Goal: Task Accomplishment & Management: Manage account settings

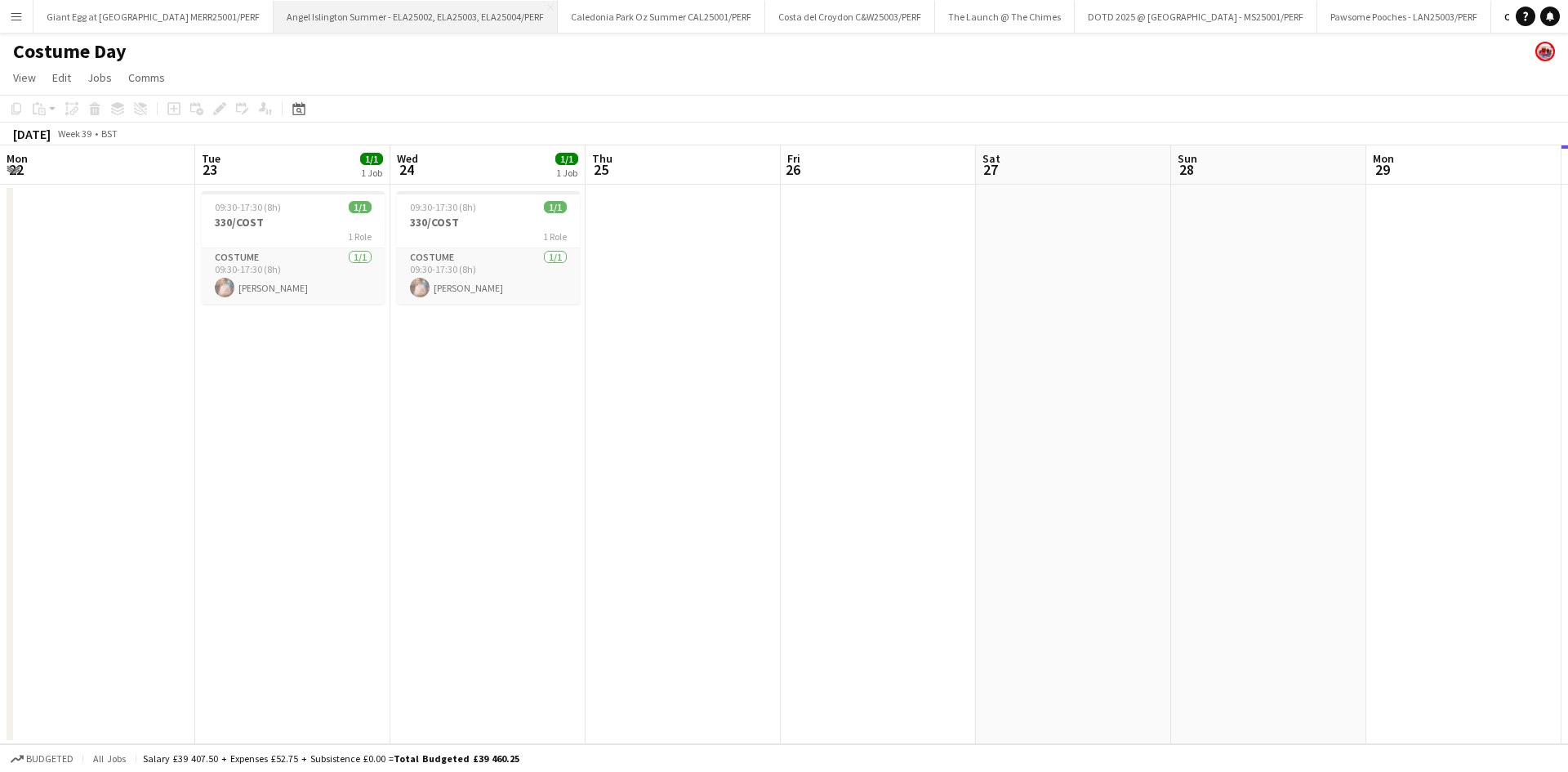
scroll to position [0, 390]
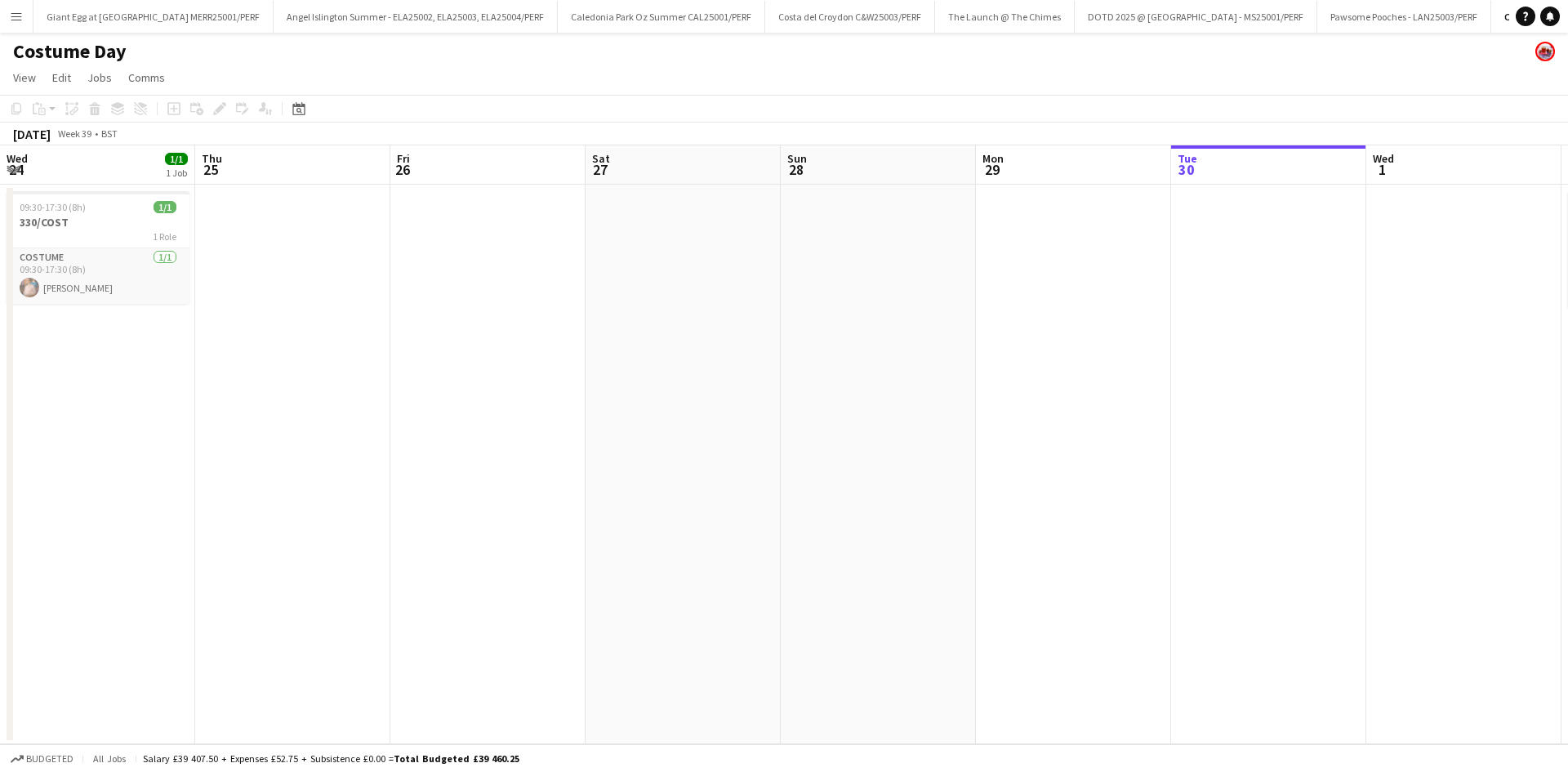
click at [22, 12] on app-icon "Menu" at bounding box center [15, 15] width 13 height 13
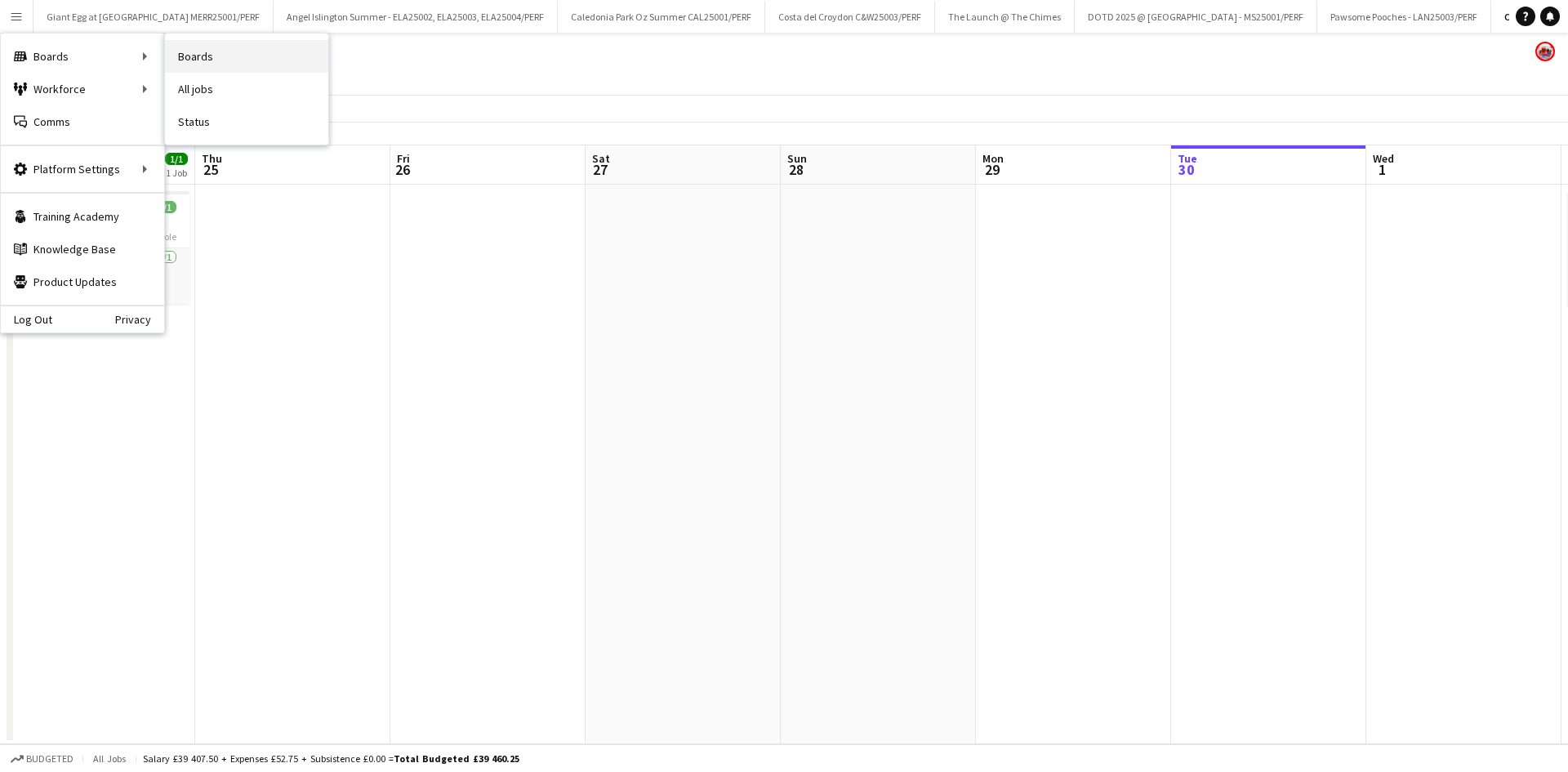
click at [246, 56] on link "Boards" at bounding box center [247, 57] width 163 height 33
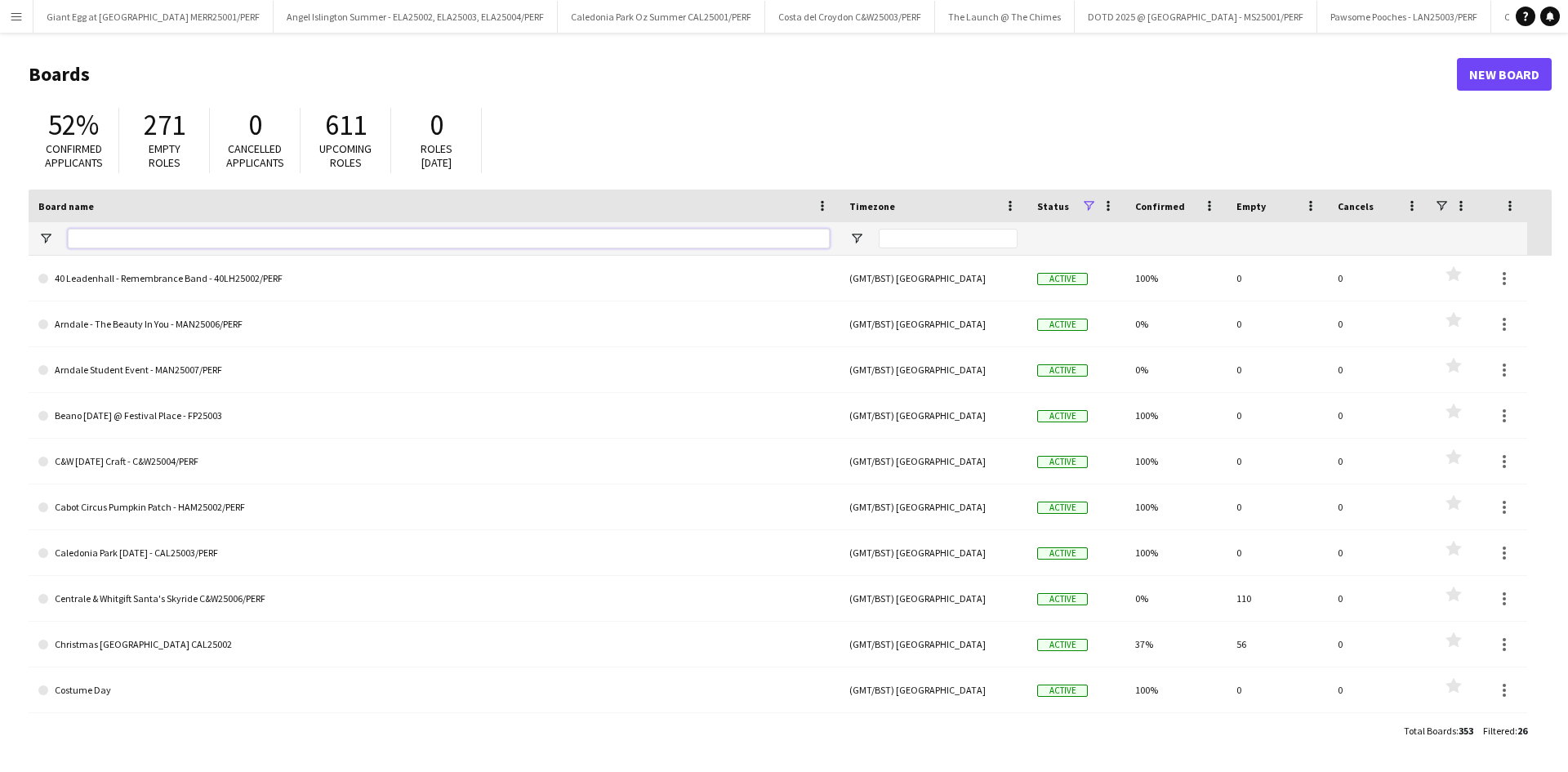
click at [192, 237] on input "Board name Filter Input" at bounding box center [449, 238] width 763 height 20
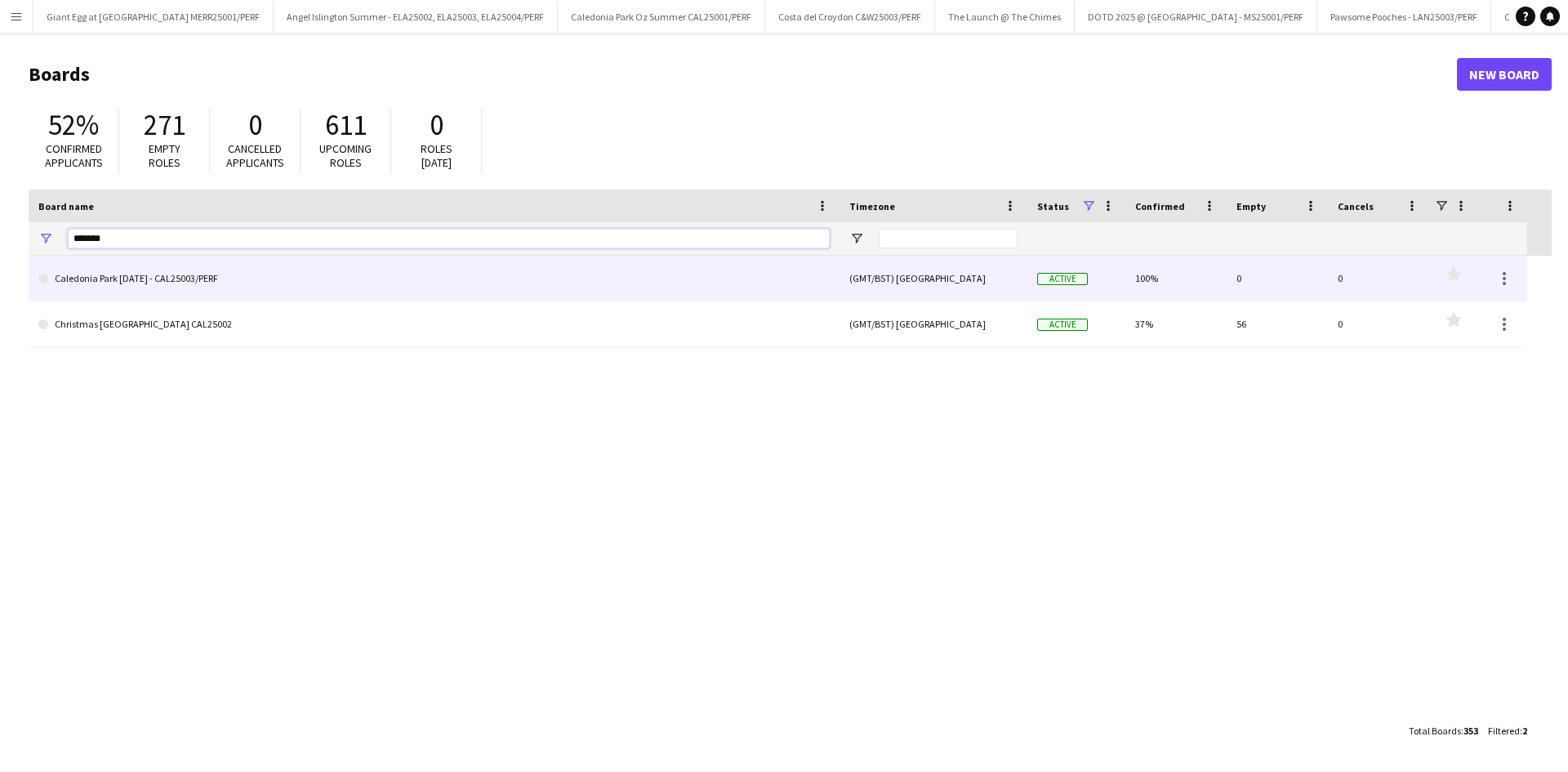
type input "*******"
click at [211, 282] on link "Caledonia Park [DATE] - CAL25003/PERF" at bounding box center [434, 278] width 792 height 46
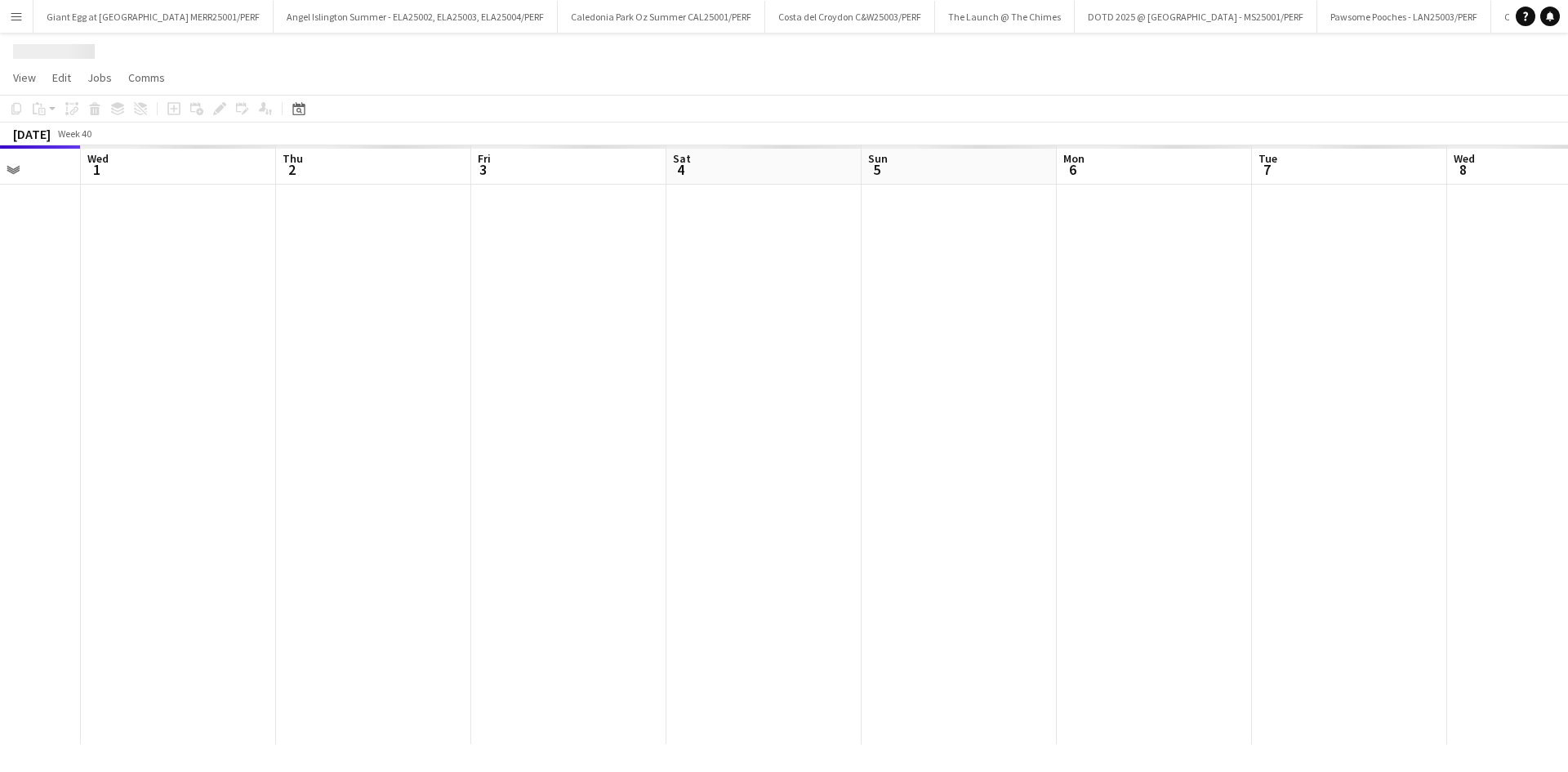
drag, startPoint x: 1252, startPoint y: 484, endPoint x: 628, endPoint y: 450, distance: 624.9
click at [224, 499] on app-calendar-viewport "Sat 27 Sun 28 Mon 29 Tue 30 Wed 1 Thu 2 Fri 3 Sat 4 Sun 5 Mon 6 Tue 7 Wed 8 Thu…" at bounding box center [784, 444] width 1568 height 598
drag, startPoint x: 513, startPoint y: 539, endPoint x: 1097, endPoint y: 480, distance: 587.0
click at [473, 536] on app-calendar-viewport "Sat 4 Sun 5 Mon 6 Tue 7 Wed 8 Thu 9 Fri 10 Sat 11 Sun 12 Mon 13 Tue 14 Wed 15 T…" at bounding box center [784, 444] width 1568 height 598
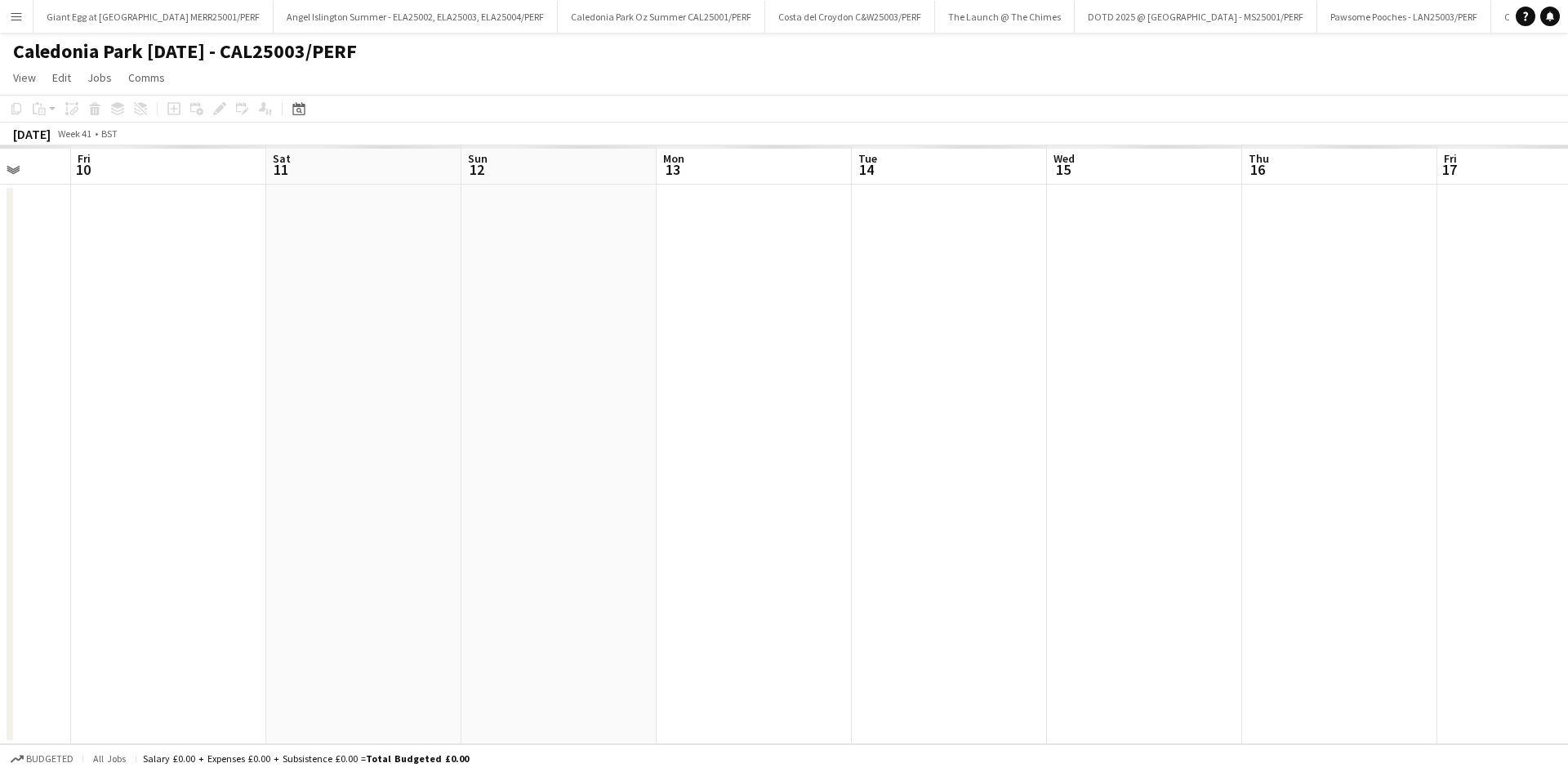
scroll to position [0, 626]
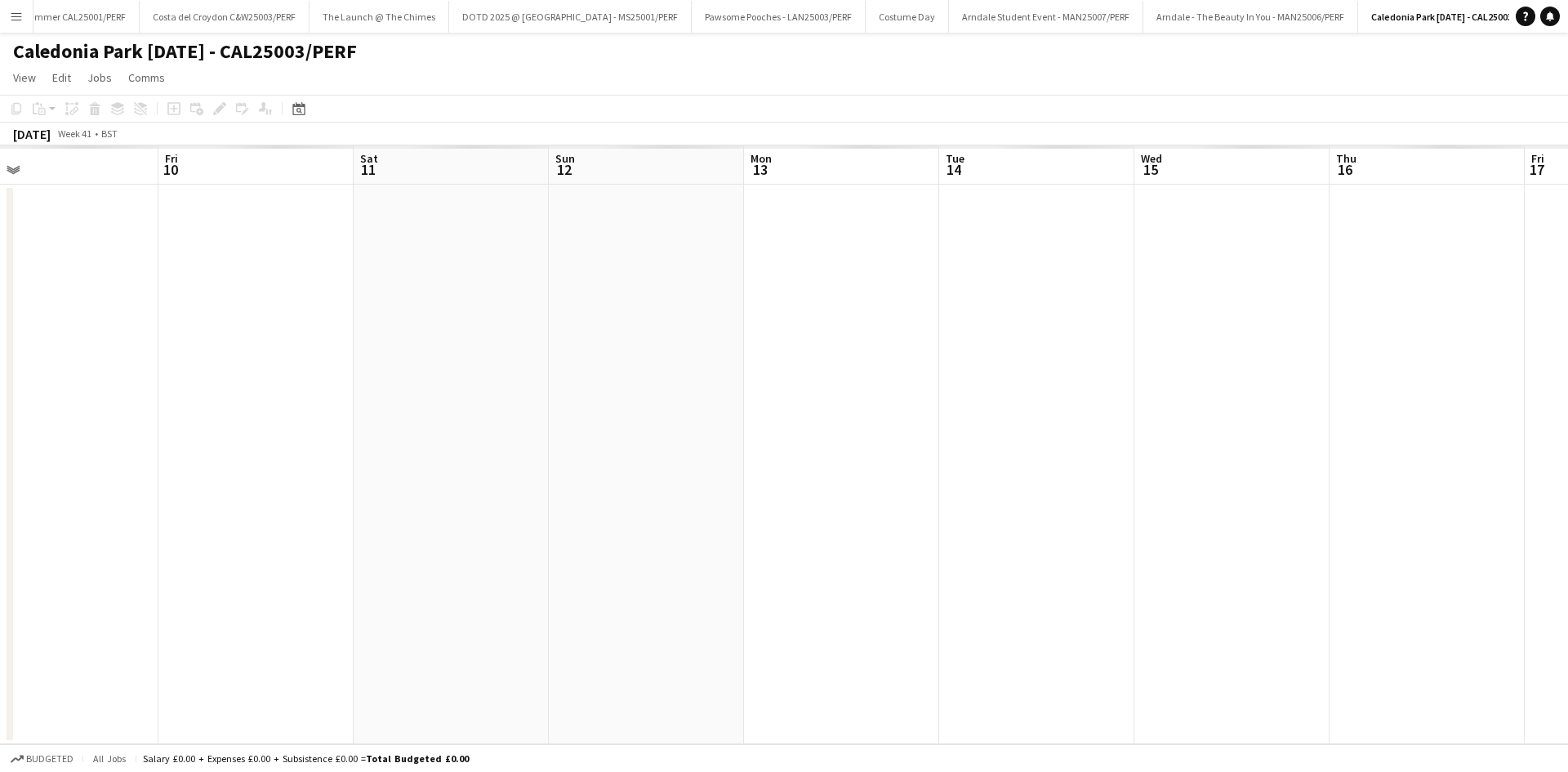
click at [456, 518] on app-calendar-viewport "Tue 7 Wed 8 Thu 9 Fri 10 Sat 11 Sun 12 Mon 13 Tue 14 Wed 15 Thu 16 Fri 17 Sat 1…" at bounding box center [784, 444] width 1568 height 598
drag, startPoint x: 1315, startPoint y: 509, endPoint x: 279, endPoint y: 541, distance: 1036.5
click at [275, 544] on app-calendar-viewport "Thu 9 Fri 10 Sat 11 Sun 12 Mon 13 Tue 14 Wed 15 Thu 16 Fri 17 Sat 18 Sun 19 Mon…" at bounding box center [784, 444] width 1568 height 598
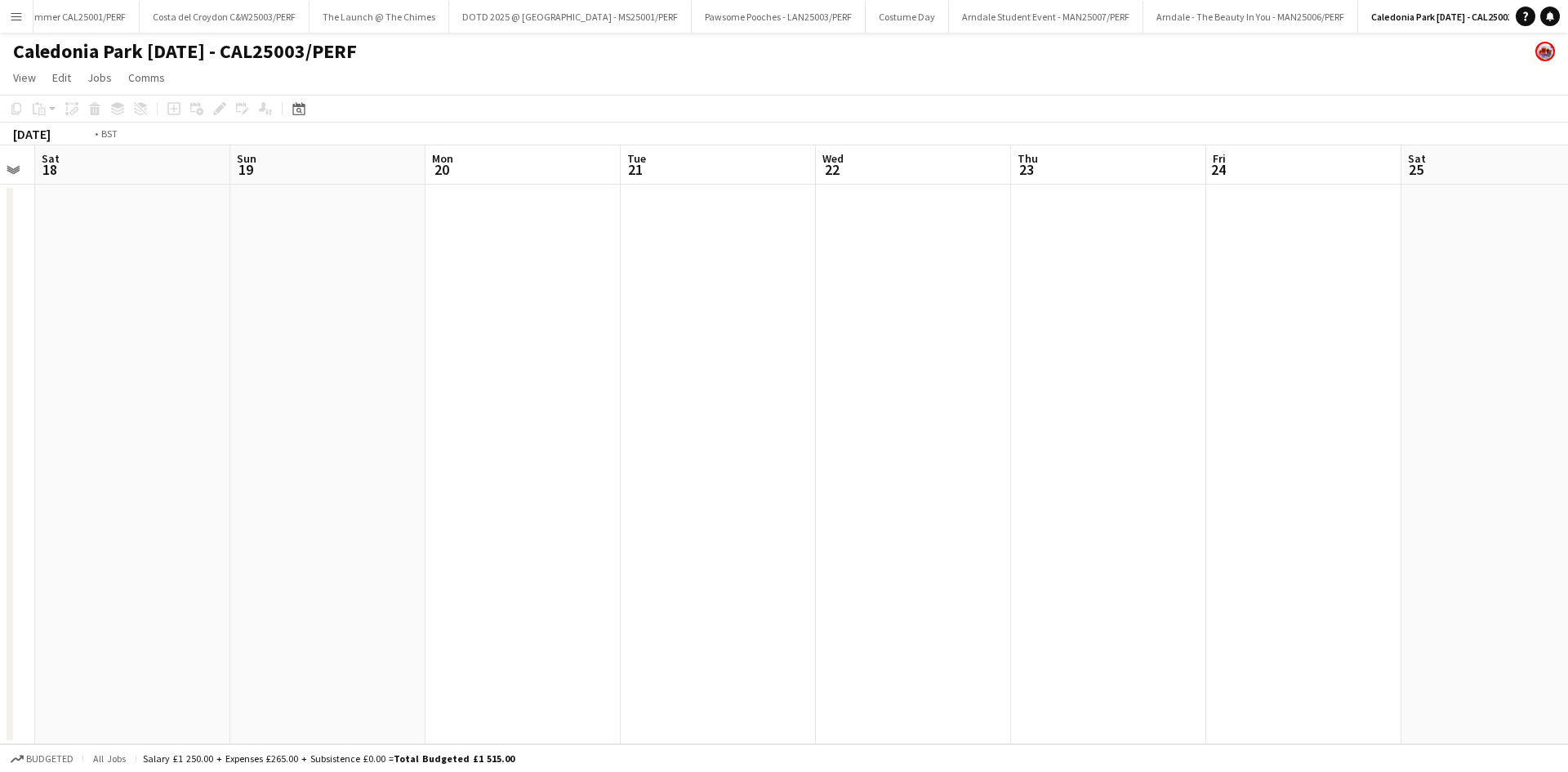
drag, startPoint x: 841, startPoint y: 561, endPoint x: 757, endPoint y: 489, distance: 110.6
click at [26, 591] on app-calendar-viewport "Wed 15 Thu 16 Fri 17 Sat 18 Sun 19 Mon 20 Tue 21 Wed 22 Thu 23 Fri 24 Sat 25 Su…" at bounding box center [784, 444] width 1568 height 598
drag, startPoint x: 900, startPoint y: 568, endPoint x: 494, endPoint y: 533, distance: 407.5
click at [252, 604] on app-calendar-viewport "Mon 20 Tue 21 Wed 22 Thu 23 Fri 24 Sat 25 Sun 26 Mon 27 Tue 28 Wed 29 Thu 30 Fr…" at bounding box center [784, 444] width 1568 height 598
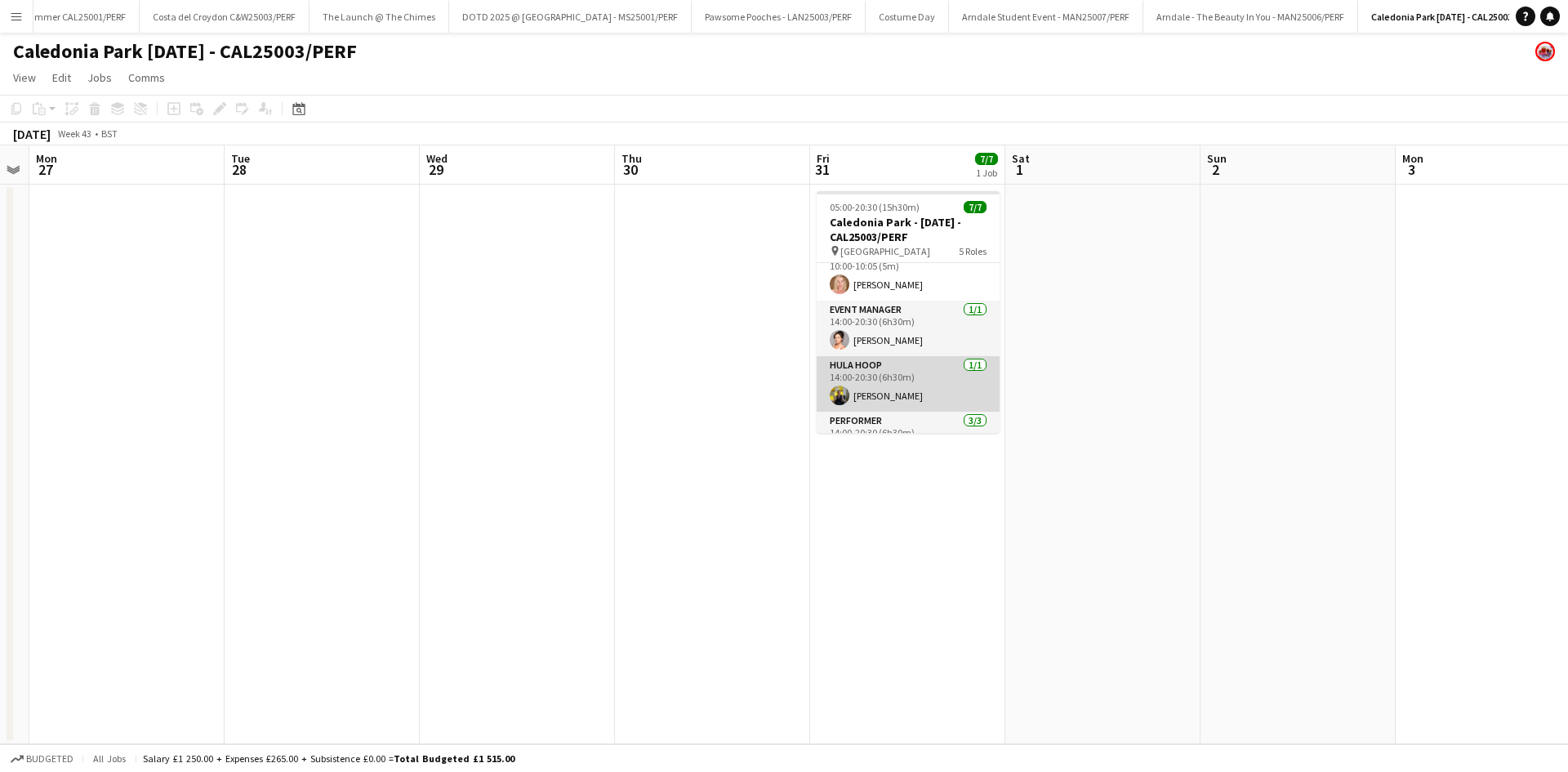
scroll to position [156, 0]
click at [922, 418] on app-card-role "Performer [DATE] 14:00-20:30 (6h30m) [PERSON_NAME] [PERSON_NAME] [PERSON_NAME]" at bounding box center [908, 382] width 183 height 103
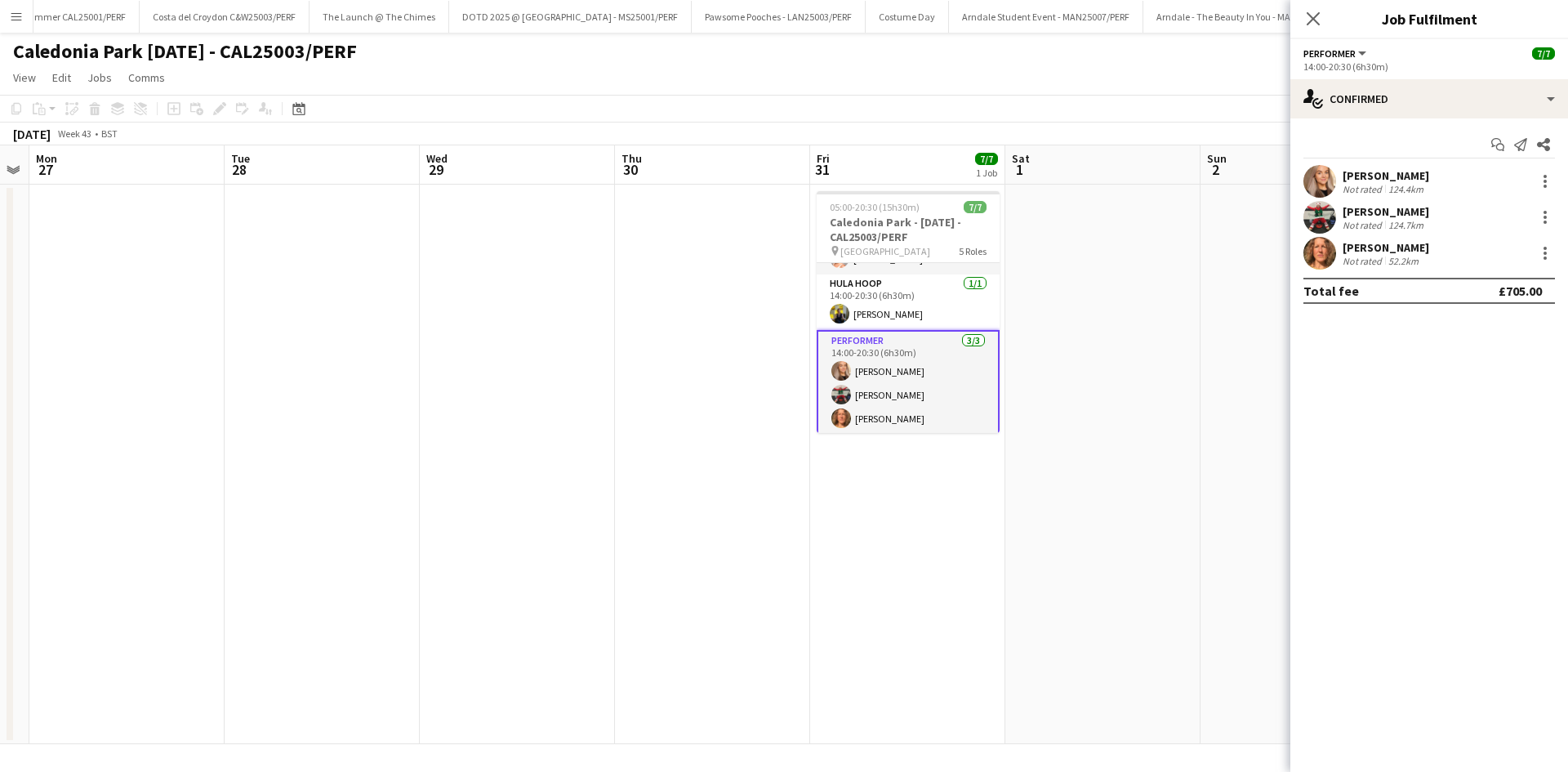
click at [1347, 175] on div "[PERSON_NAME]" at bounding box center [1386, 175] width 87 height 15
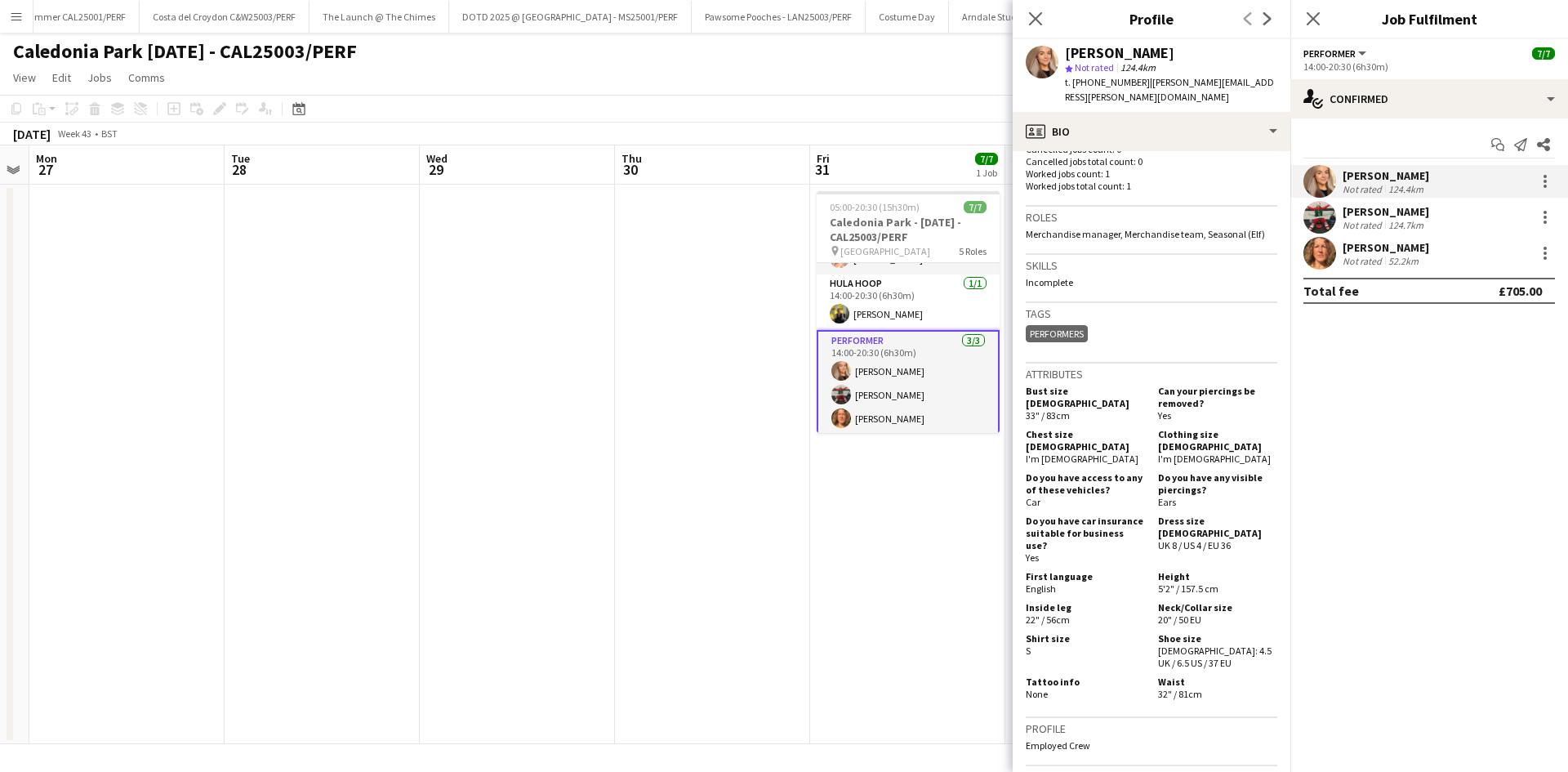
scroll to position [490, 0]
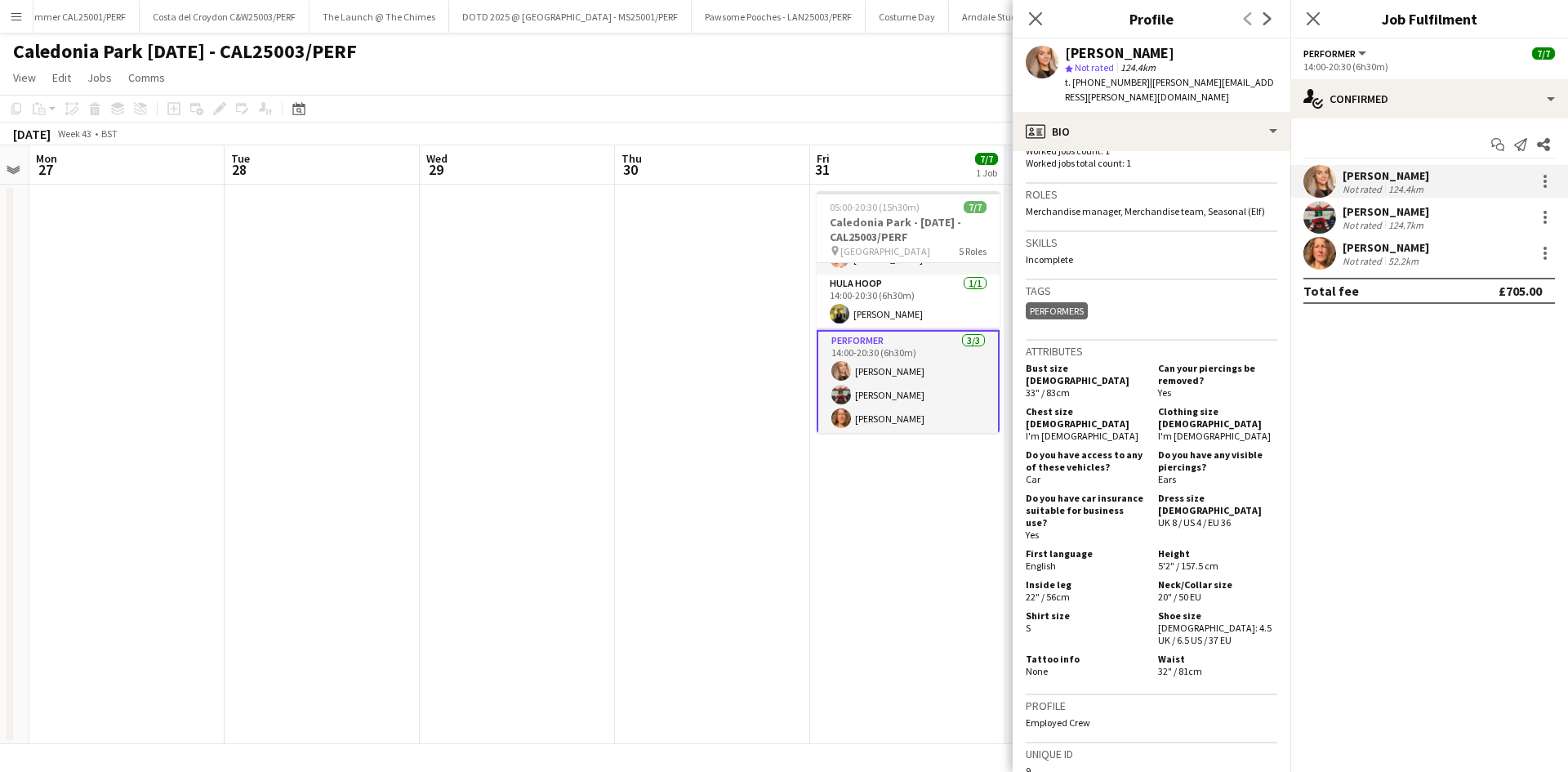
click at [1355, 235] on div "[PERSON_NAME] Not rated 124.4km [PERSON_NAME] Not rated 124.7km [PERSON_NAME] N…" at bounding box center [1429, 218] width 278 height 105
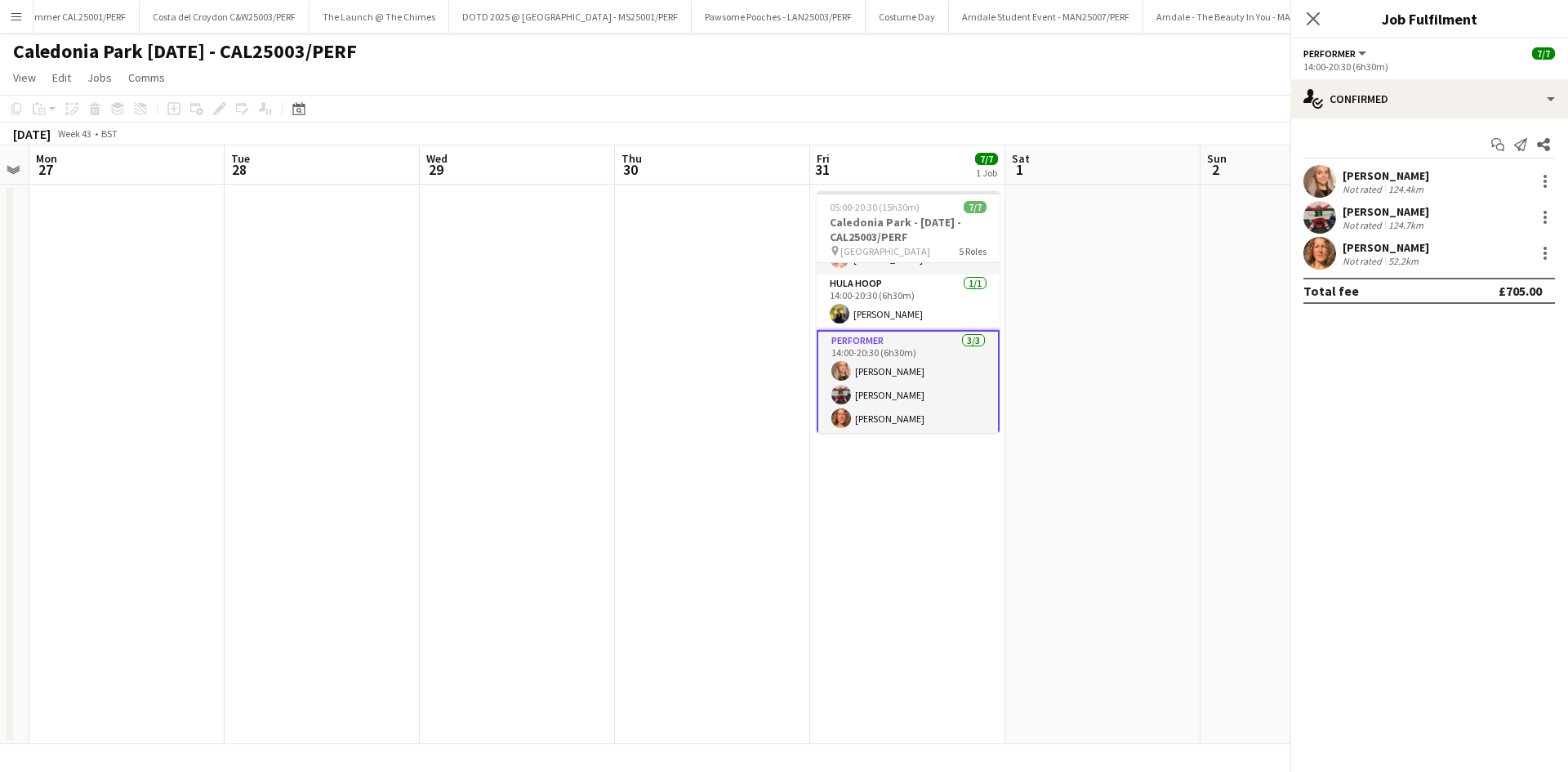
click at [1357, 220] on div "Not rated" at bounding box center [1363, 225] width 42 height 12
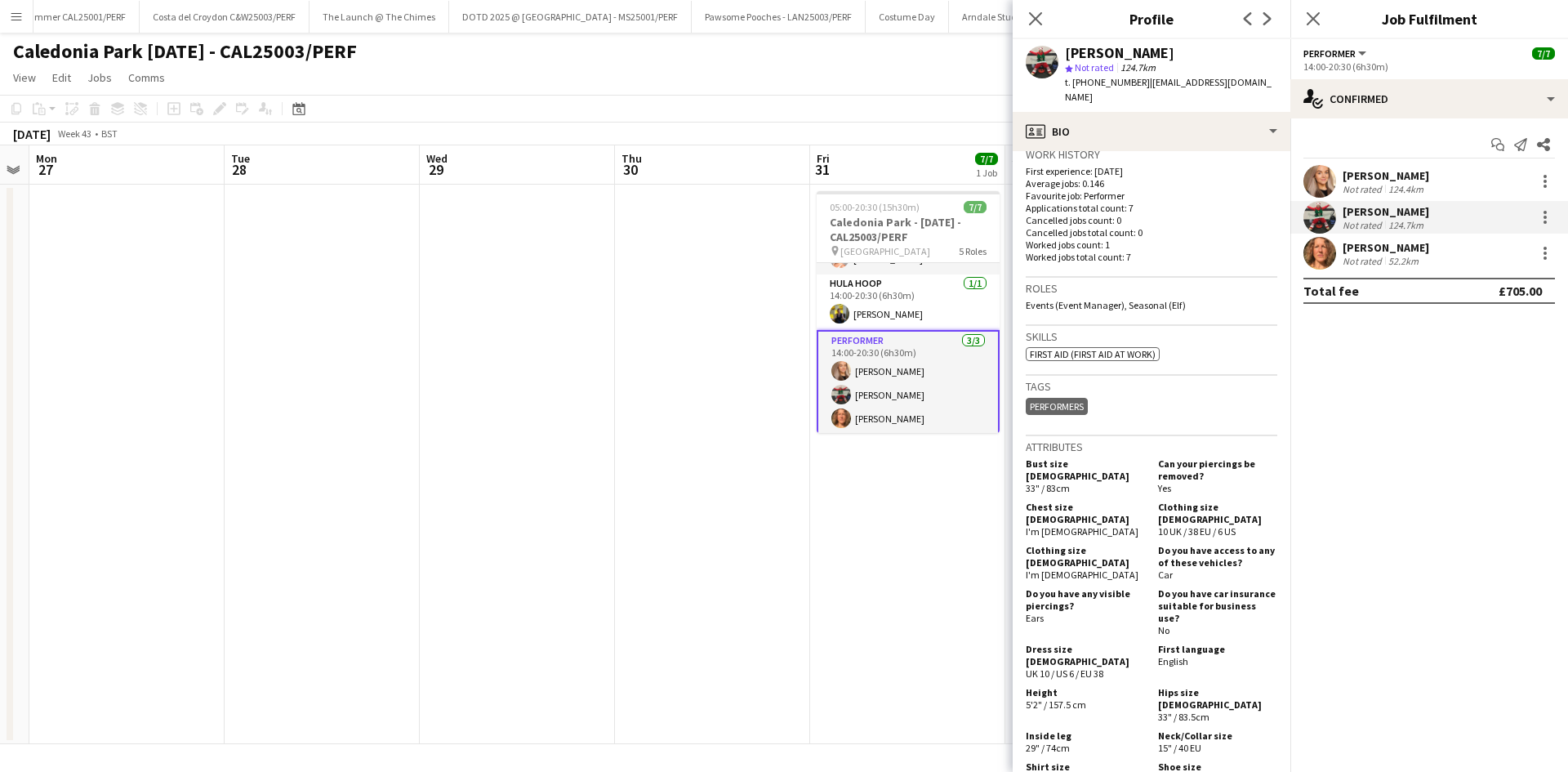
scroll to position [0, 0]
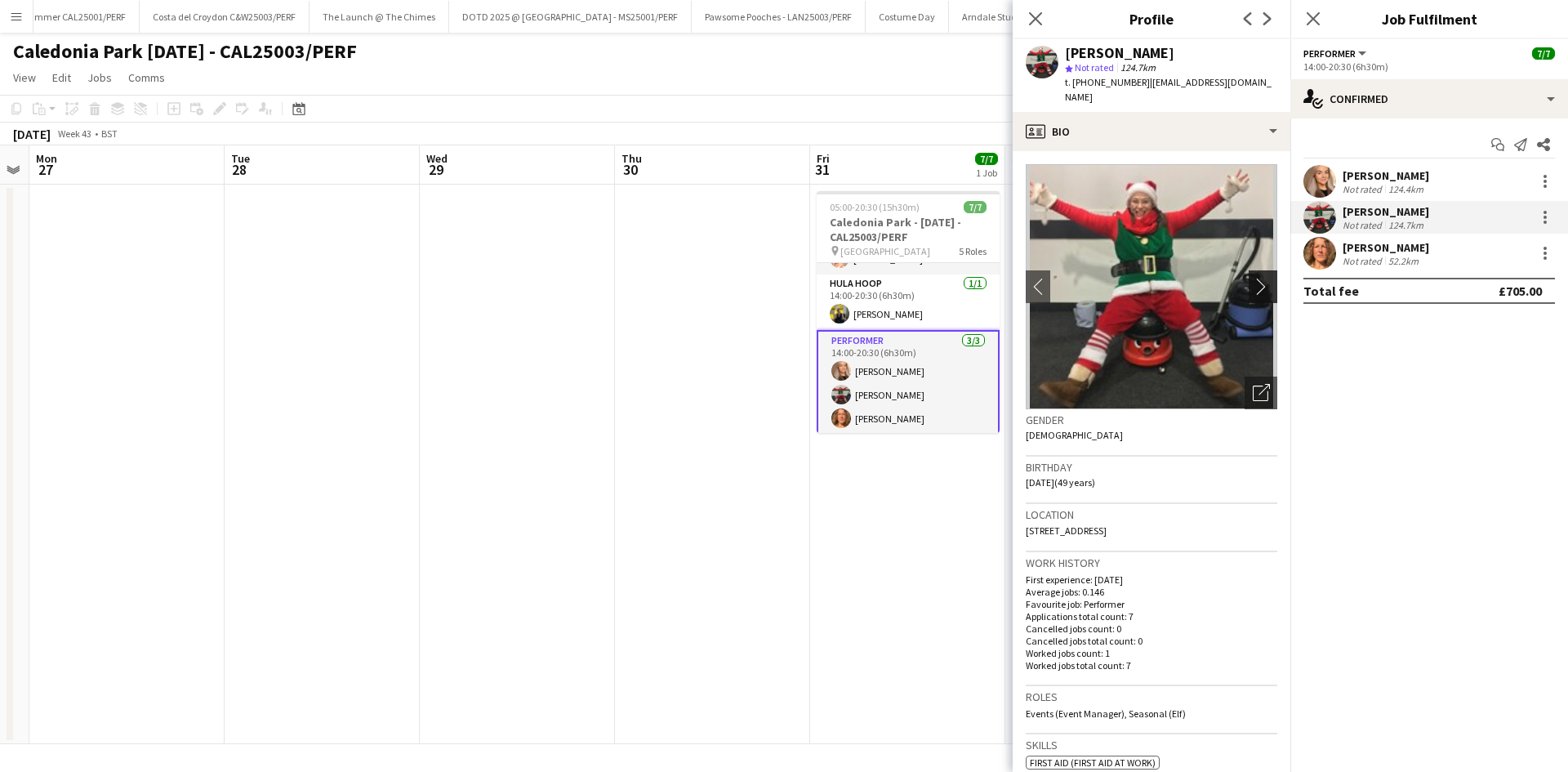
click at [1253, 278] on app-icon "chevron-right" at bounding box center [1265, 286] width 25 height 17
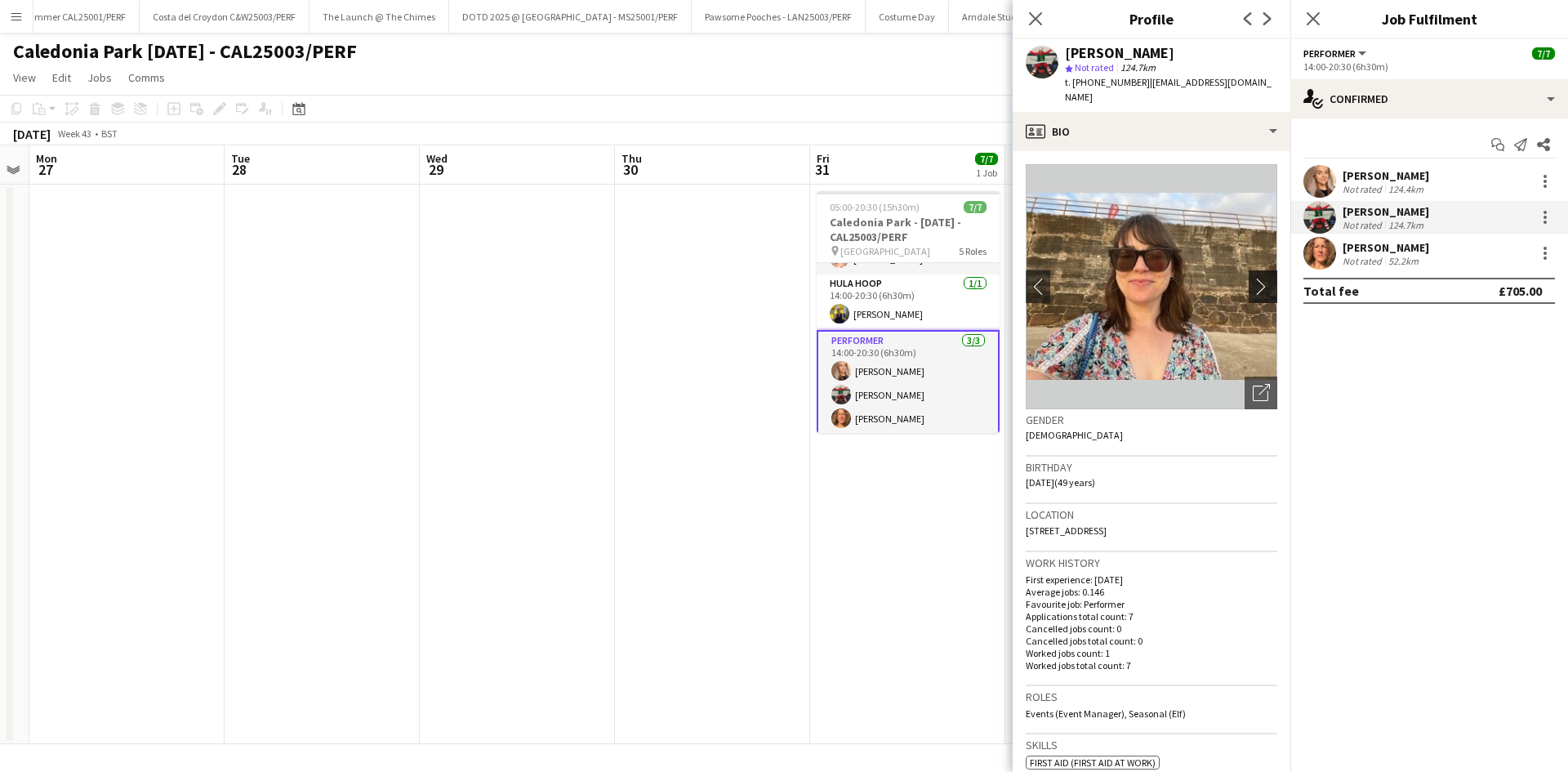
click at [1253, 278] on app-icon "chevron-right" at bounding box center [1265, 286] width 25 height 17
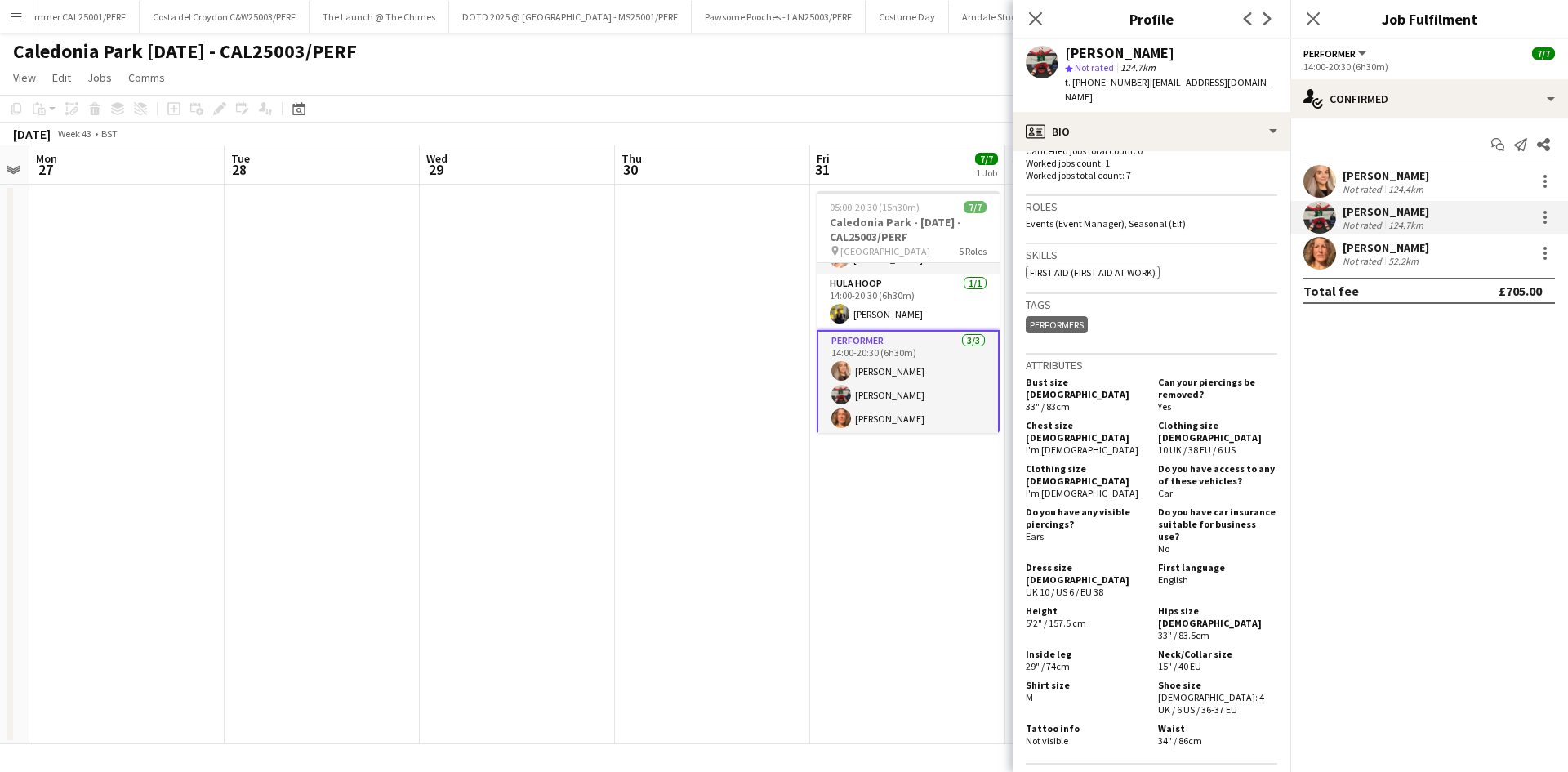
scroll to position [572, 0]
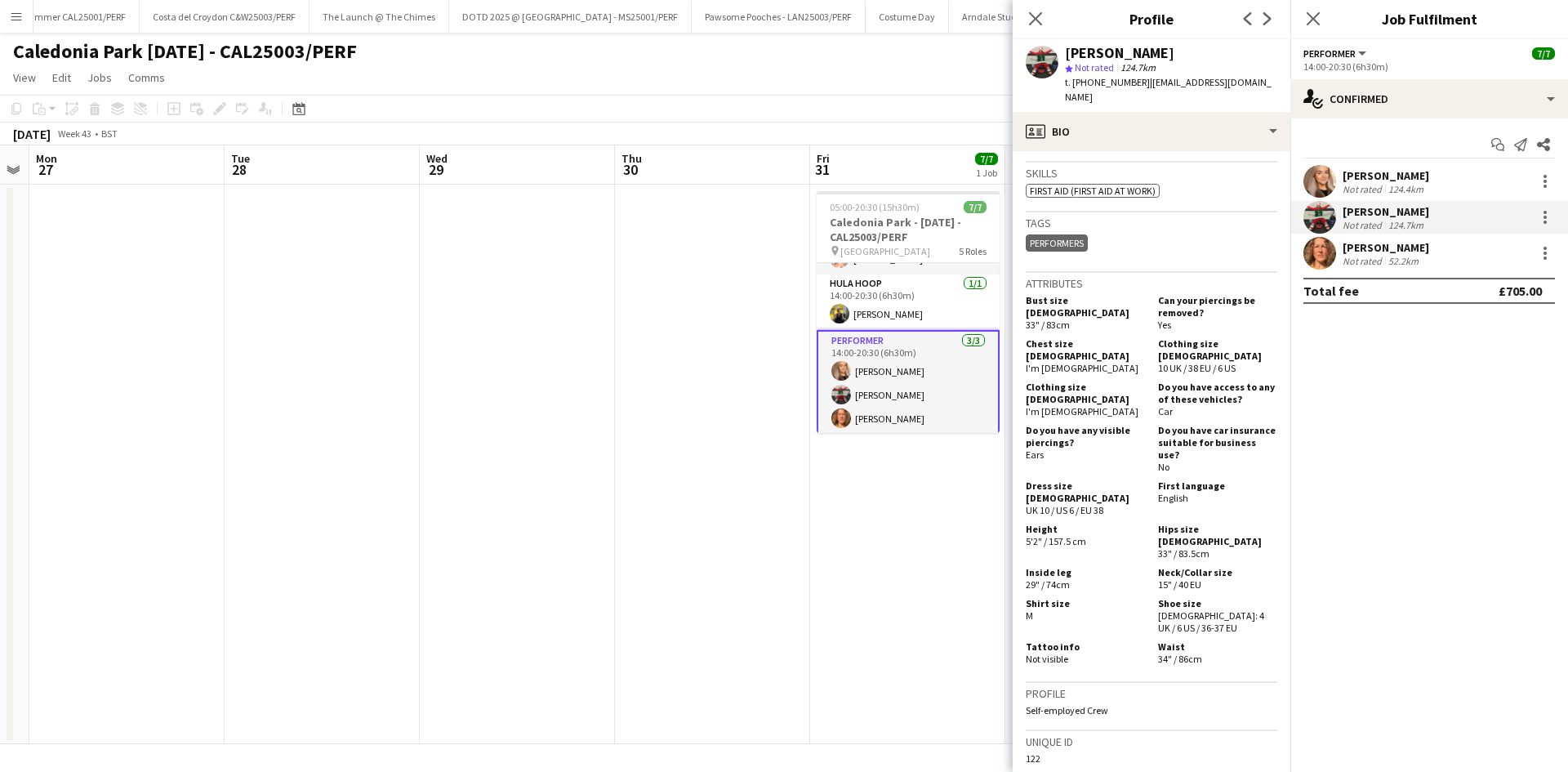
click at [1344, 253] on div "[PERSON_NAME]" at bounding box center [1386, 247] width 87 height 15
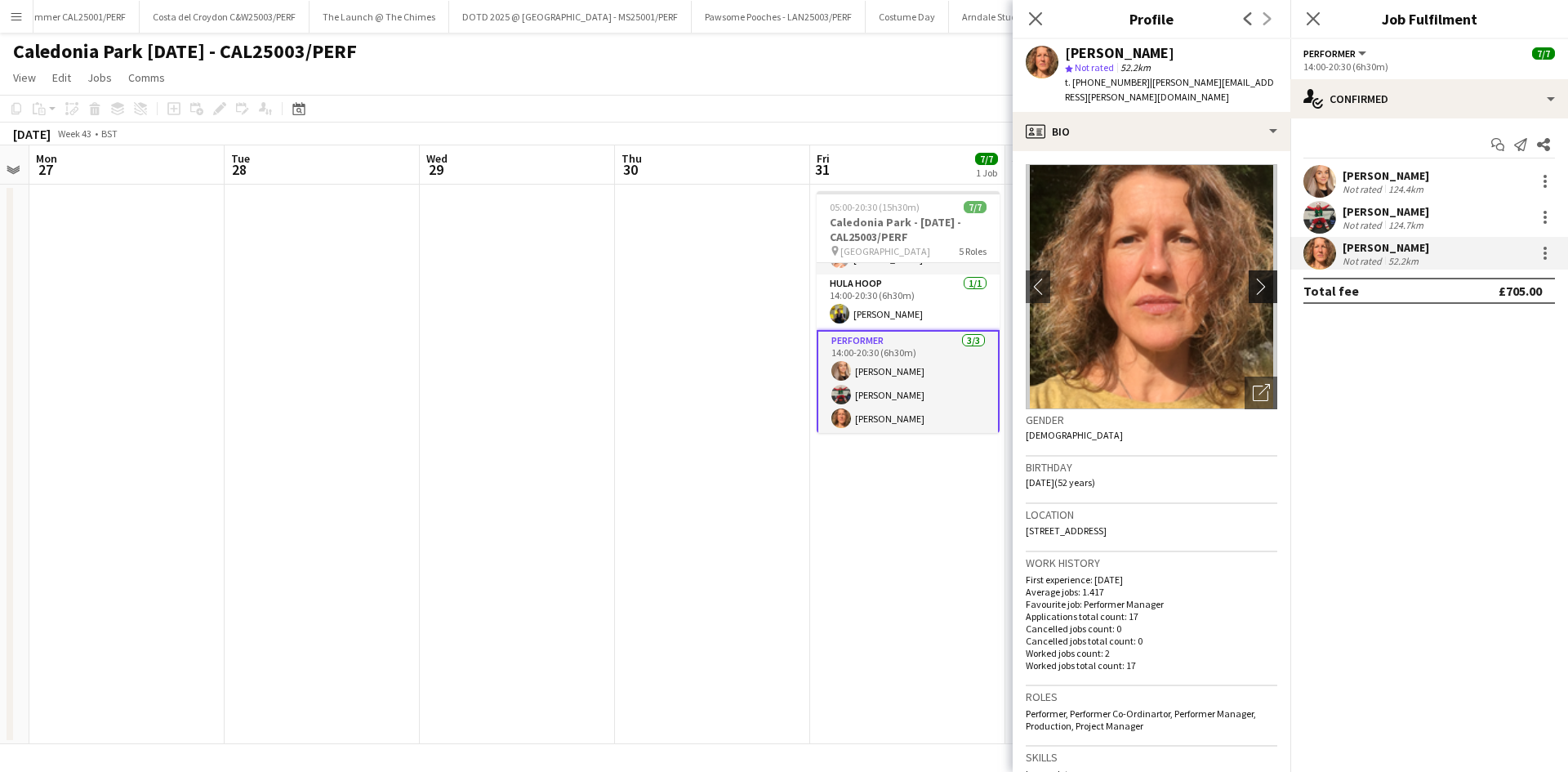
click at [1253, 278] on app-icon "chevron-right" at bounding box center [1265, 286] width 25 height 17
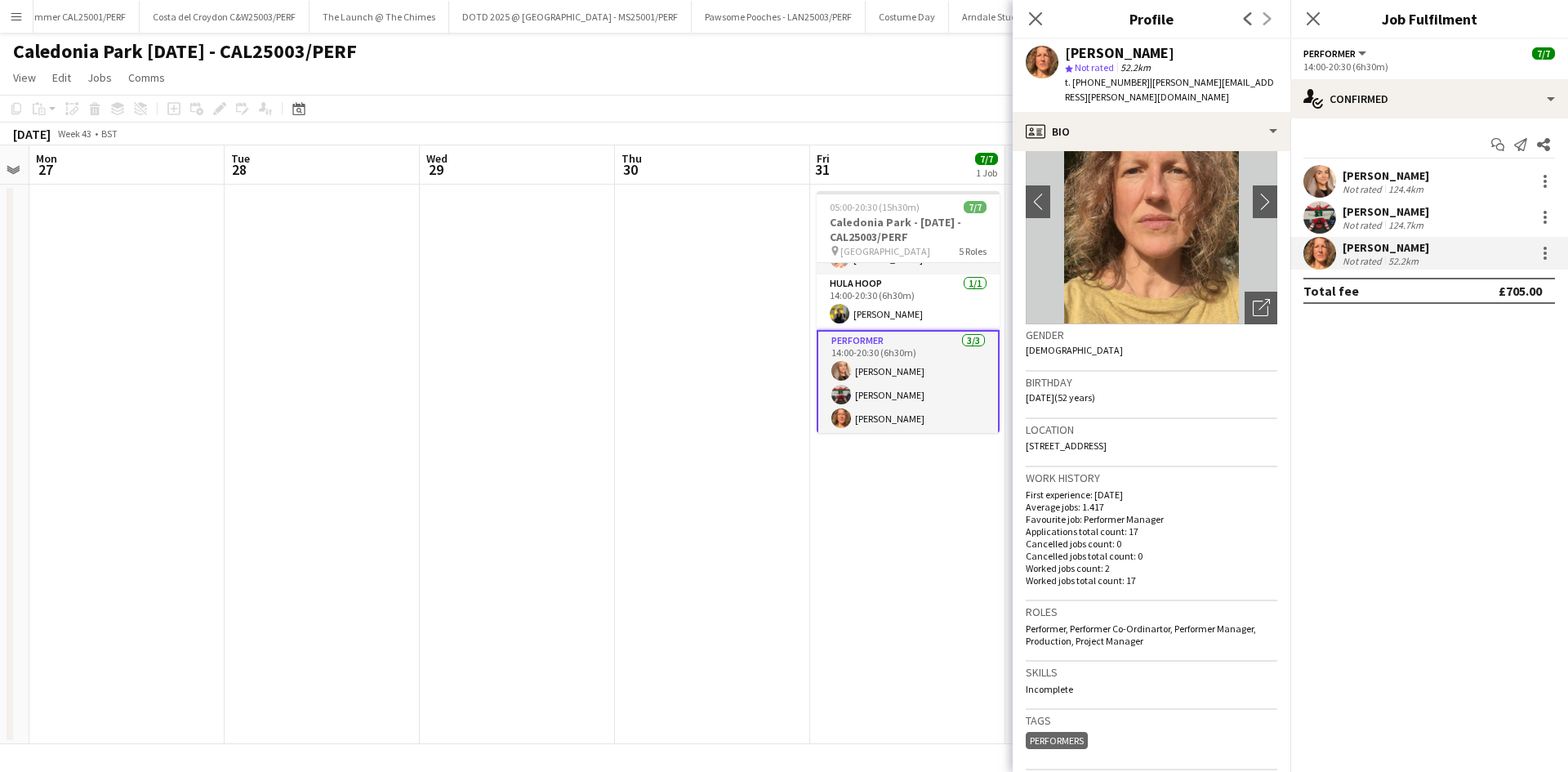
scroll to position [163, 0]
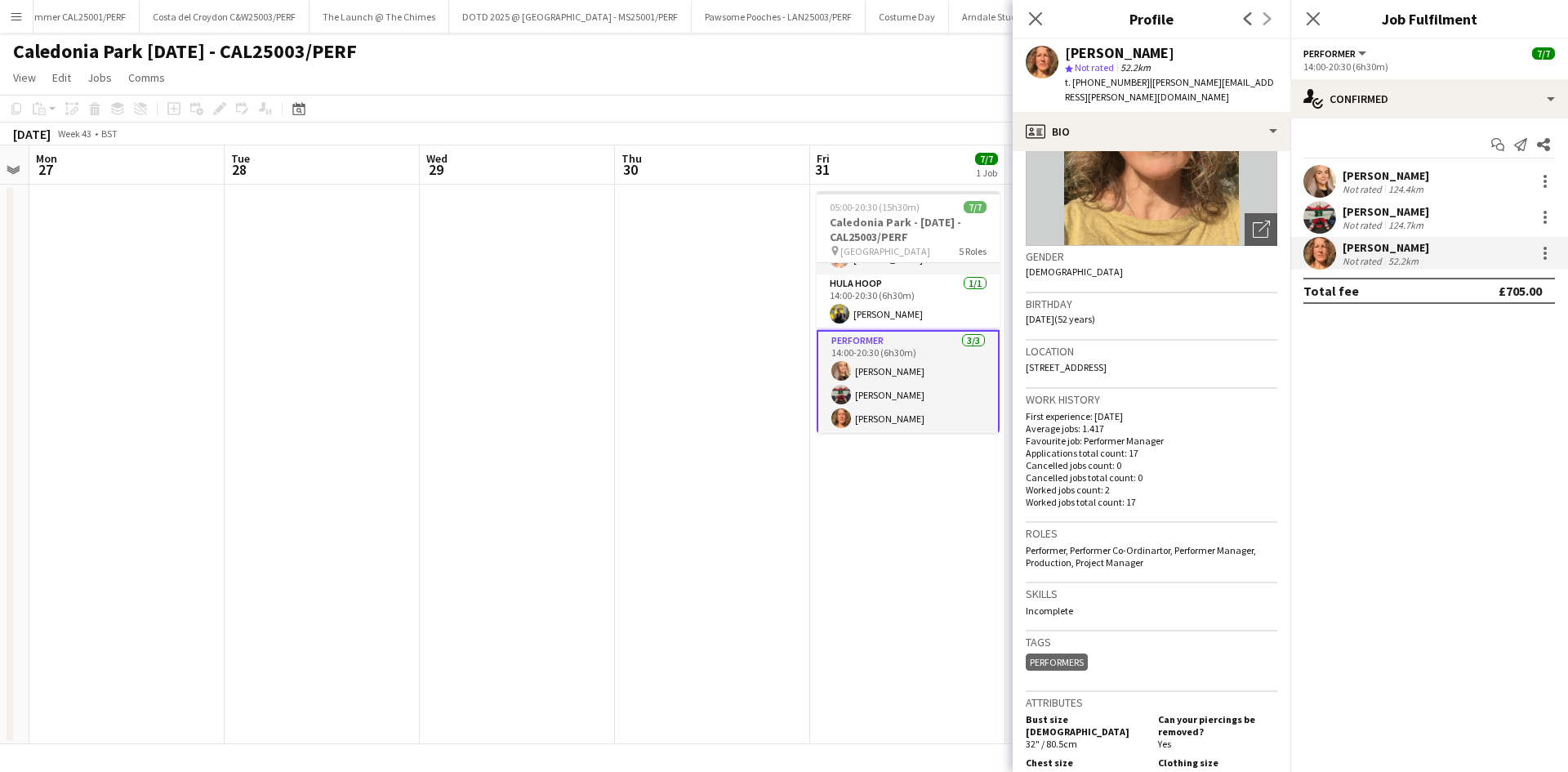
click at [1486, 533] on mat-expansion-panel "check Confirmed Start chat Send notification Share [PERSON_NAME] Not rated 124.…" at bounding box center [1429, 445] width 278 height 653
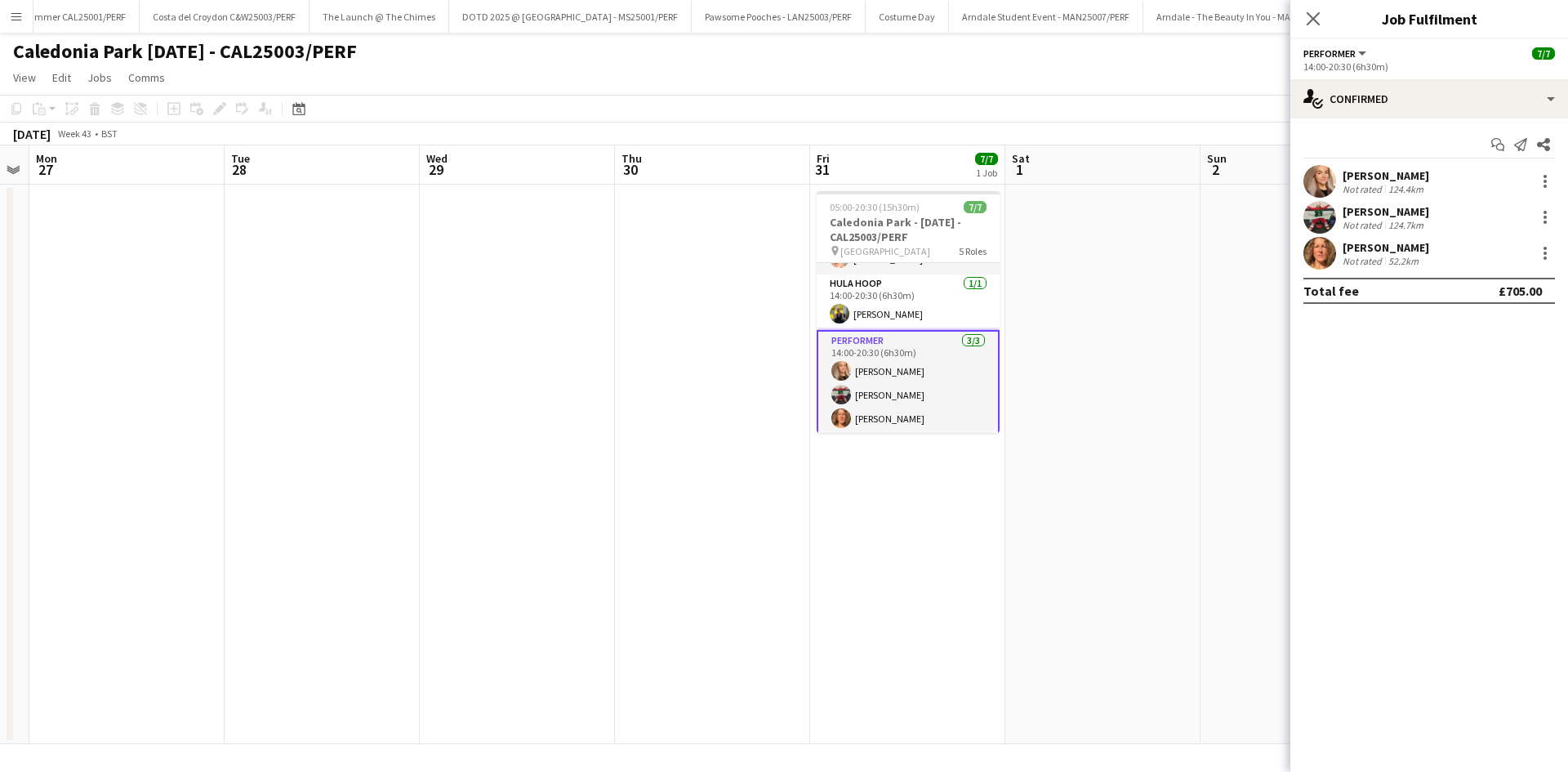
click at [1393, 256] on div "52.2km" at bounding box center [1404, 260] width 37 height 12
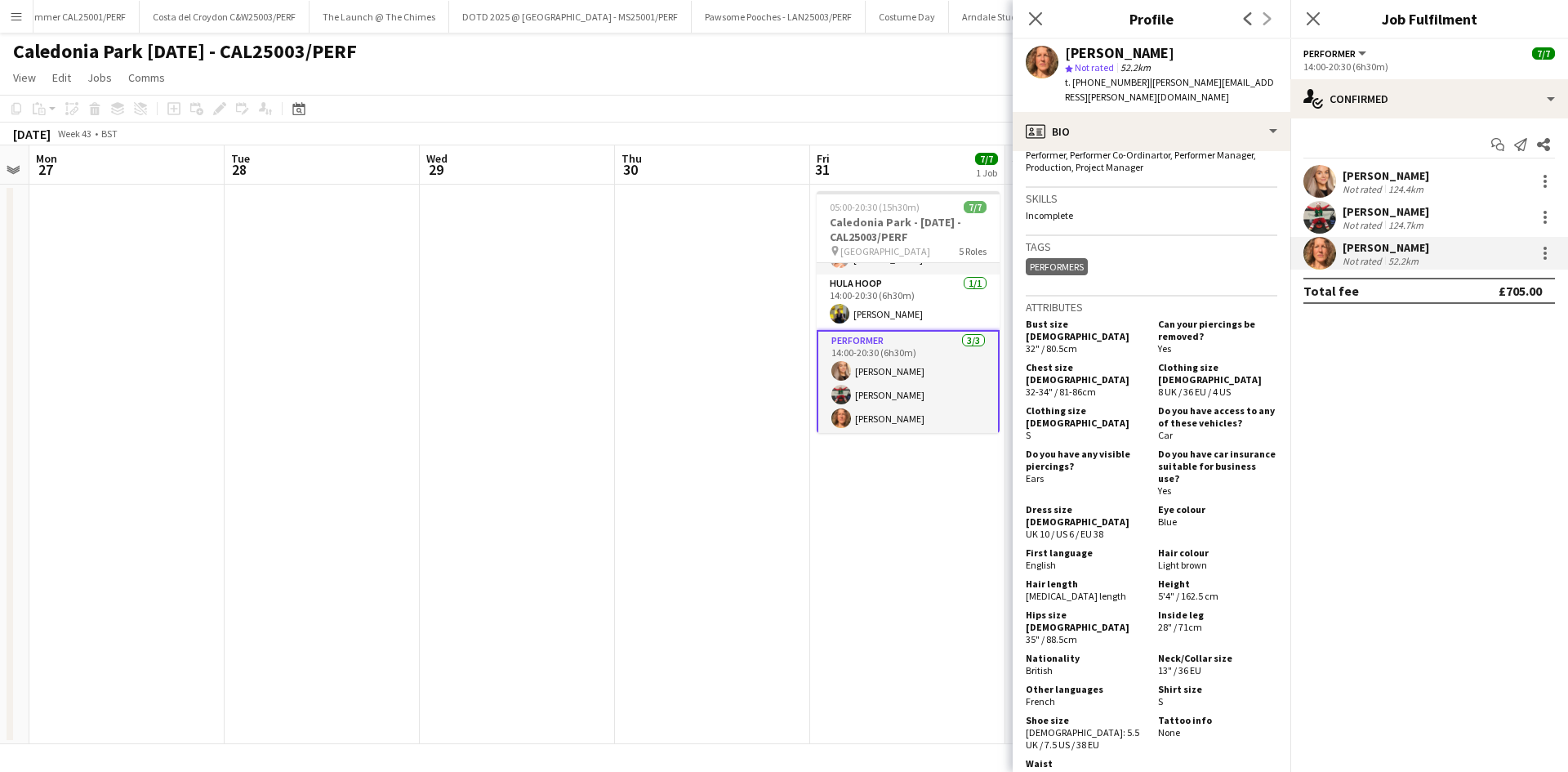
scroll to position [572, 0]
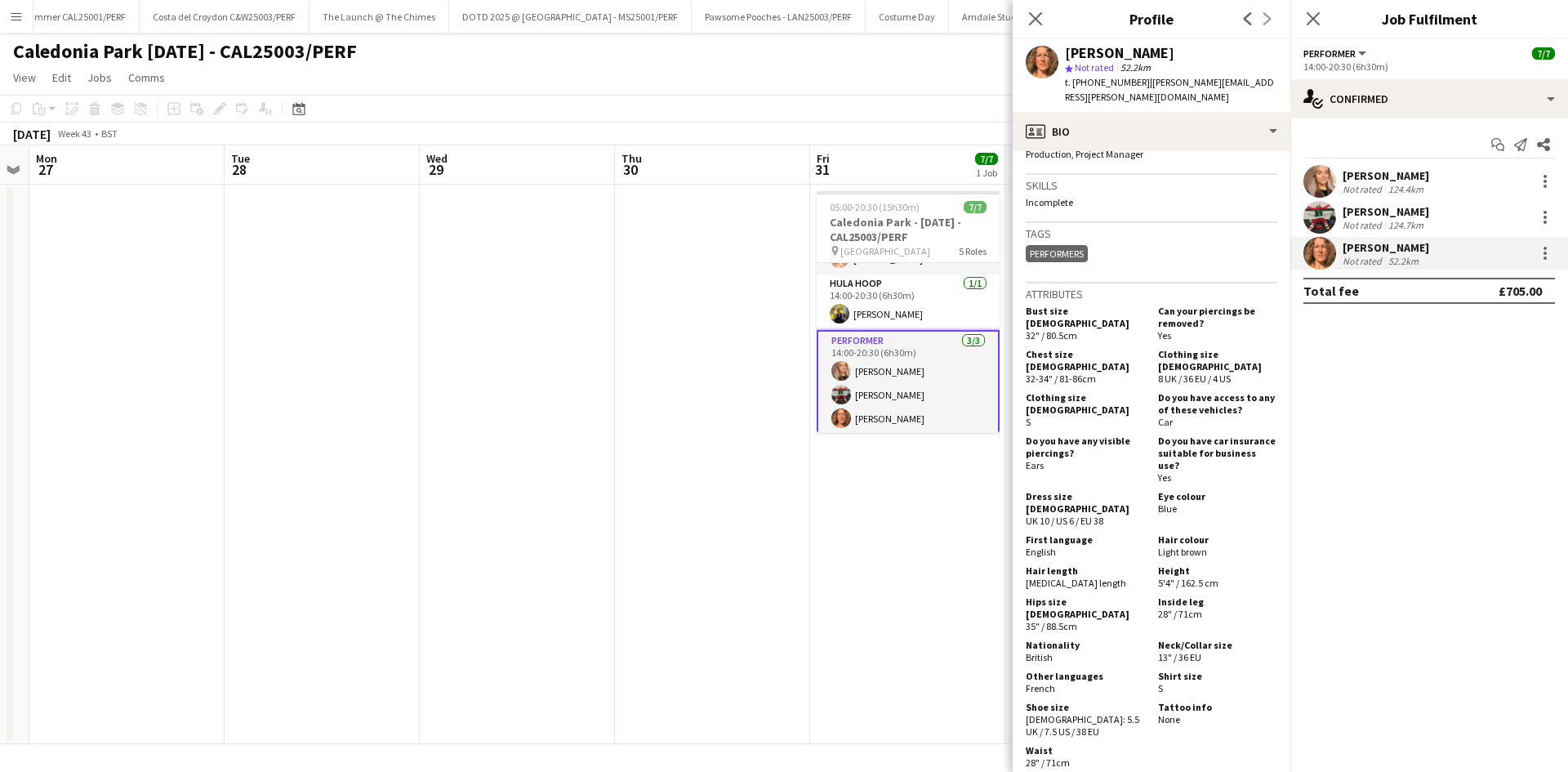
click at [1522, 513] on mat-expansion-panel "check Confirmed Start chat Send notification Share [PERSON_NAME] Not rated 124.…" at bounding box center [1429, 445] width 278 height 653
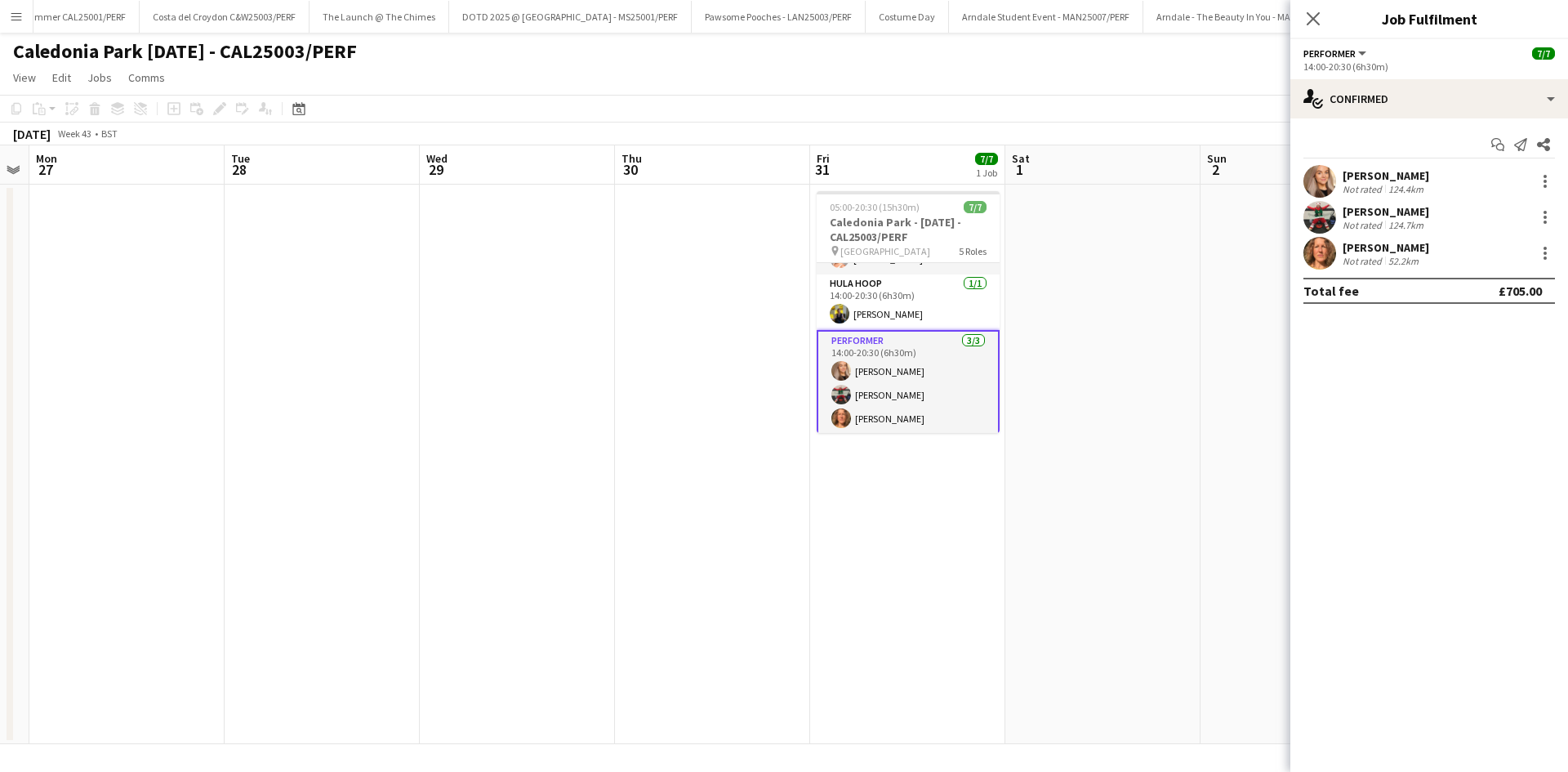
click at [926, 375] on app-card-role "Performer [DATE] 14:00-20:30 (6h30m) [PERSON_NAME] [PERSON_NAME] [PERSON_NAME]" at bounding box center [908, 383] width 183 height 107
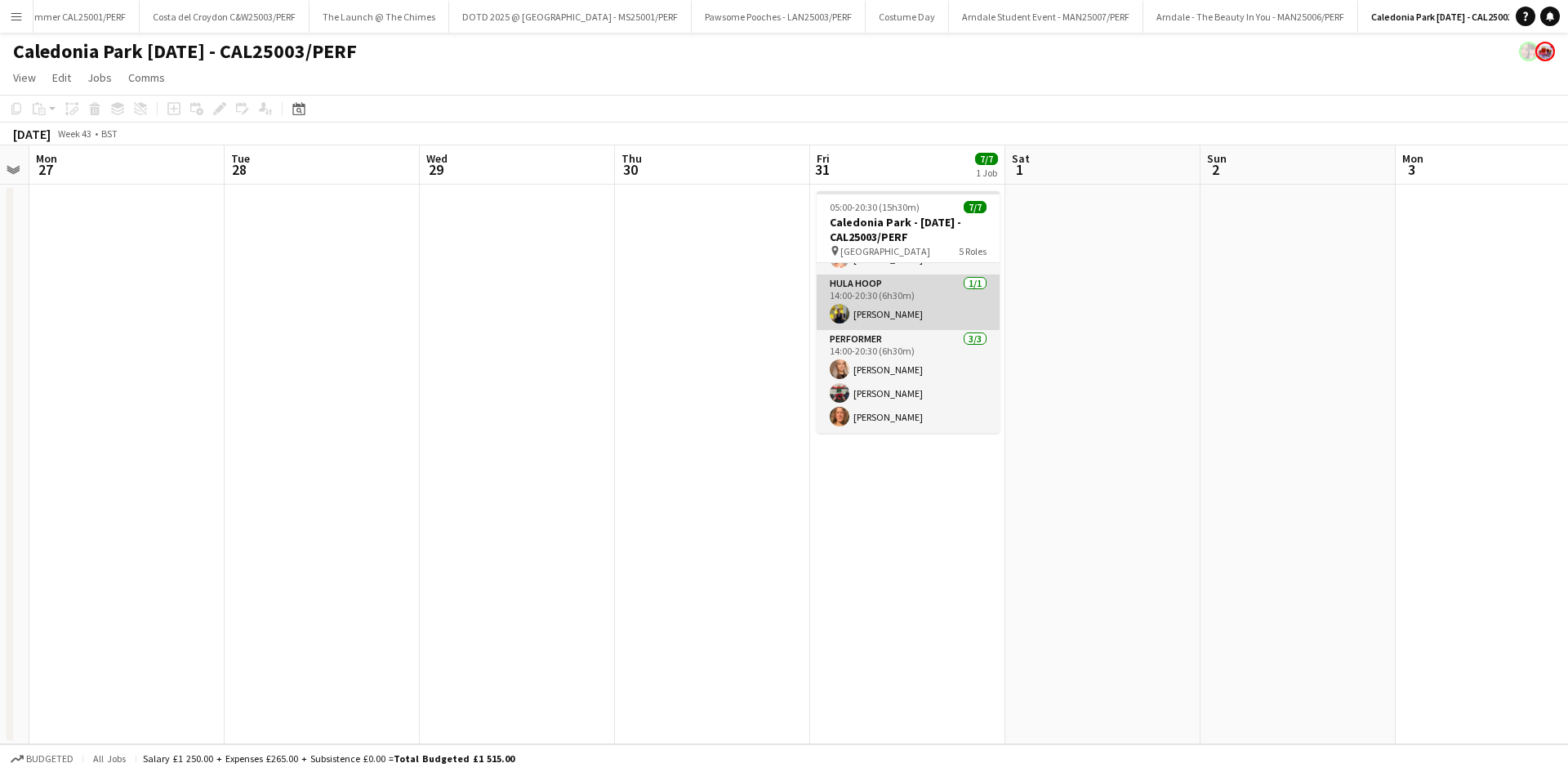
scroll to position [0, 0]
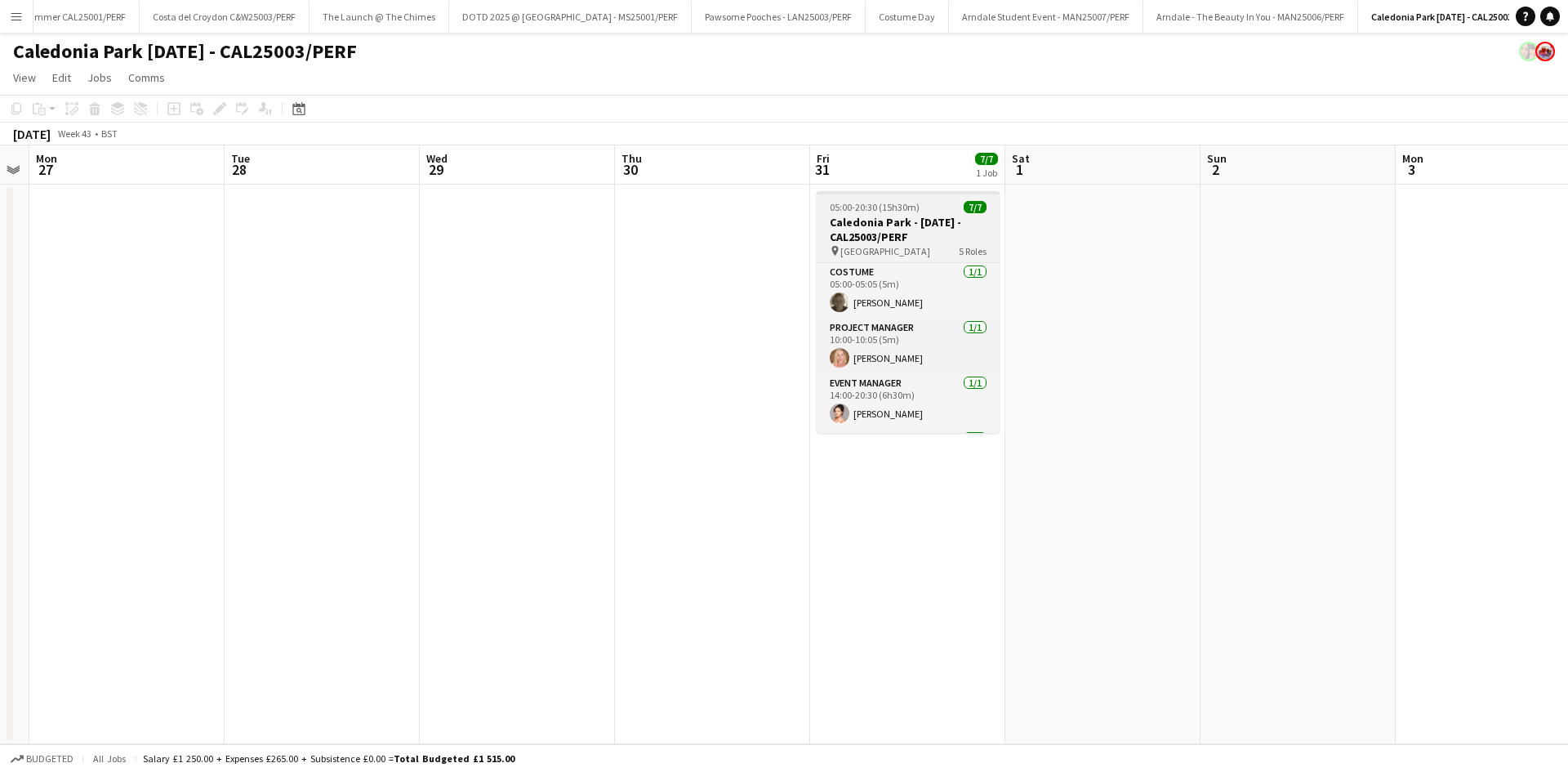
click at [919, 218] on h3 "Caledonia Park - [DATE] - CAL25003/PERF" at bounding box center [908, 230] width 183 height 29
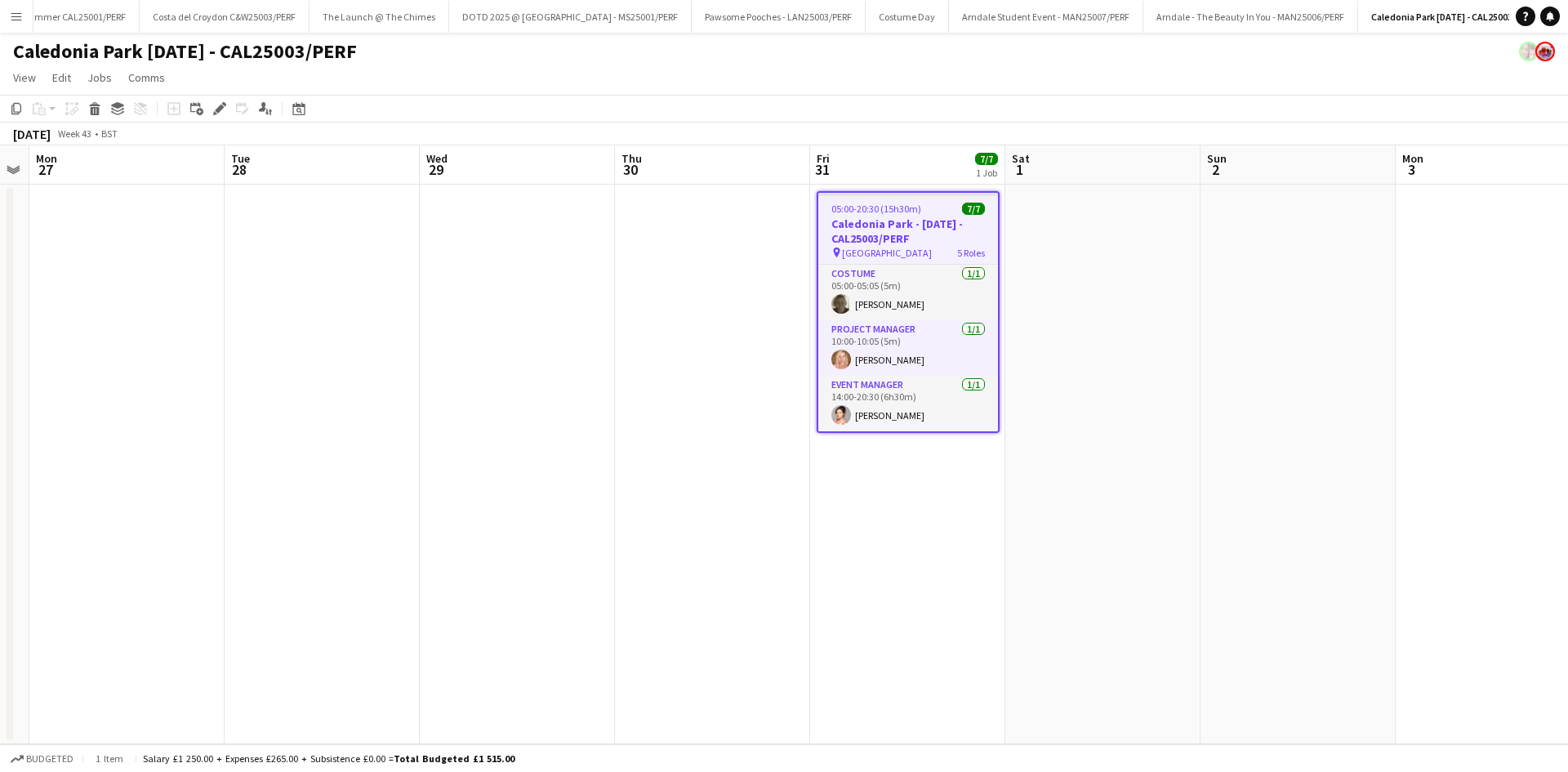
click at [918, 229] on h3 "Caledonia Park - [DATE] - CAL25003/PERF" at bounding box center [908, 231] width 180 height 29
click at [222, 107] on icon at bounding box center [219, 109] width 9 height 9
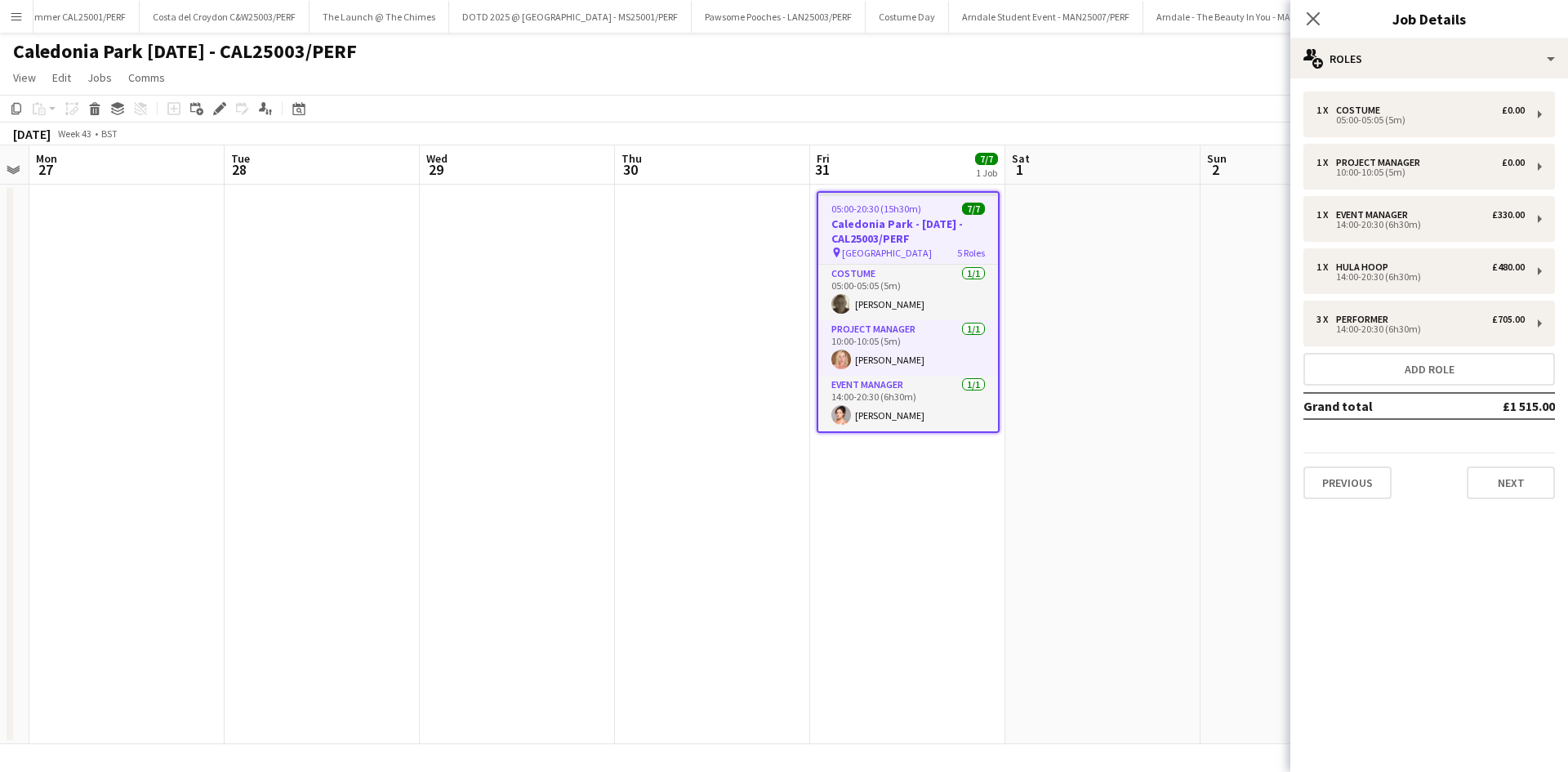
click at [1533, 466] on div "Previous Next" at bounding box center [1429, 475] width 252 height 46
click at [1529, 480] on button "Next" at bounding box center [1511, 483] width 89 height 33
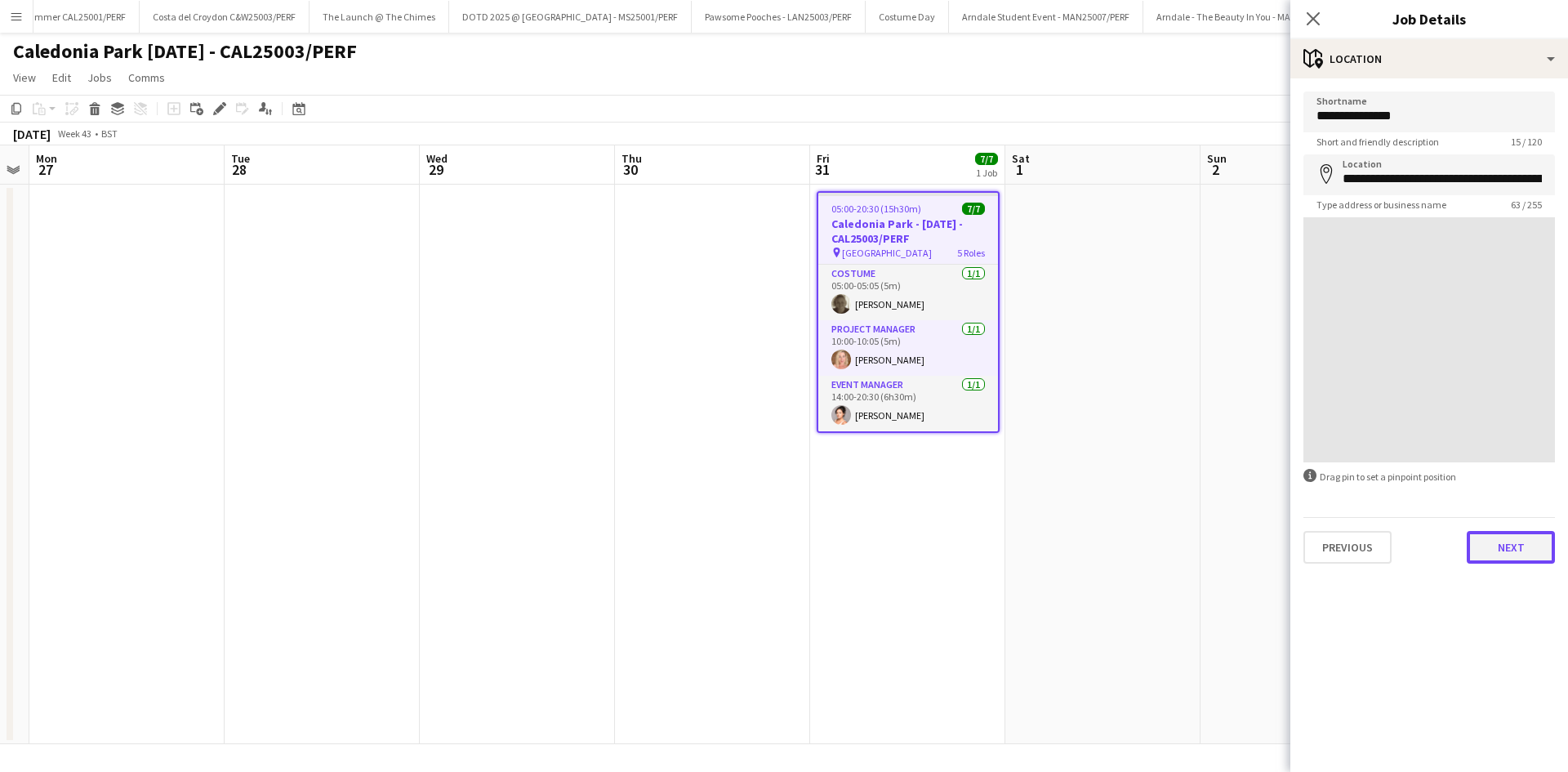
click at [1516, 558] on button "Next" at bounding box center [1511, 548] width 89 height 33
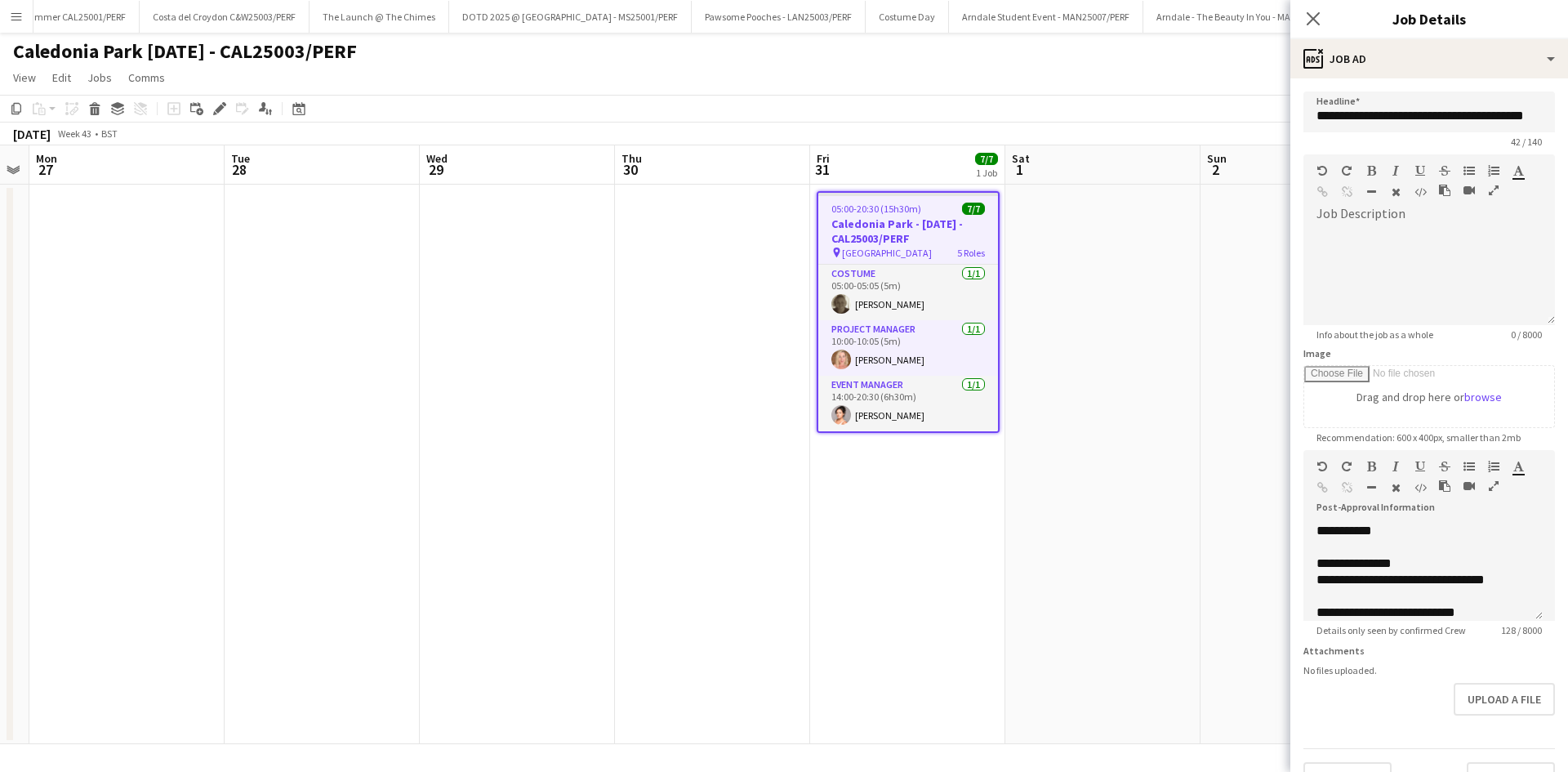
scroll to position [46, 0]
click at [1482, 524] on div "**********" at bounding box center [1418, 559] width 201 height 98
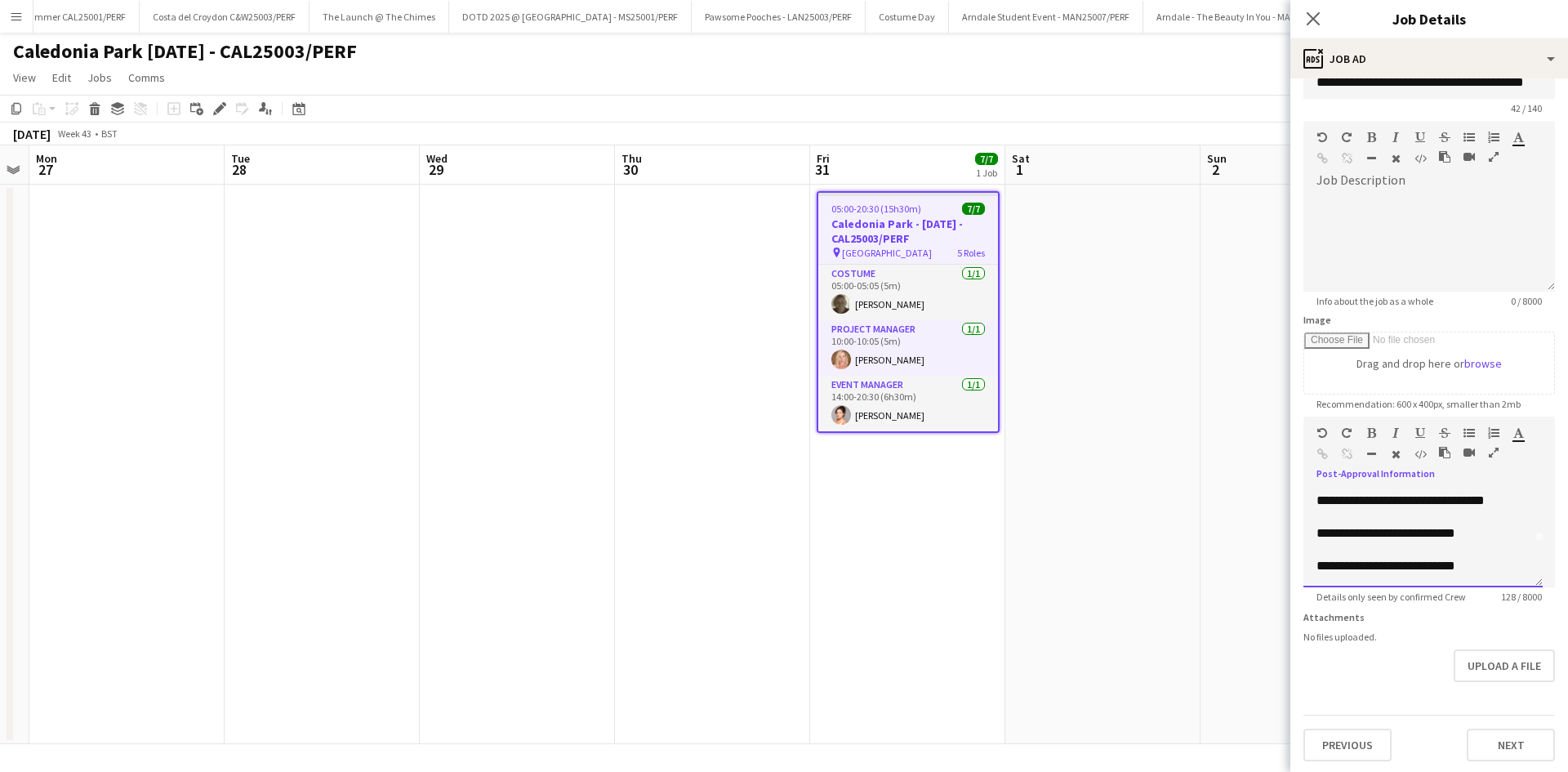
scroll to position [48, 0]
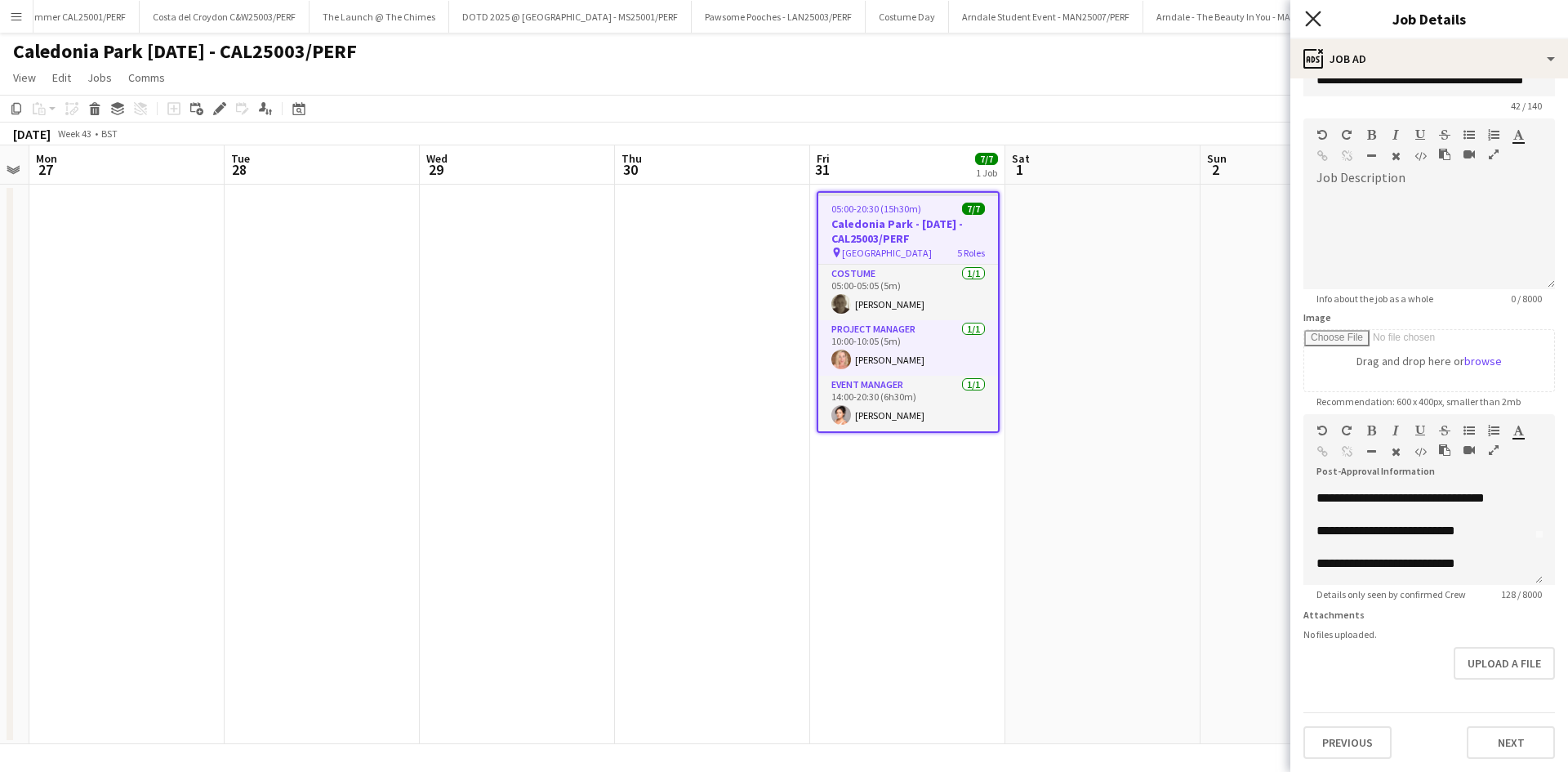
click at [1314, 19] on icon at bounding box center [1313, 18] width 15 height 15
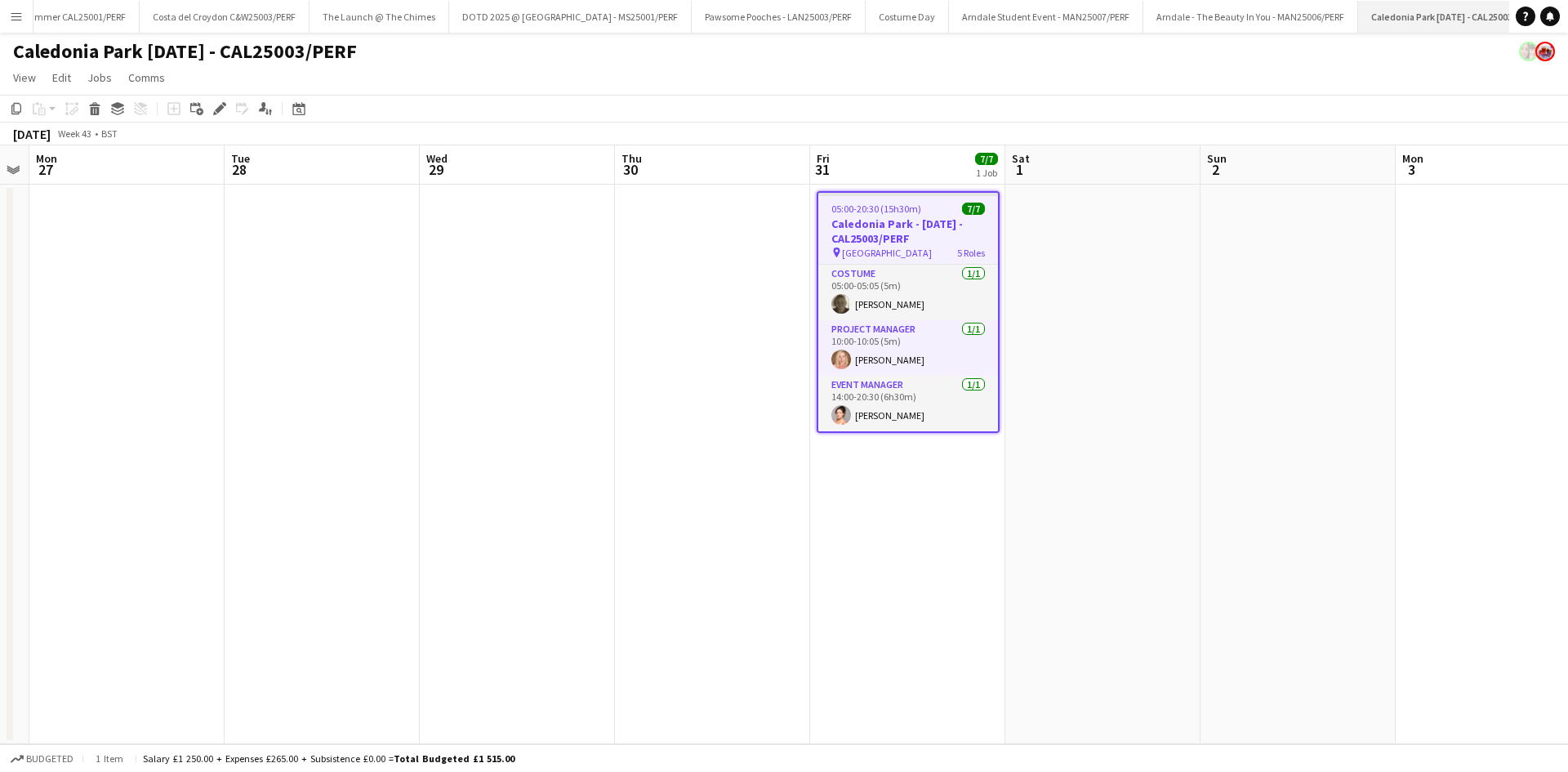
click at [1540, 9] on app-icon "Close" at bounding box center [1544, 8] width 7 height 7
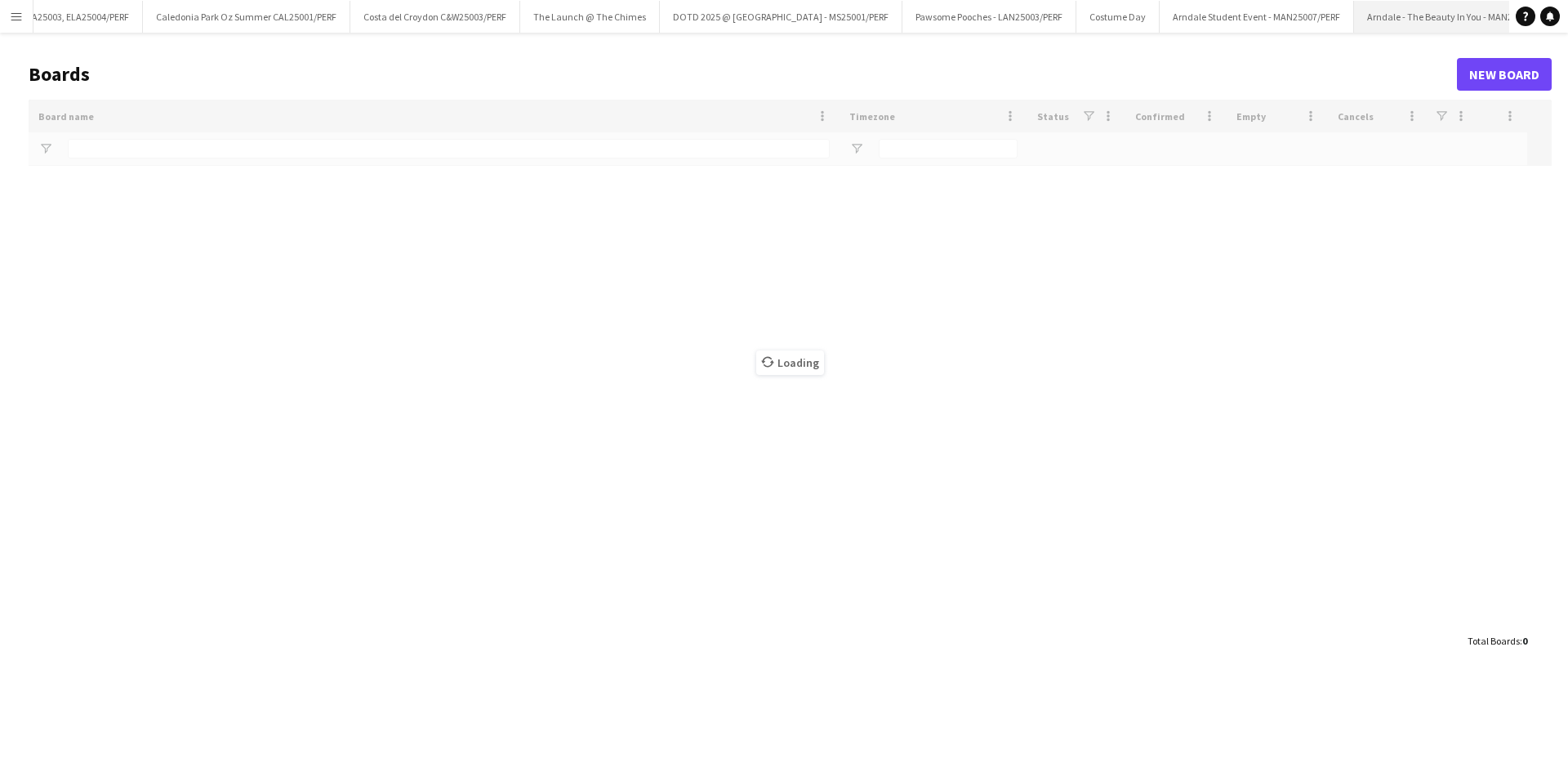
click at [1559, 9] on app-icon "Close" at bounding box center [1562, 8] width 7 height 7
type input "*******"
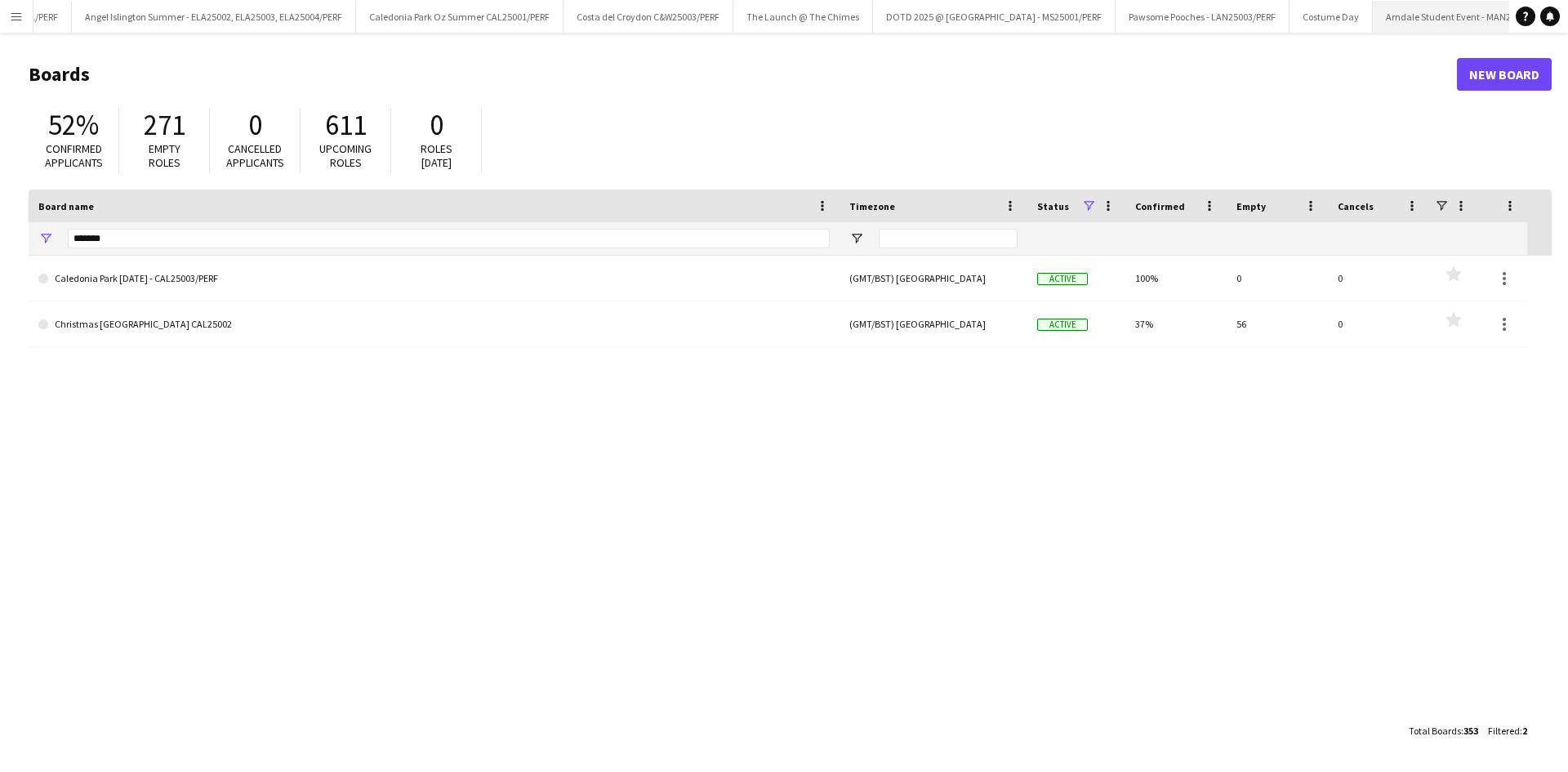
click at [1557, 9] on app-icon "Close" at bounding box center [1560, 8] width 7 height 7
click at [14, 15] on app-icon "Menu" at bounding box center [15, 15] width 13 height 13
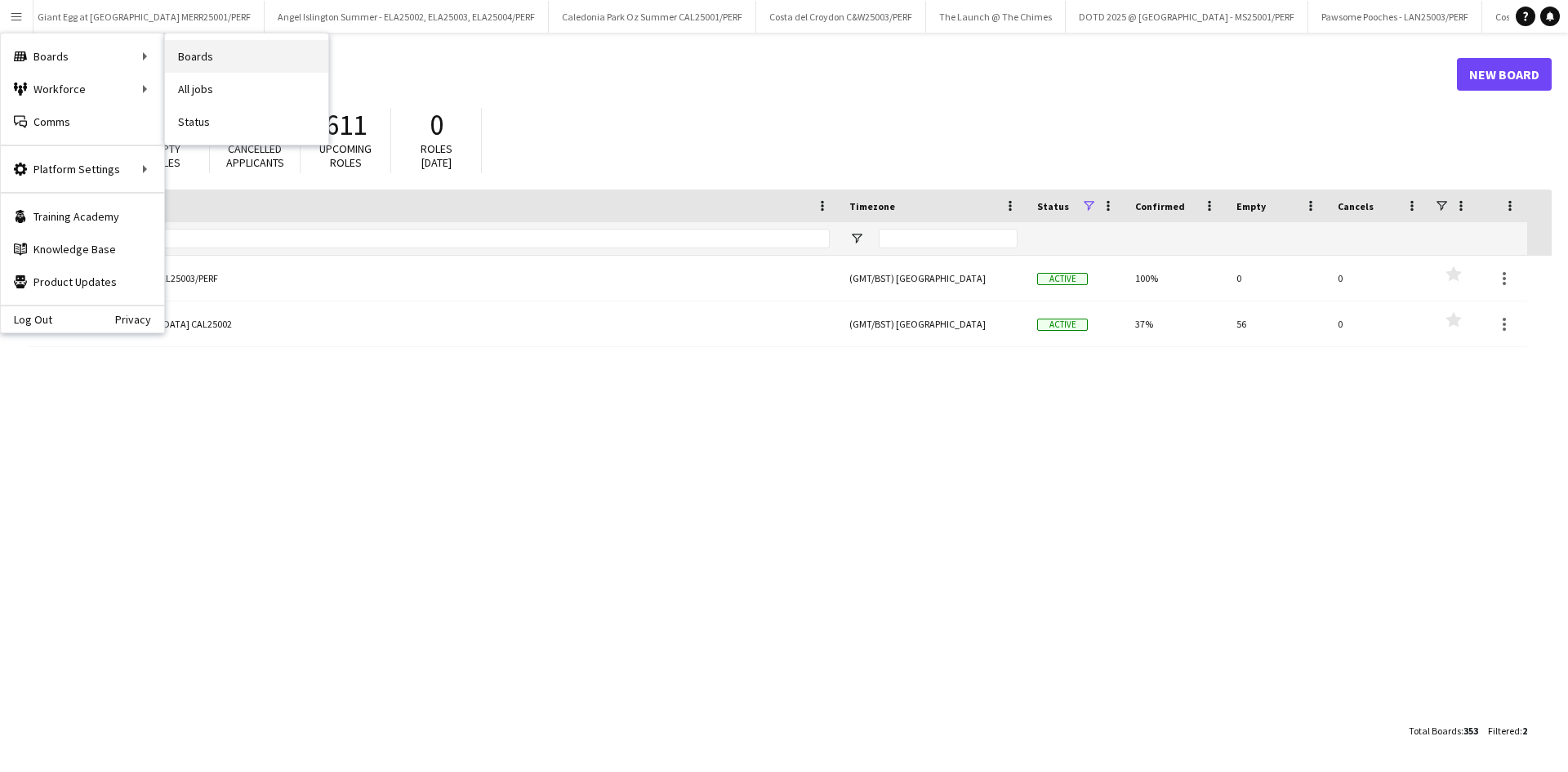
click at [187, 56] on link "Boards" at bounding box center [247, 57] width 163 height 33
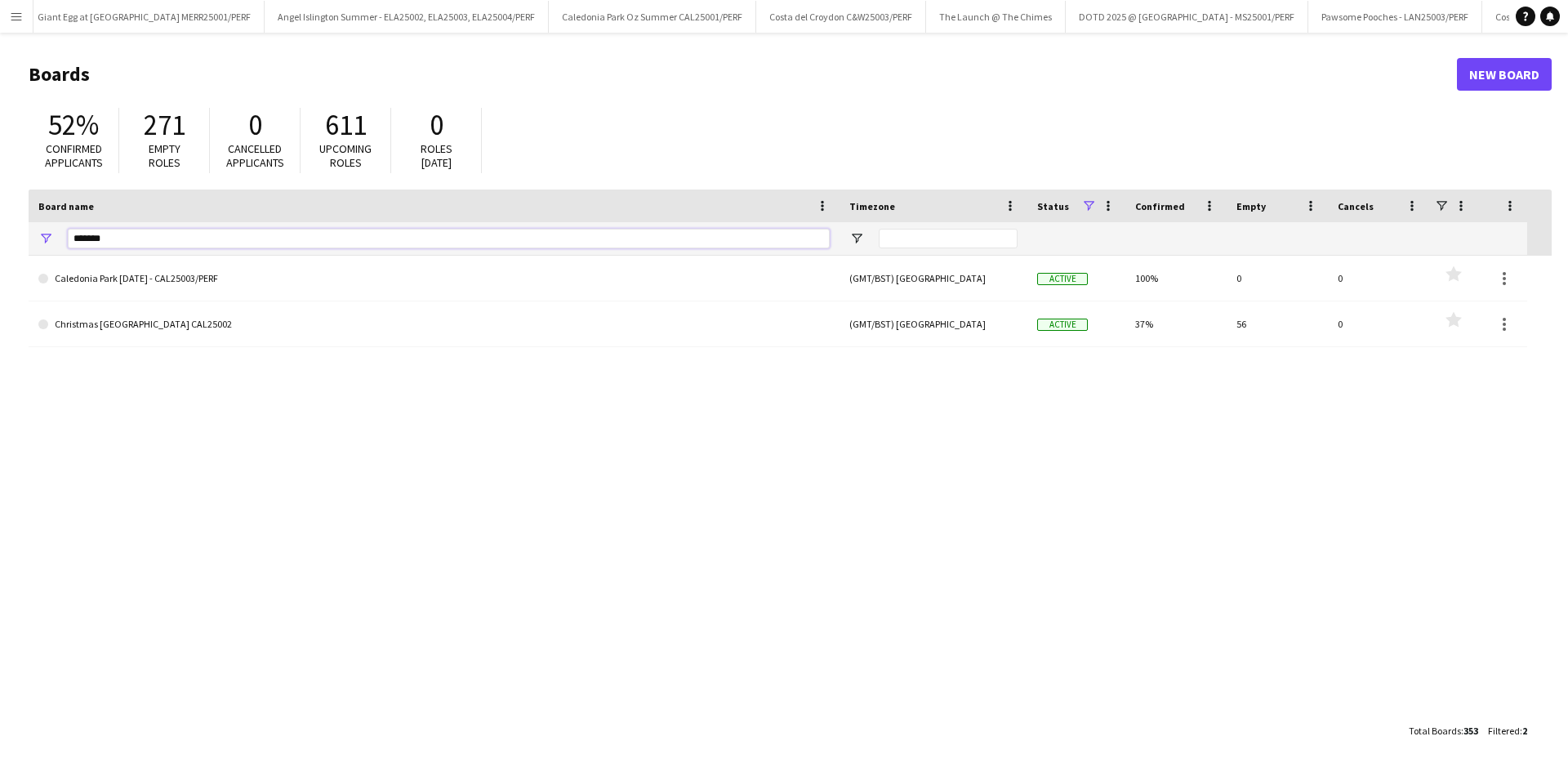
click at [154, 238] on input "*******" at bounding box center [449, 238] width 763 height 20
type input "*"
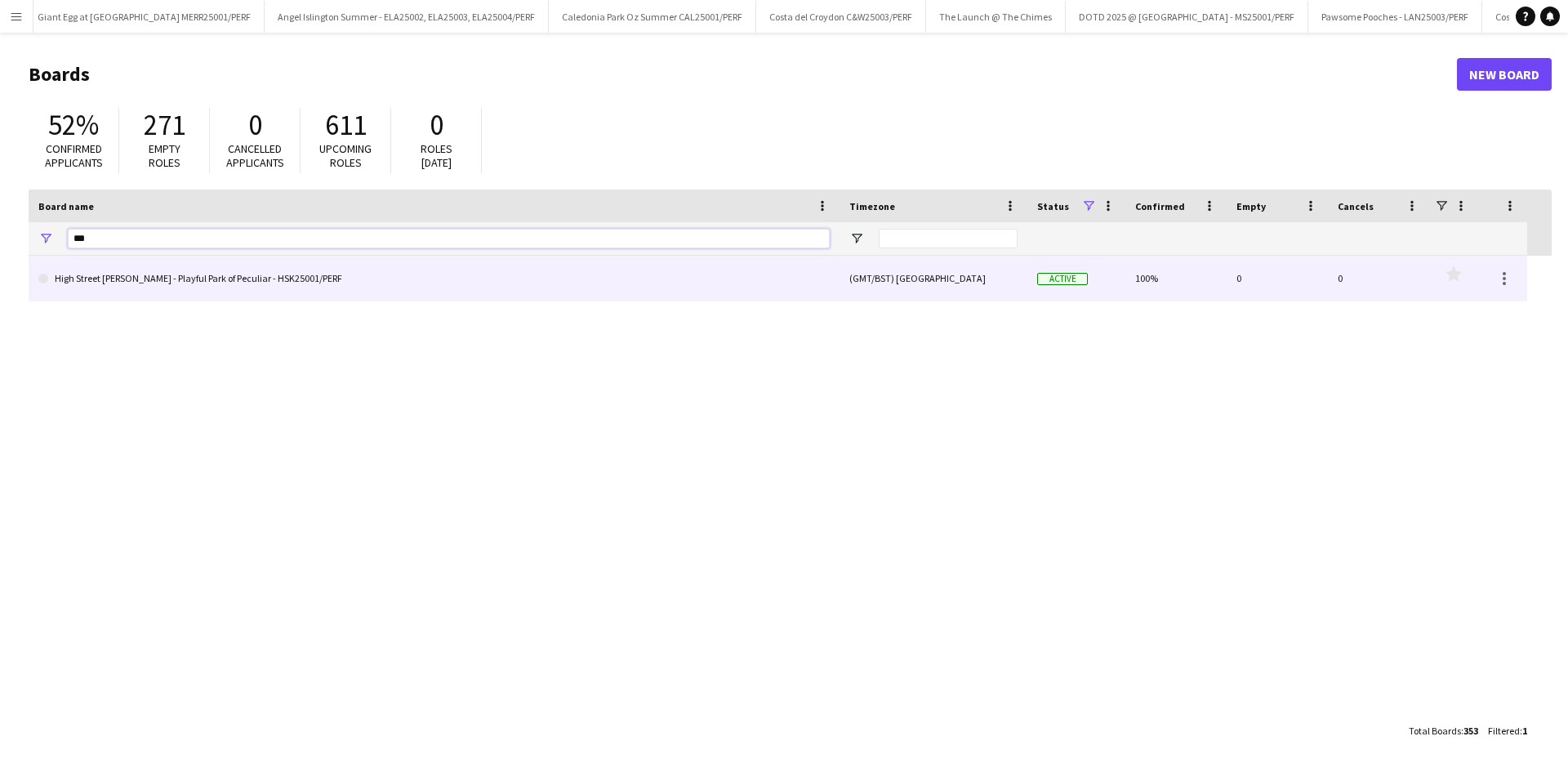
type input "***"
click at [158, 273] on link "High Street [PERSON_NAME] - Playful Park of Peculiar - HSK25001/PERF" at bounding box center [434, 278] width 792 height 46
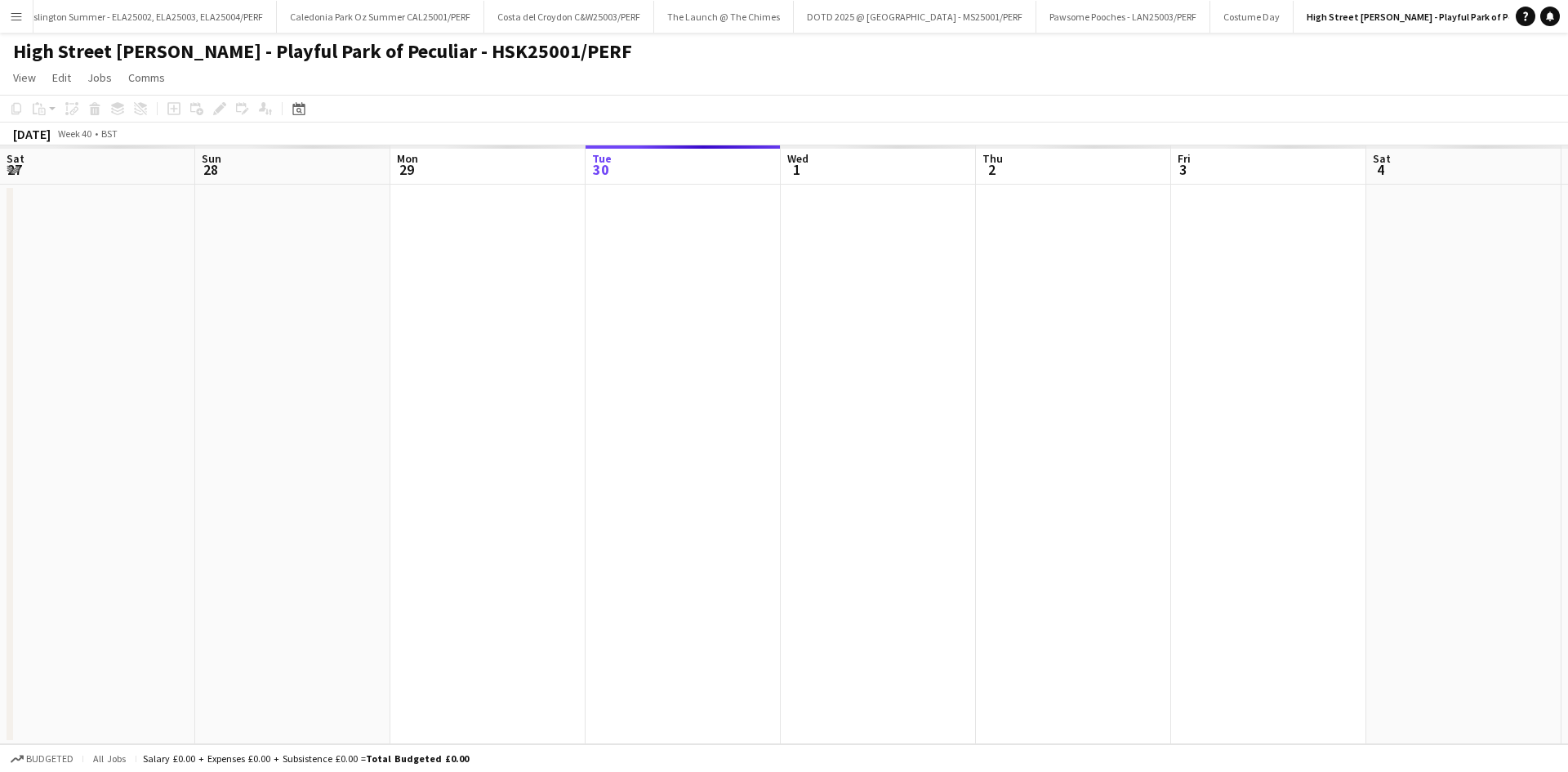
scroll to position [0, 390]
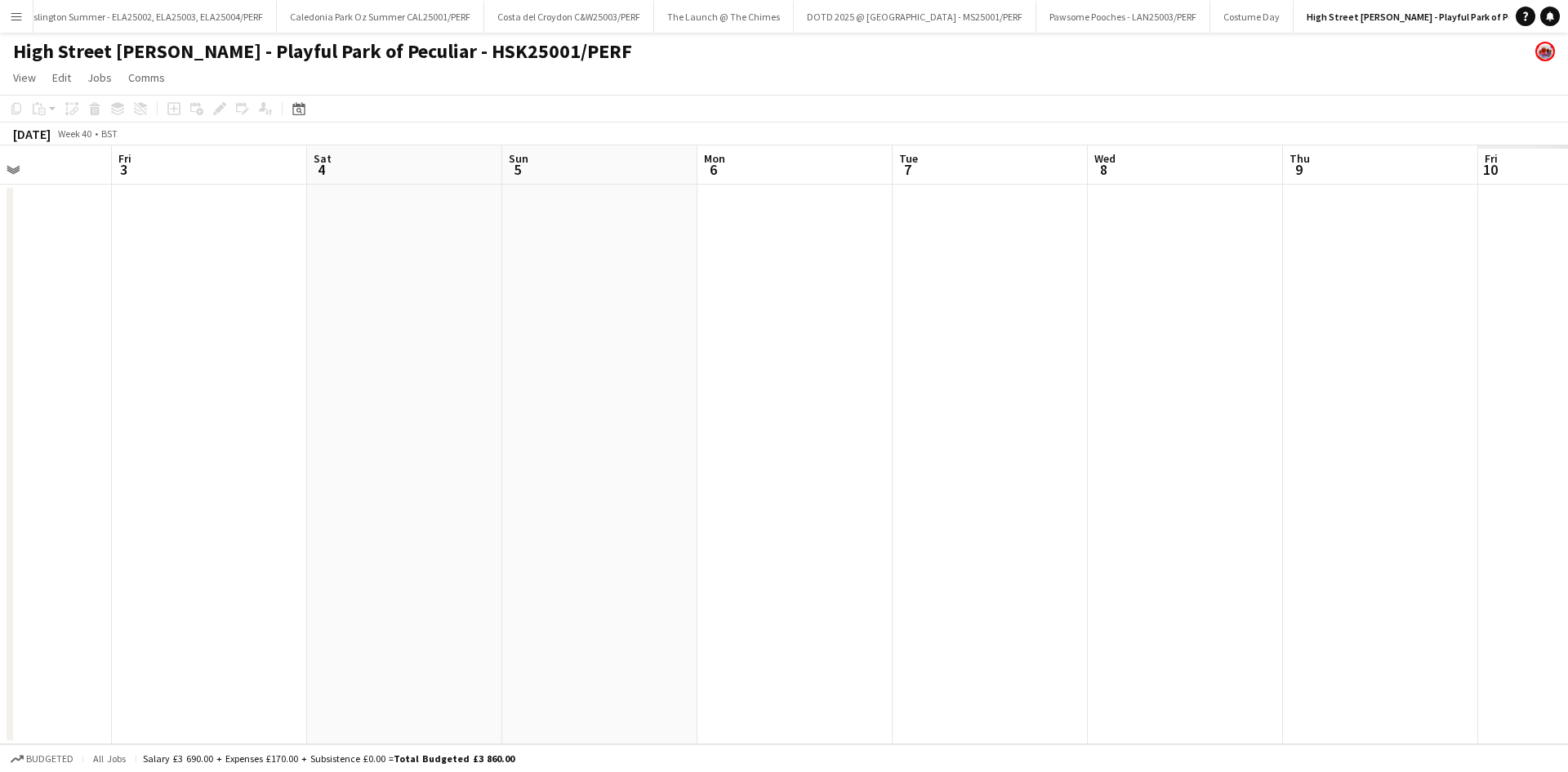
drag, startPoint x: 1373, startPoint y: 322, endPoint x: 1025, endPoint y: 432, distance: 365.0
click at [656, 387] on app-calendar-viewport "Tue 30 Wed 1 Thu 2 Fri 3 Sat 4 Sun 5 Mon 6 Tue 7 Wed 8 Thu 9 Fri 10 Sat 11 Sun …" at bounding box center [784, 444] width 1568 height 598
drag, startPoint x: 1558, startPoint y: 450, endPoint x: 1374, endPoint y: 456, distance: 184.1
click at [594, 471] on app-calendar-viewport "Sat 4 Sun 5 Mon 6 Tue 7 Wed 8 Thu 9 Fri 10 Sat 11 Sun 12 Mon 13 Tue 14 Wed 15 T…" at bounding box center [784, 444] width 1568 height 598
drag, startPoint x: 922, startPoint y: 490, endPoint x: 397, endPoint y: 487, distance: 525.0
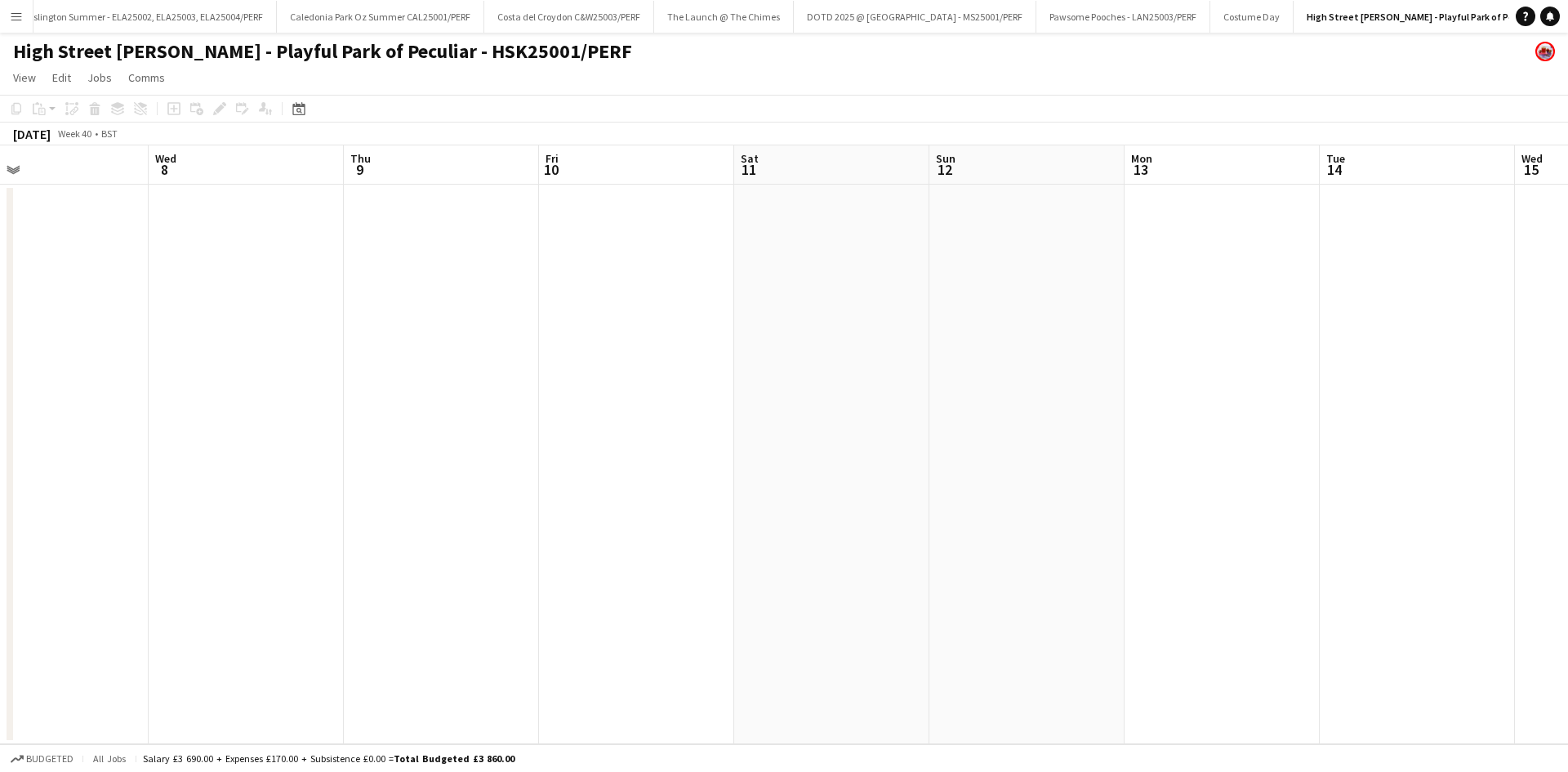
click at [397, 487] on app-calendar-viewport "Sun 5 Mon 6 Tue 7 Wed 8 Thu 9 Fri 10 Sat 11 Sun 12 Mon 13 Tue 14 Wed 15 Thu 16 …" at bounding box center [784, 444] width 1568 height 598
drag, startPoint x: 1362, startPoint y: 493, endPoint x: 849, endPoint y: 493, distance: 513.0
click at [622, 505] on app-calendar-viewport "Fri 10 Sat 11 Sun 12 Mon 13 Tue 14 Wed 15 Thu 16 Fri 17 Sat 18 Sun 19 Mon 20 Tu…" at bounding box center [784, 444] width 1568 height 598
drag, startPoint x: 872, startPoint y: 554, endPoint x: 803, endPoint y: 542, distance: 70.0
click at [756, 553] on app-calendar-viewport "Fri 17 Sat 18 Sun 19 Mon 20 Tue 21 Wed 22 Thu 23 Fri 24 Sat 25 Sun 26 Mon 27 Tu…" at bounding box center [784, 444] width 1568 height 598
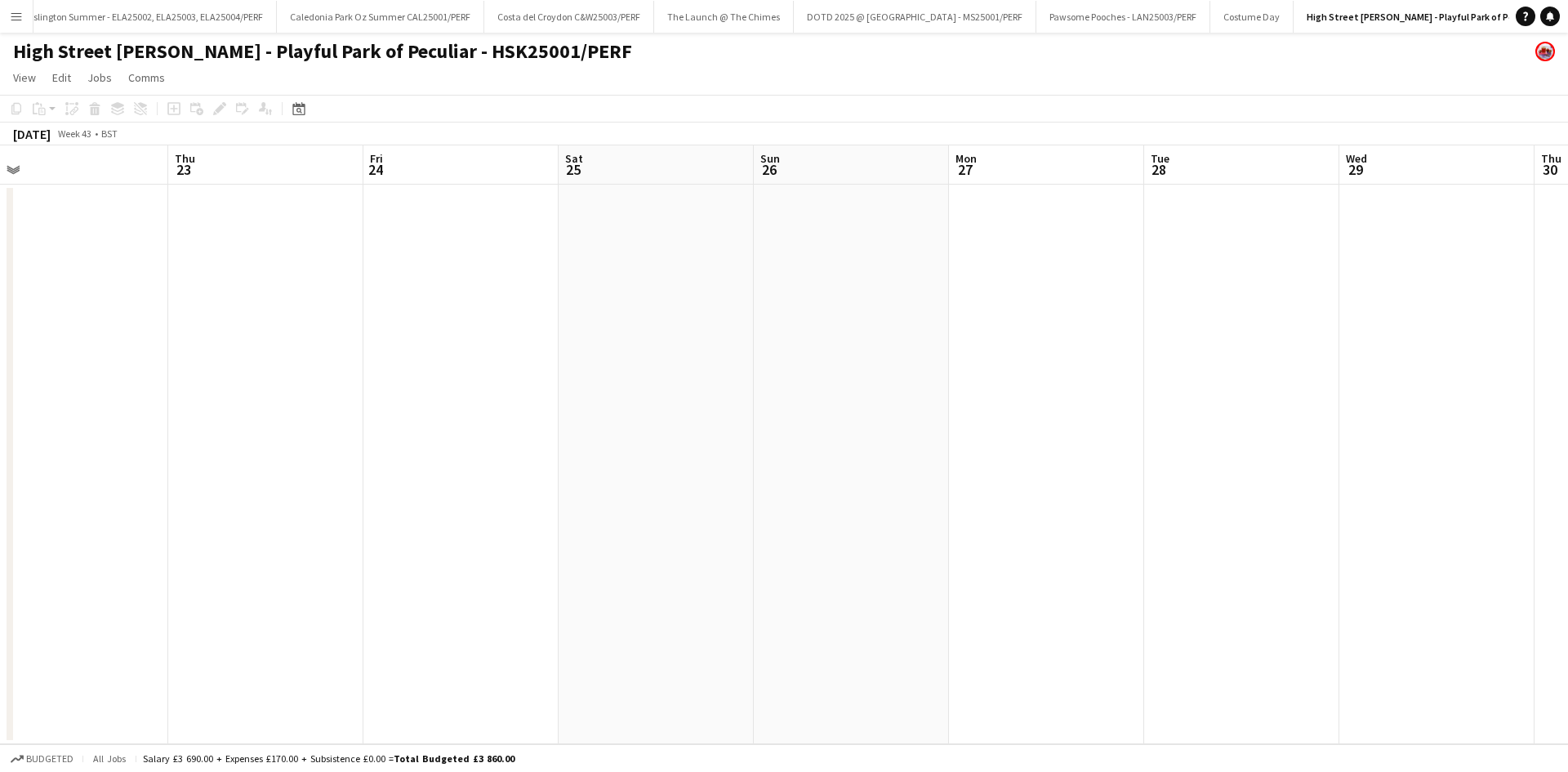
drag, startPoint x: 714, startPoint y: 554, endPoint x: 606, endPoint y: 515, distance: 114.8
click at [566, 533] on app-calendar-viewport "Sun 19 Mon 20 Tue 21 Wed 22 Thu 23 Fri 24 Sat 25 Sun 26 Mon 27 Tue 28 Wed 29 Th…" at bounding box center [784, 444] width 1568 height 598
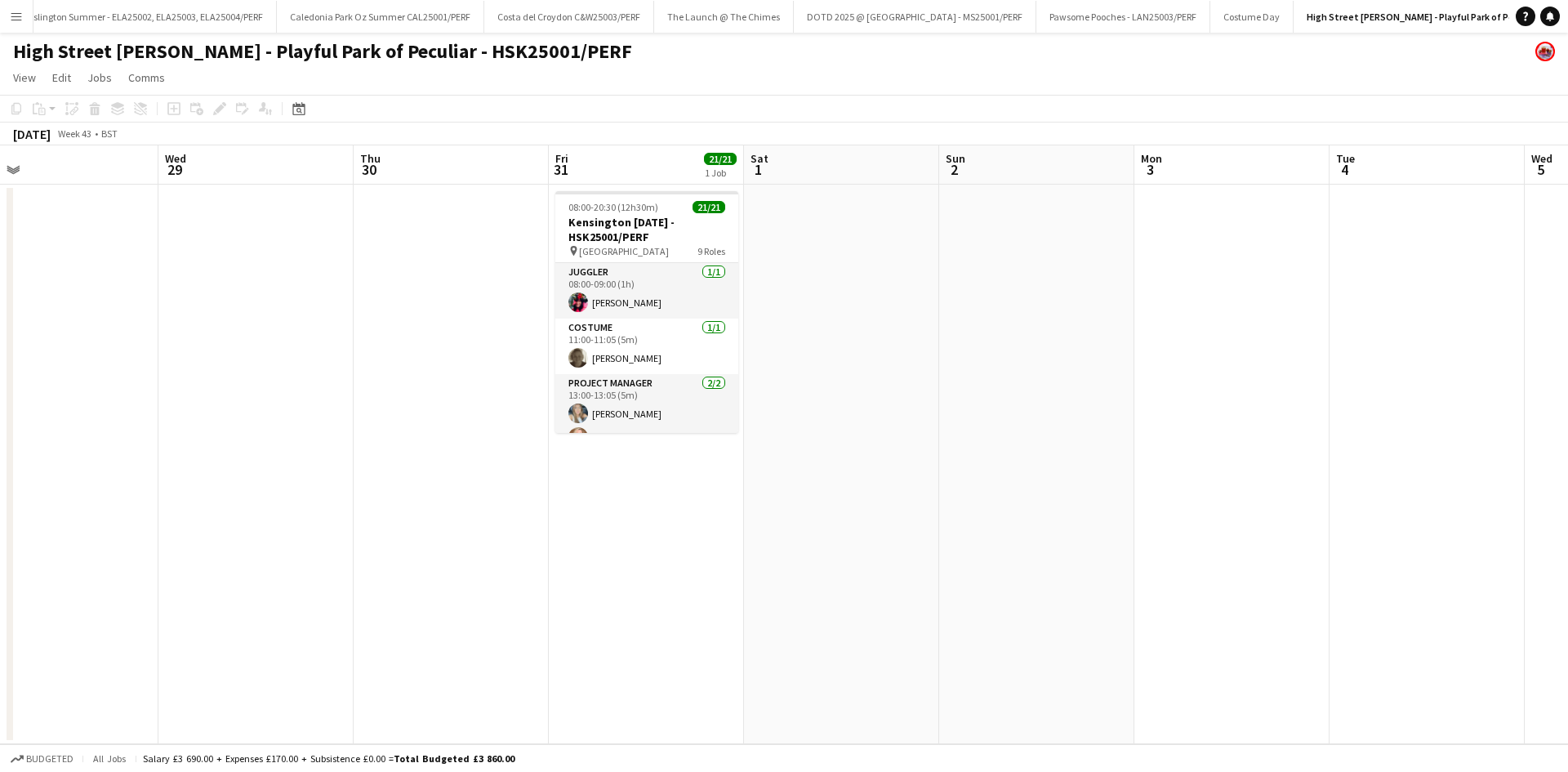
drag, startPoint x: 1446, startPoint y: 493, endPoint x: 317, endPoint y: 505, distance: 1129.1
click at [317, 505] on app-calendar-viewport "Sat 25 Sun 26 Mon 27 Tue 28 Wed 29 Thu 30 Fri 31 21/21 1 Job Sat 1 Sun 2 Mon 3 …" at bounding box center [784, 444] width 1568 height 598
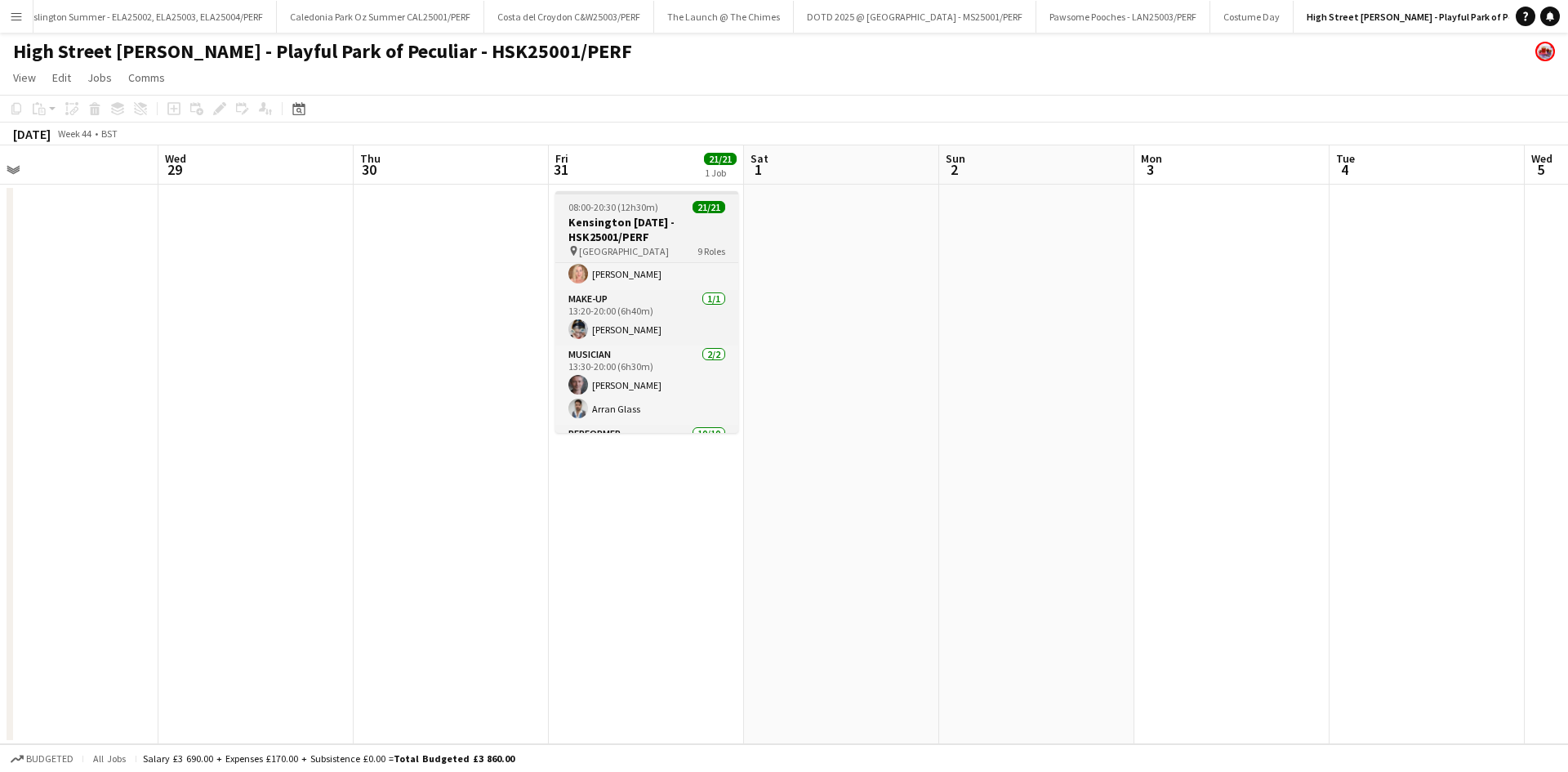
click at [656, 234] on h3 "Kensington [DATE] - HSK25001/PERF" at bounding box center [646, 230] width 183 height 29
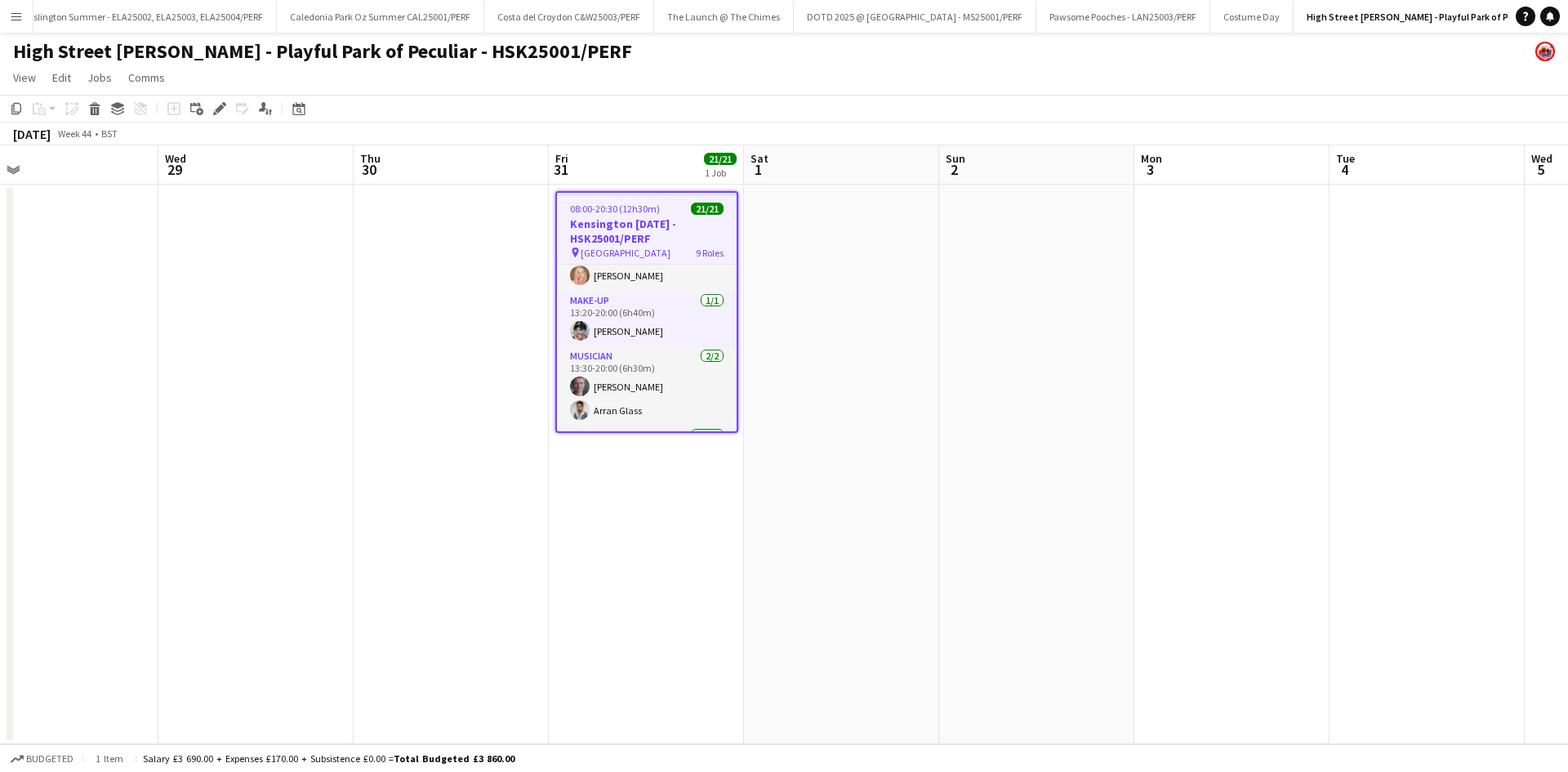
click at [612, 236] on h3 "Kensington [DATE] - HSK25001/PERF" at bounding box center [646, 231] width 180 height 29
click at [211, 115] on div "Edit" at bounding box center [219, 108] width 20 height 20
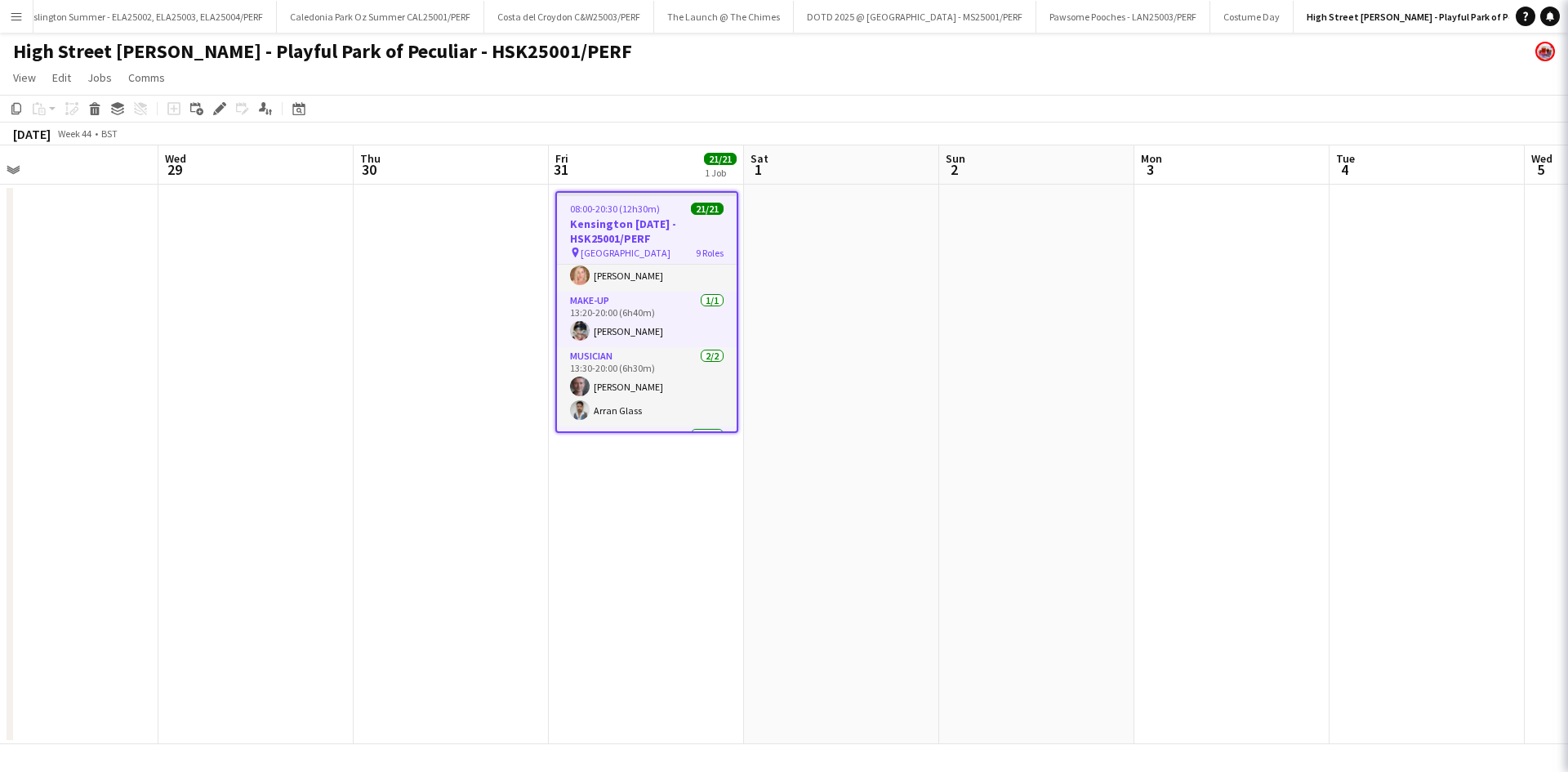
type input "**********"
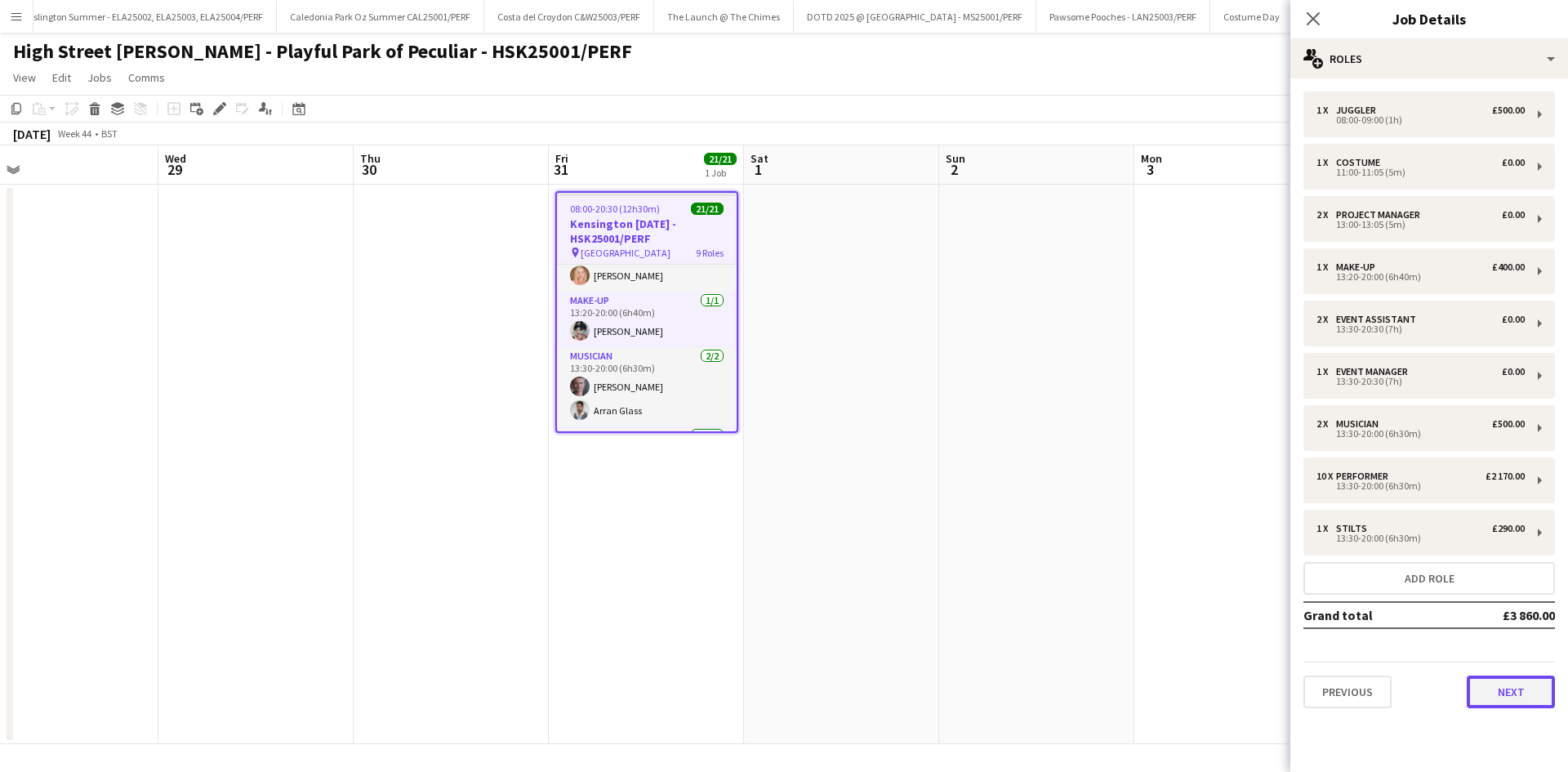
click at [1503, 699] on button "Next" at bounding box center [1511, 692] width 89 height 33
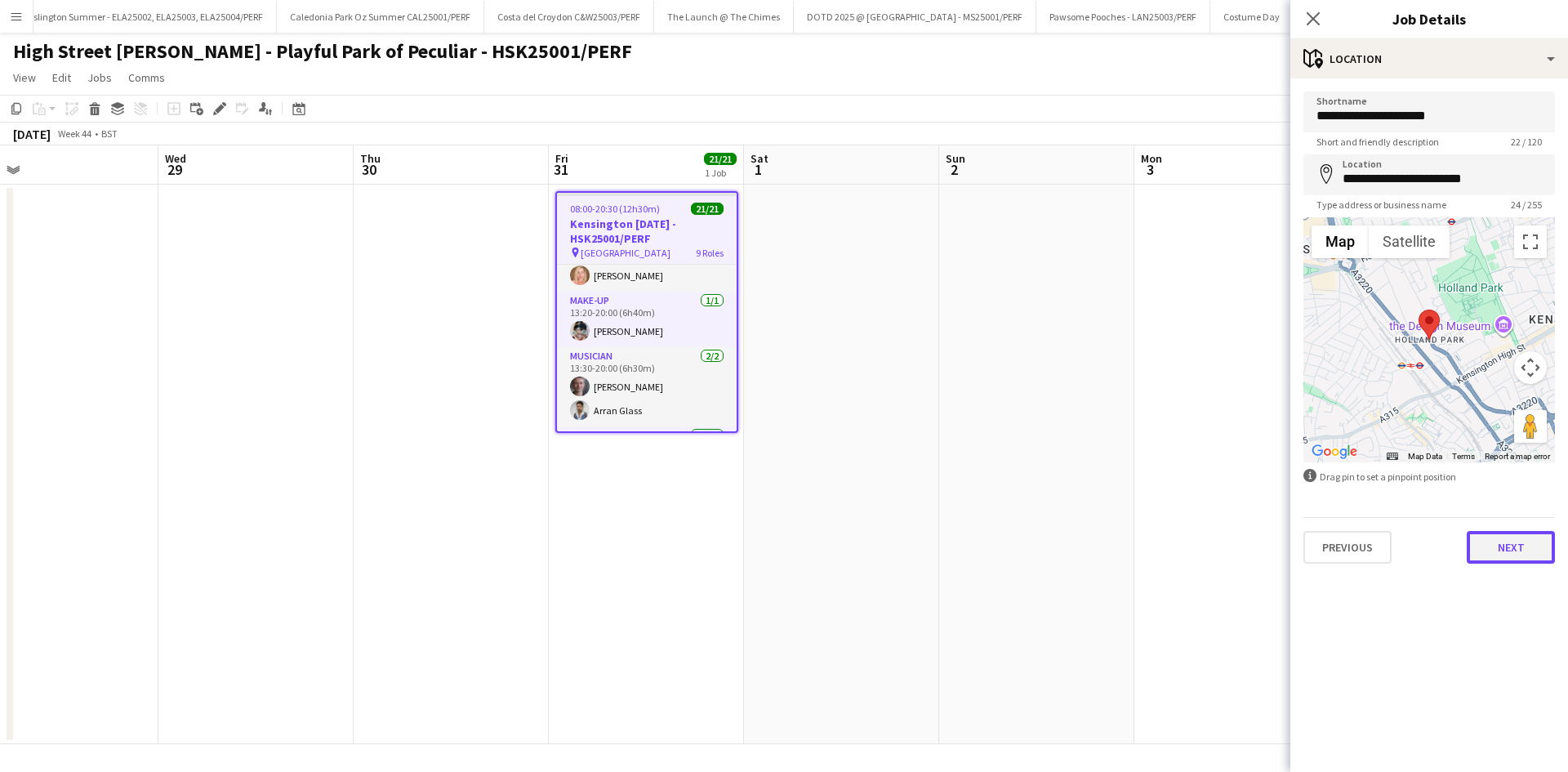
click at [1516, 550] on button "Next" at bounding box center [1511, 548] width 89 height 33
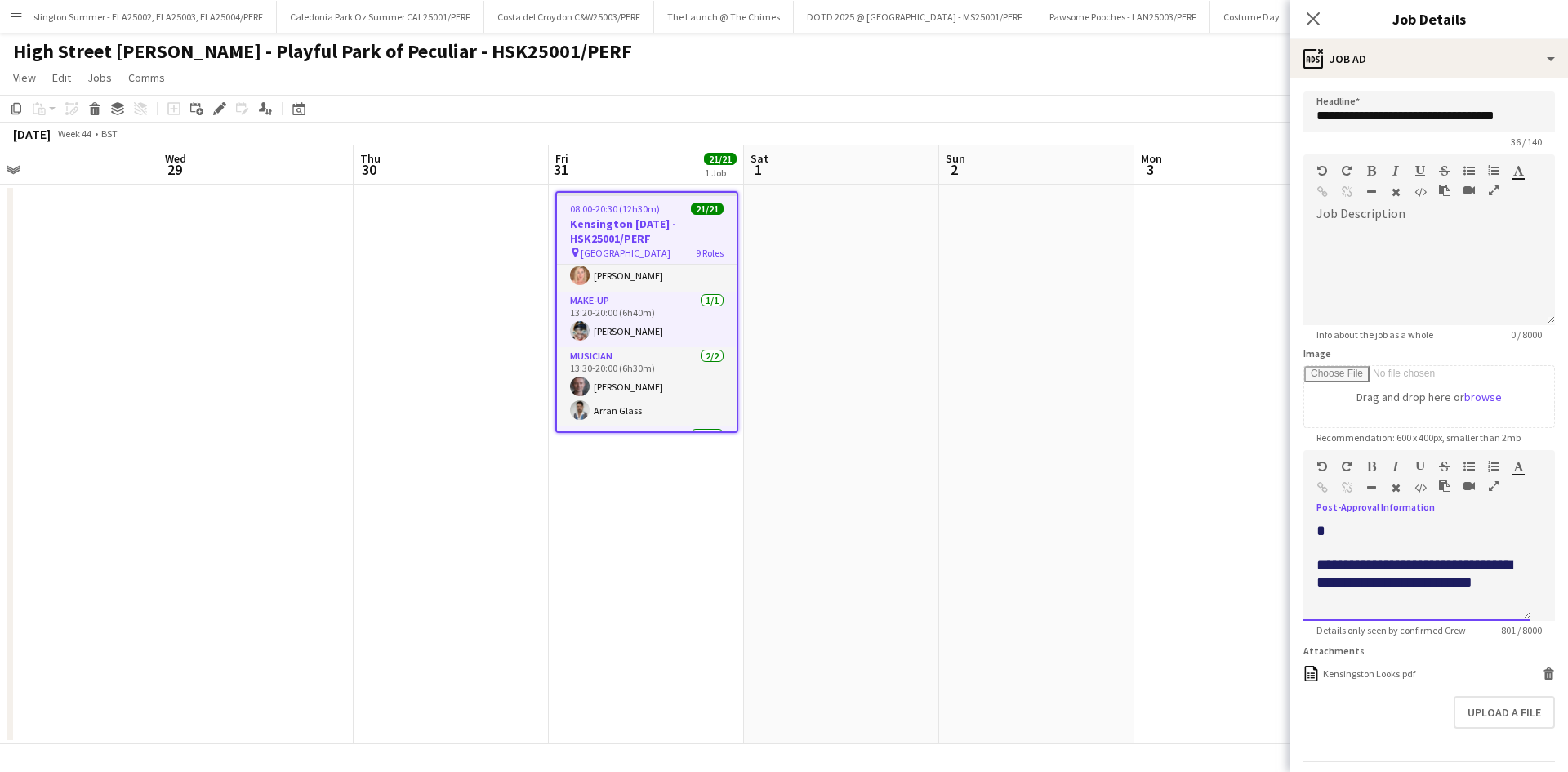
scroll to position [0, 0]
click at [1461, 501] on div "default Heading 1 Heading 2 Heading 3 Heading 4 Heading 5 Heading 6 Heading 7 P…" at bounding box center [1429, 481] width 252 height 61
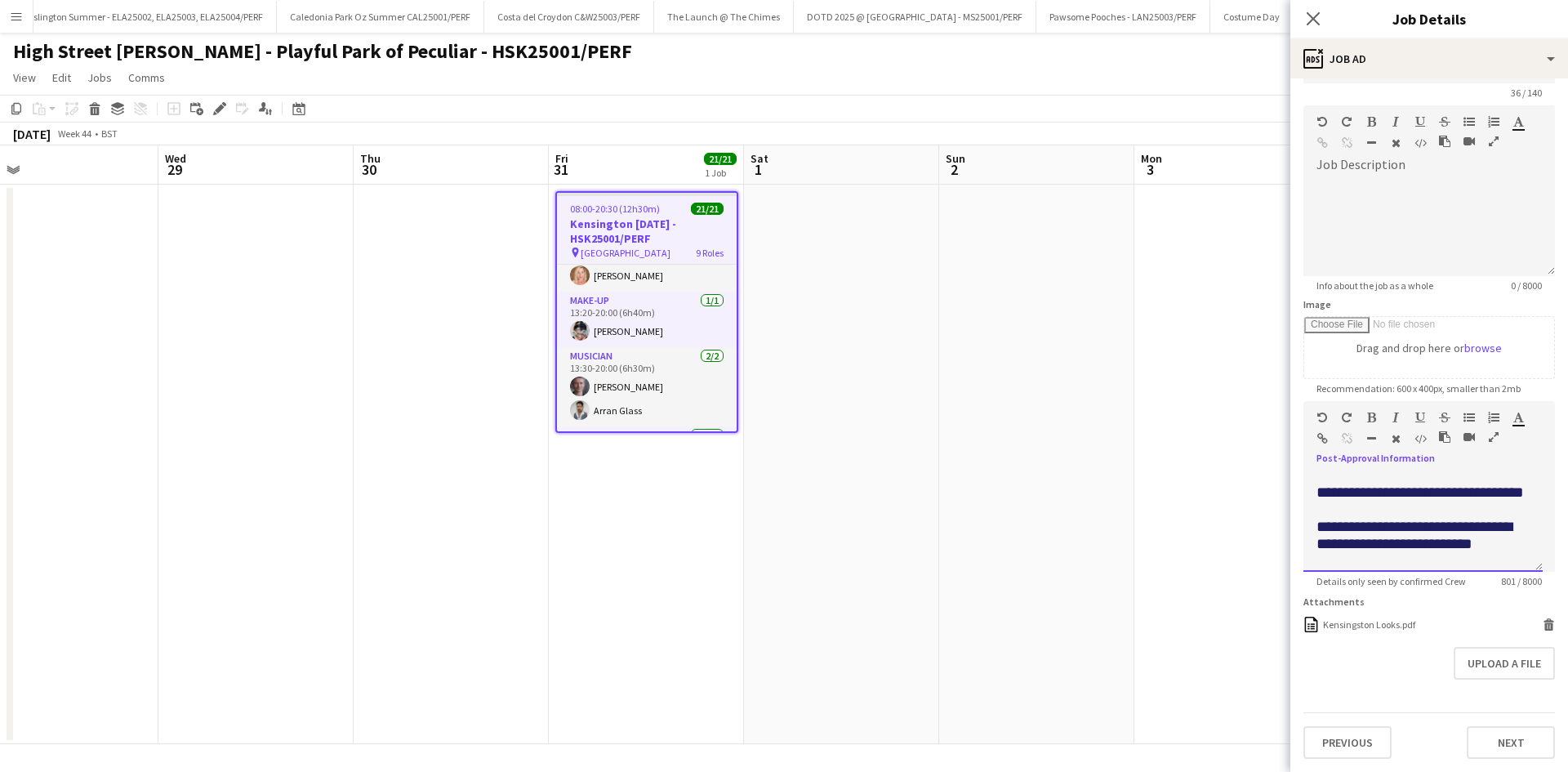
scroll to position [554, 0]
drag, startPoint x: 1449, startPoint y: 505, endPoint x: 1309, endPoint y: 480, distance: 142.2
click at [1309, 480] on div "**********" at bounding box center [1423, 523] width 239 height 98
click at [1472, 416] on p "**********" at bounding box center [1424, 407] width 213 height 17
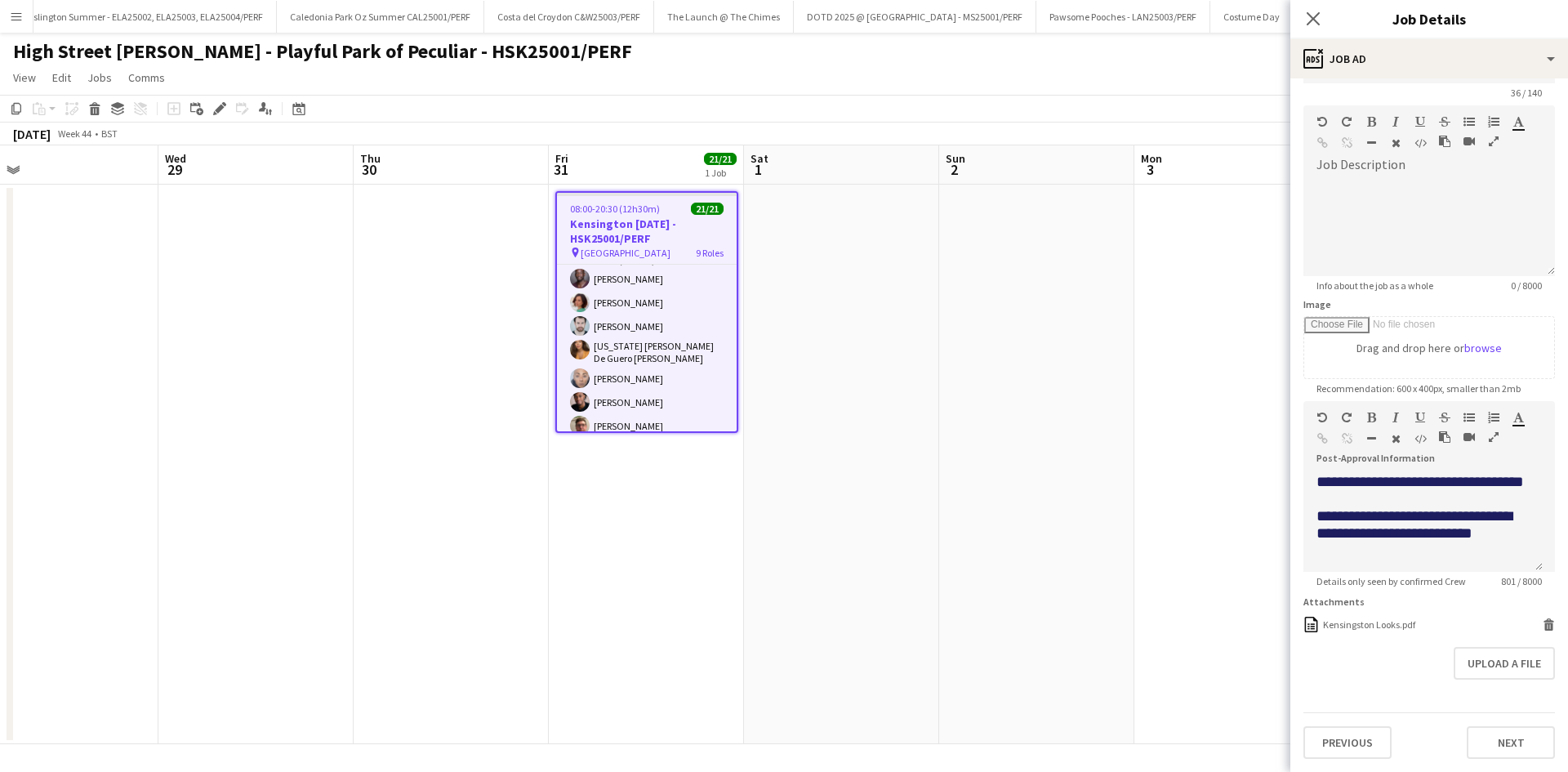
scroll to position [342, 0]
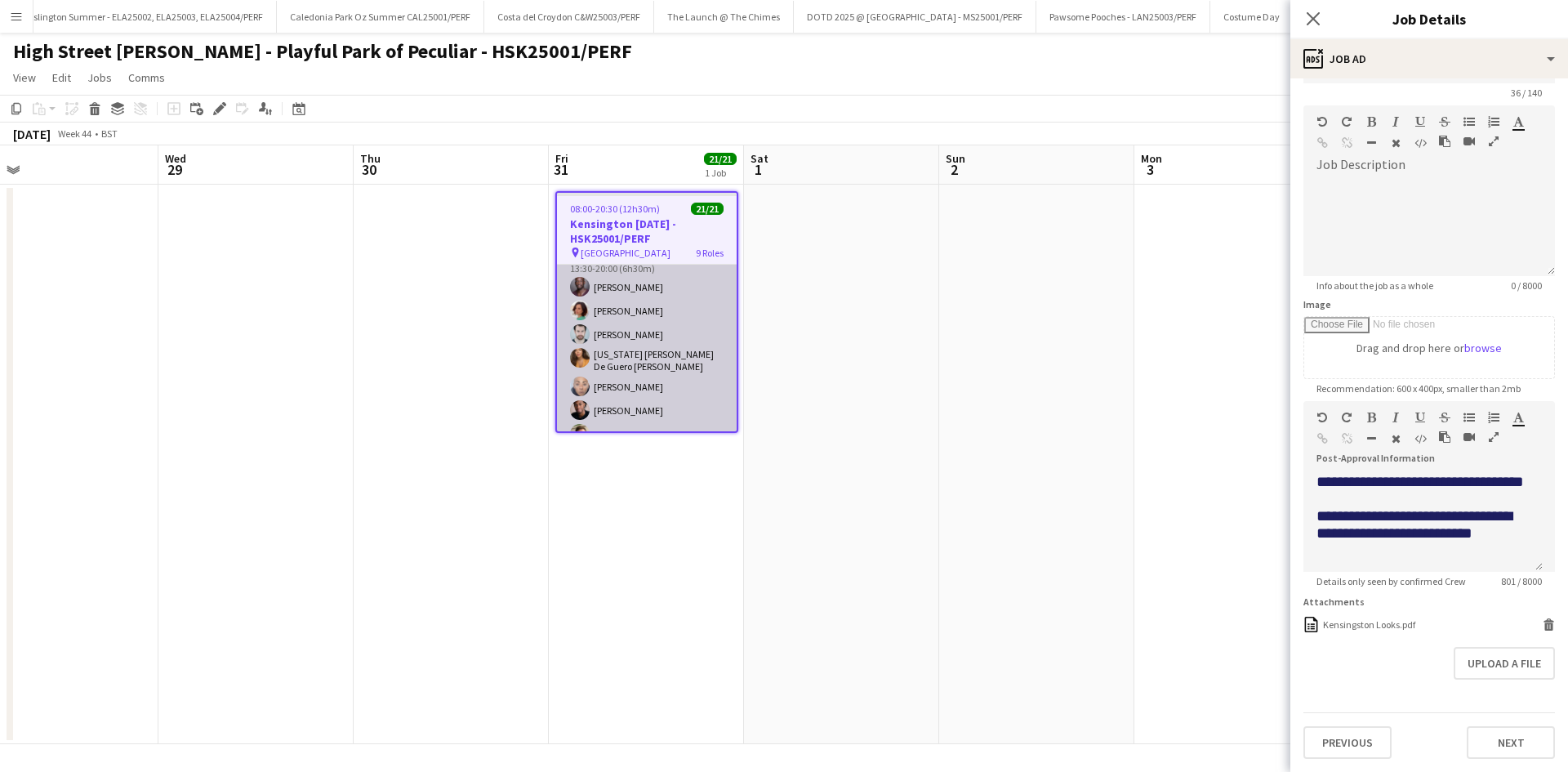
click at [666, 279] on app-card-role "Performer [DATE] 13:30-20:00 (6h30m) [PERSON_NAME] [PERSON_NAME] Dalcielo [PERS…" at bounding box center [646, 384] width 180 height 273
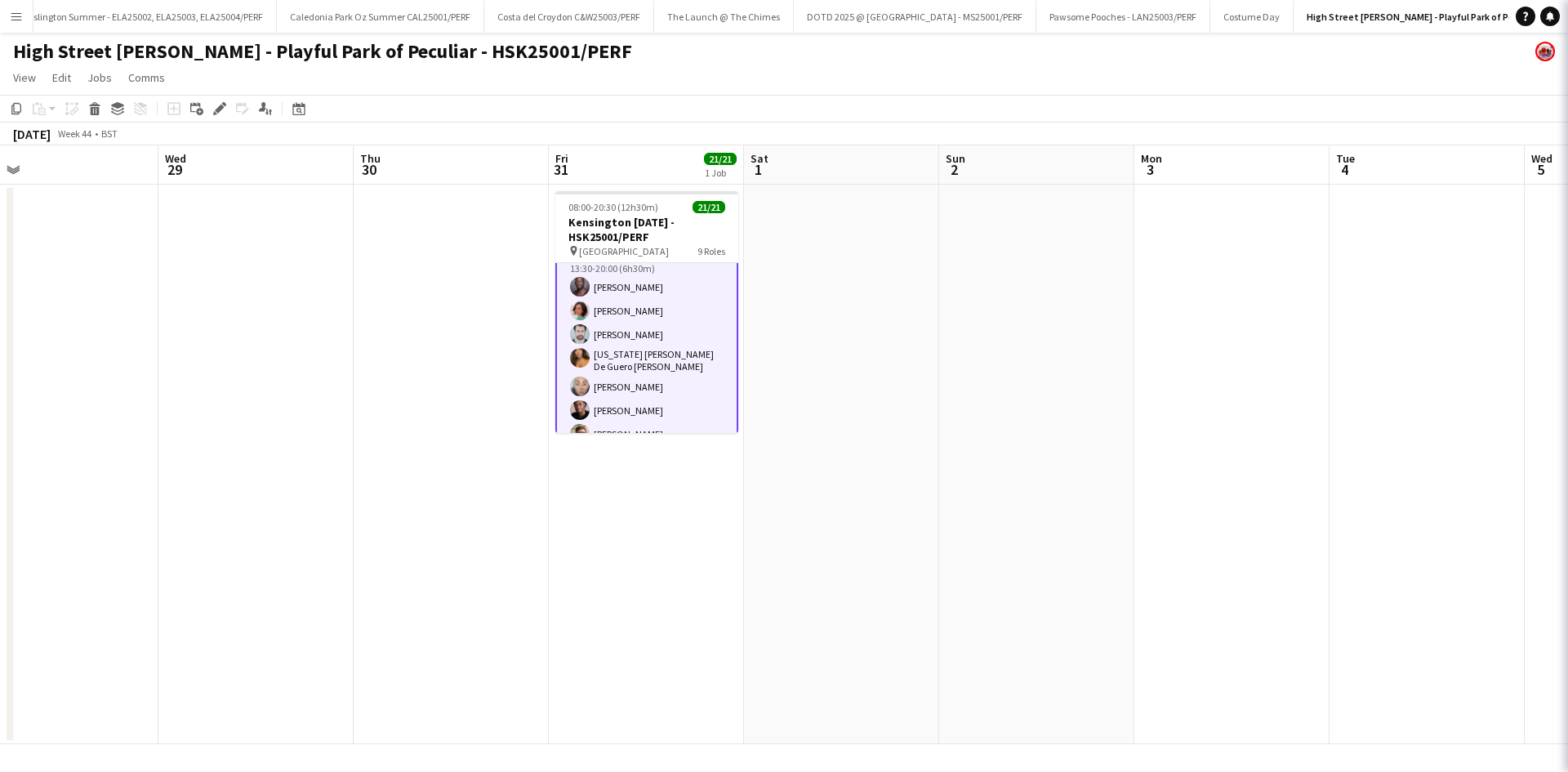
scroll to position [344, 0]
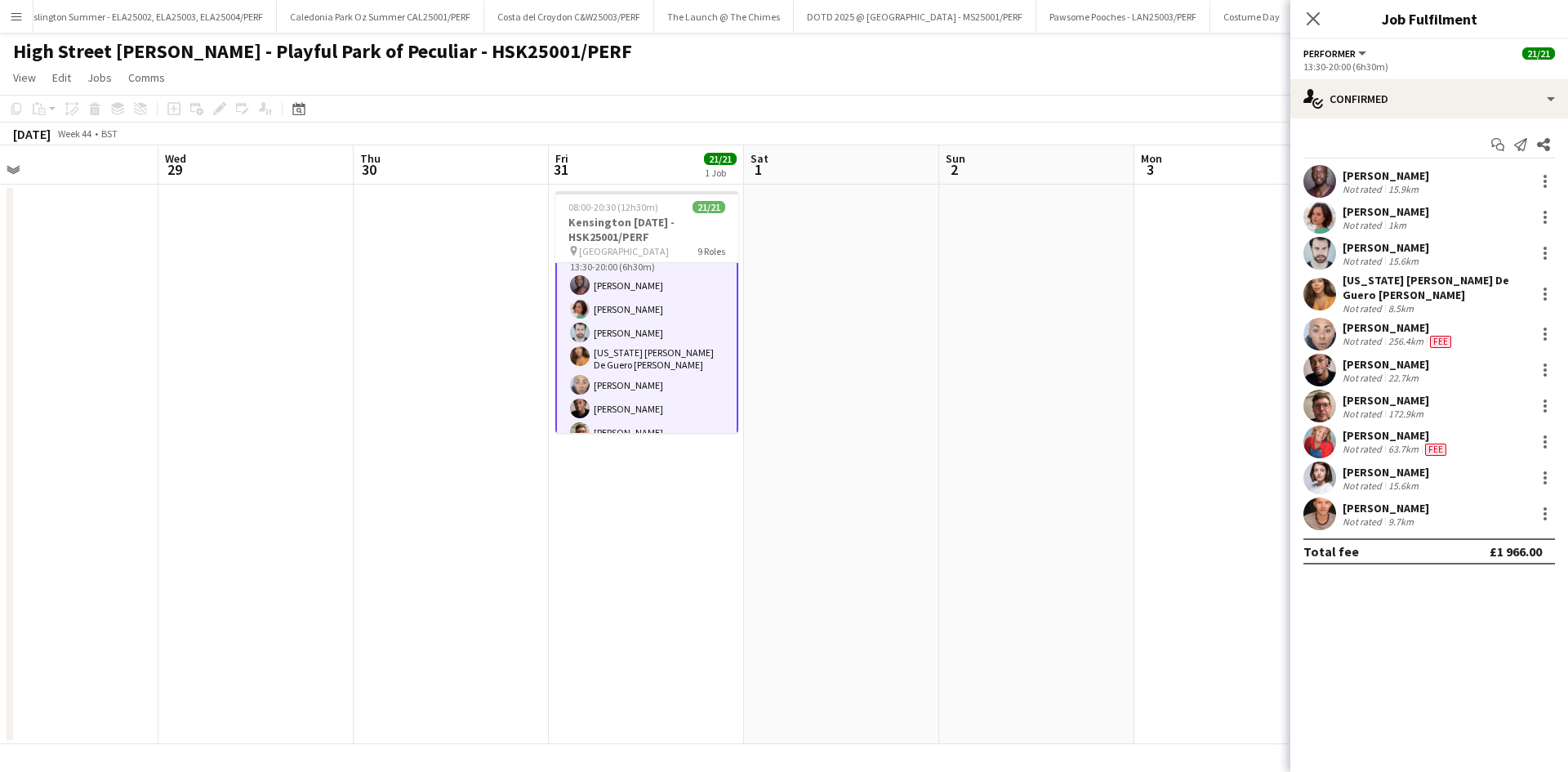
click at [1360, 184] on div "Not rated" at bounding box center [1363, 189] width 42 height 12
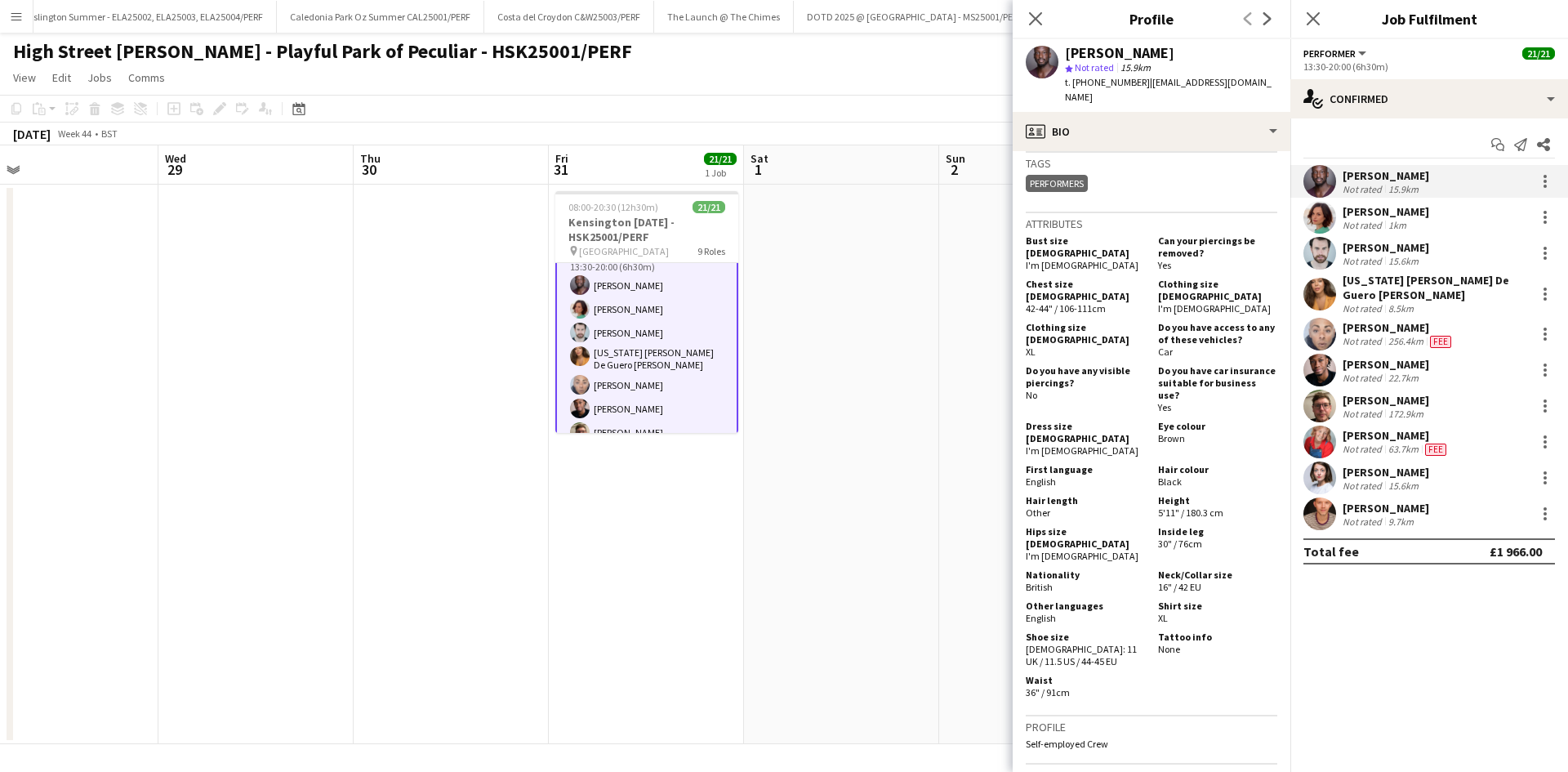
scroll to position [653, 0]
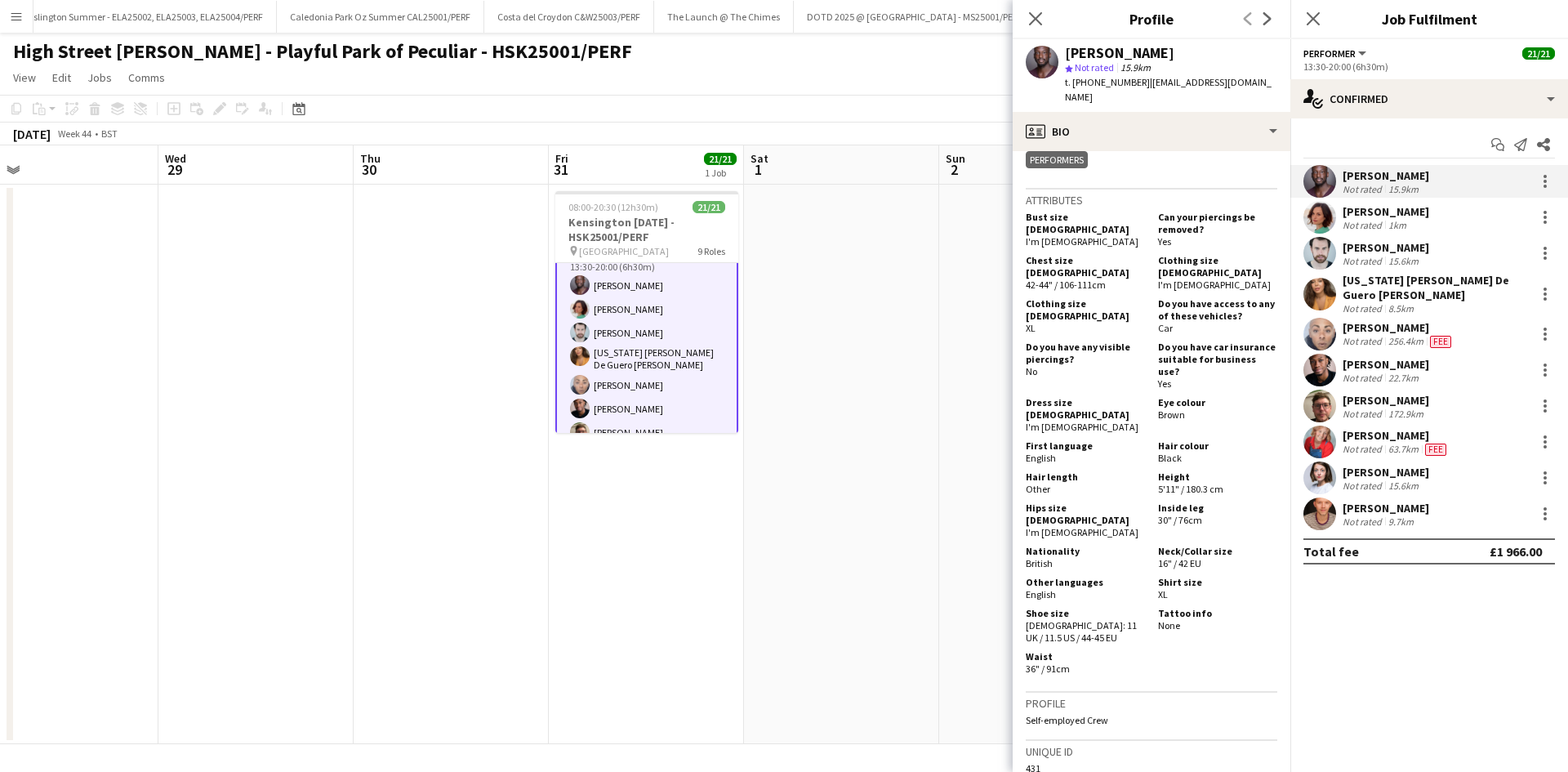
click at [1466, 223] on div "[PERSON_NAME] Not rated 1km" at bounding box center [1429, 218] width 278 height 33
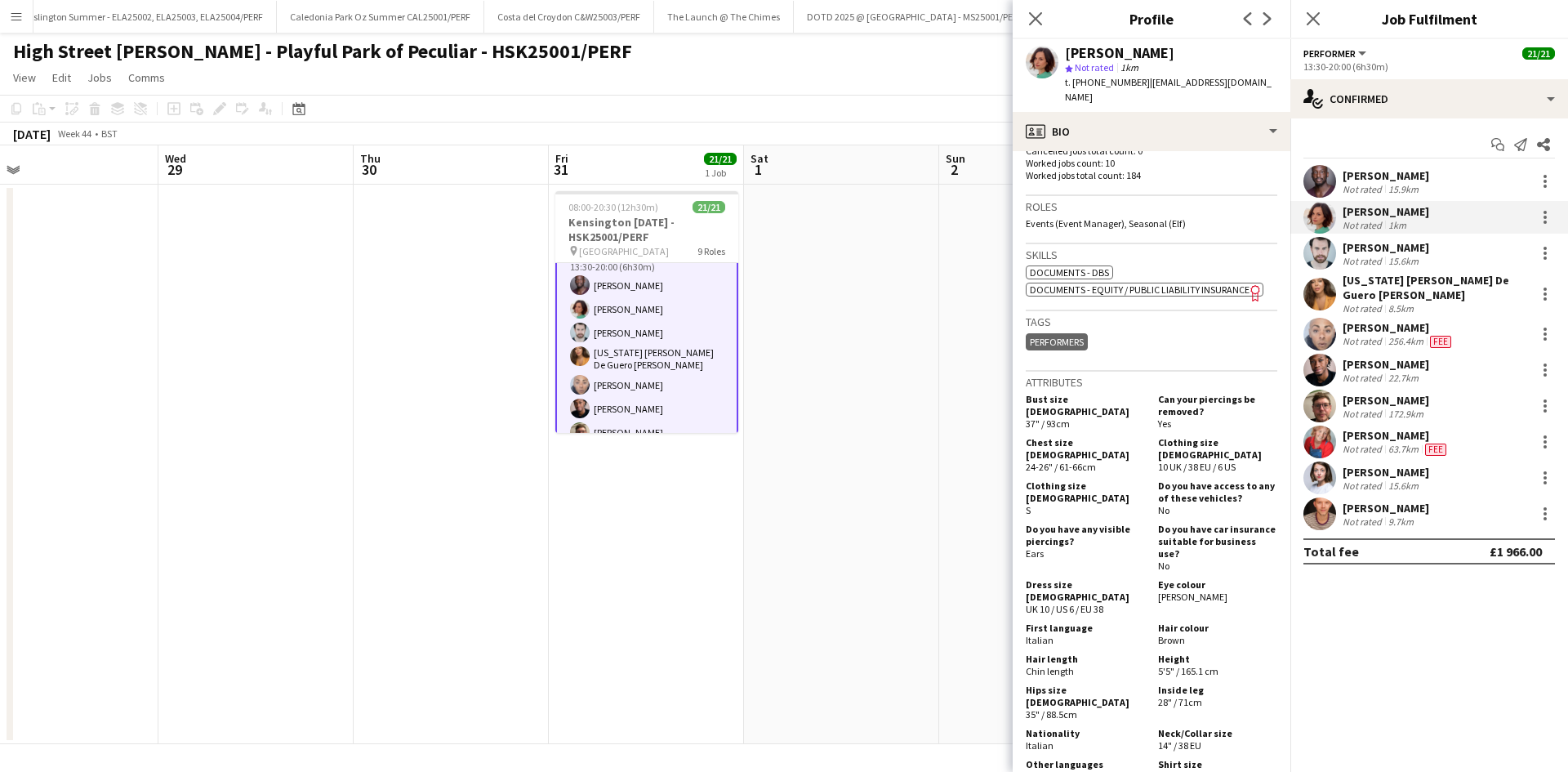
scroll to position [572, 0]
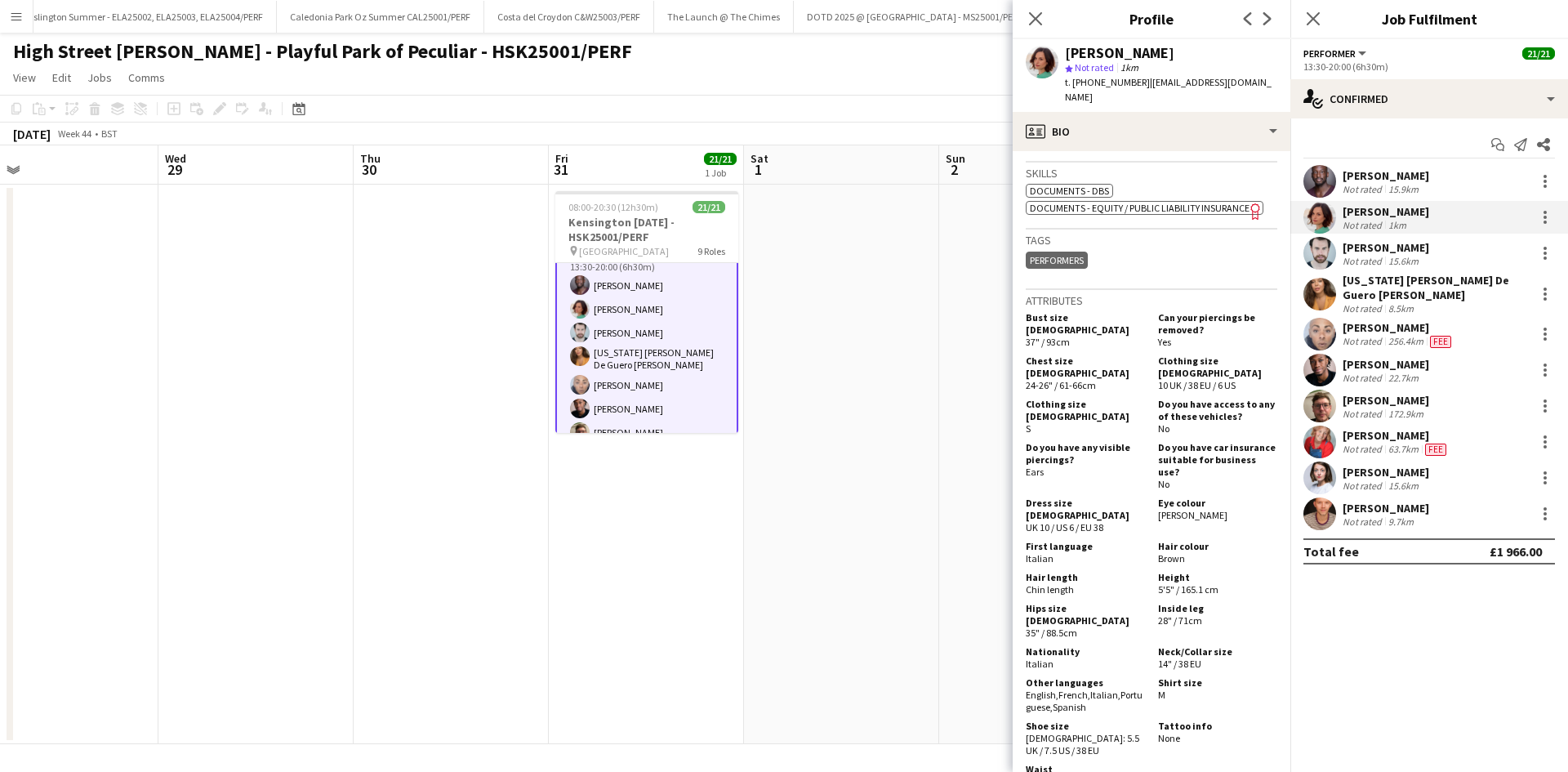
click at [1365, 485] on div "Not rated" at bounding box center [1363, 486] width 42 height 12
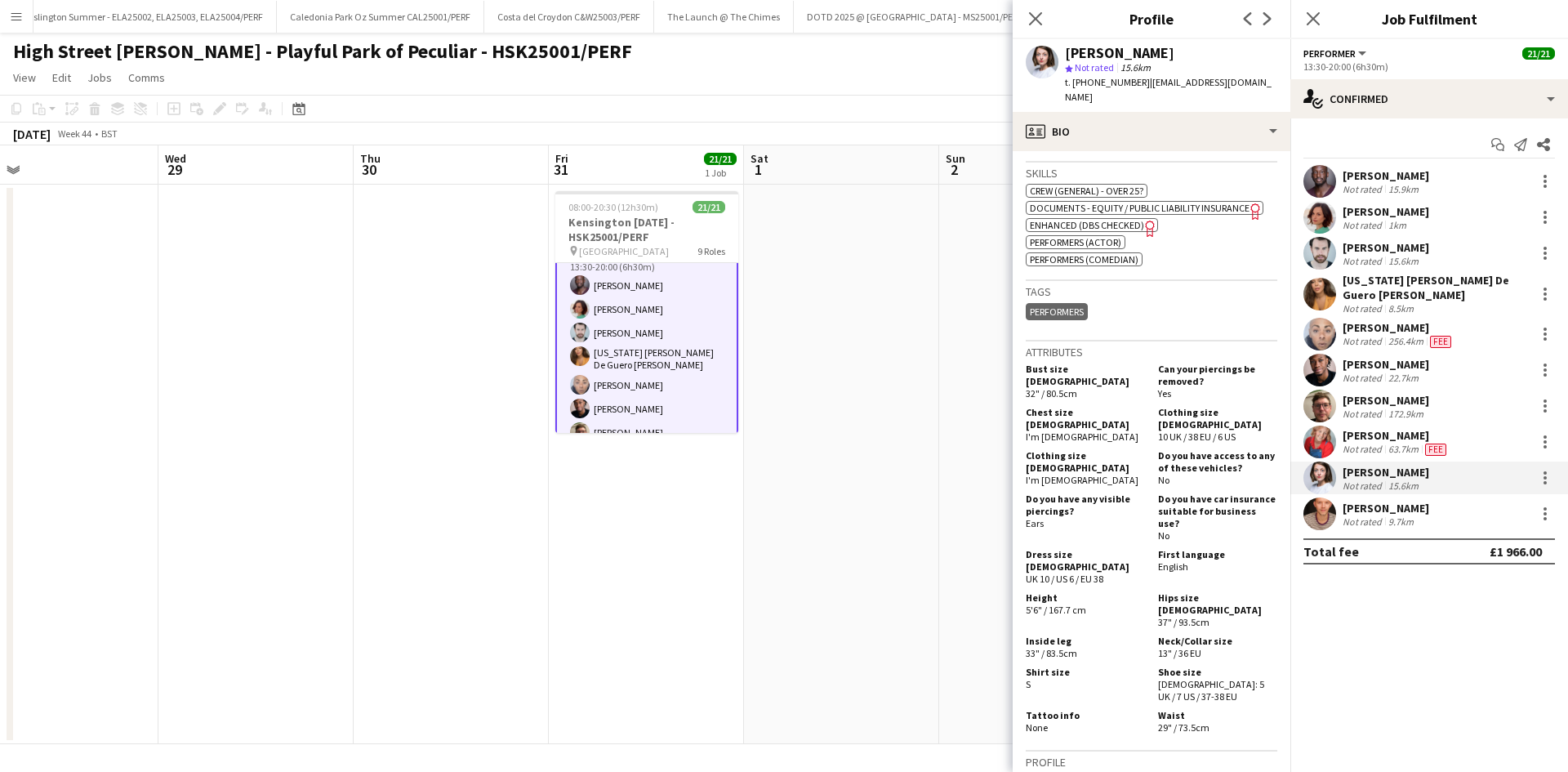
click at [1386, 256] on div "15.6km" at bounding box center [1404, 260] width 37 height 12
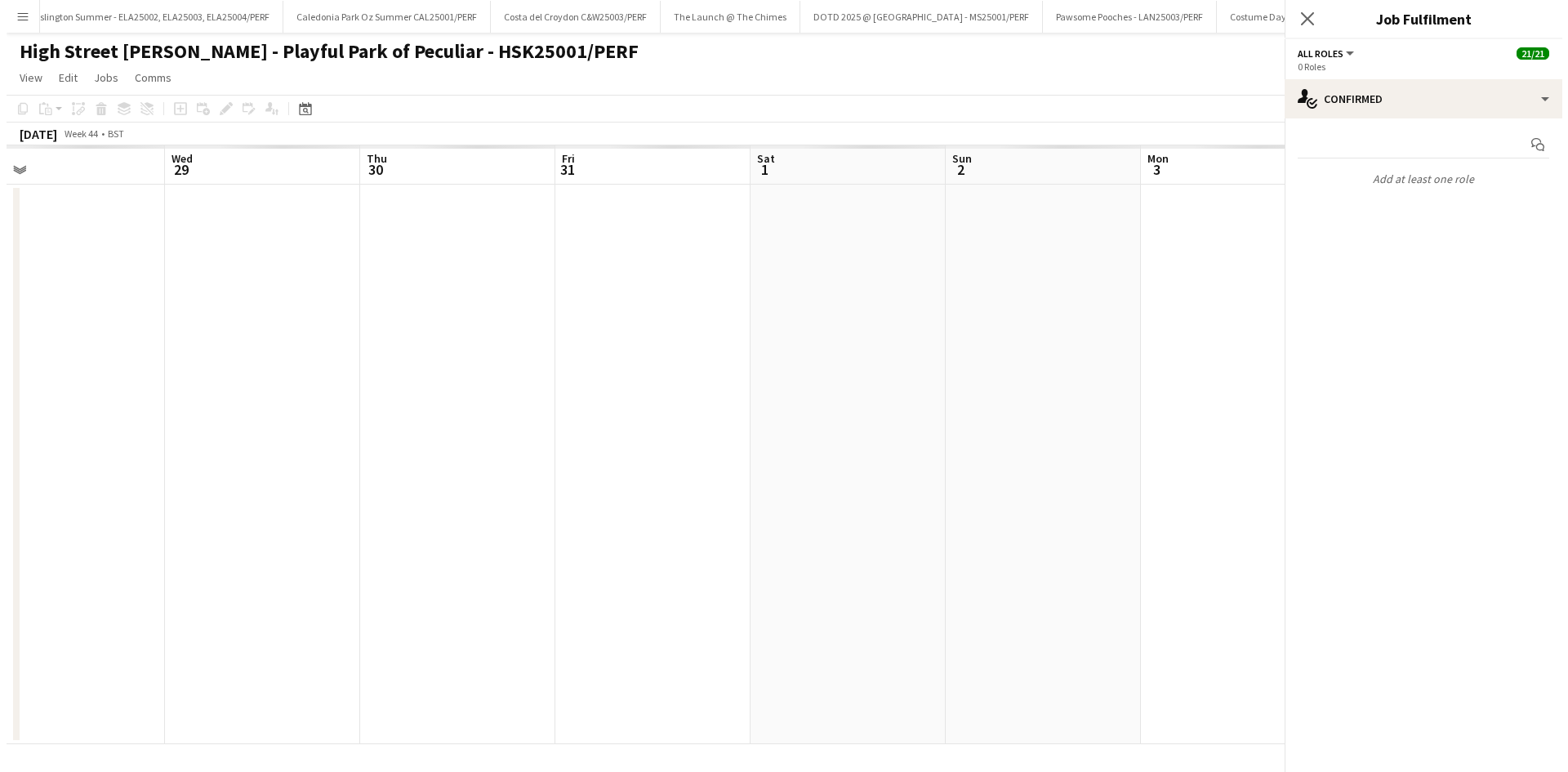
scroll to position [0, 0]
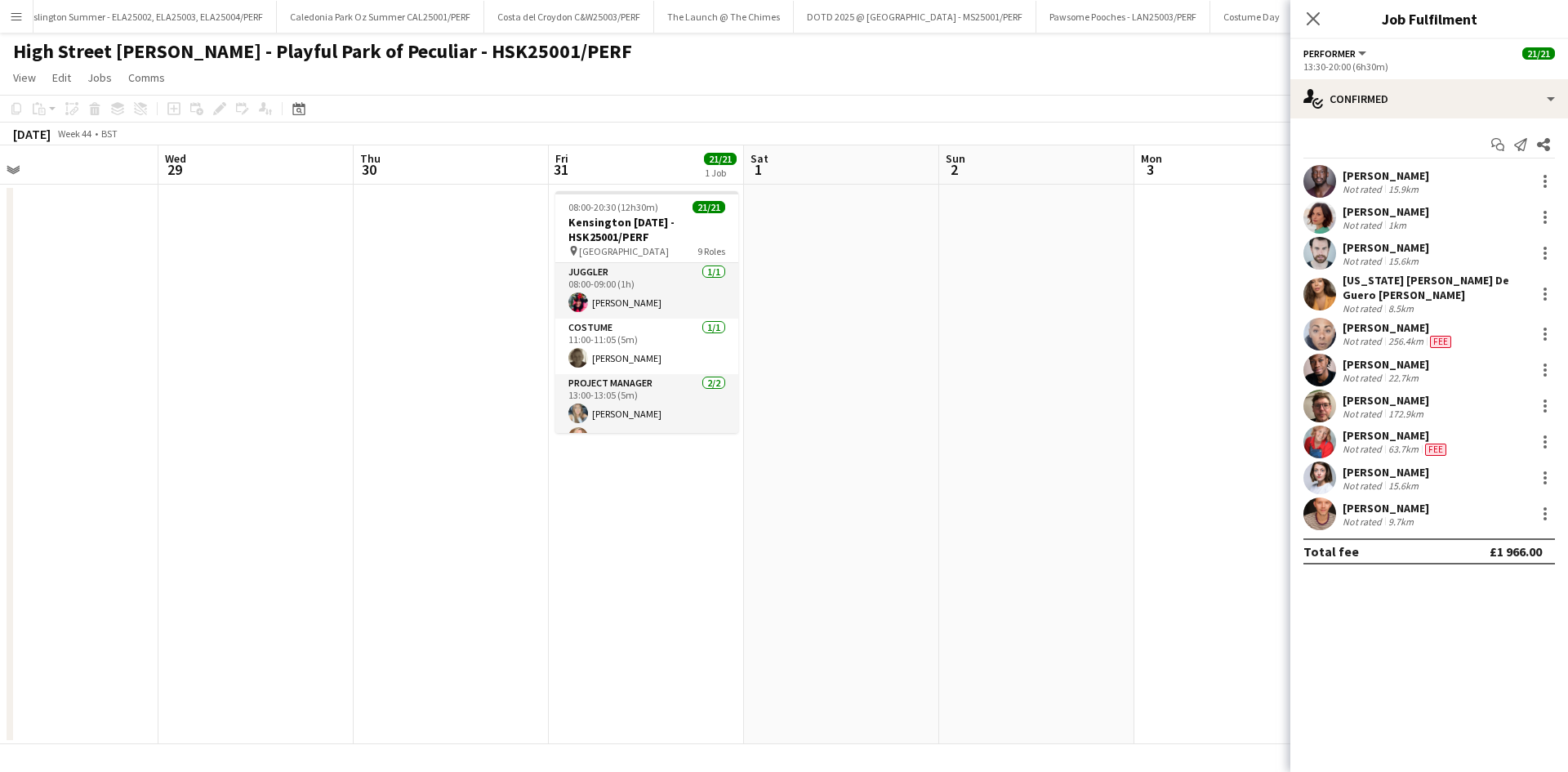
click at [1365, 361] on div "[PERSON_NAME]" at bounding box center [1386, 364] width 87 height 15
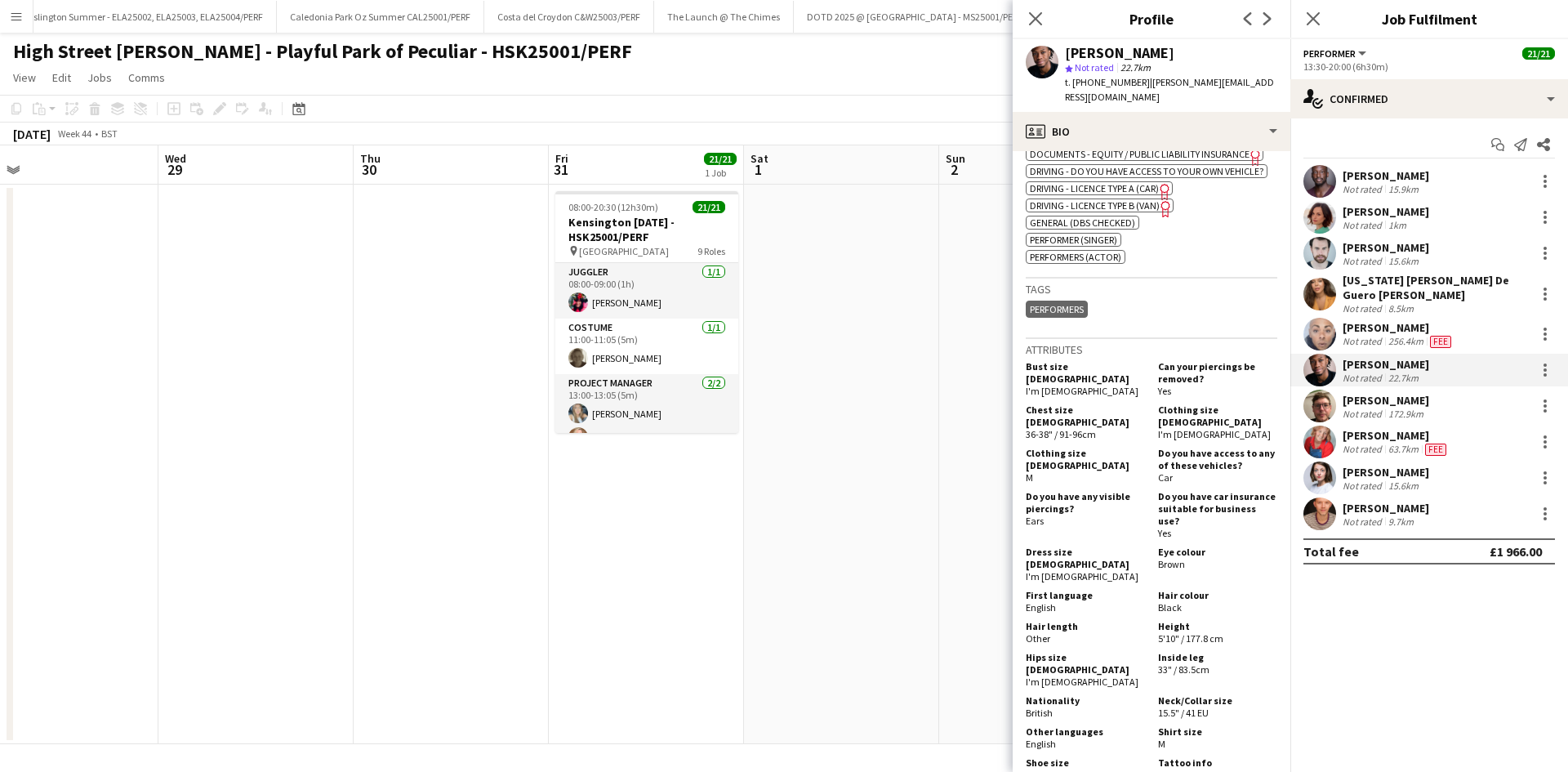
scroll to position [898, 0]
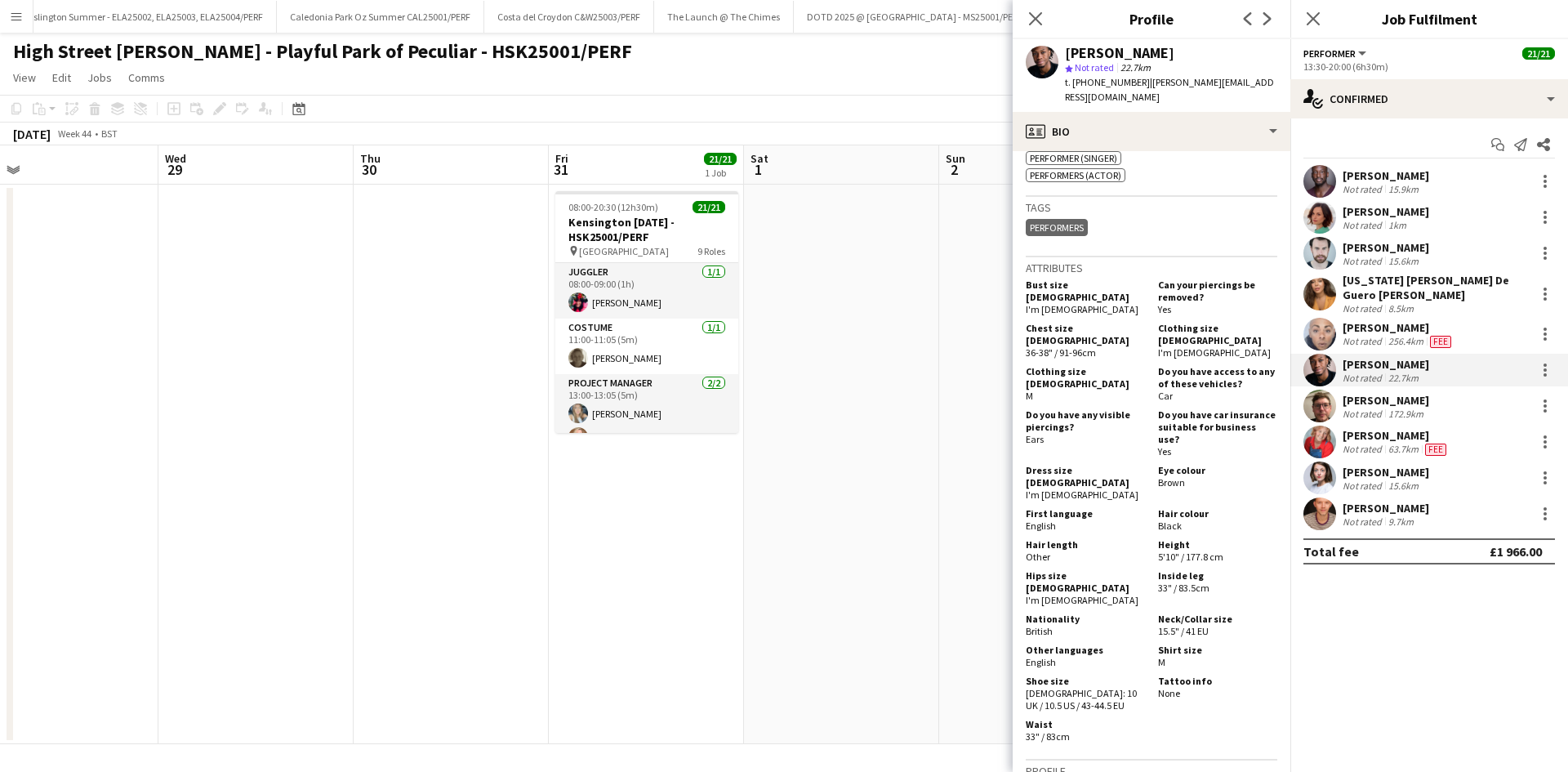
click at [1386, 443] on div "63.7km" at bounding box center [1404, 449] width 37 height 13
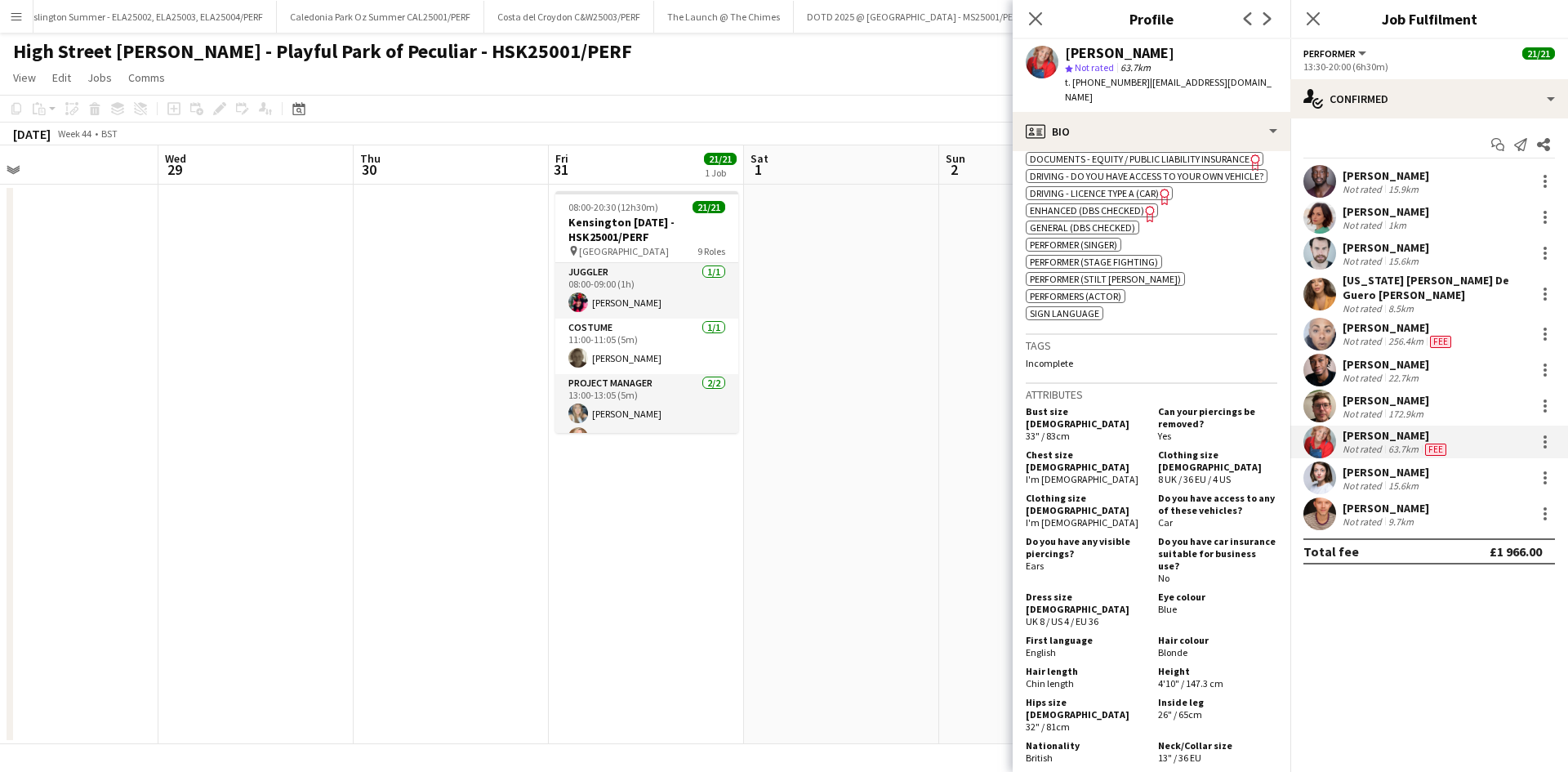
scroll to position [980, 0]
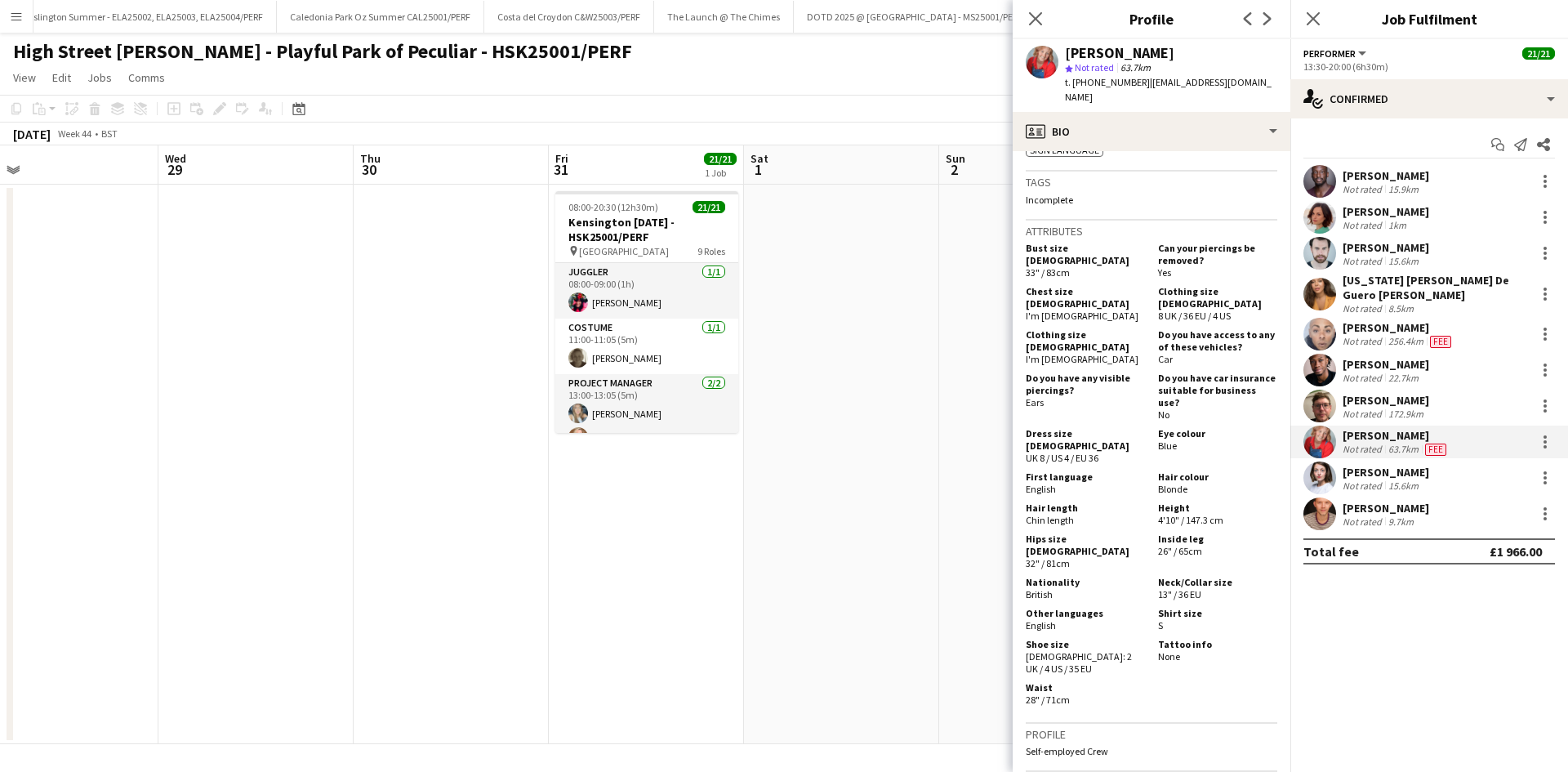
click at [1439, 273] on div "[US_STATE] [PERSON_NAME] De Guero [PERSON_NAME]" at bounding box center [1436, 287] width 187 height 29
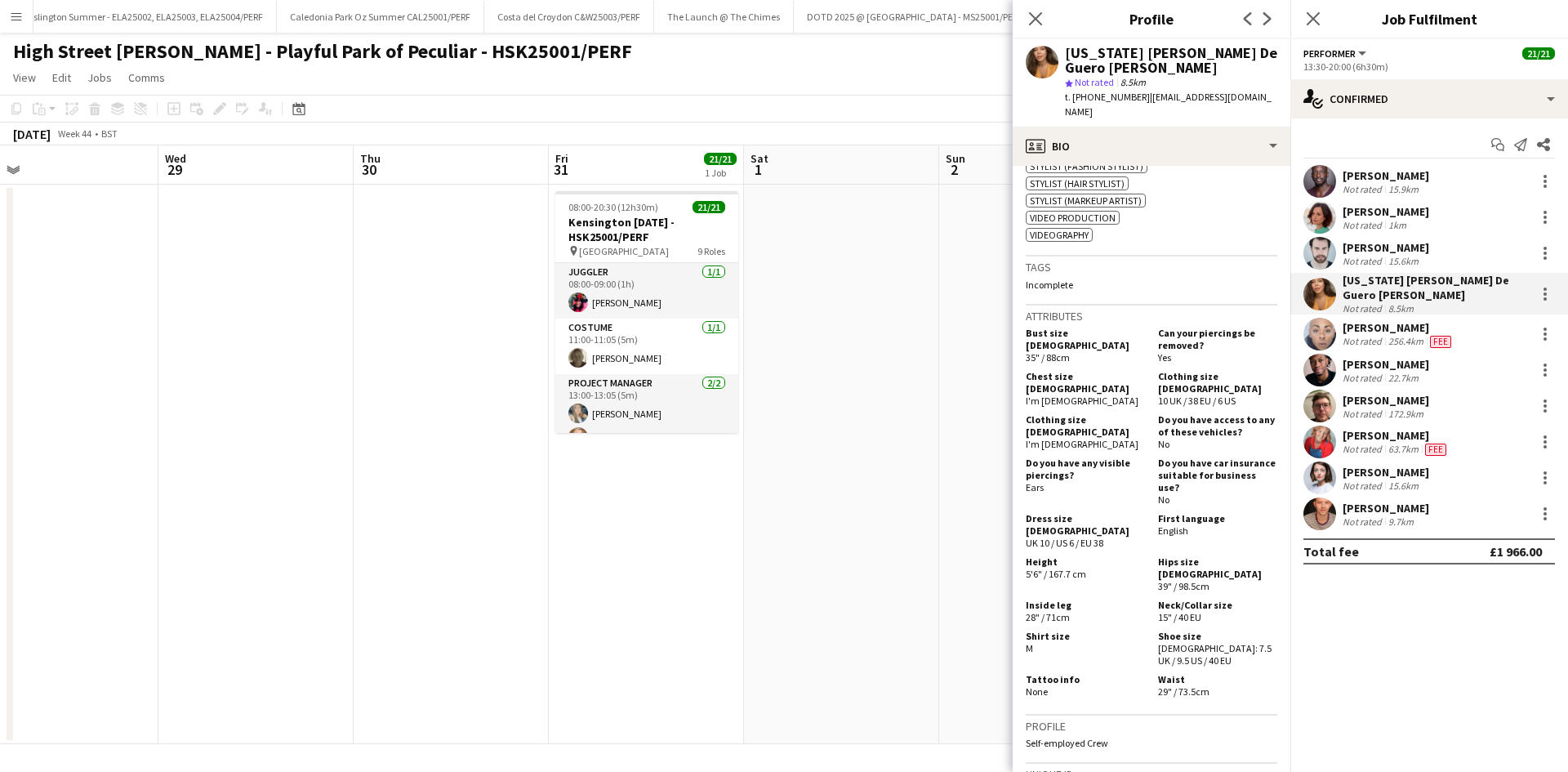
scroll to position [1388, 0]
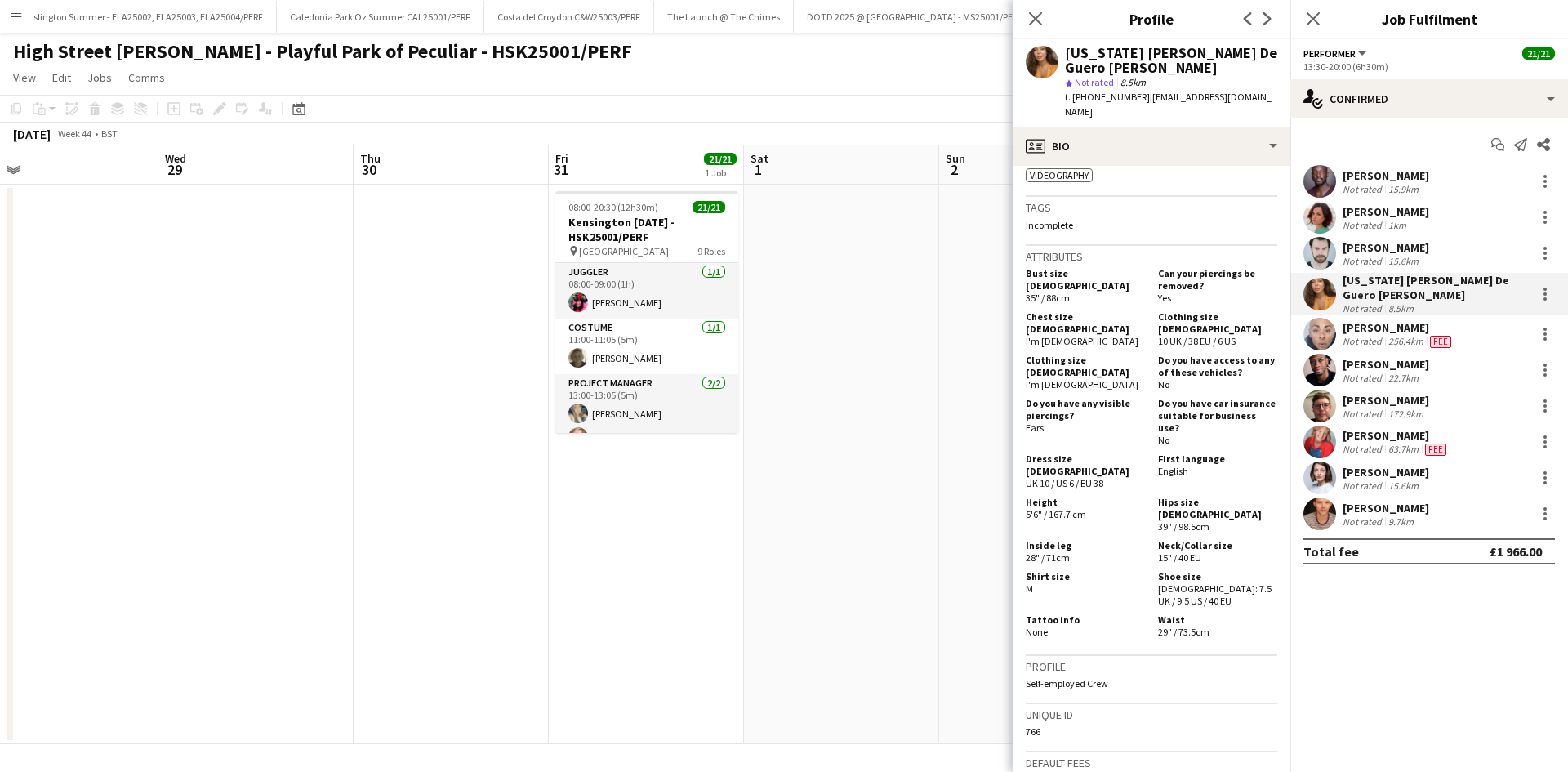
click at [1392, 303] on div "8.5km" at bounding box center [1401, 309] width 32 height 12
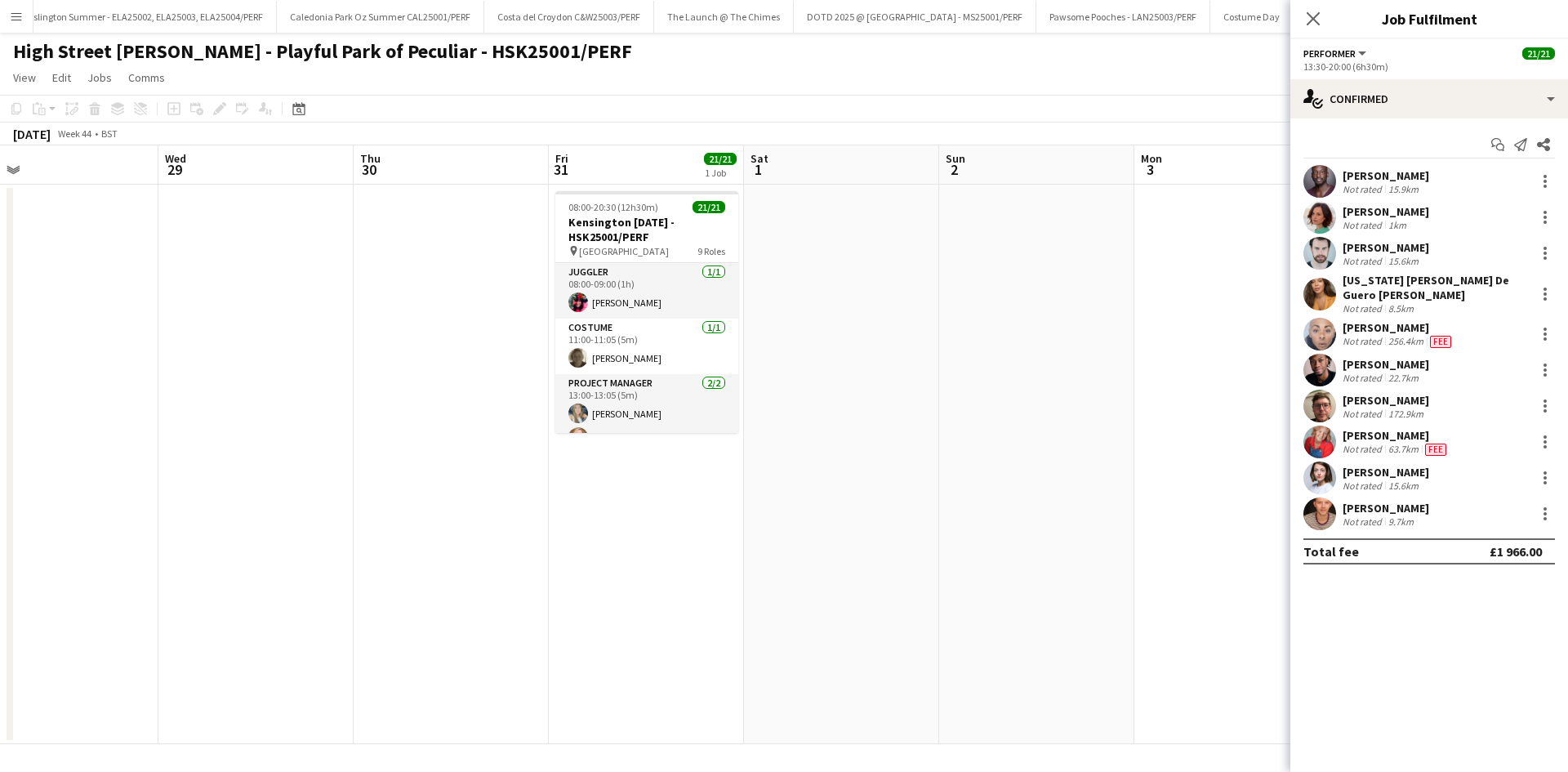
click at [1376, 328] on div "[PERSON_NAME]" at bounding box center [1399, 327] width 112 height 15
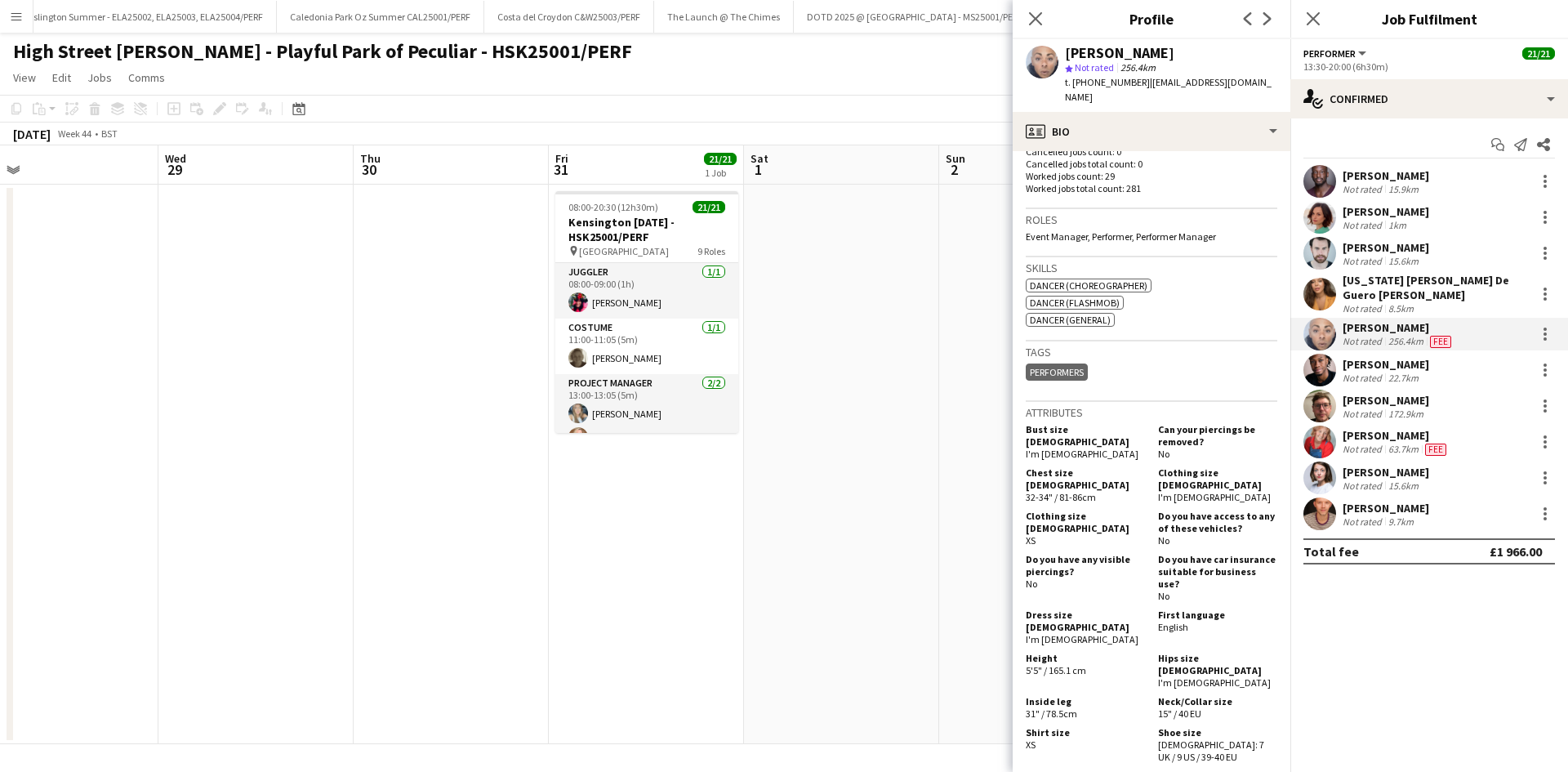
scroll to position [572, 0]
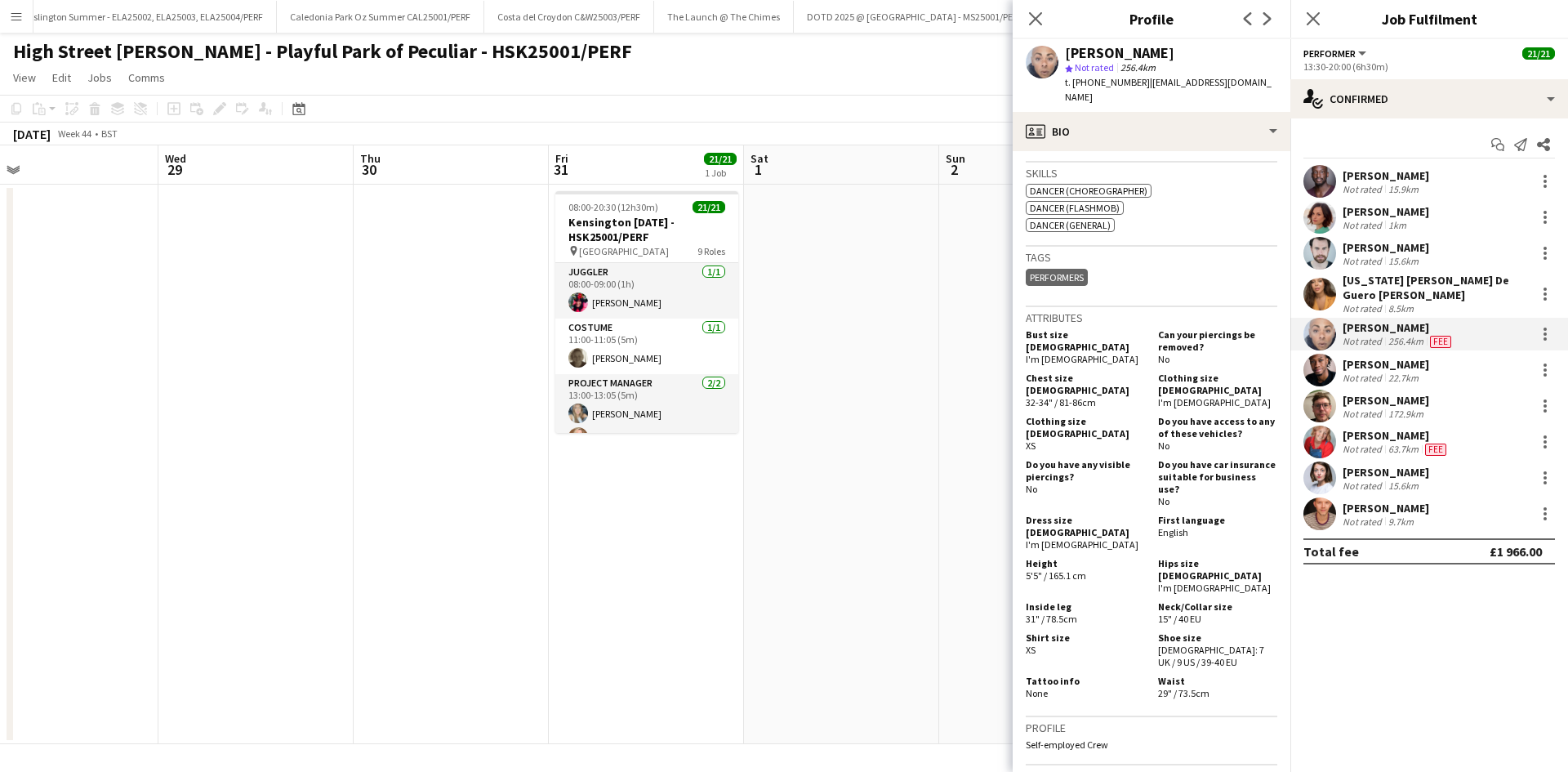
click at [1391, 401] on div "[PERSON_NAME]" at bounding box center [1386, 400] width 87 height 15
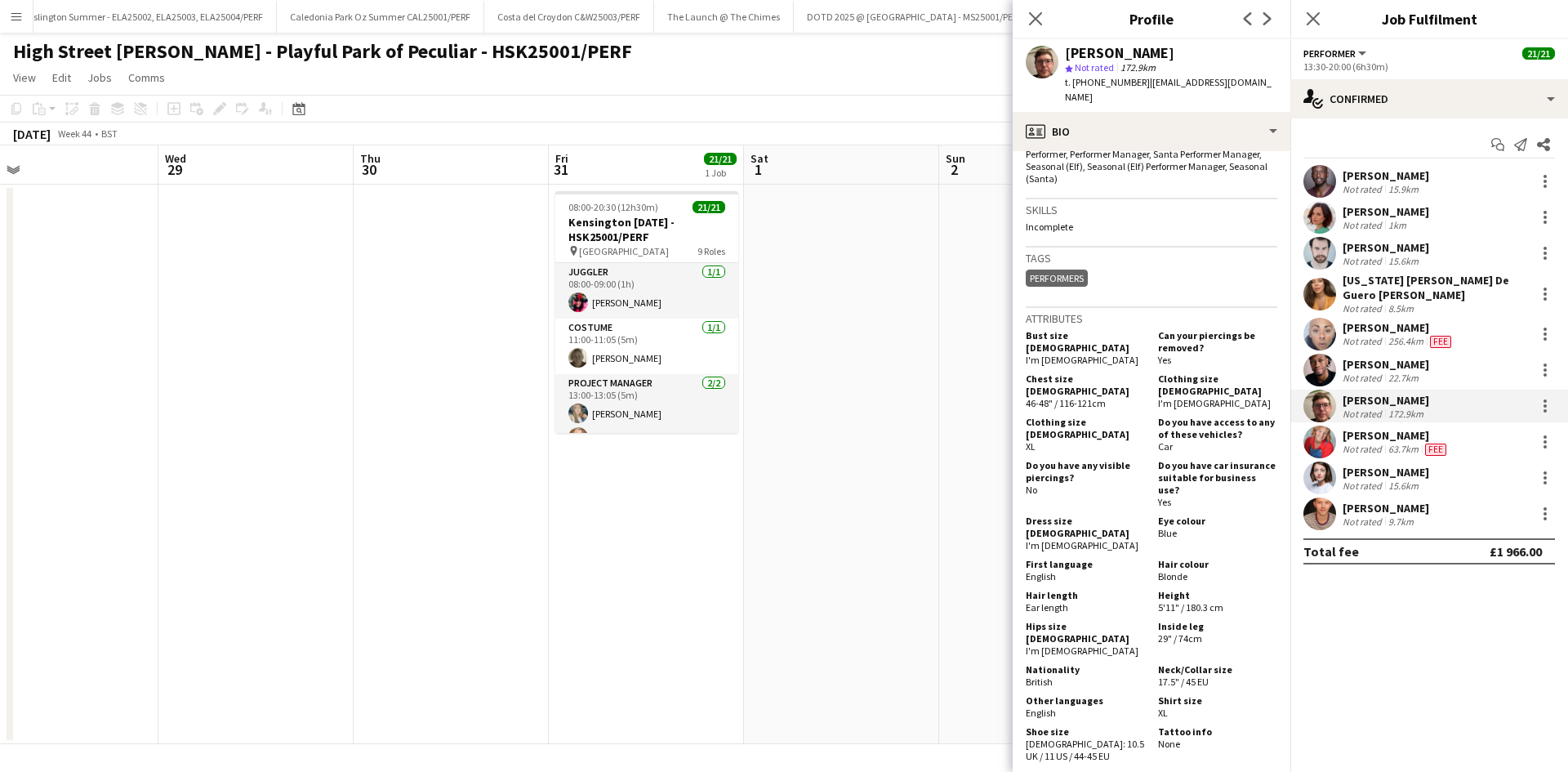
click at [797, 360] on app-date-cell at bounding box center [842, 464] width 195 height 560
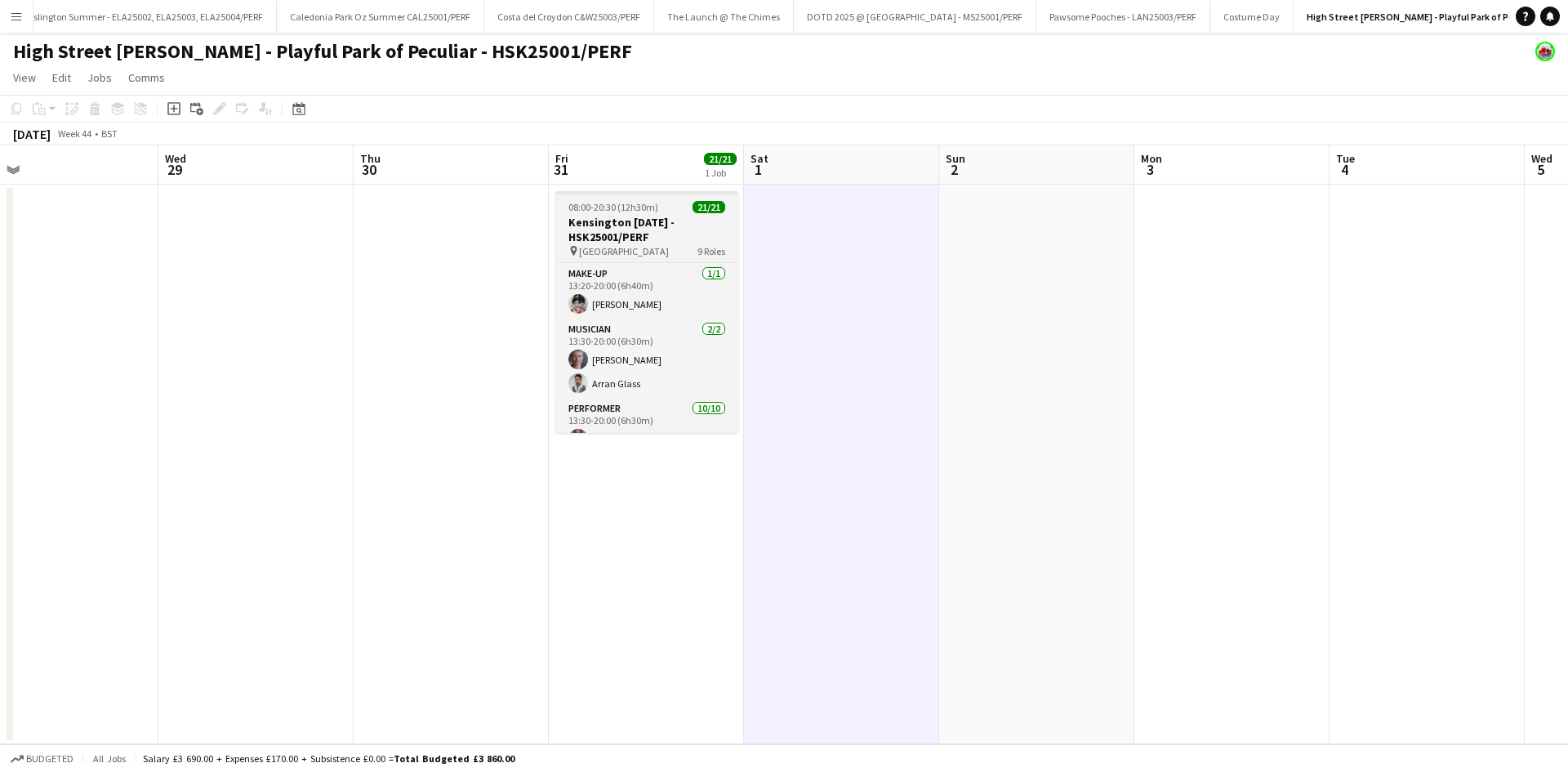
scroll to position [230, 0]
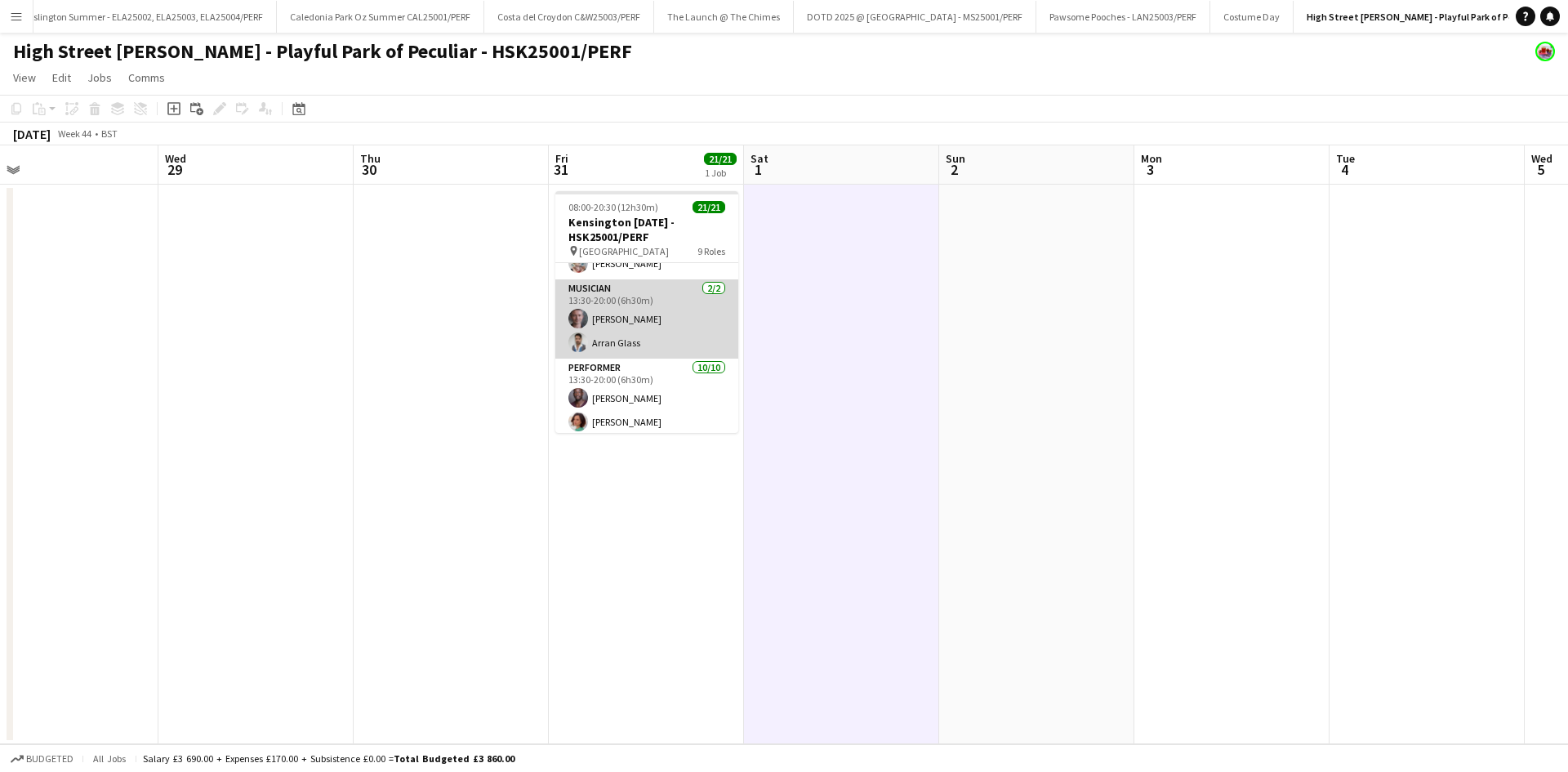
click at [591, 326] on app-card-role "Musician [DATE] 13:30-20:00 (6h30m) [PERSON_NAME] [PERSON_NAME]" at bounding box center [646, 319] width 183 height 79
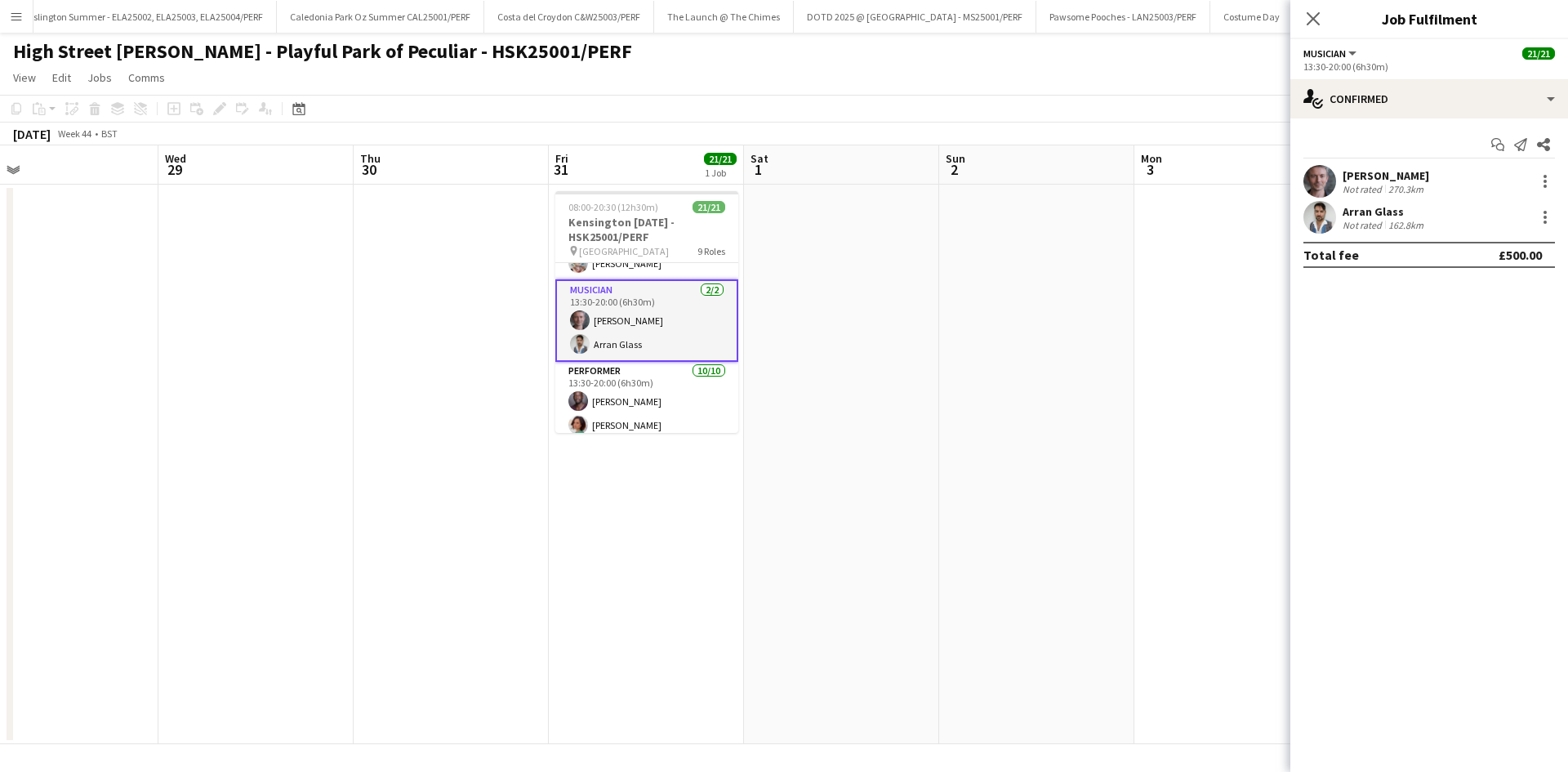
click at [1429, 176] on div "[PERSON_NAME] Not rated 270.3km" at bounding box center [1429, 181] width 278 height 33
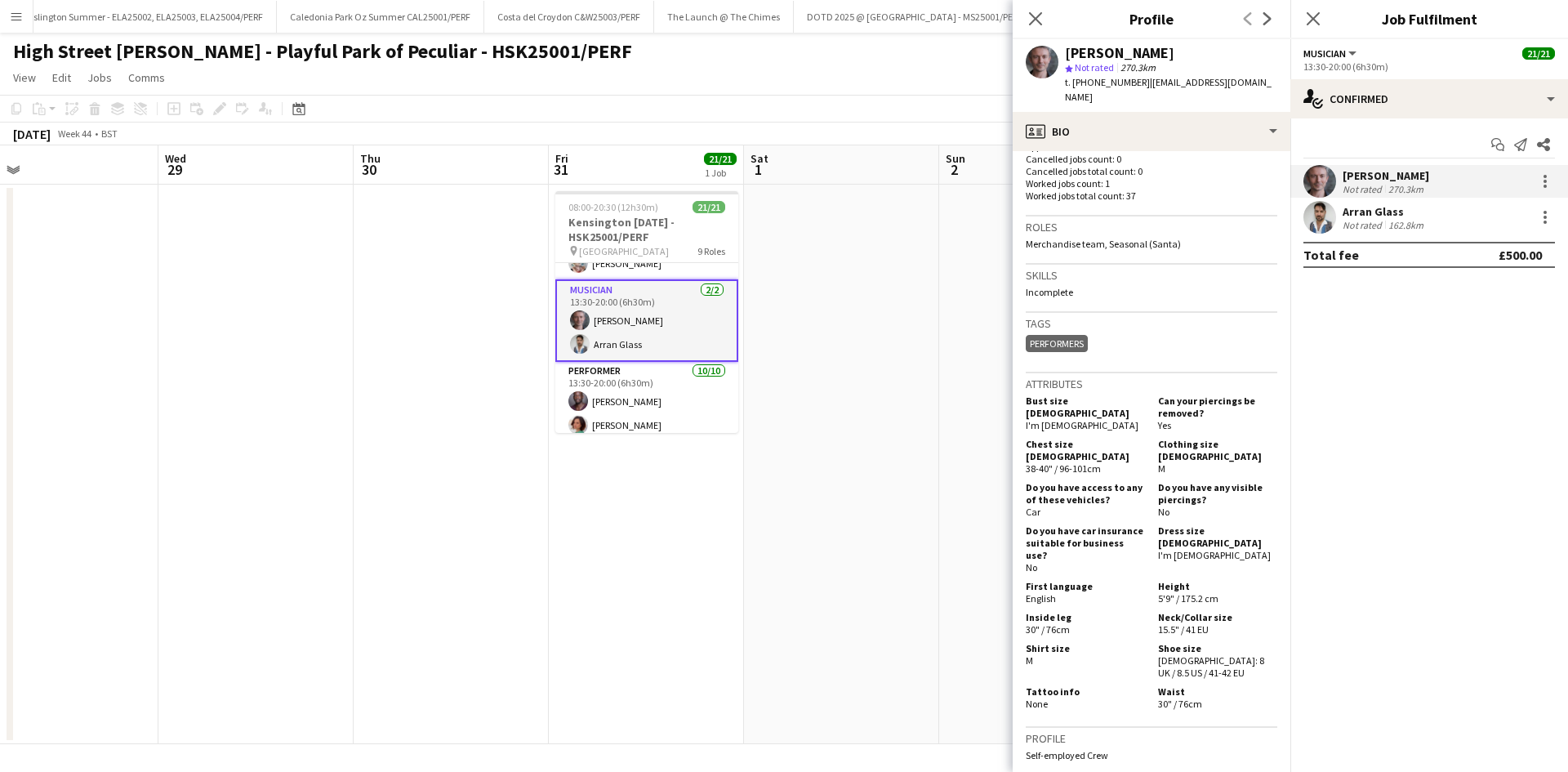
scroll to position [572, 0]
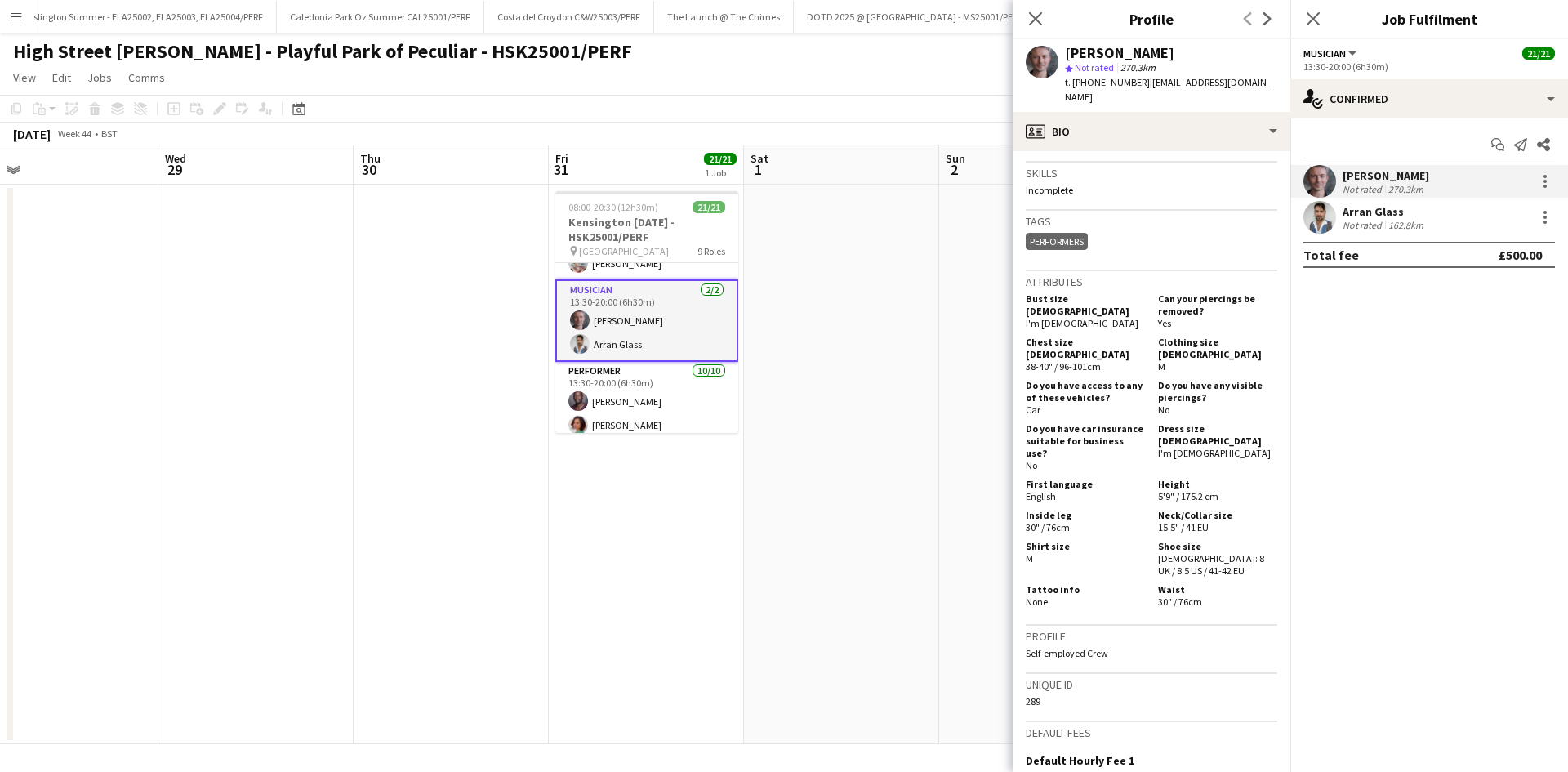
click at [1340, 226] on div "Arran Glass Not rated 162.8km" at bounding box center [1429, 218] width 278 height 33
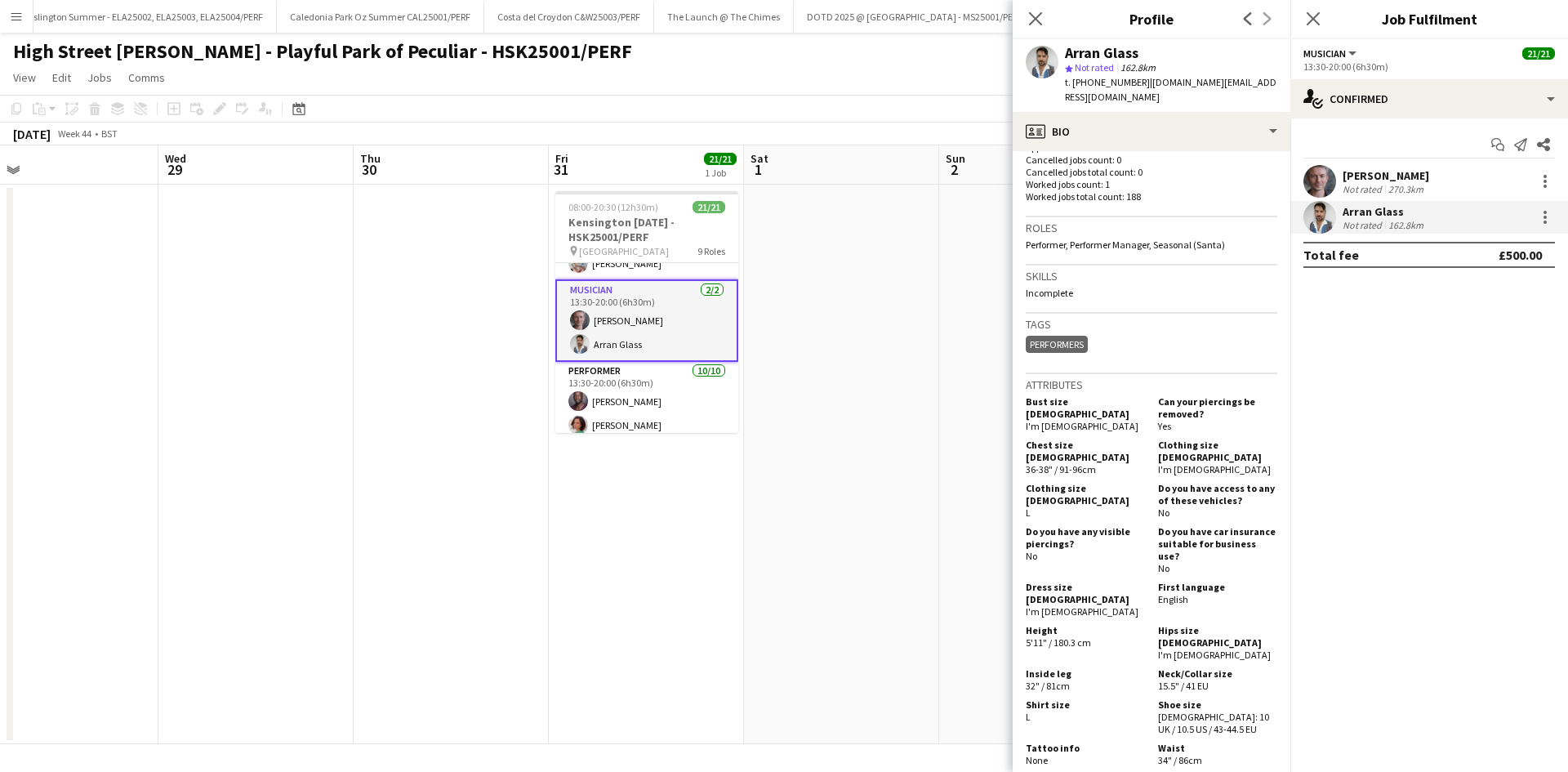
scroll to position [490, 0]
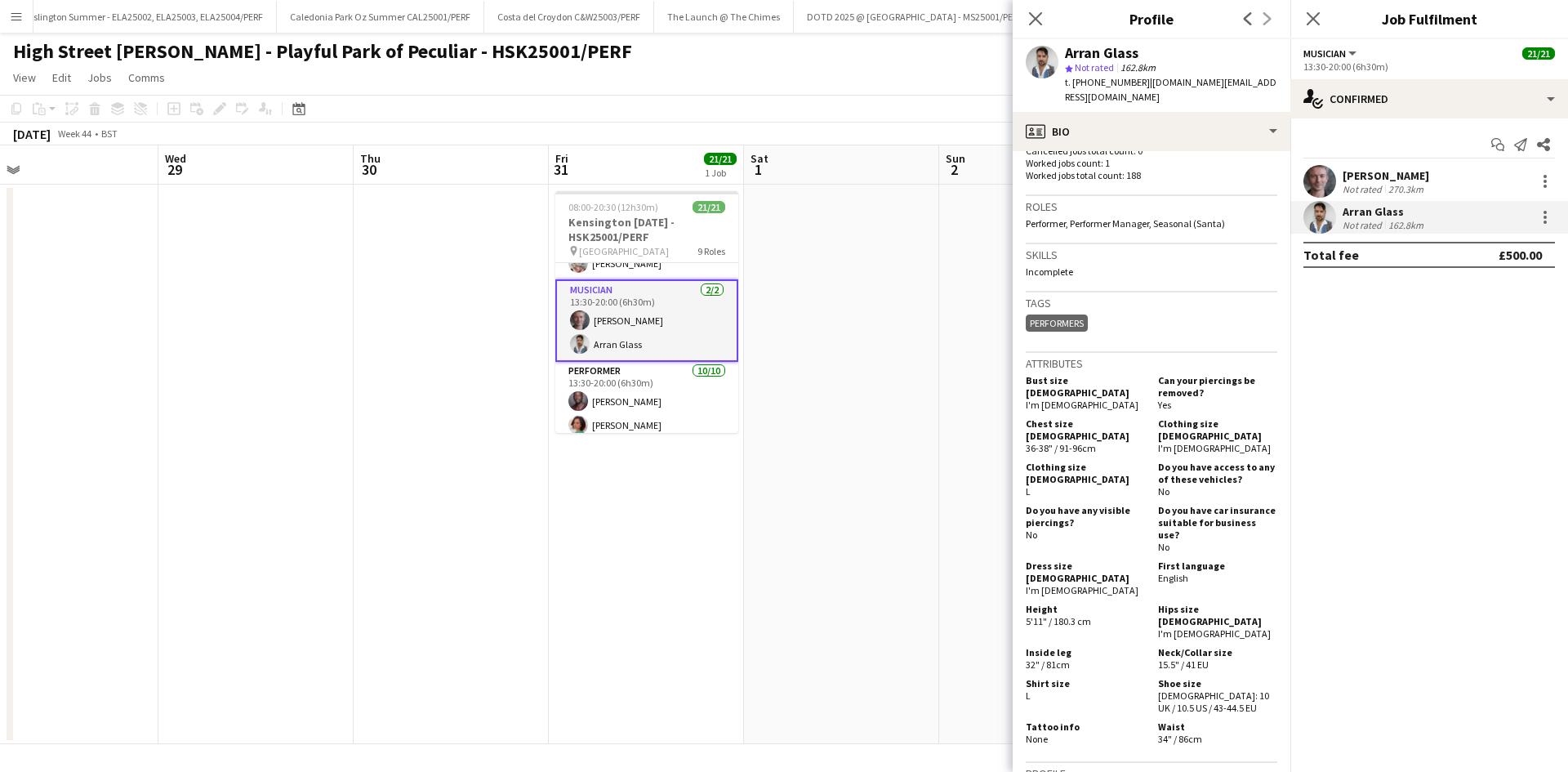
drag, startPoint x: 719, startPoint y: 476, endPoint x: 720, endPoint y: 439, distance: 37.0
click at [719, 469] on app-date-cell "08:00-20:30 (12h30m) 21/21 Kensington [DATE] - HSK25001/PERF pin High Street Ke…" at bounding box center [646, 464] width 195 height 560
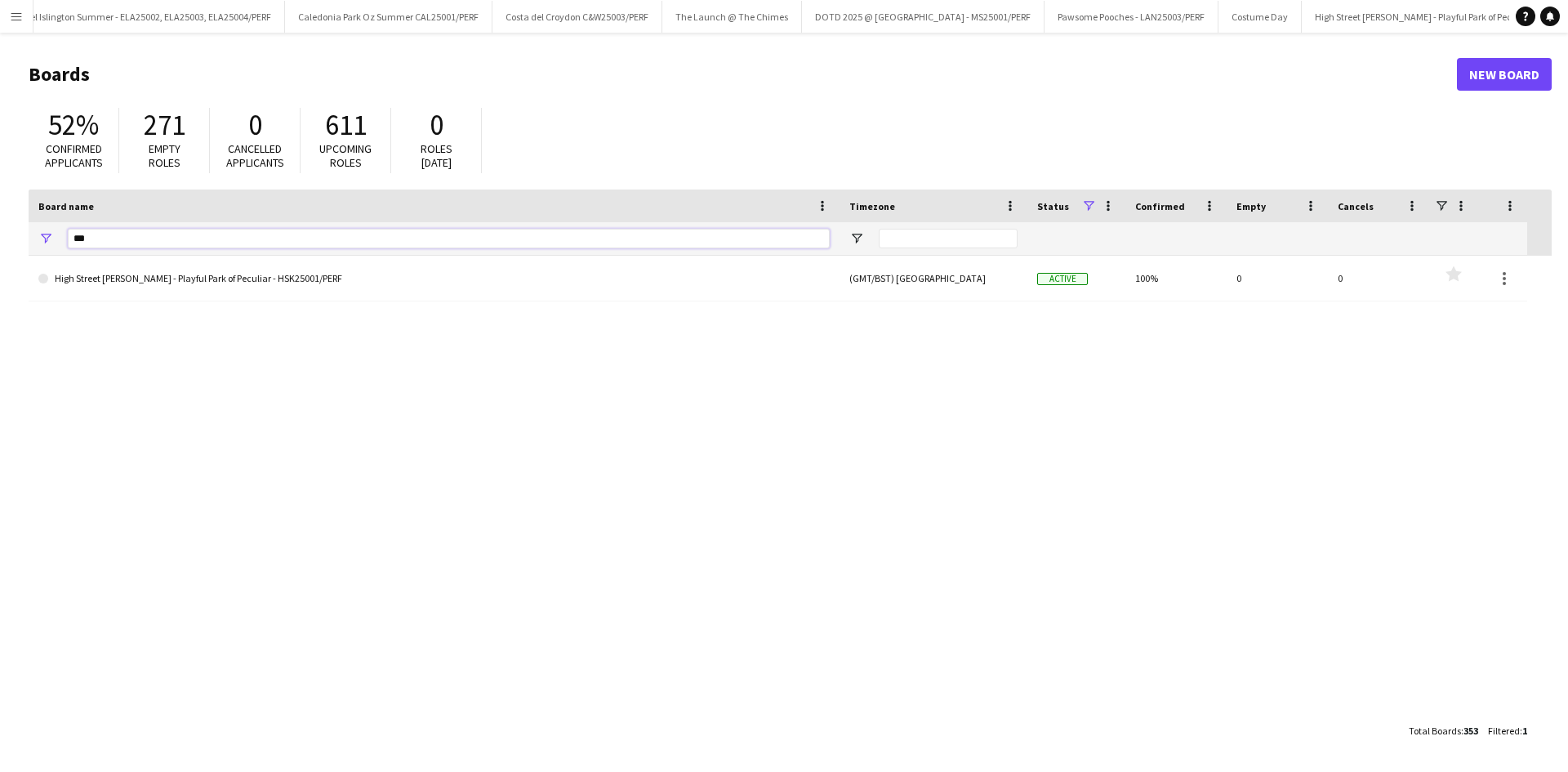
click at [189, 238] on input "***" at bounding box center [449, 238] width 763 height 20
type input "*"
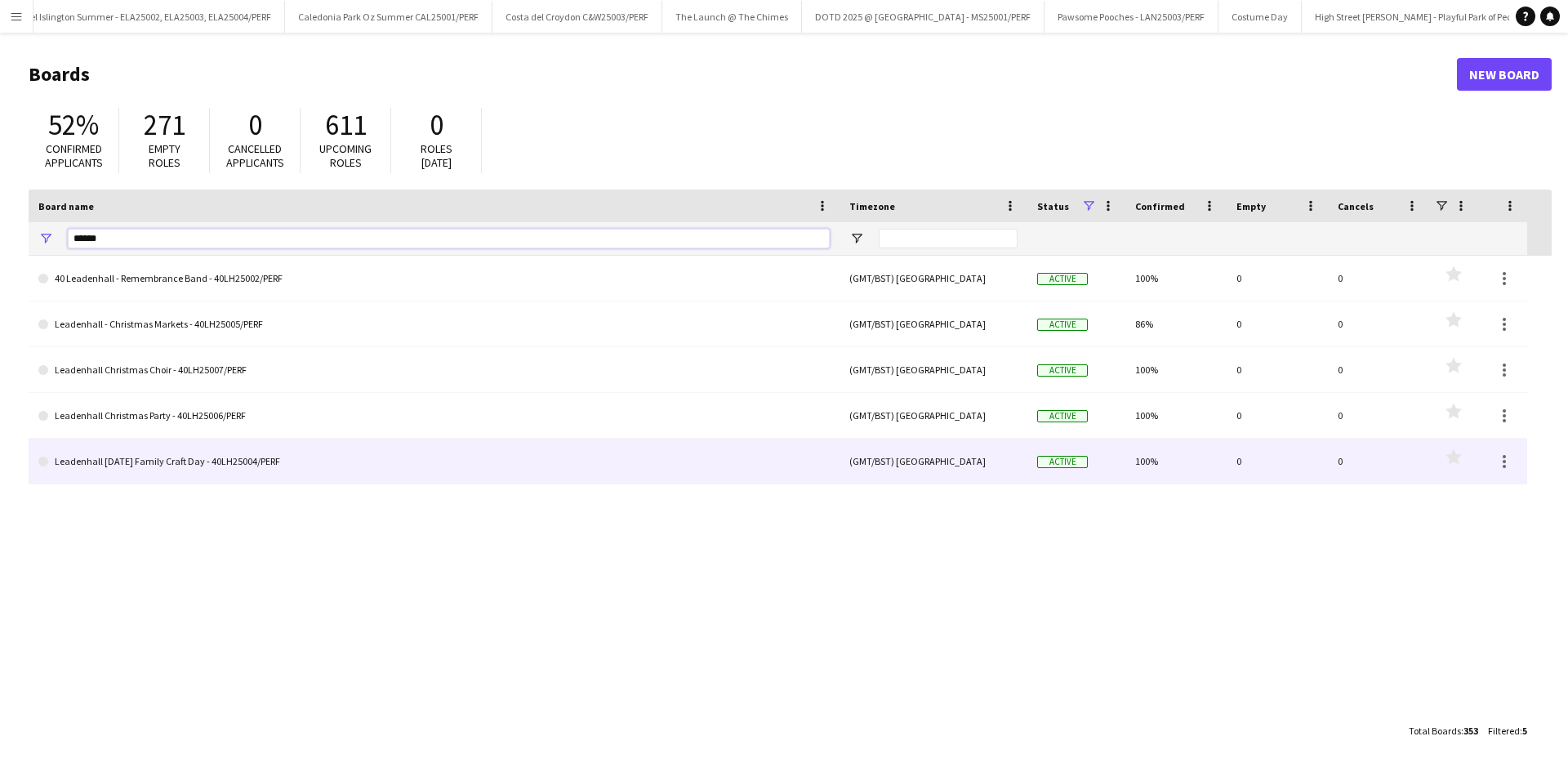
type input "******"
click at [271, 461] on link "Leadenhall [DATE] Family Craft Day - 40LH25004/PERF" at bounding box center [434, 461] width 792 height 46
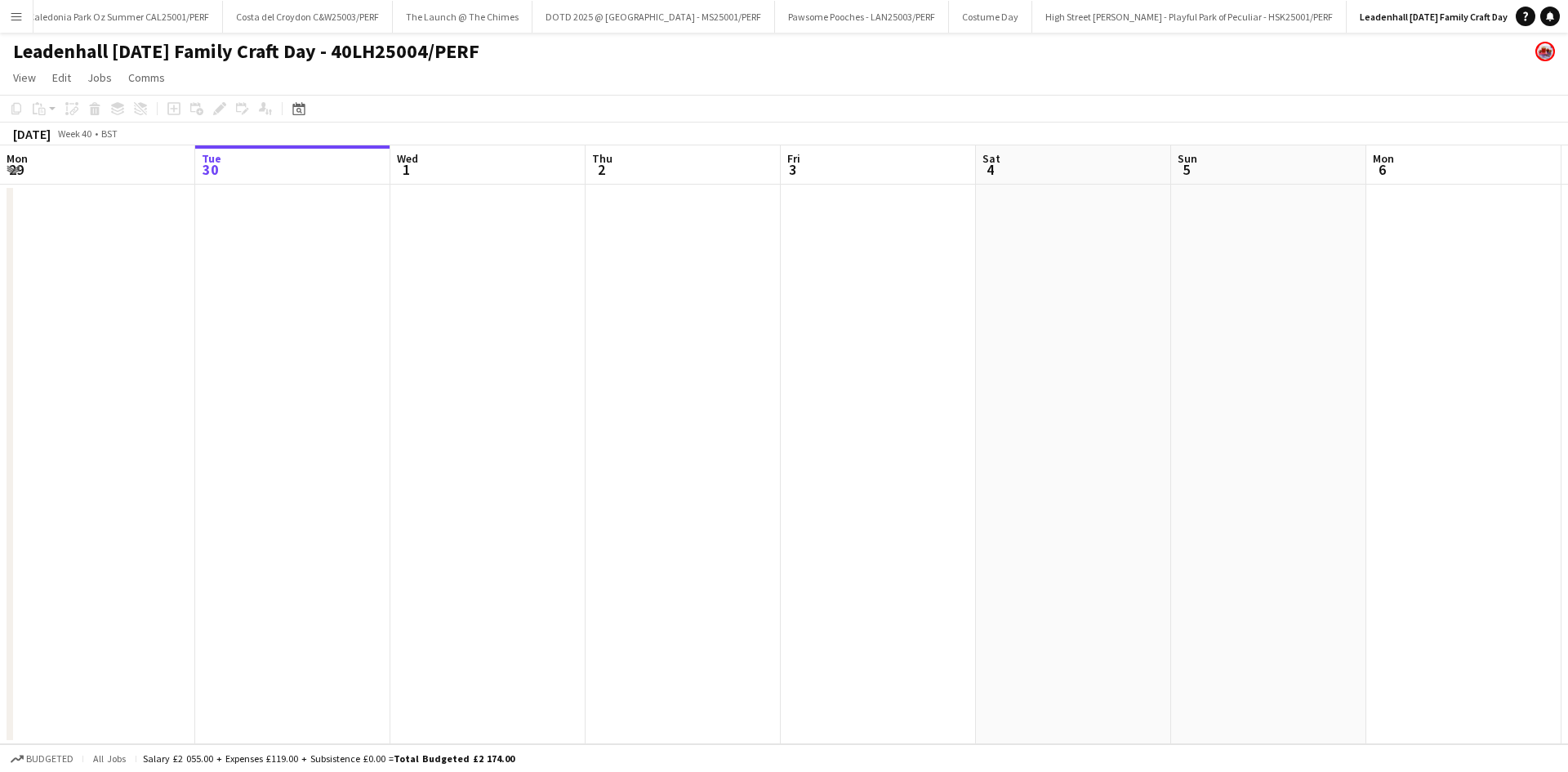
drag, startPoint x: 1178, startPoint y: 298, endPoint x: 0, endPoint y: 389, distance: 1181.5
click at [0, 389] on app-calendar-viewport "Sat 27 Sun 28 Mon 29 Tue 30 Wed 1 Thu 2 Fri 3 Sat 4 Sun 5 Mon 6 Tue 7 Wed 8 Thu…" at bounding box center [784, 444] width 1568 height 598
drag, startPoint x: 788, startPoint y: 438, endPoint x: 269, endPoint y: 449, distance: 519.1
click at [248, 450] on app-calendar-viewport "Mon 6 Tue 7 Wed 8 Thu 9 Fri 10 Sat 11 Sun 12 Mon 13 Tue 14 Wed 15 Thu 16 Fri 17…" at bounding box center [784, 444] width 1568 height 598
click at [0, 484] on app-calendar-viewport "Mon 6 Tue 7 Wed 8 Thu 9 Fri 10 Sat 11 Sun 12 Mon 13 Tue 14 Wed 15 Thu 16 Fri 17…" at bounding box center [784, 444] width 1568 height 598
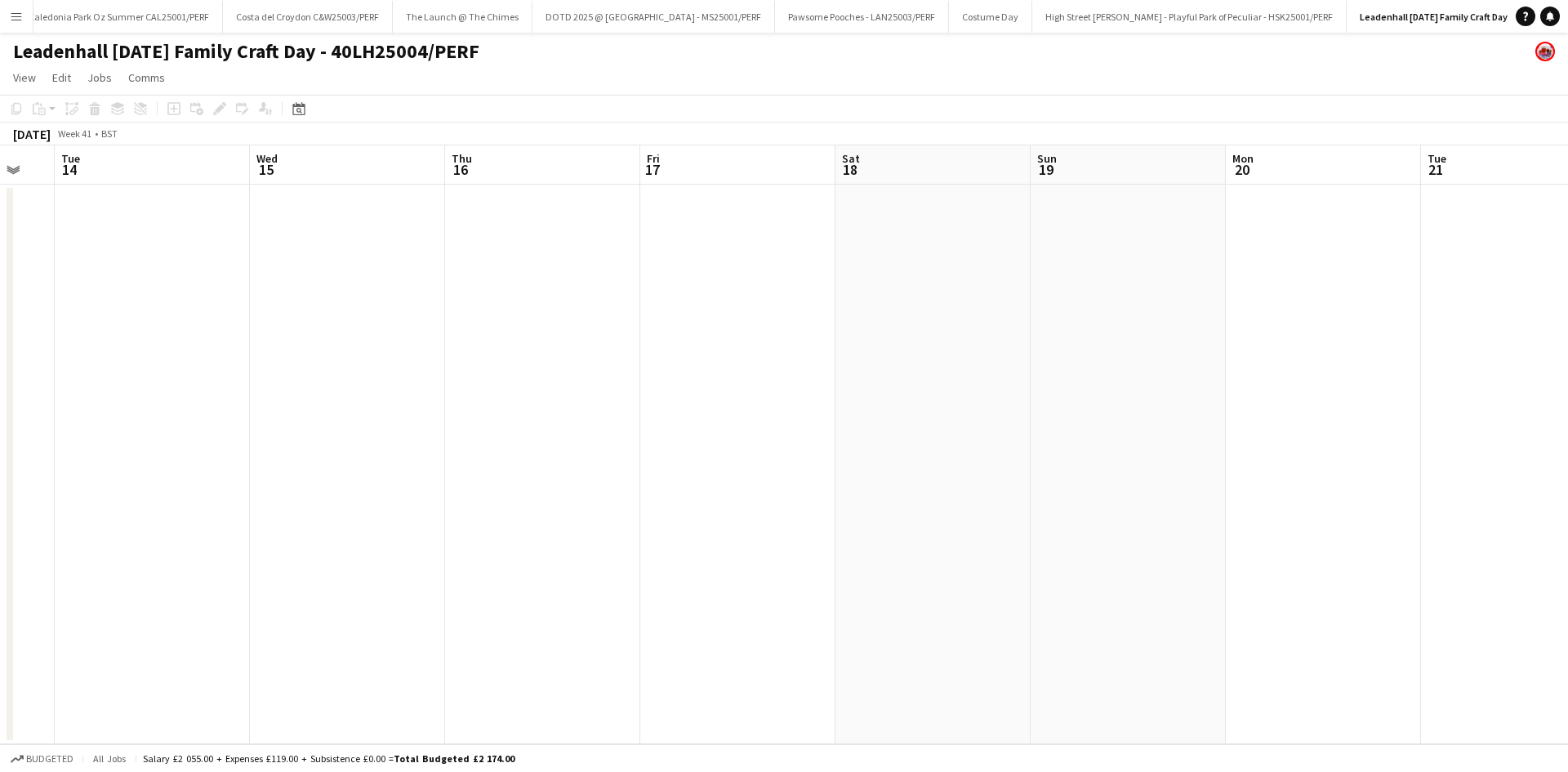
drag, startPoint x: 864, startPoint y: 474, endPoint x: 746, endPoint y: 459, distance: 118.9
click at [561, 476] on app-calendar-viewport "Sat 11 Sun 12 Mon 13 Tue 14 Wed 15 Thu 16 Fri 17 Sat 18 Sun 19 Mon 20 Tue 21 We…" at bounding box center [784, 444] width 1568 height 598
drag, startPoint x: 1200, startPoint y: 475, endPoint x: 414, endPoint y: 526, distance: 787.7
click at [411, 529] on app-calendar-viewport "Mon 13 Tue 14 Wed 15 Thu 16 Fri 17 Sat 18 Sun 19 Mon 20 Tue 21 Wed 22 Thu 23 Fr…" at bounding box center [784, 444] width 1568 height 598
drag, startPoint x: 940, startPoint y: 532, endPoint x: 1270, endPoint y: 492, distance: 332.4
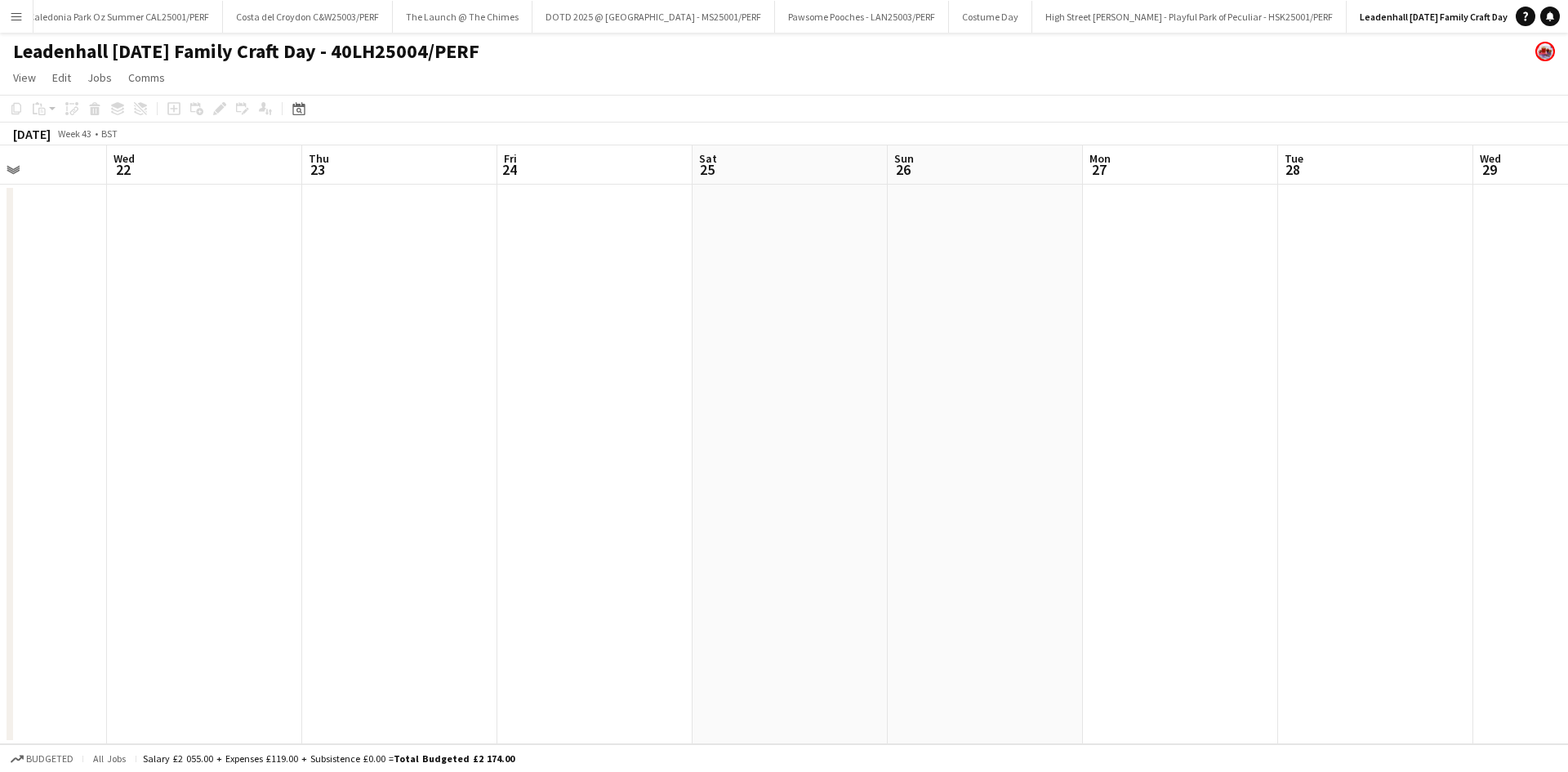
click at [354, 543] on app-calendar-viewport "Sun 19 Mon 20 Tue 21 Wed 22 Thu 23 Fri 24 Sat 25 Sun 26 Mon 27 Tue 28 Wed 29 Th…" at bounding box center [784, 444] width 1568 height 598
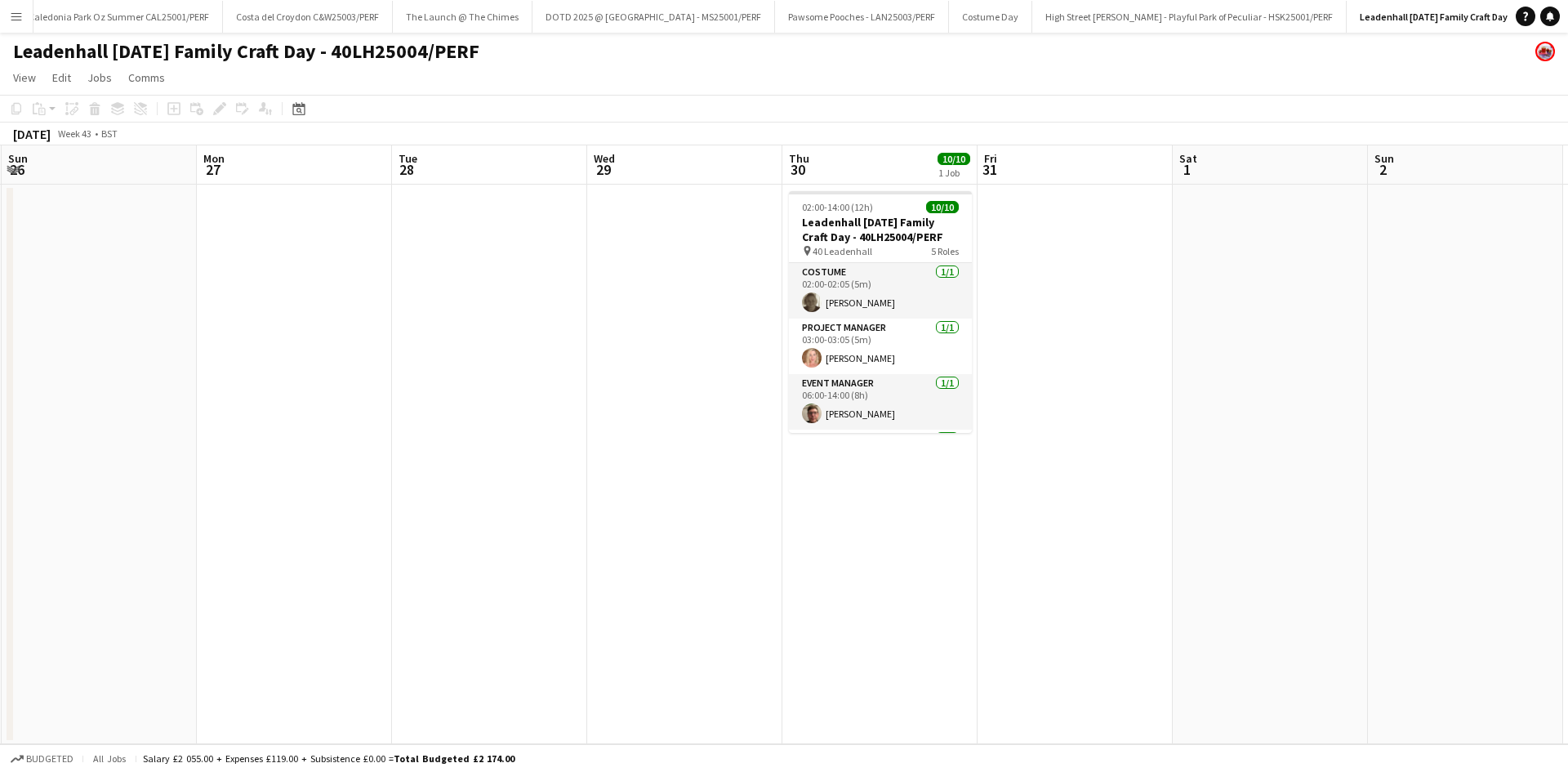
drag, startPoint x: 1473, startPoint y: 486, endPoint x: 937, endPoint y: 497, distance: 536.1
click at [980, 500] on app-calendar-viewport "Thu 23 Fri 24 Sat 25 Sun 26 Mon 27 Tue 28 Wed 29 Thu 30 10/10 1 Job Fri 31 Sat …" at bounding box center [784, 444] width 1568 height 598
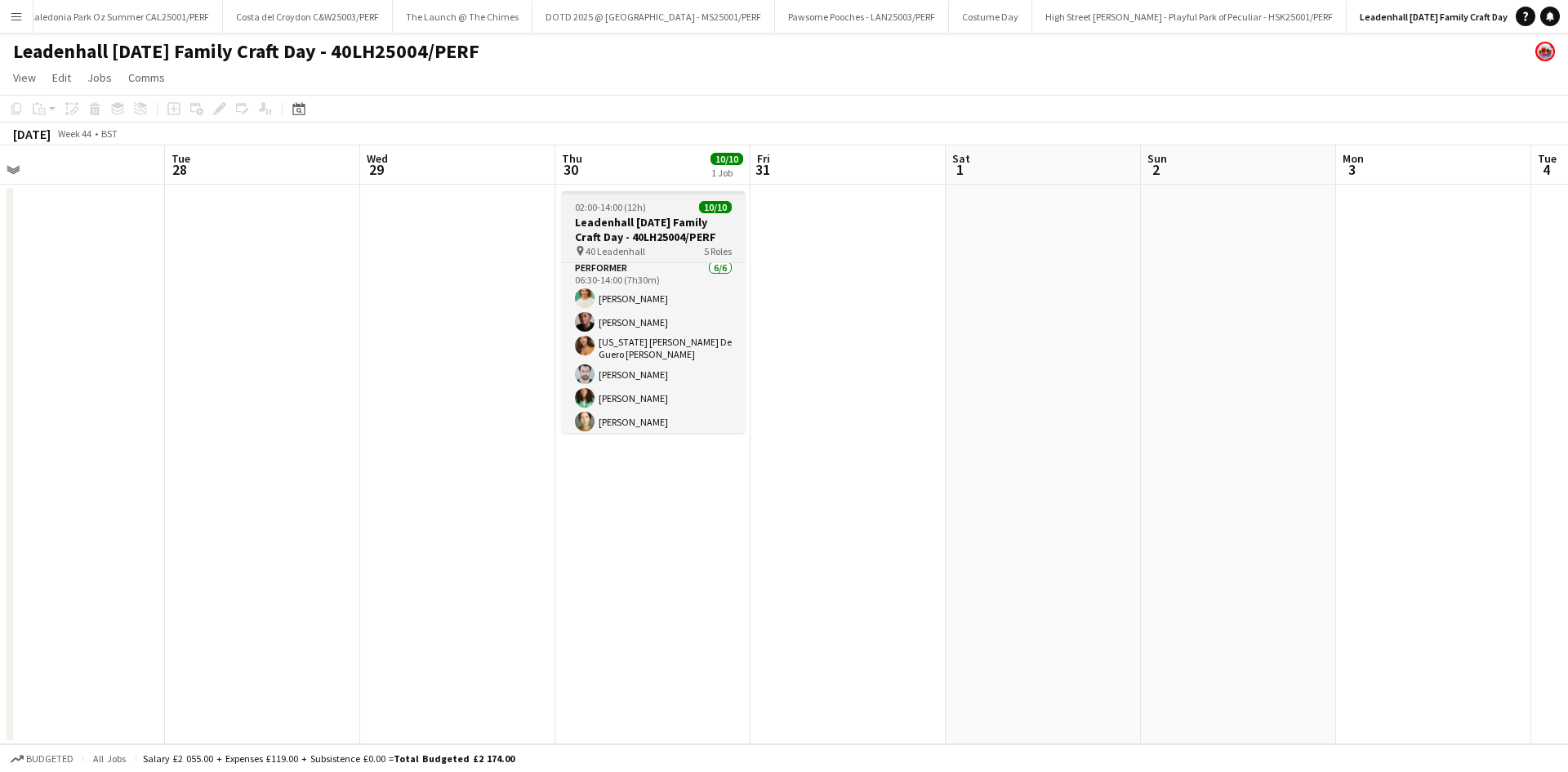
scroll to position [231, 0]
click at [635, 228] on h3 "Leadenhall [DATE] Family Craft Day - 40LH25004/PERF" at bounding box center [653, 230] width 183 height 29
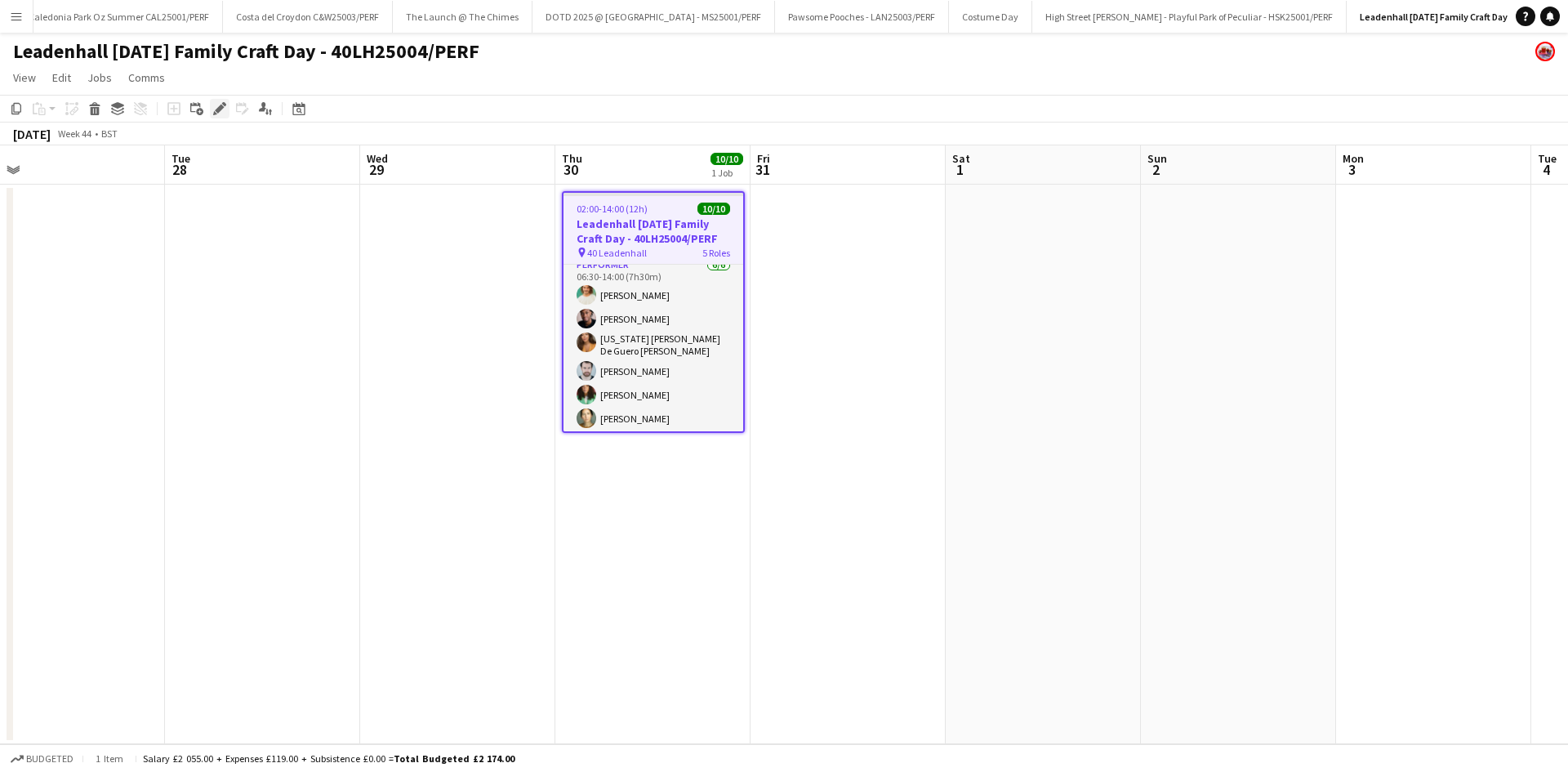
click at [216, 118] on div "Edit" at bounding box center [219, 108] width 20 height 20
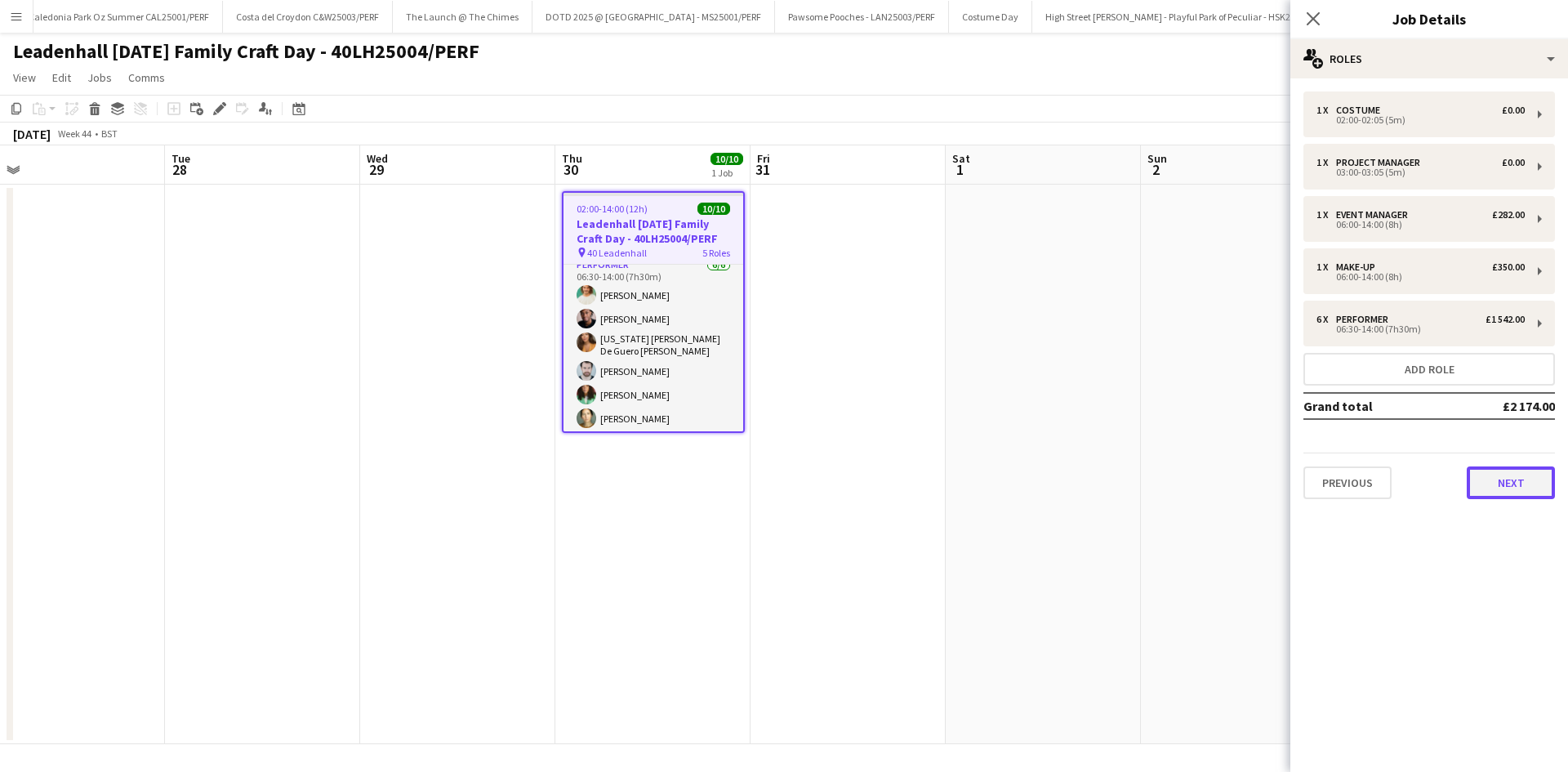
click at [1490, 495] on button "Next" at bounding box center [1511, 483] width 89 height 33
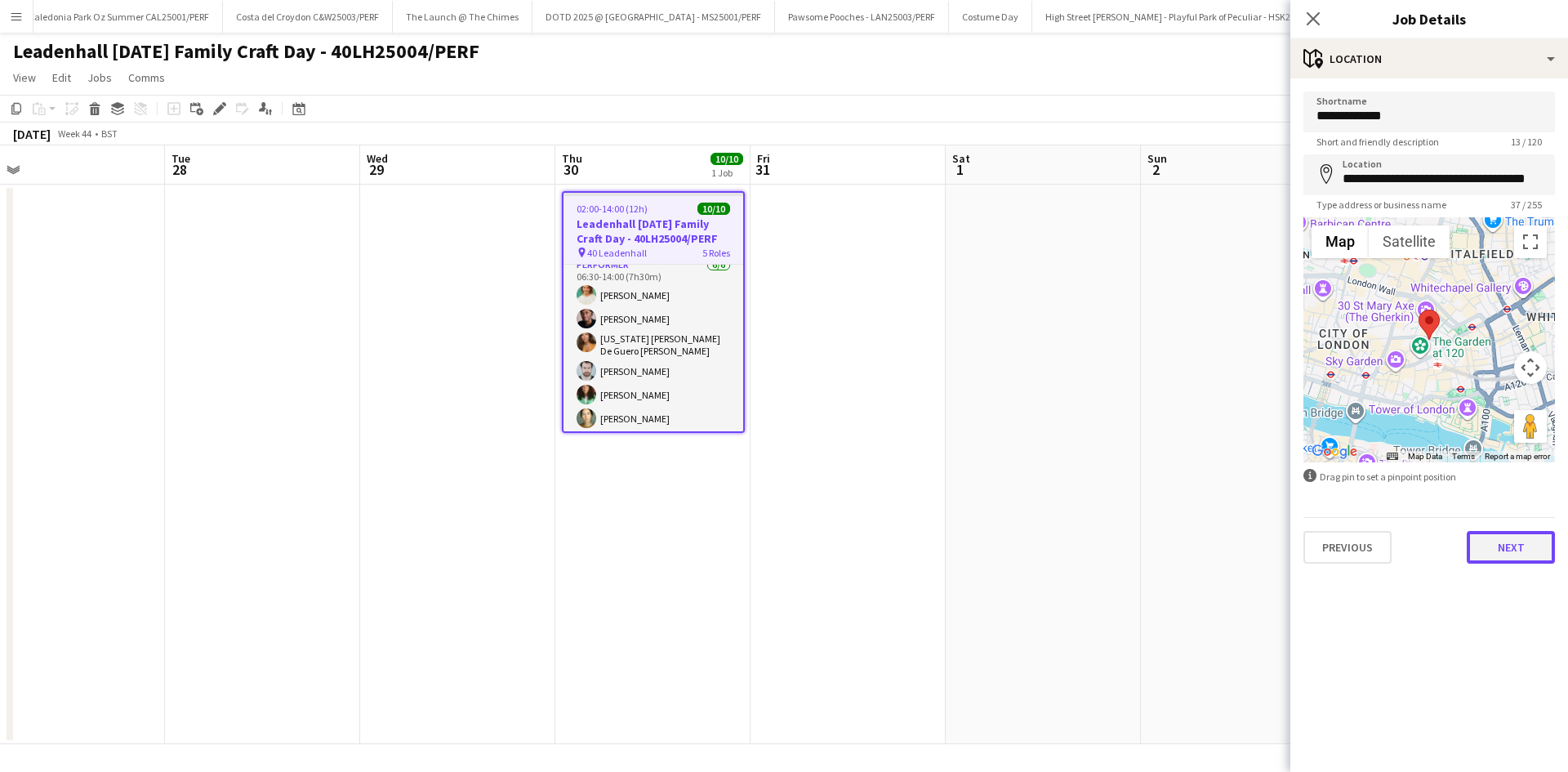
click at [1510, 549] on button "Next" at bounding box center [1511, 548] width 89 height 33
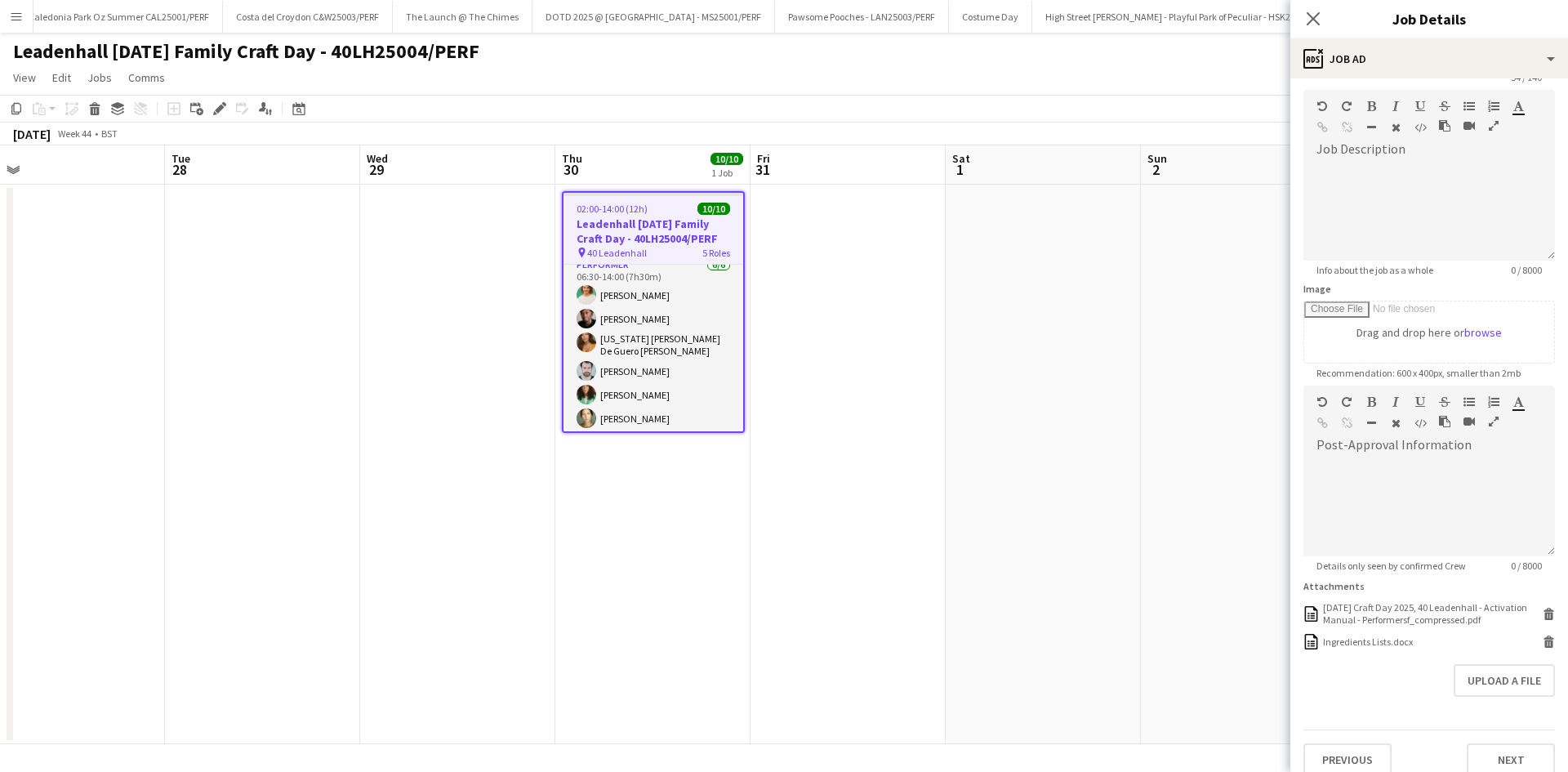
scroll to position [145, 0]
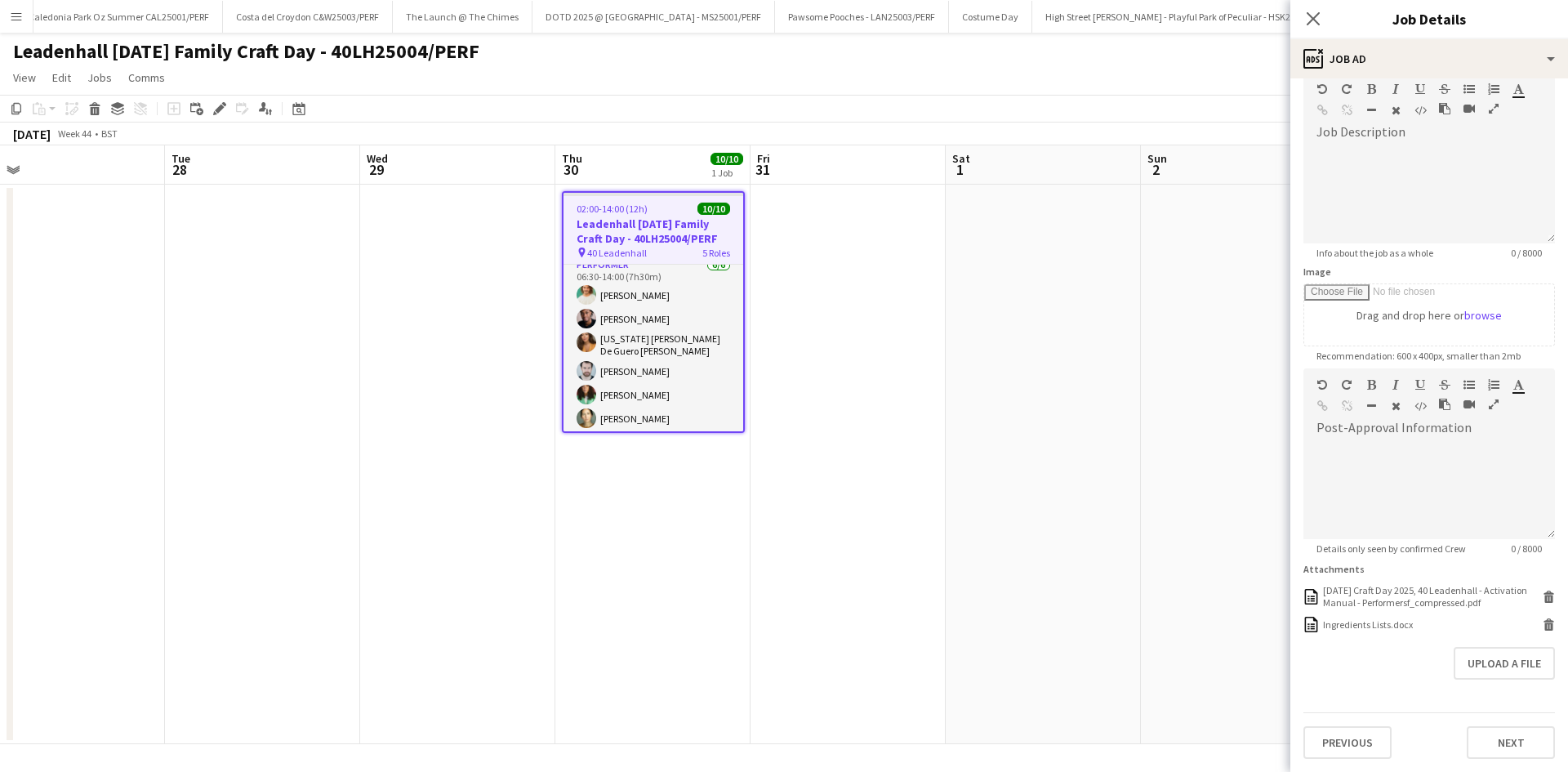
click at [839, 279] on app-date-cell at bounding box center [848, 464] width 195 height 560
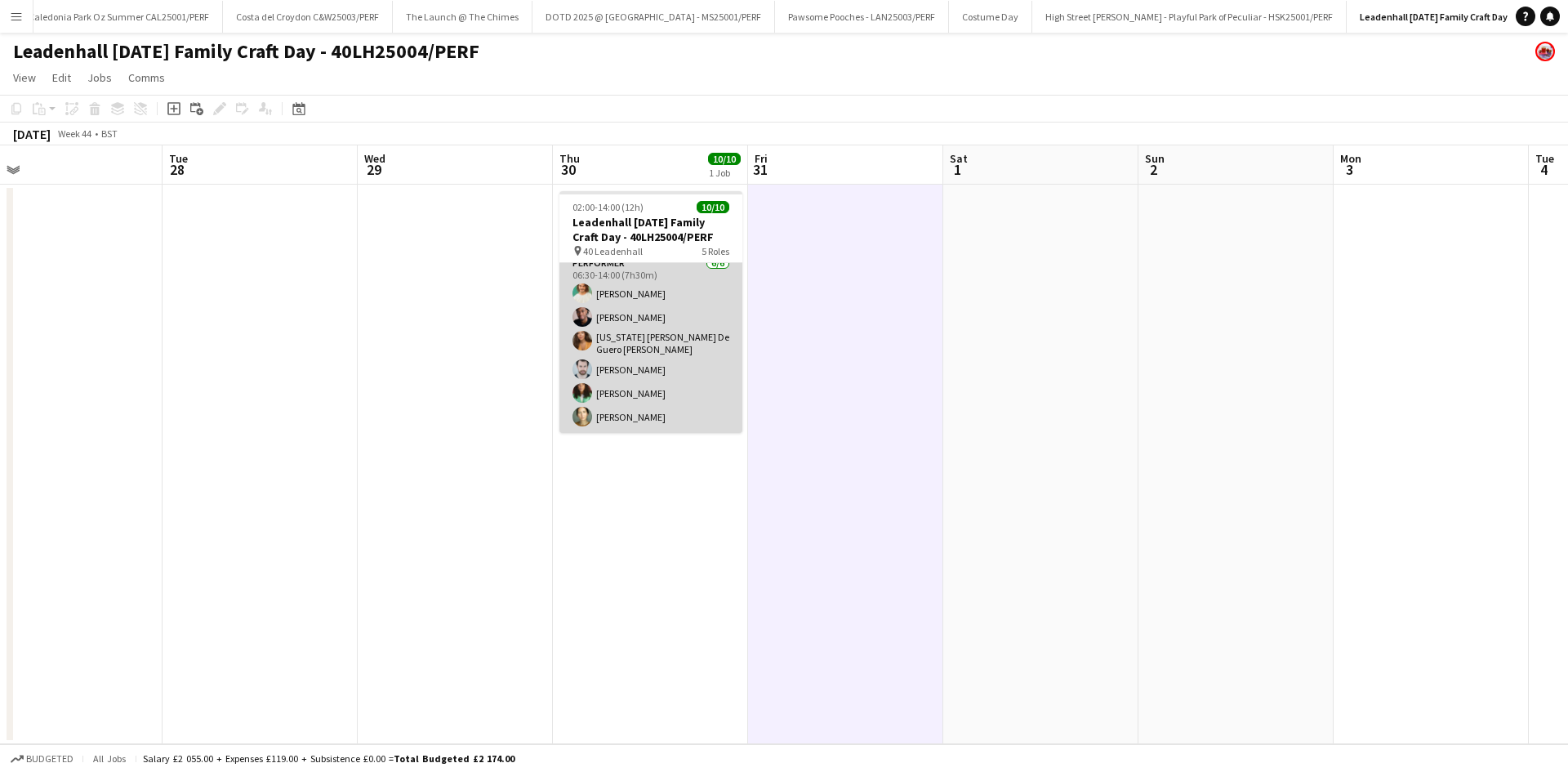
click at [645, 303] on app-card-role "Performer [DATE] 06:30-14:00 (7h30m) [PERSON_NAME] [PERSON_NAME][US_STATE] [PER…" at bounding box center [651, 344] width 183 height 179
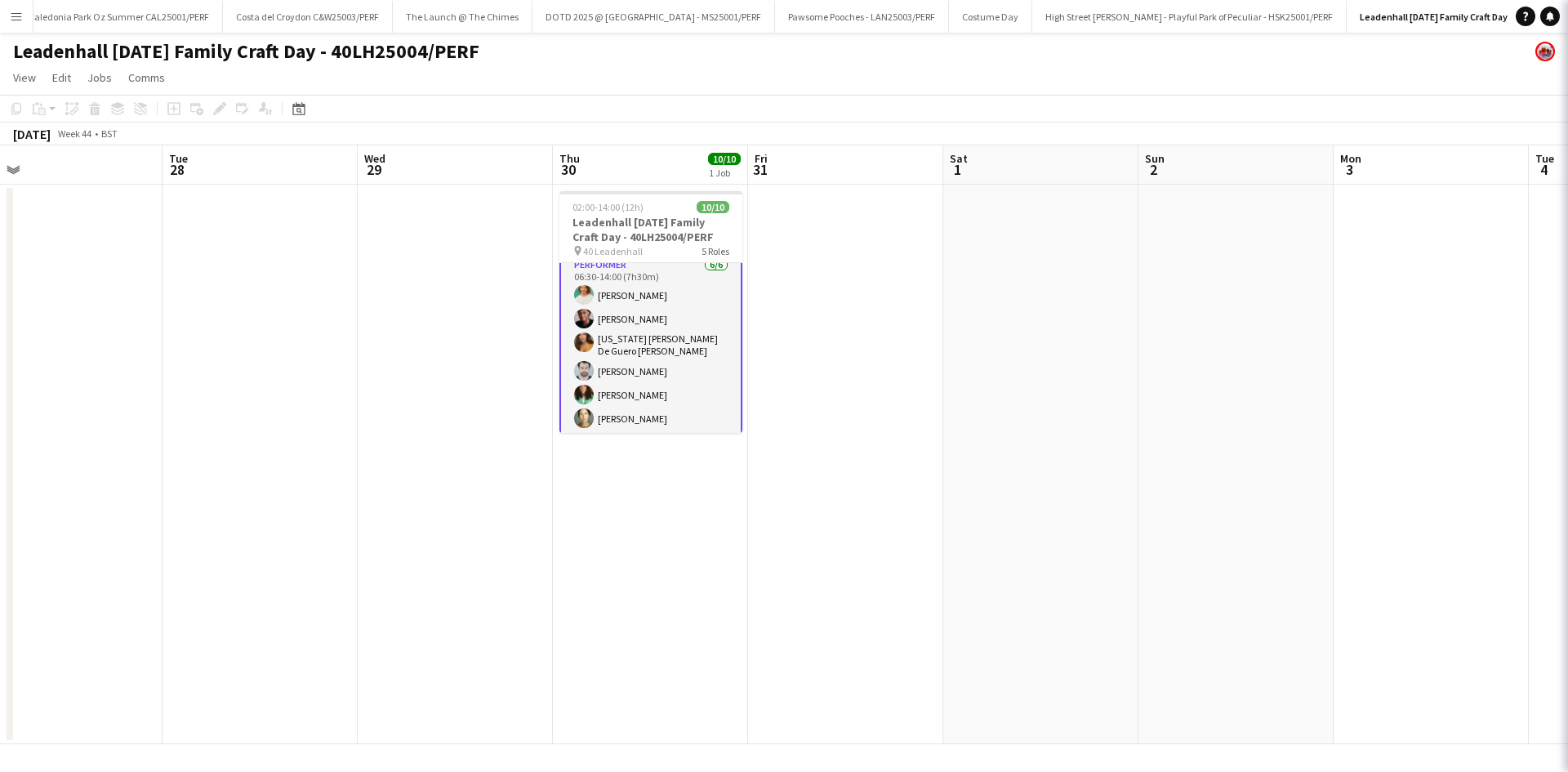
scroll to position [233, 0]
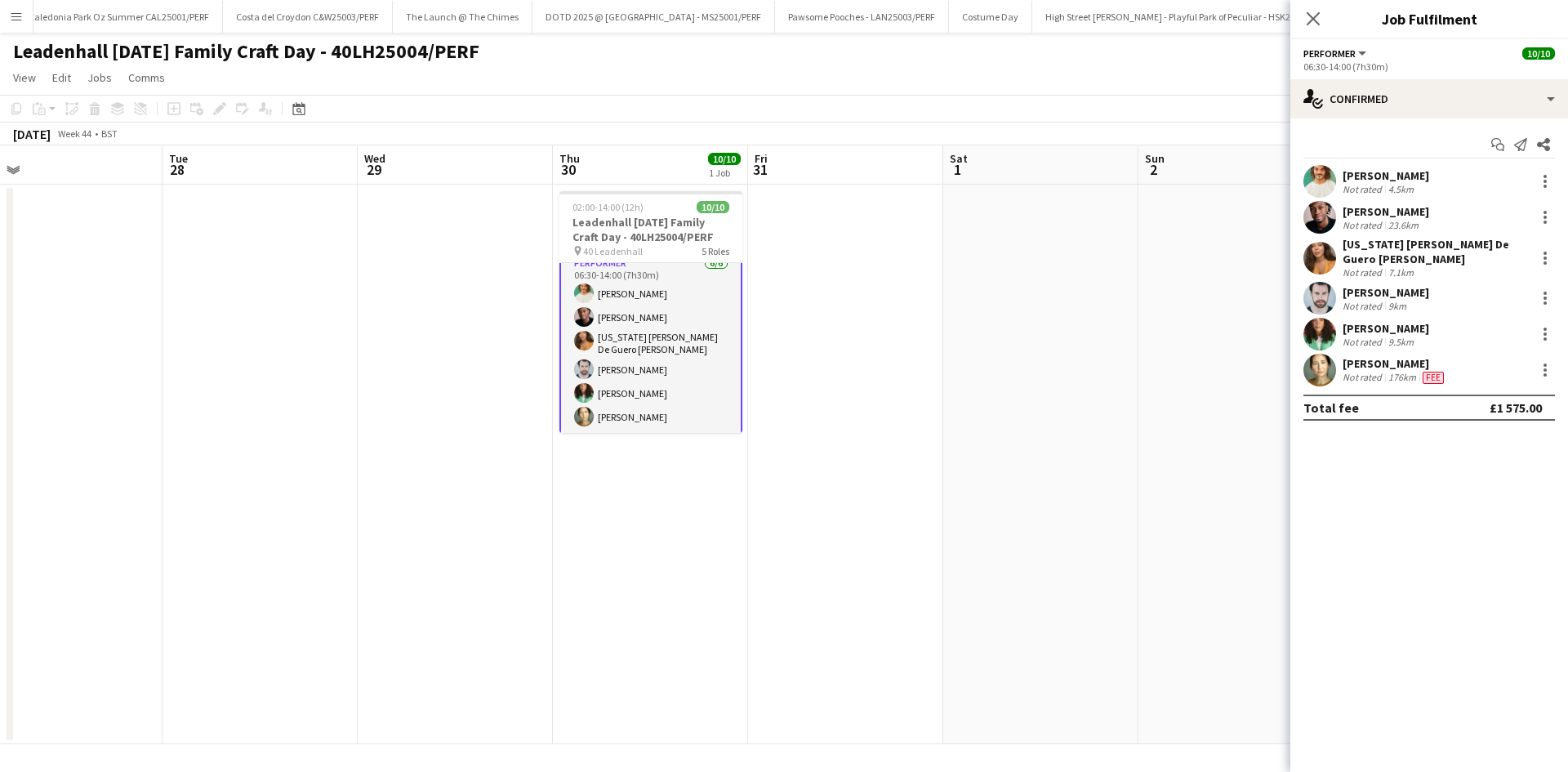
click at [1386, 195] on div "[PERSON_NAME] Not rated 4.5km" at bounding box center [1429, 181] width 278 height 33
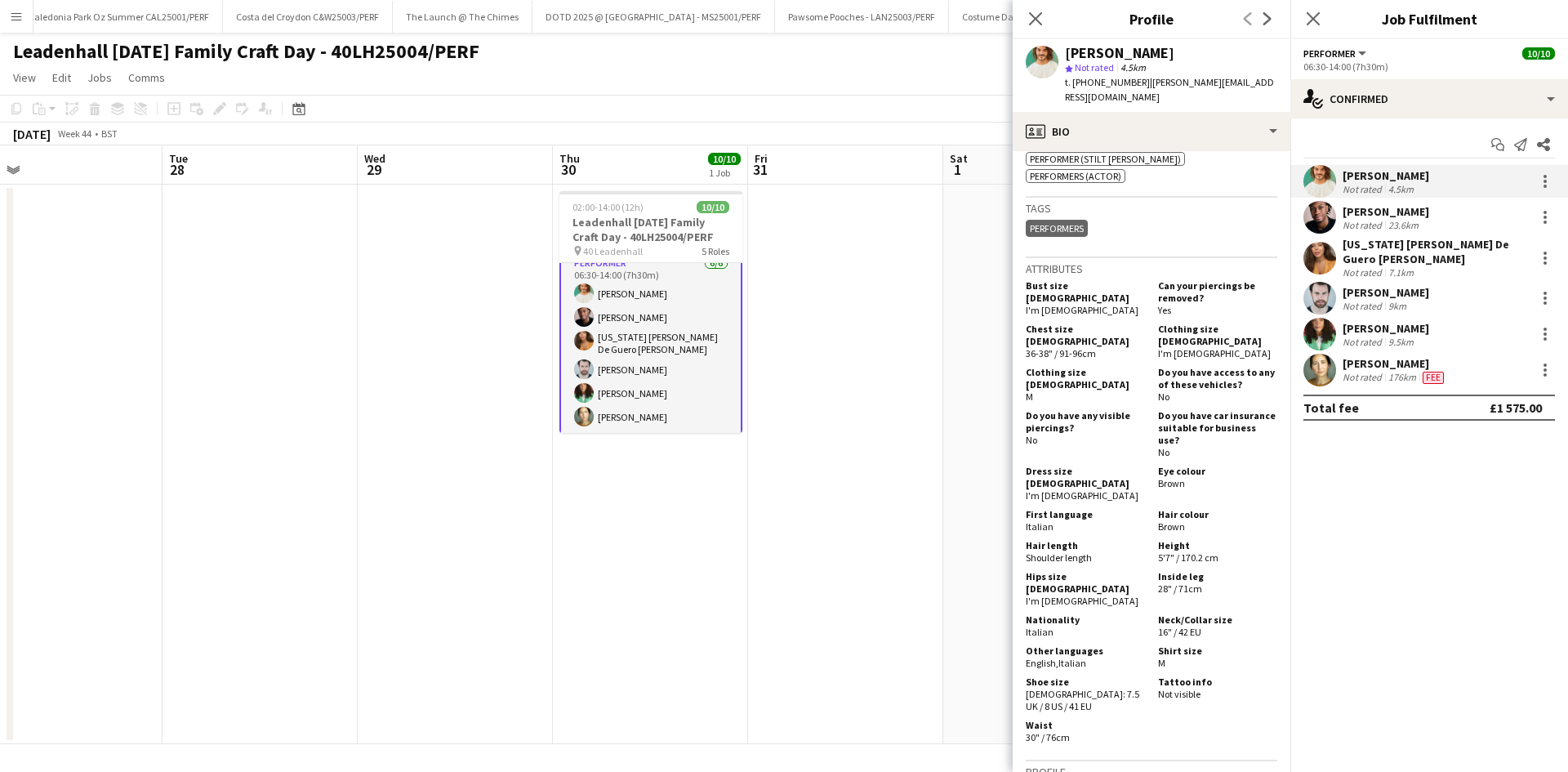
scroll to position [817, 0]
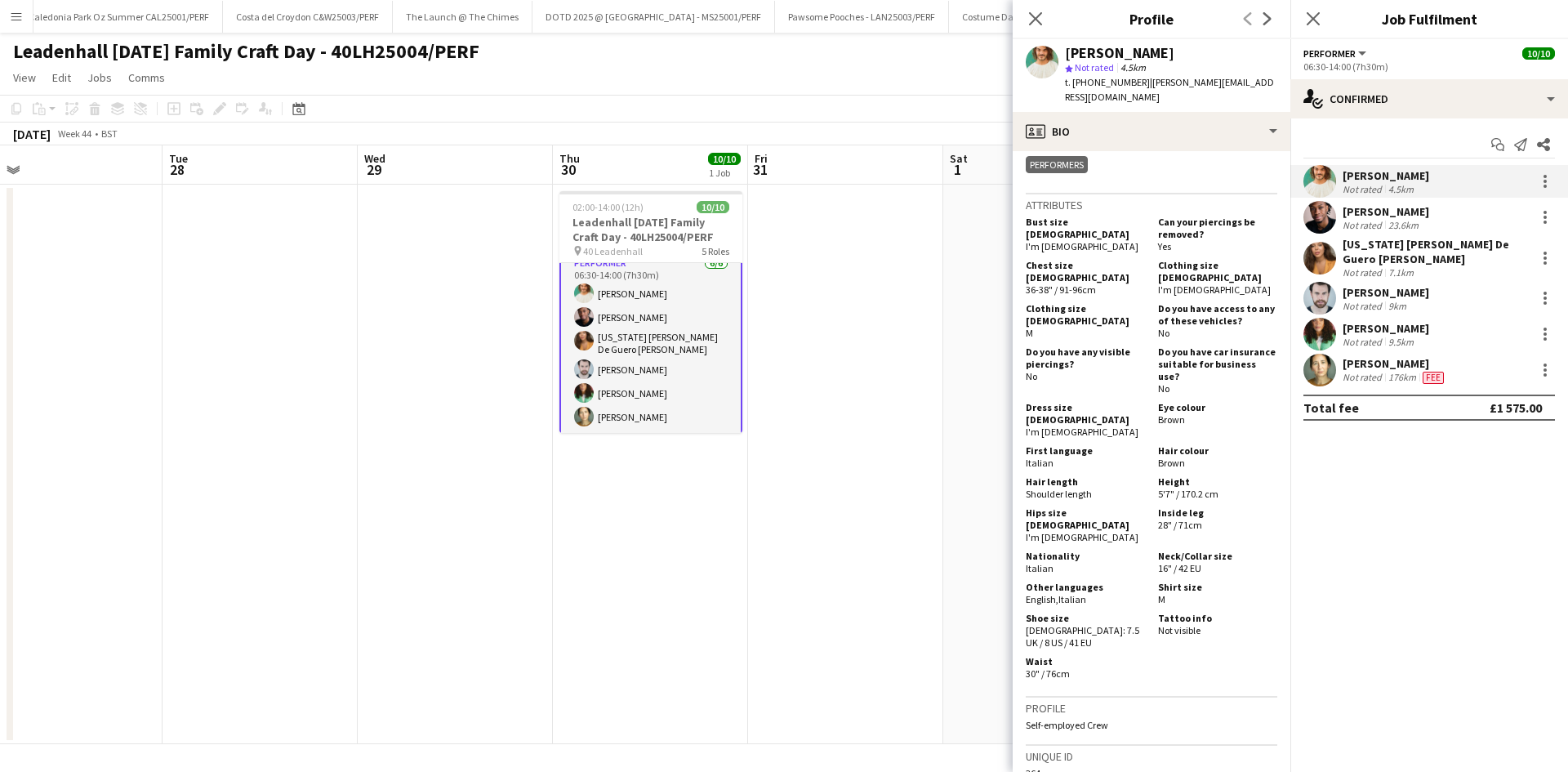
click at [1376, 220] on div "Not rated" at bounding box center [1363, 225] width 42 height 12
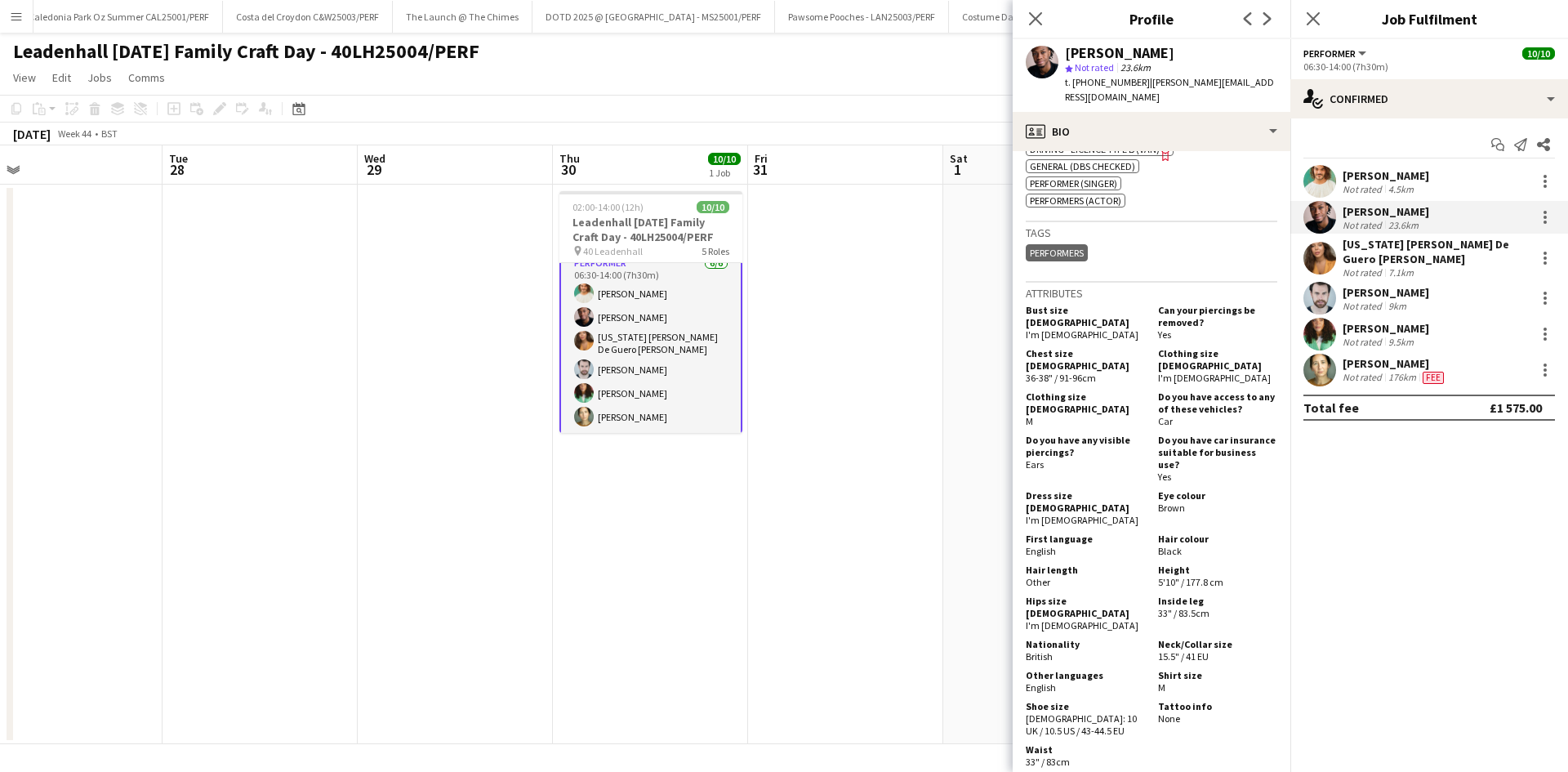
scroll to position [898, 0]
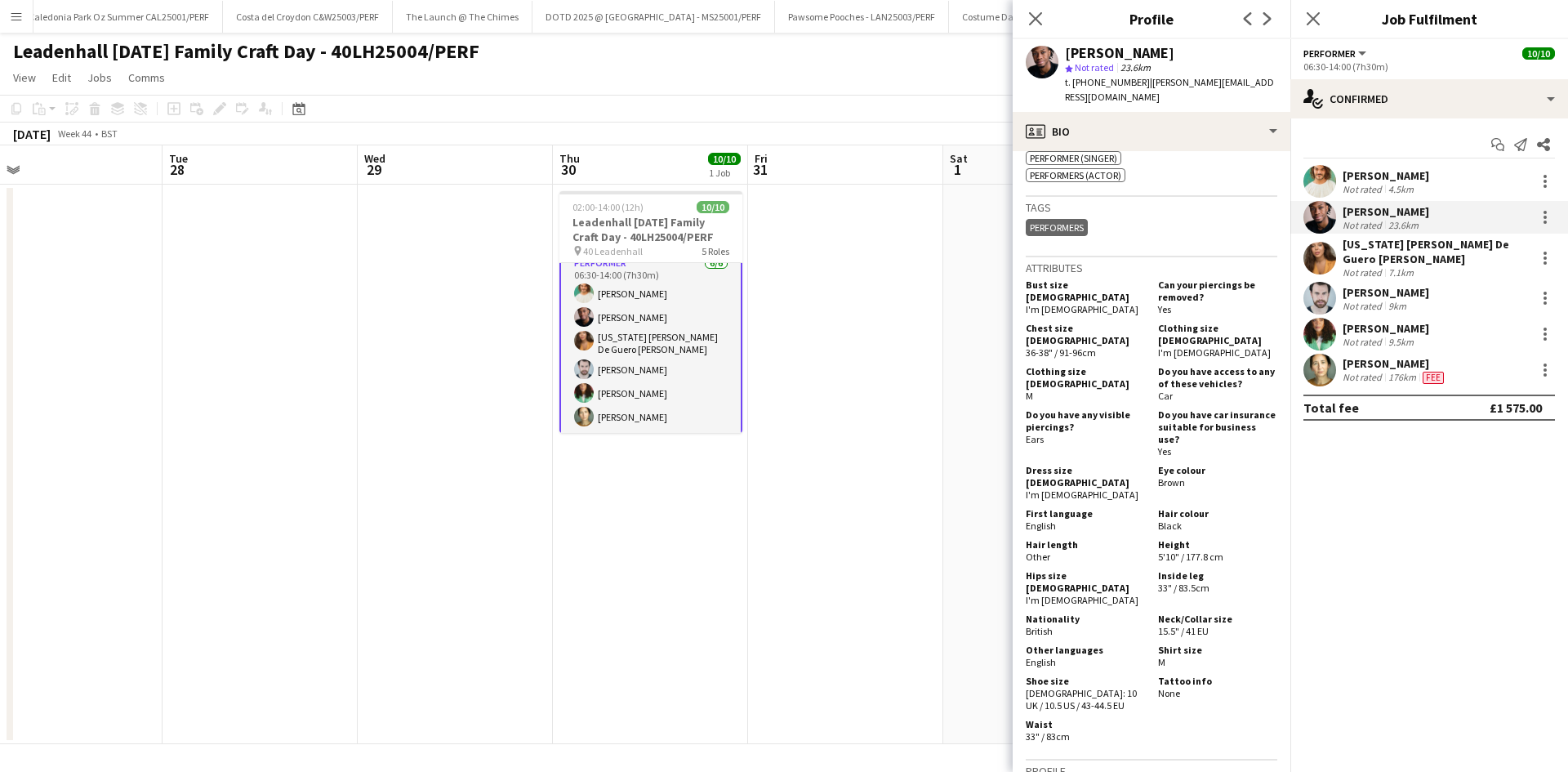
click at [1455, 254] on div "[US_STATE] [PERSON_NAME] De Guero [PERSON_NAME]" at bounding box center [1436, 252] width 187 height 29
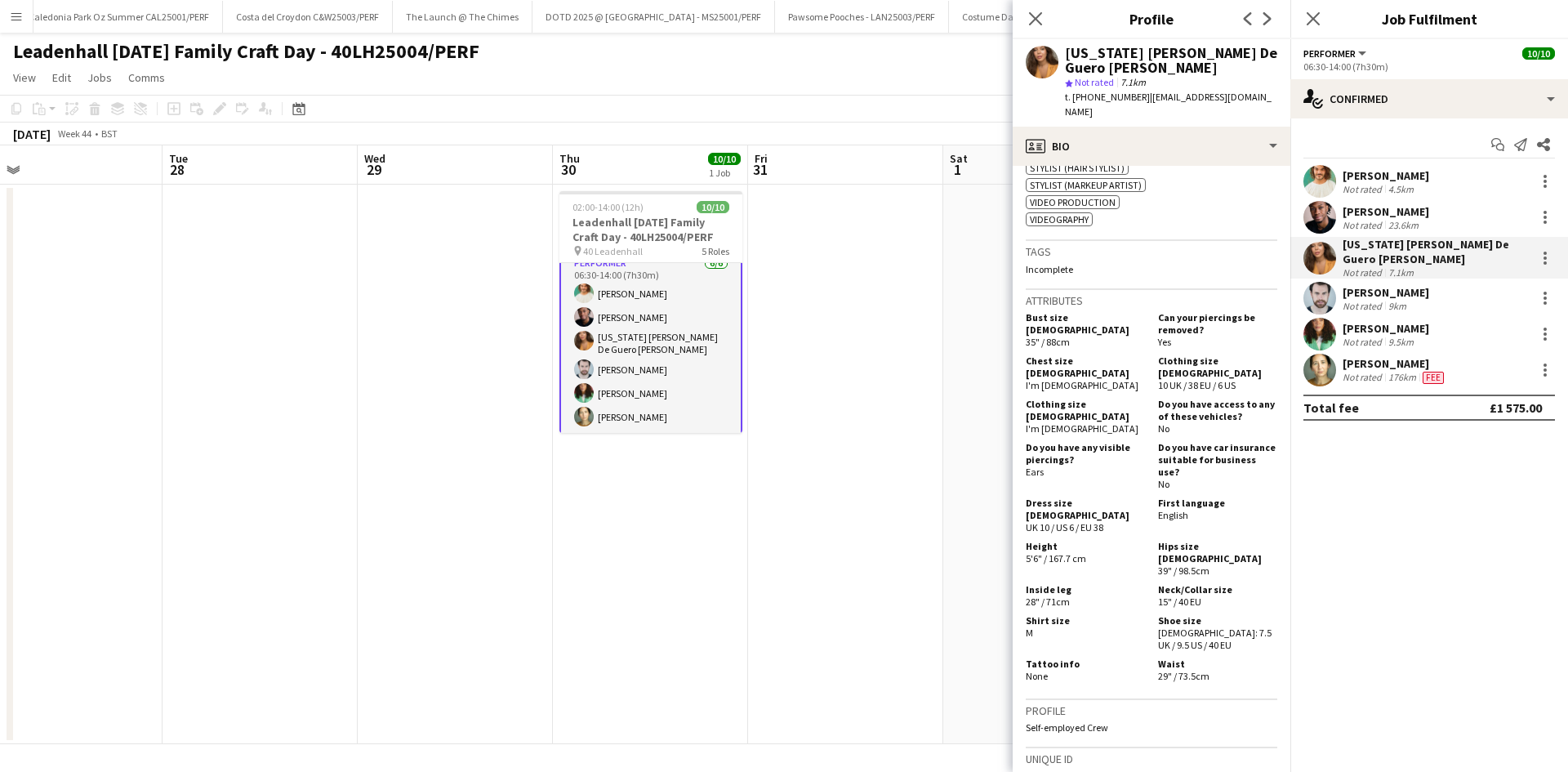
scroll to position [1388, 0]
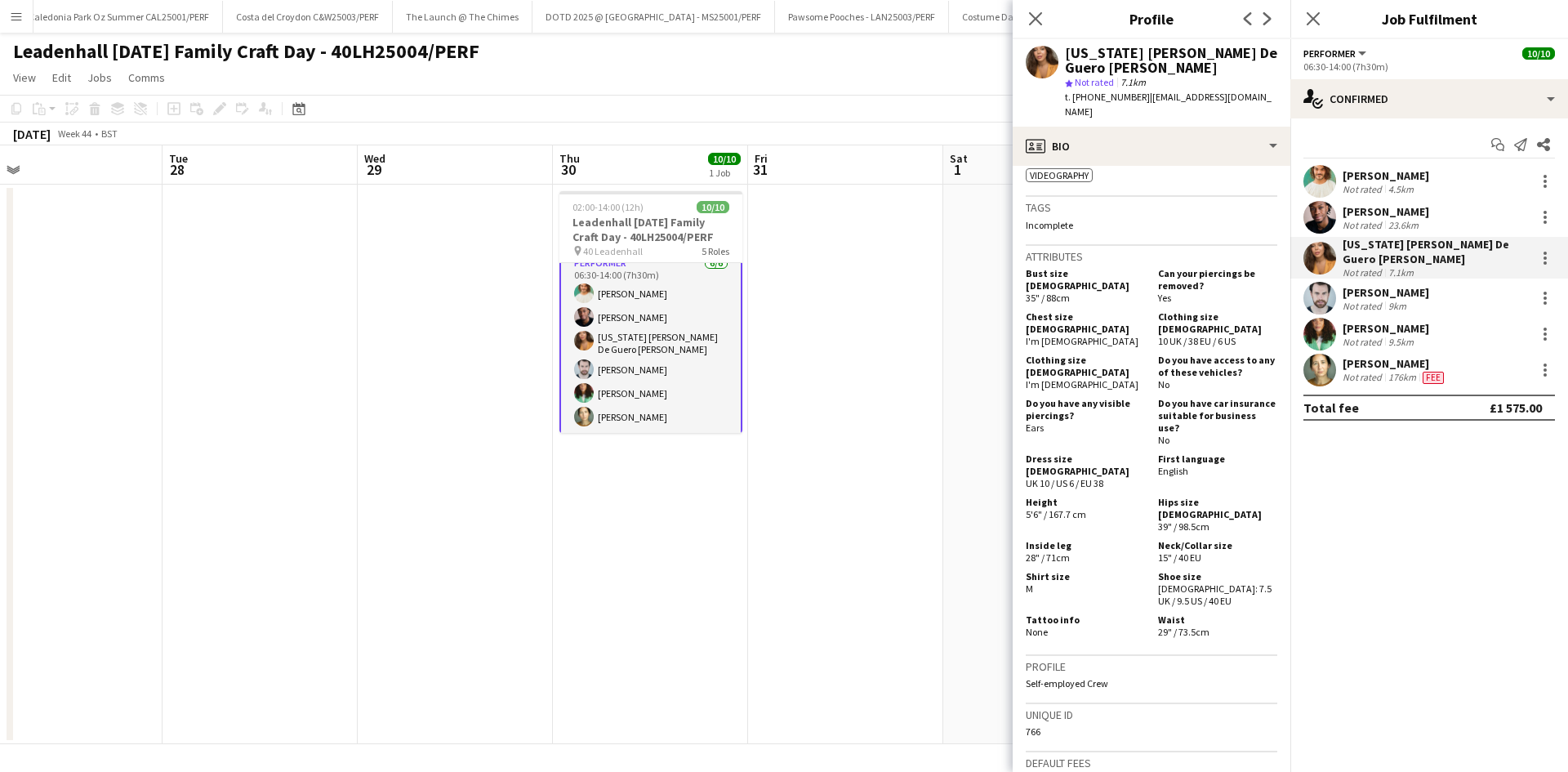
drag, startPoint x: 1433, startPoint y: 305, endPoint x: 1424, endPoint y: 305, distance: 9.0
click at [1424, 305] on div "[PERSON_NAME] Not rated 9km" at bounding box center [1429, 298] width 278 height 33
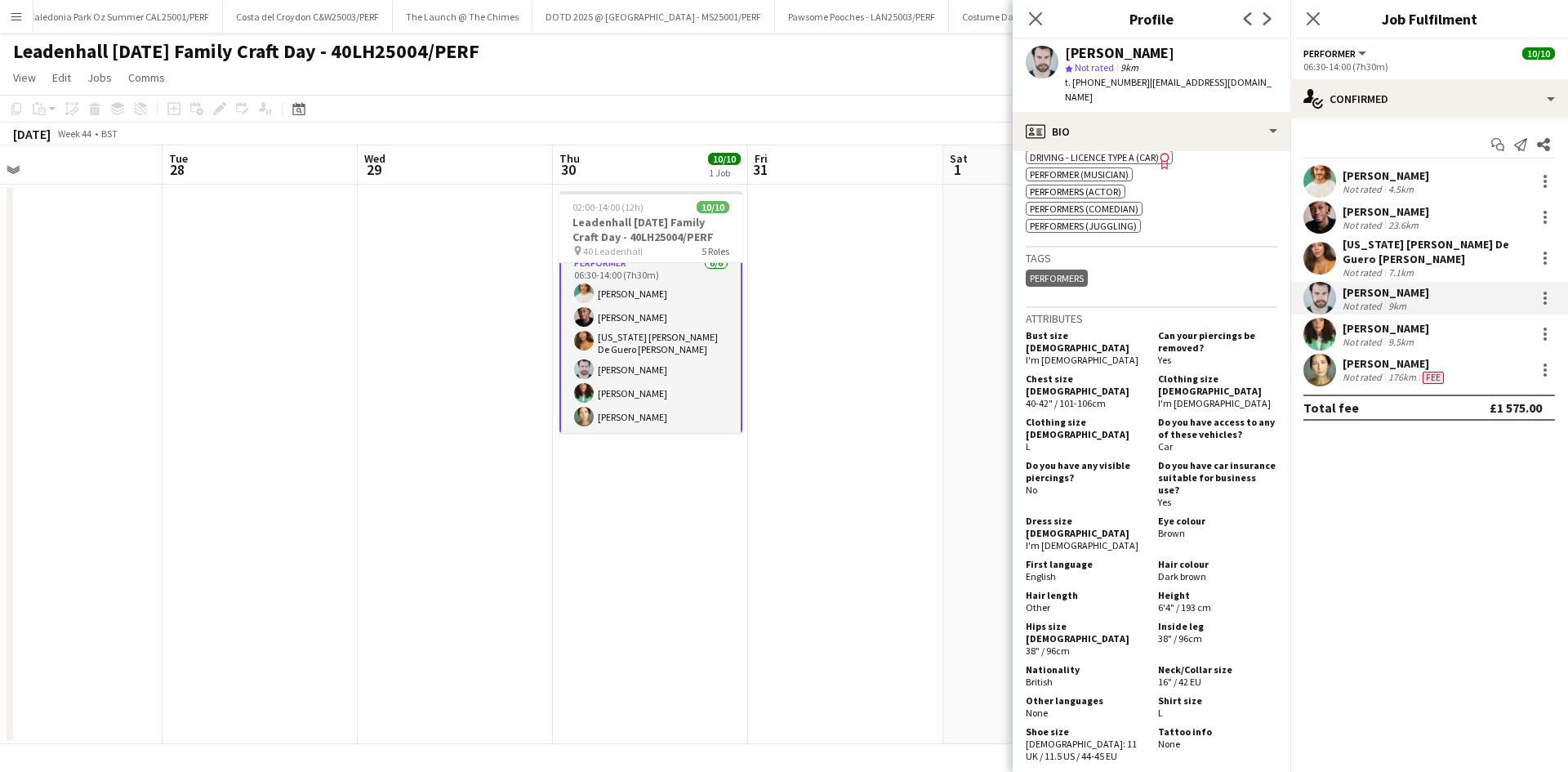
scroll to position [653, 0]
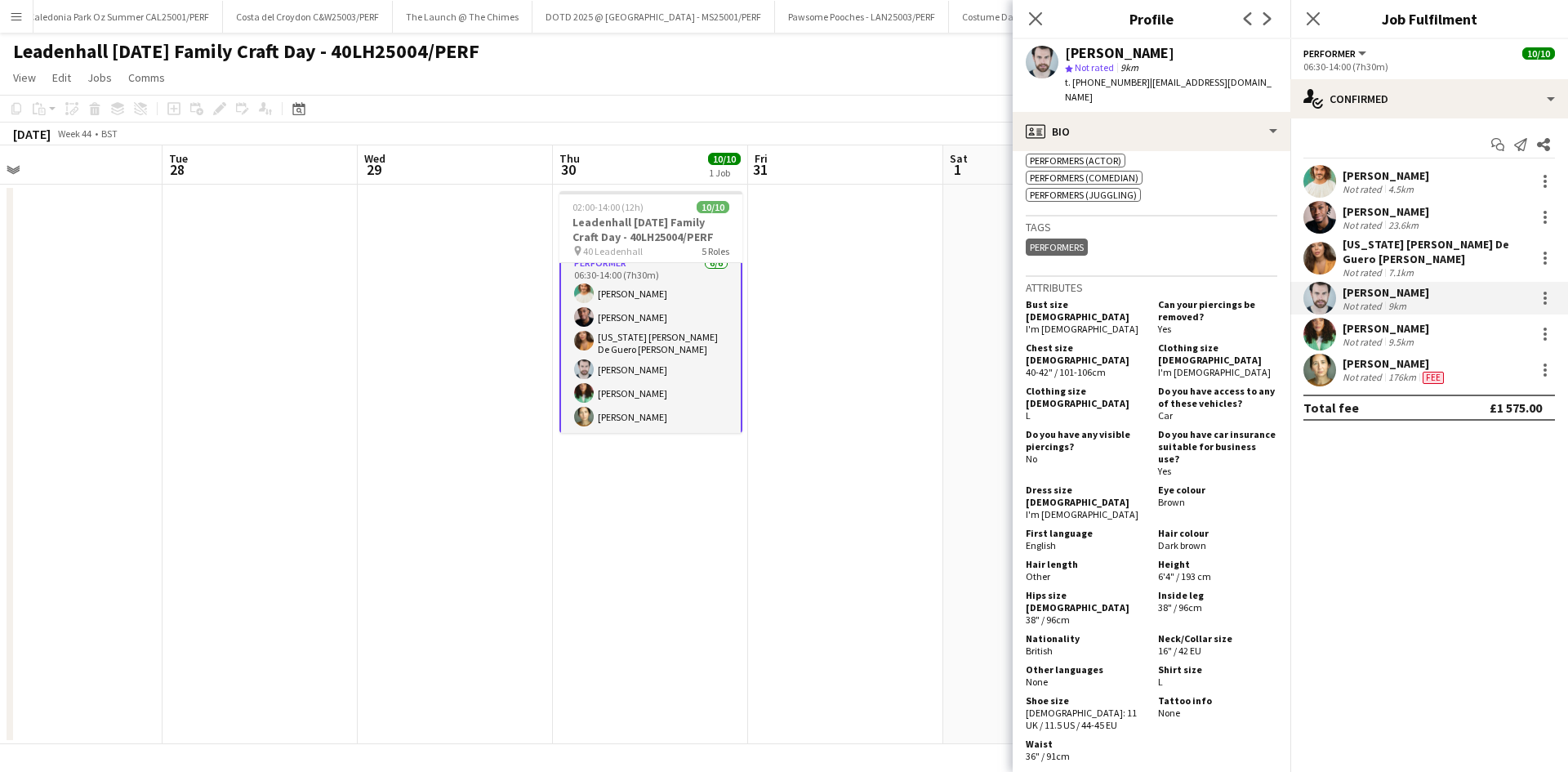
click at [1369, 329] on div "[PERSON_NAME]" at bounding box center [1386, 328] width 87 height 15
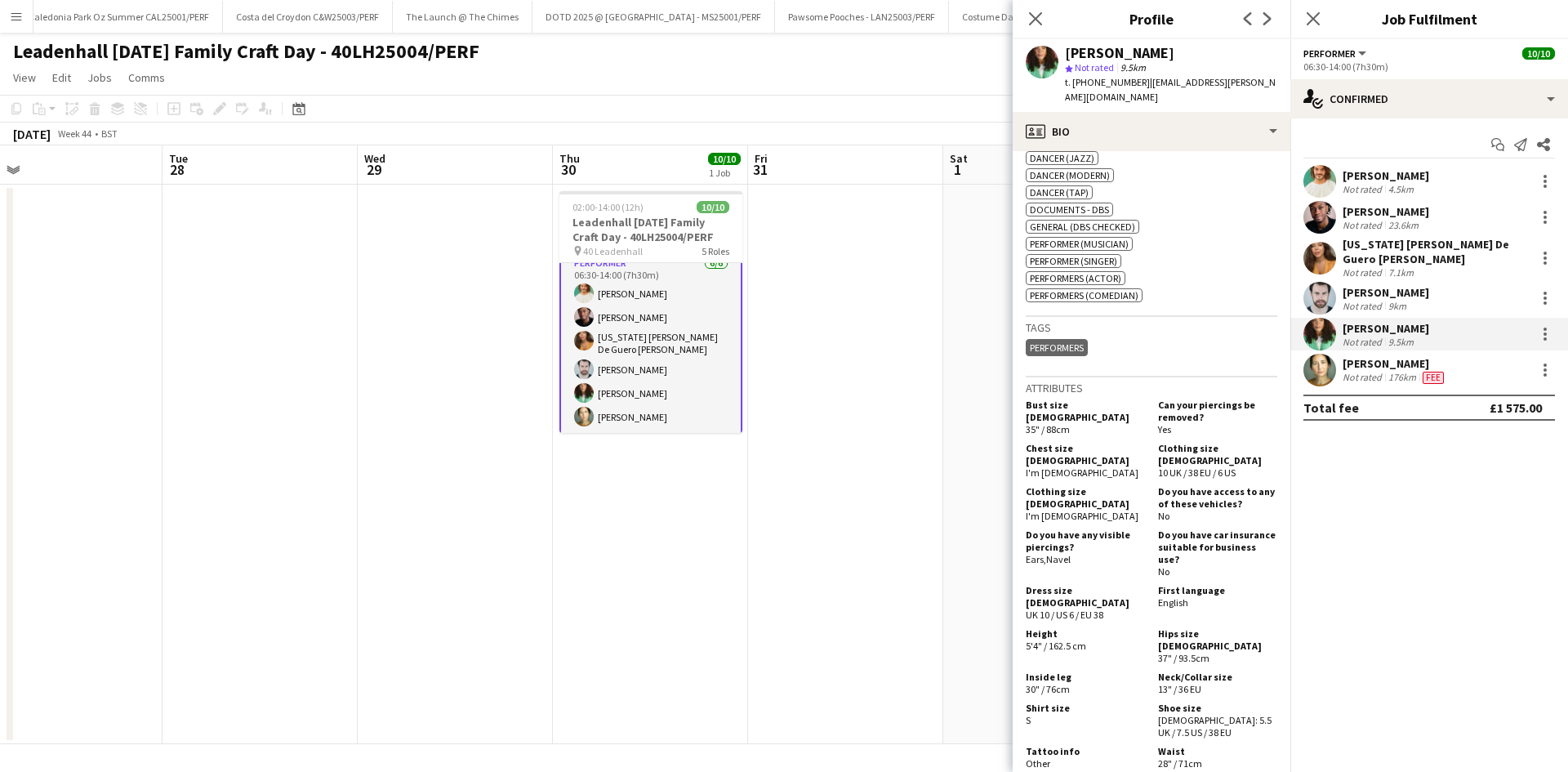
scroll to position [735, 0]
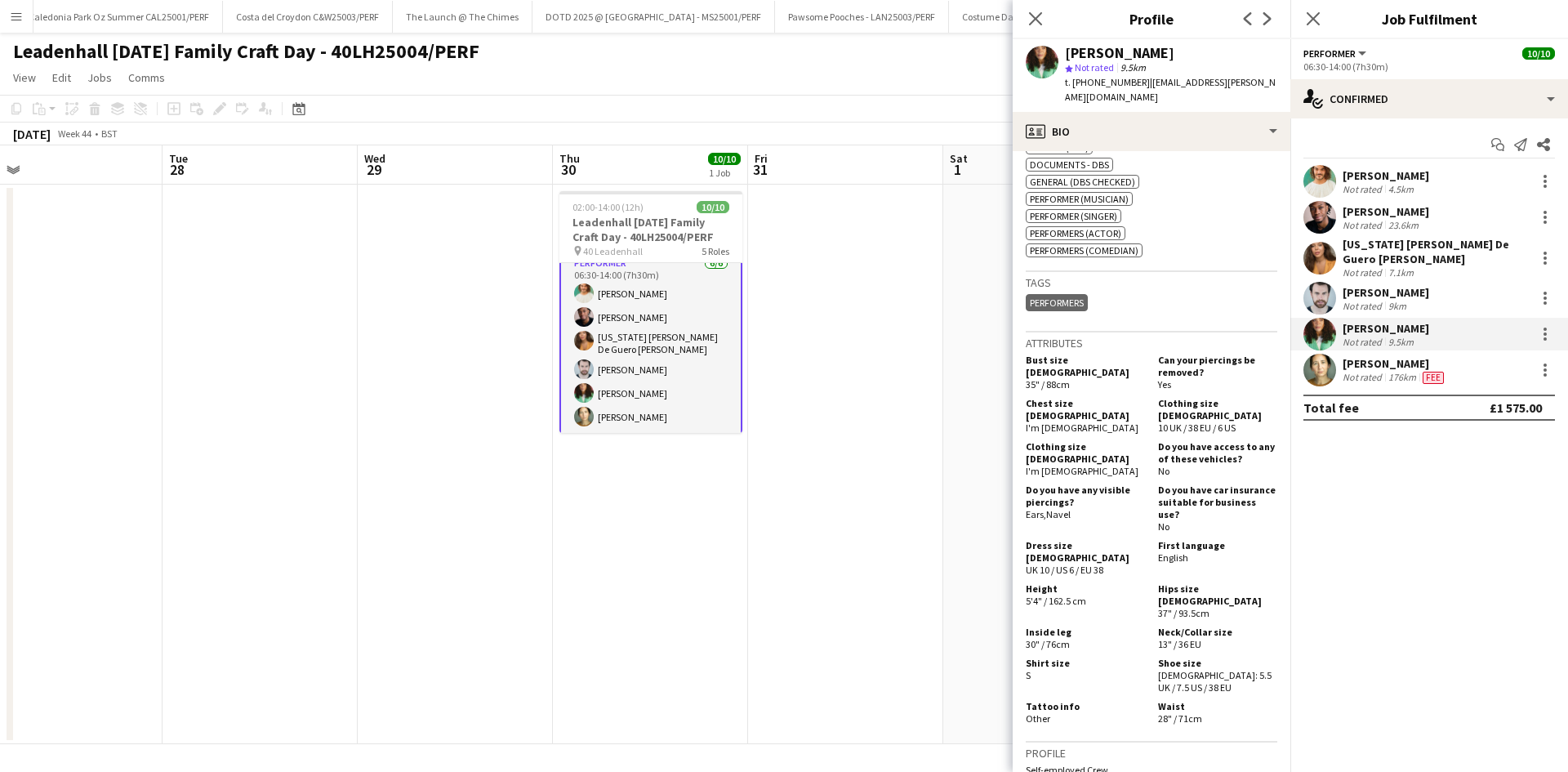
click at [1393, 378] on div "176km" at bounding box center [1403, 377] width 34 height 13
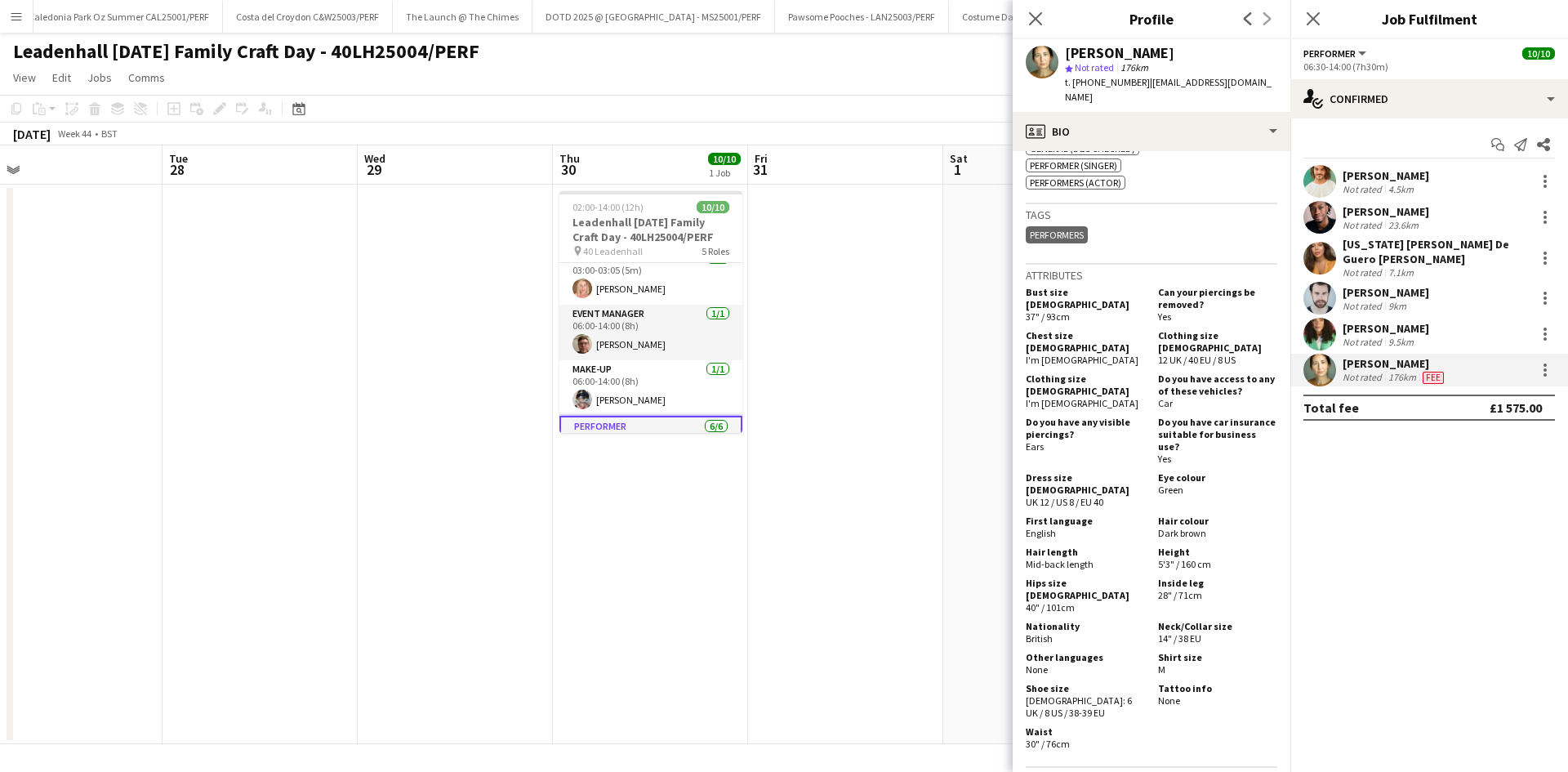
scroll to position [817, 0]
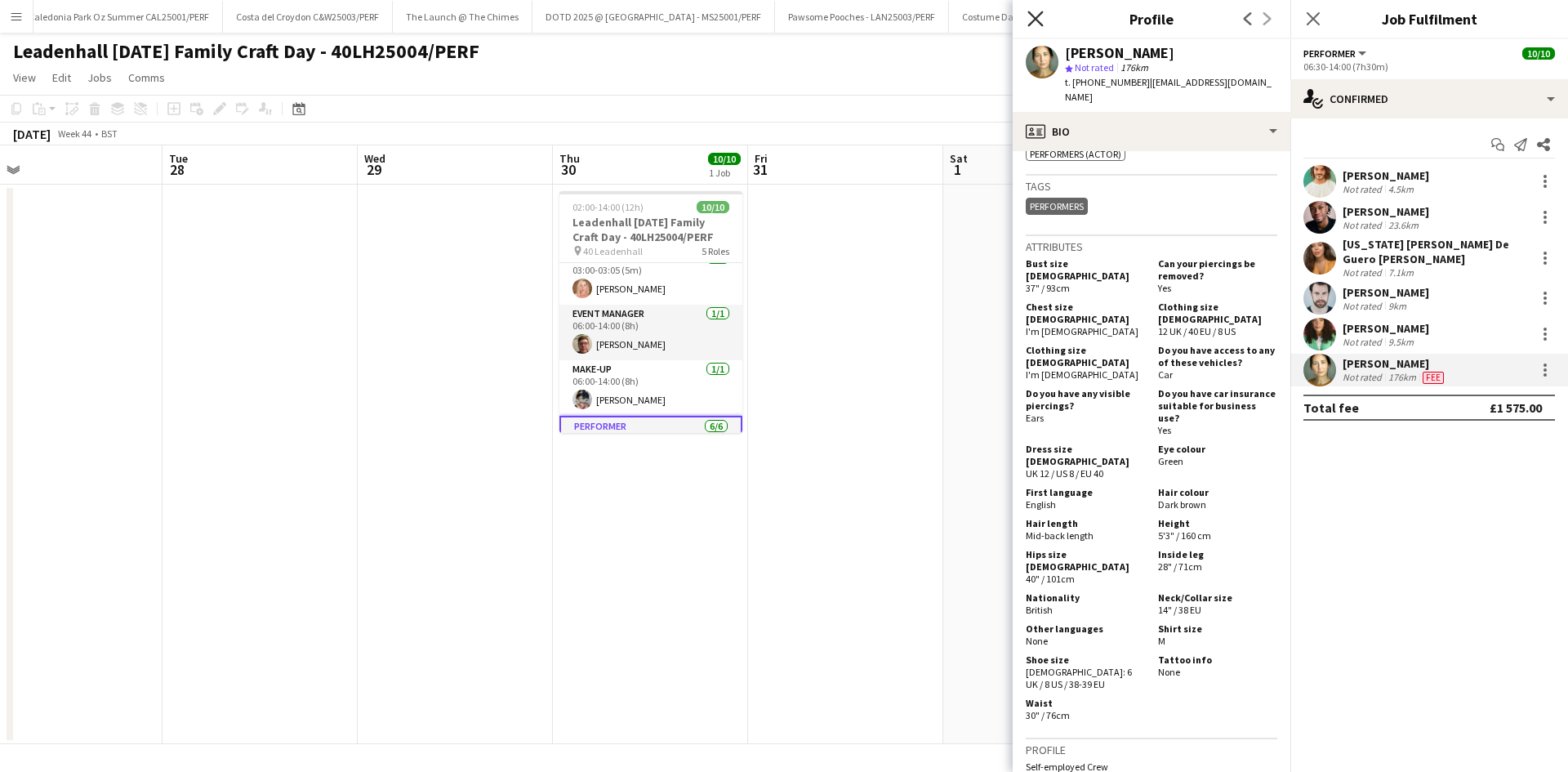
click at [1040, 17] on icon "Close pop-in" at bounding box center [1035, 18] width 15 height 15
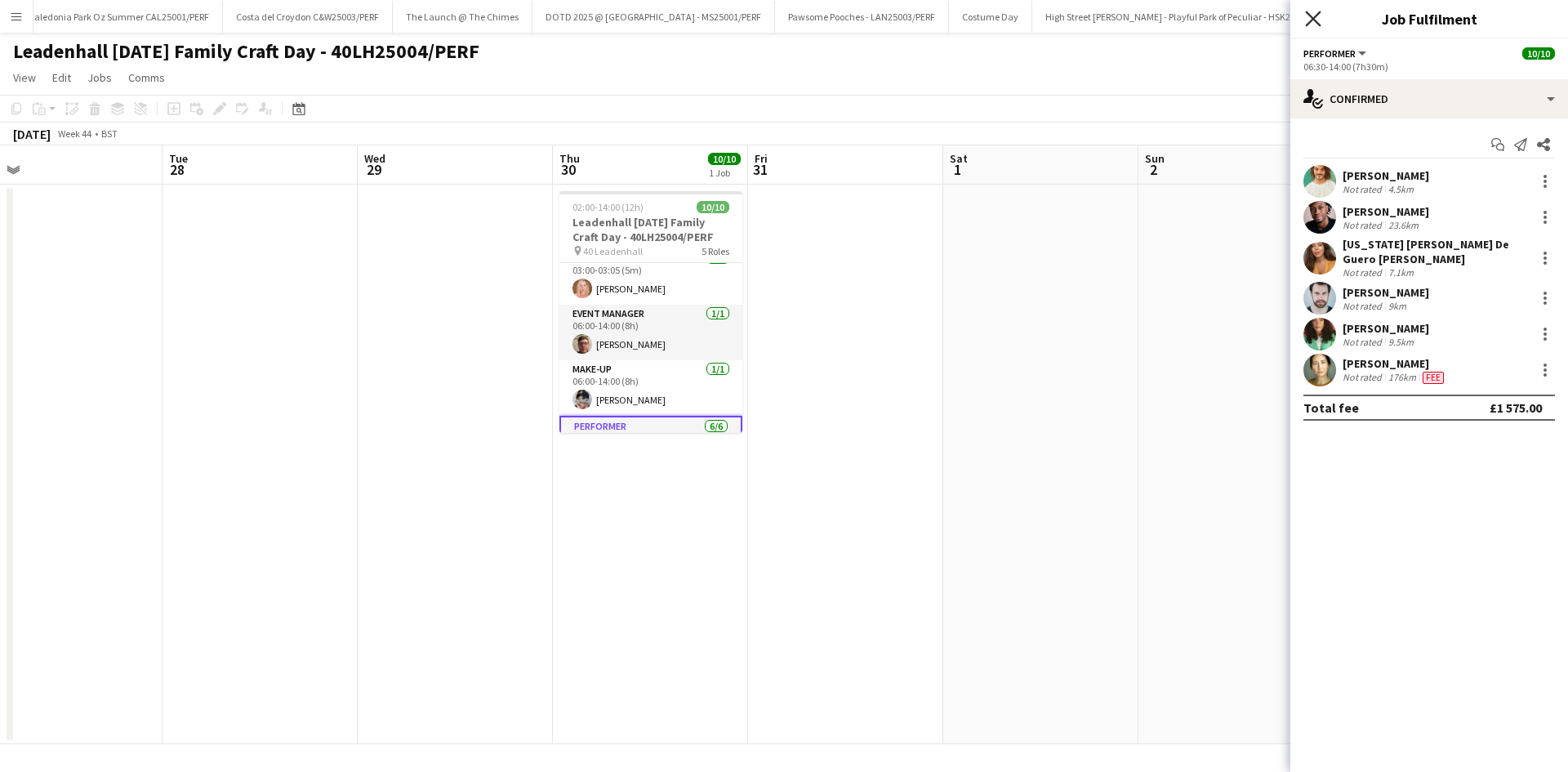
click at [1307, 16] on icon "Close pop-in" at bounding box center [1313, 18] width 15 height 15
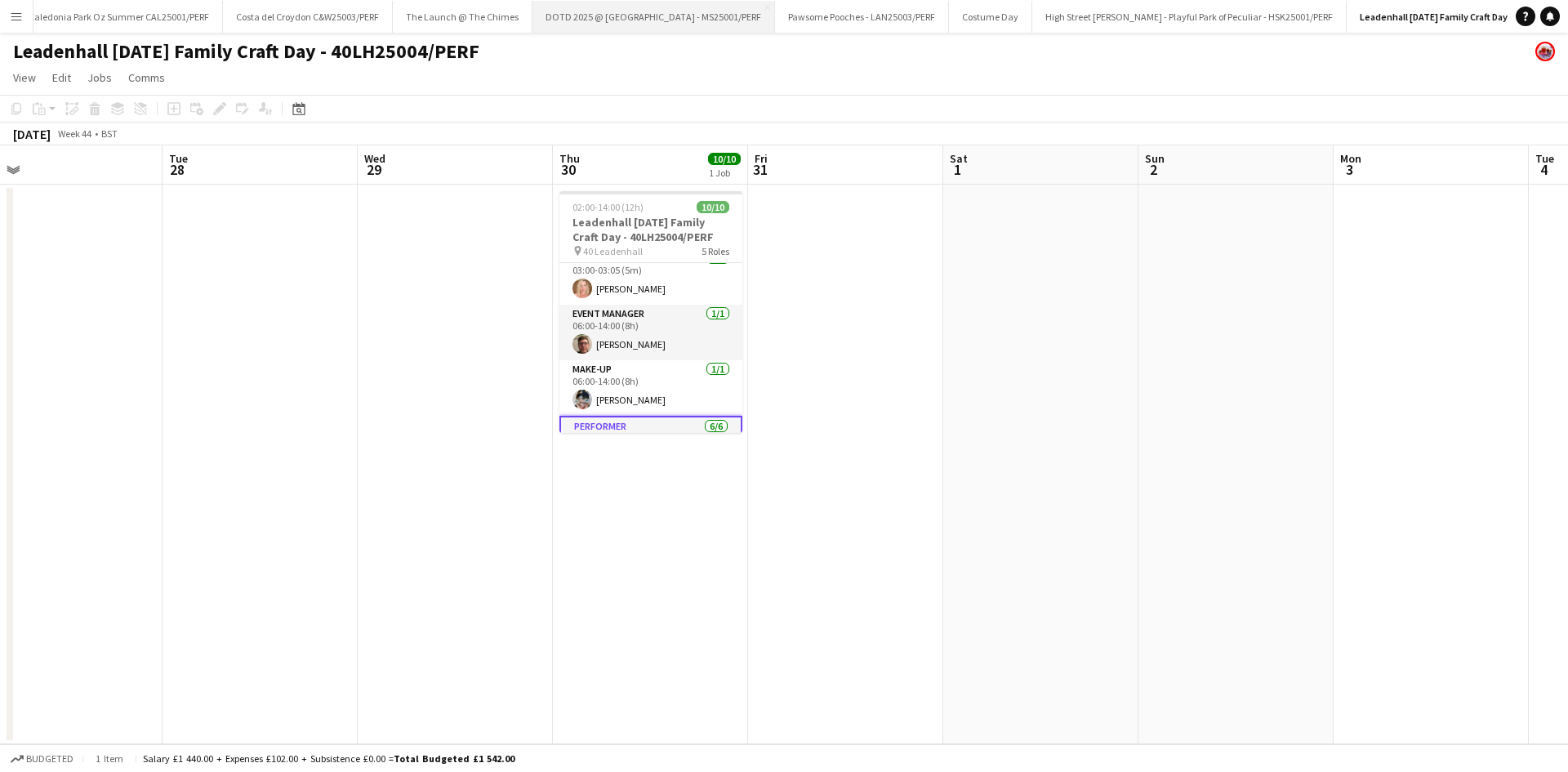
click at [593, 26] on button "DOTD 2025 @ [GEOGRAPHIC_DATA] - MS25001/PERF Close" at bounding box center [654, 16] width 242 height 32
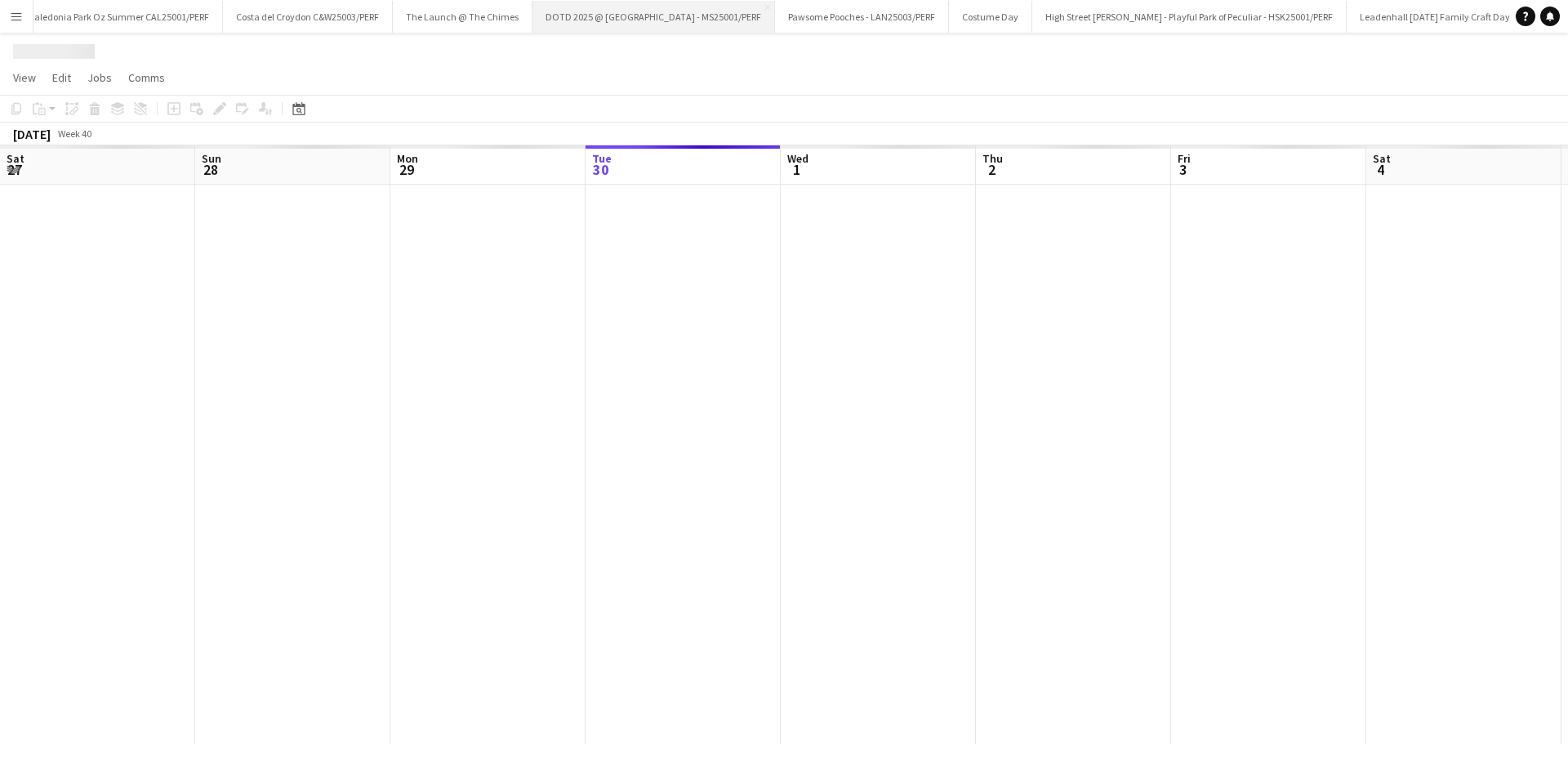
scroll to position [0, 536]
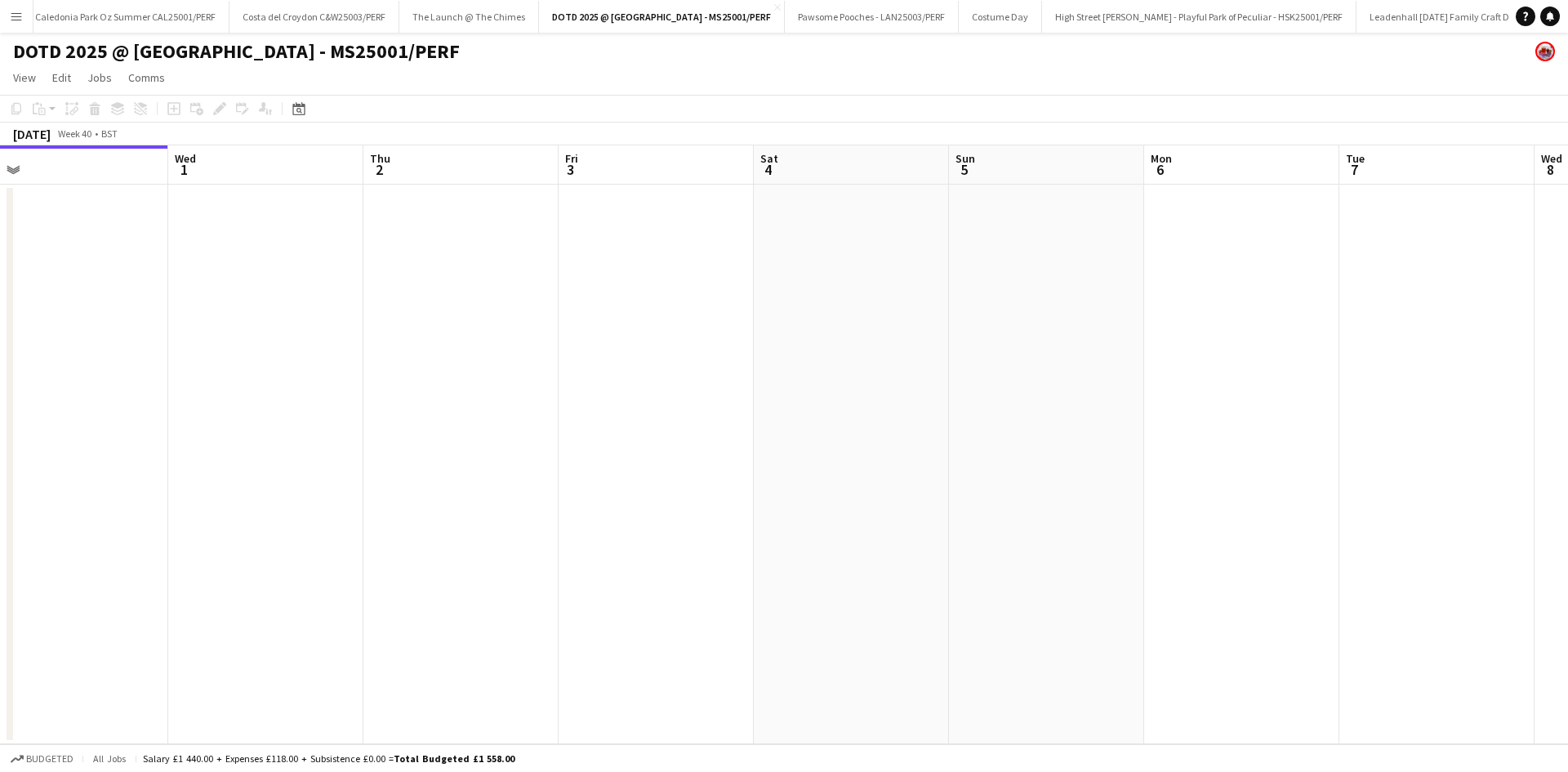
drag, startPoint x: 1111, startPoint y: 384, endPoint x: 268, endPoint y: 387, distance: 843.0
click at [268, 387] on app-calendar-viewport "Sat 27 Sun 28 Mon 29 Tue 30 Wed 1 Thu 2 Fri 3 Sat 4 Sun 5 Mon 6 Tue 7 Wed 8 Thu…" at bounding box center [784, 444] width 1568 height 598
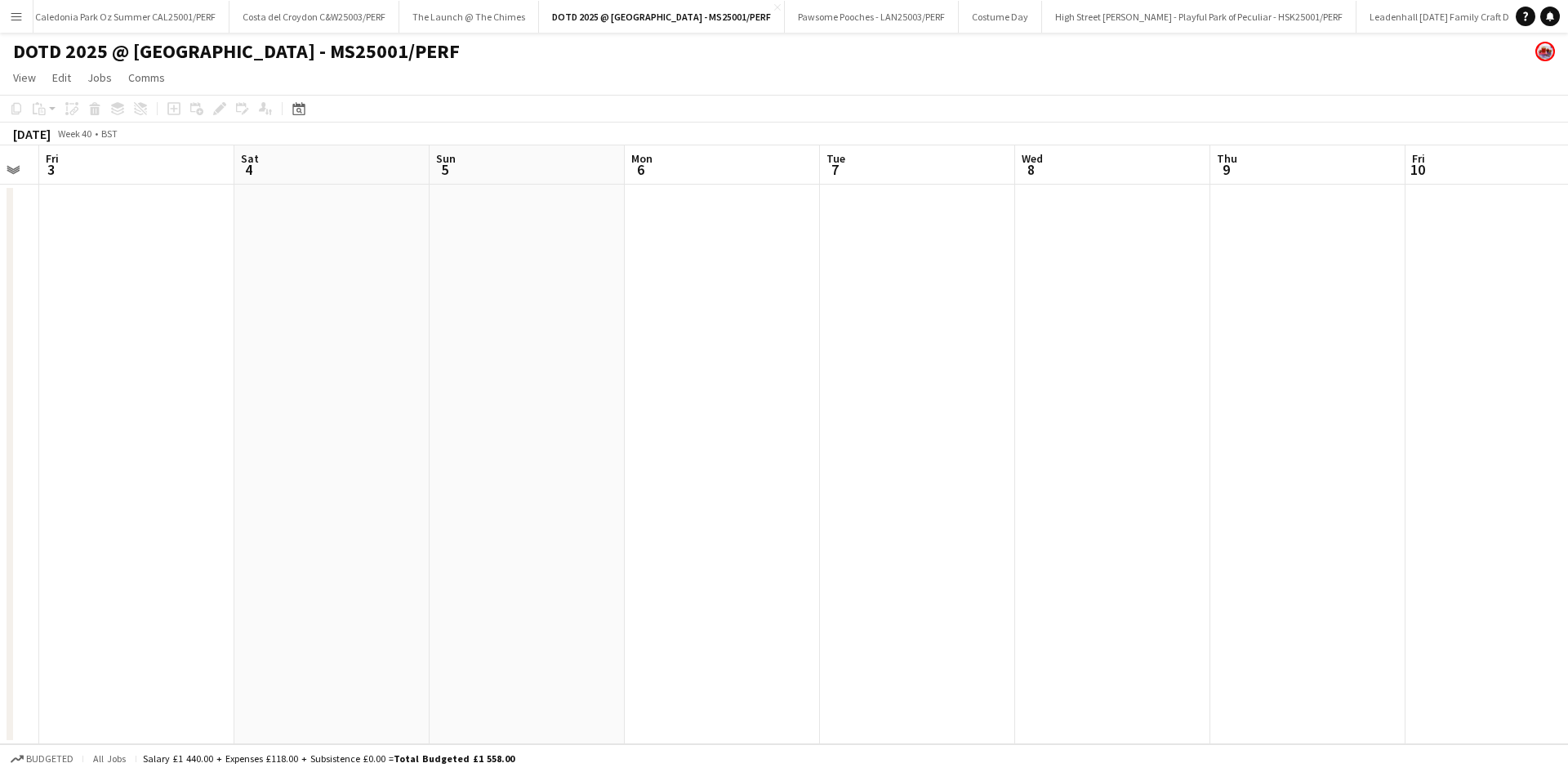
click at [431, 393] on app-calendar-viewport "Tue 30 Wed 1 Thu 2 Fri 3 Sat 4 Sun 5 Mon 6 Tue 7 Wed 8 Thu 9 Fri 10 Sat 11 Sun …" at bounding box center [784, 444] width 1568 height 598
drag, startPoint x: 1150, startPoint y: 418, endPoint x: 335, endPoint y: 395, distance: 815.3
click at [335, 395] on app-calendar-viewport "Sat 4 Sun 5 Mon 6 Tue 7 Wed 8 Thu 9 Fri 10 Sat 11 Sun 12 Mon 13 Tue 14 Wed 15 T…" at bounding box center [784, 444] width 1568 height 598
drag, startPoint x: 418, startPoint y: 407, endPoint x: 842, endPoint y: 369, distance: 425.7
click at [432, 401] on app-calendar-viewport "Thu 9 Fri 10 Sat 11 Sun 12 Mon 13 Tue 14 Wed 15 Thu 16 Fri 17 Sat 18 Sun 19 Mon…" at bounding box center [784, 444] width 1568 height 598
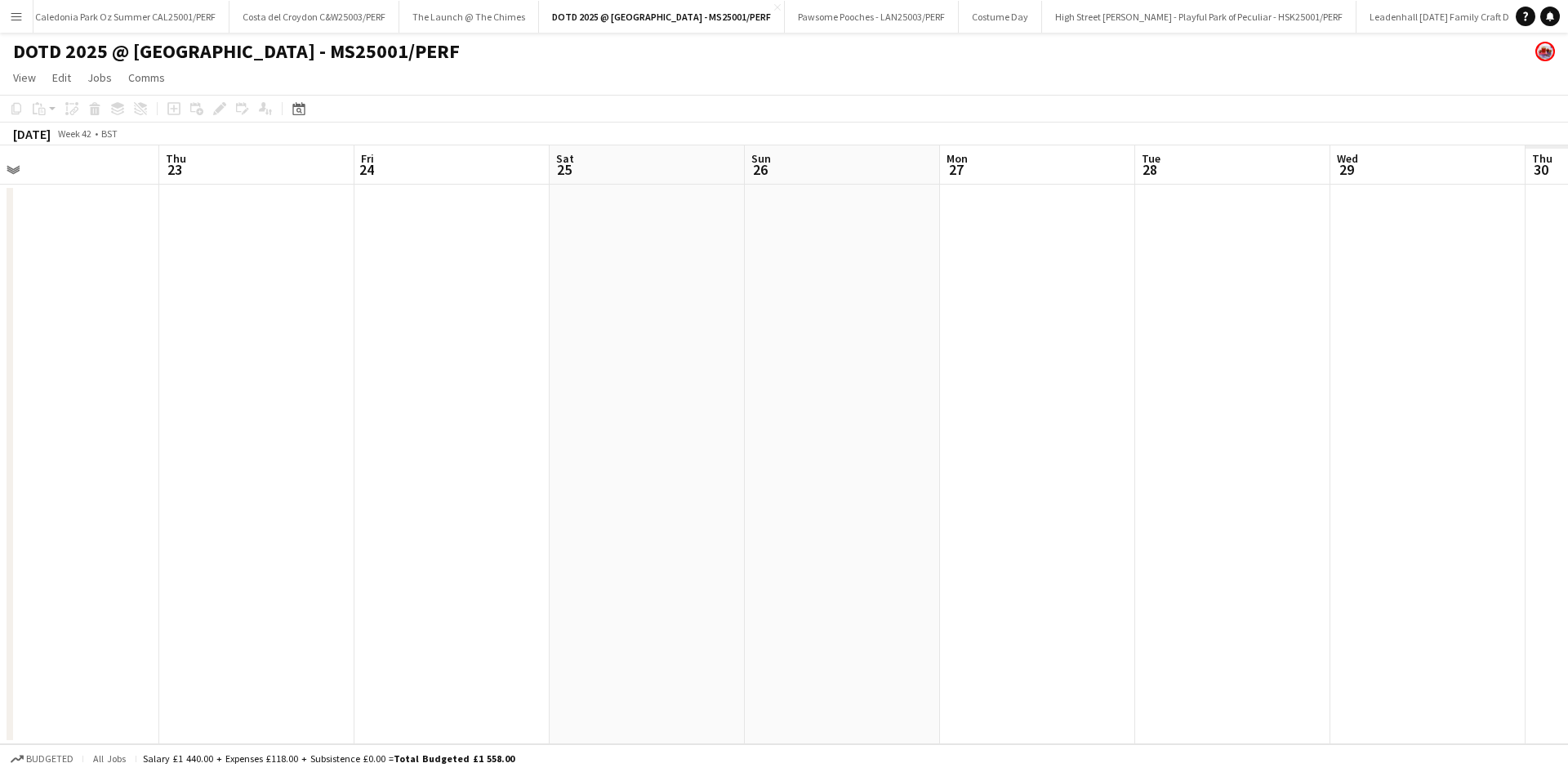
drag, startPoint x: 398, startPoint y: 406, endPoint x: 1287, endPoint y: 366, distance: 889.9
click at [409, 395] on app-calendar-viewport "Mon 20 Tue 21 Wed 22 Thu 23 Fri 24 Sat 25 Sun 26 Mon 27 Tue 28 Wed 29 Thu 30 Fr…" at bounding box center [784, 444] width 1568 height 598
drag, startPoint x: 1052, startPoint y: 397, endPoint x: 949, endPoint y: 370, distance: 106.5
click at [215, 401] on app-calendar-viewport "Mon 20 Tue 21 Wed 22 Thu 23 Fri 24 Sat 25 Sun 26 Mon 27 Tue 28 Wed 29 Thu 30 Fr…" at bounding box center [784, 444] width 1568 height 598
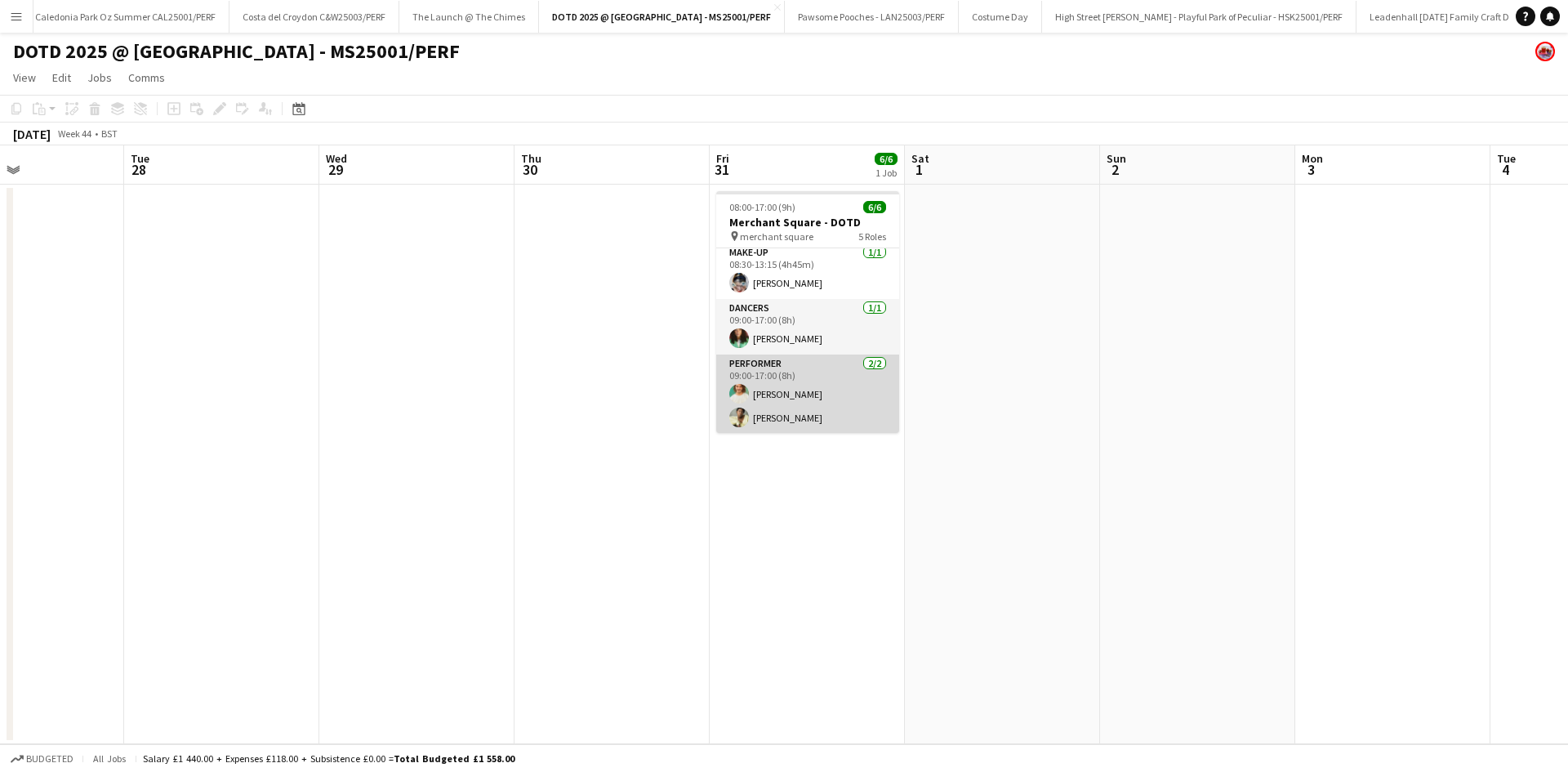
scroll to position [117, 0]
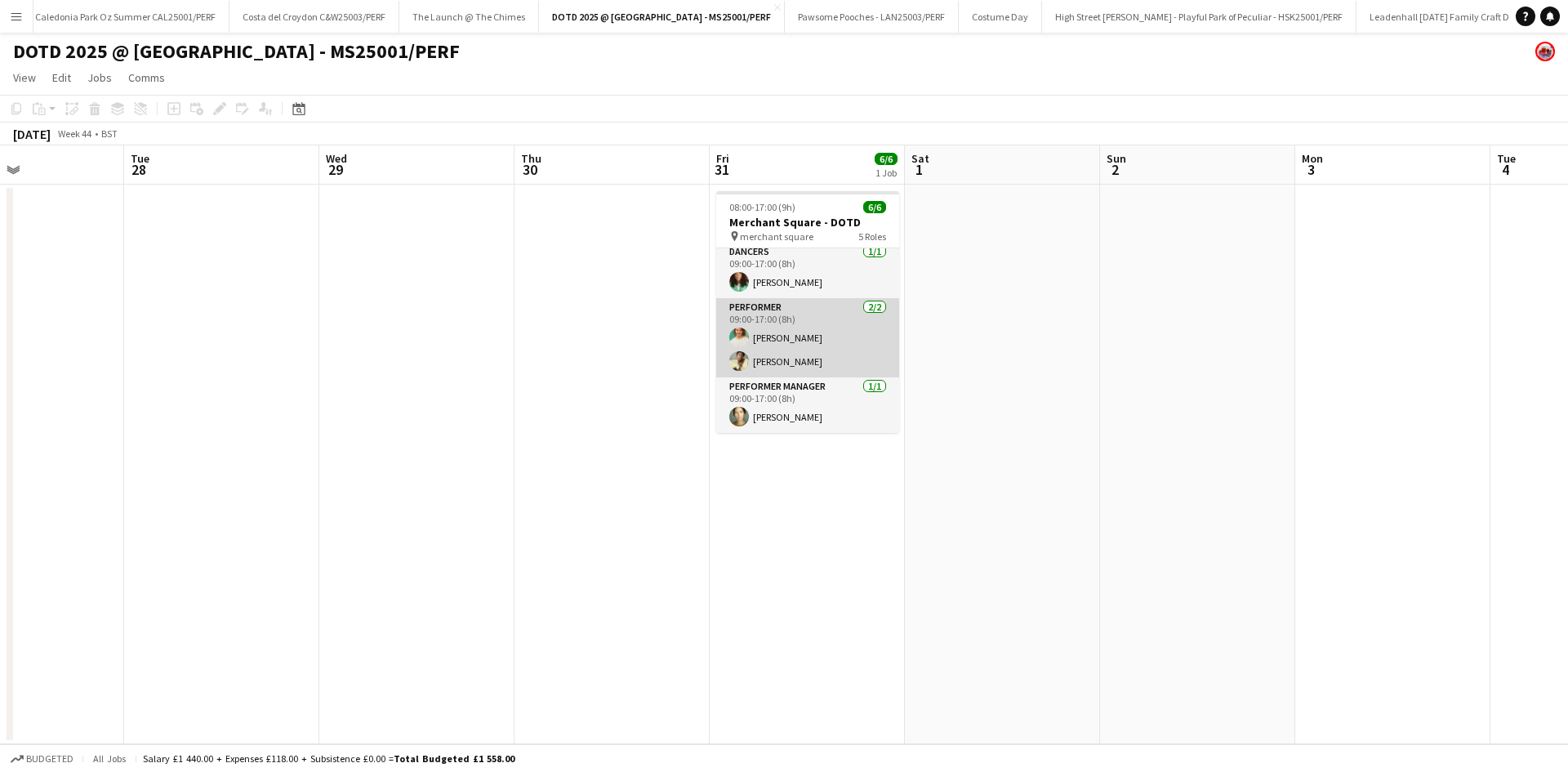
click at [795, 338] on app-card-role "Performer [DATE] 09:00-17:00 (8h) [PERSON_NAME] [PERSON_NAME] Muzariri" at bounding box center [807, 338] width 183 height 79
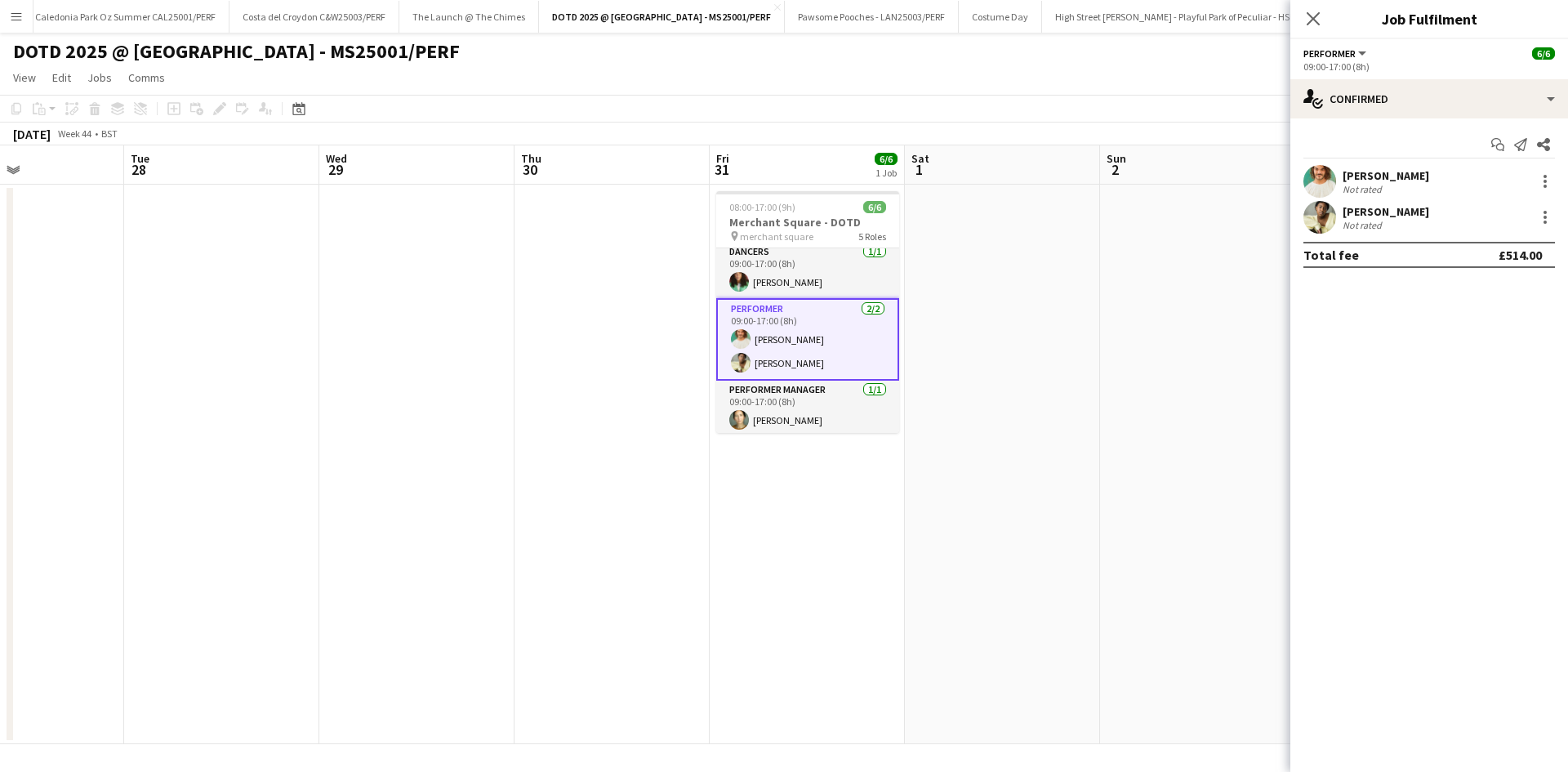
click at [1377, 172] on div "[PERSON_NAME]" at bounding box center [1386, 175] width 87 height 15
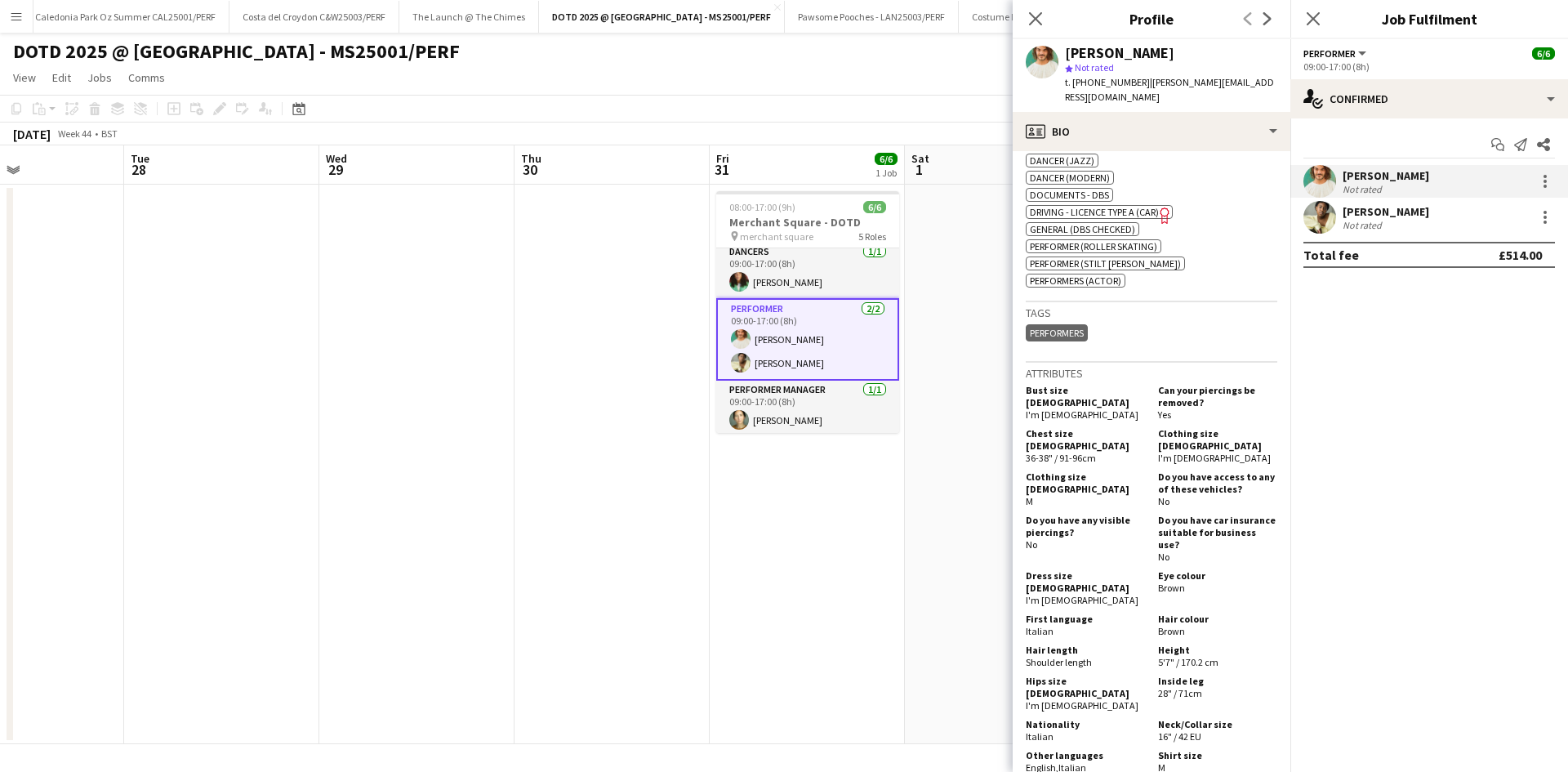
scroll to position [817, 0]
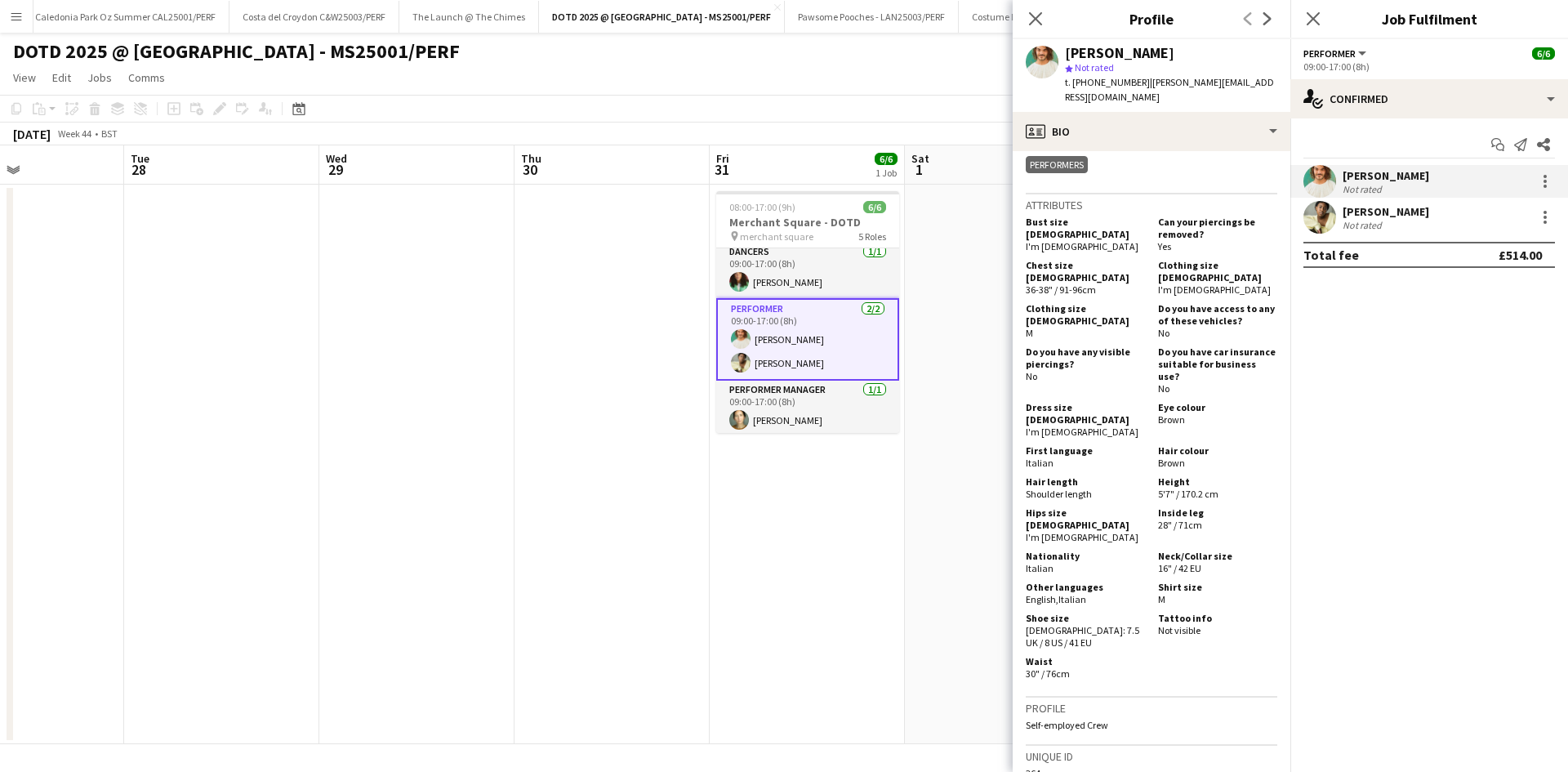
click at [1418, 211] on div "[PERSON_NAME]" at bounding box center [1386, 211] width 87 height 15
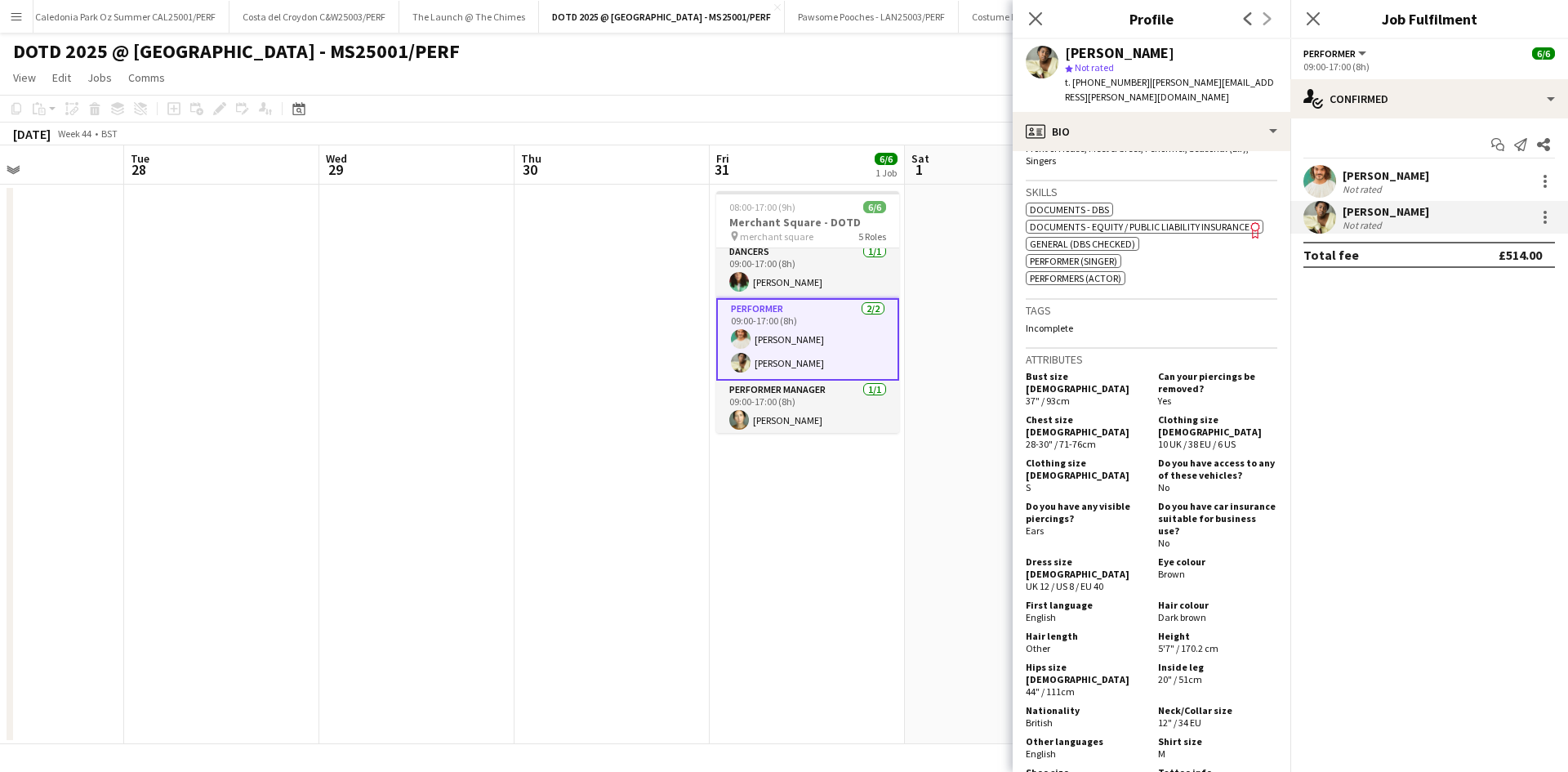
scroll to position [572, 0]
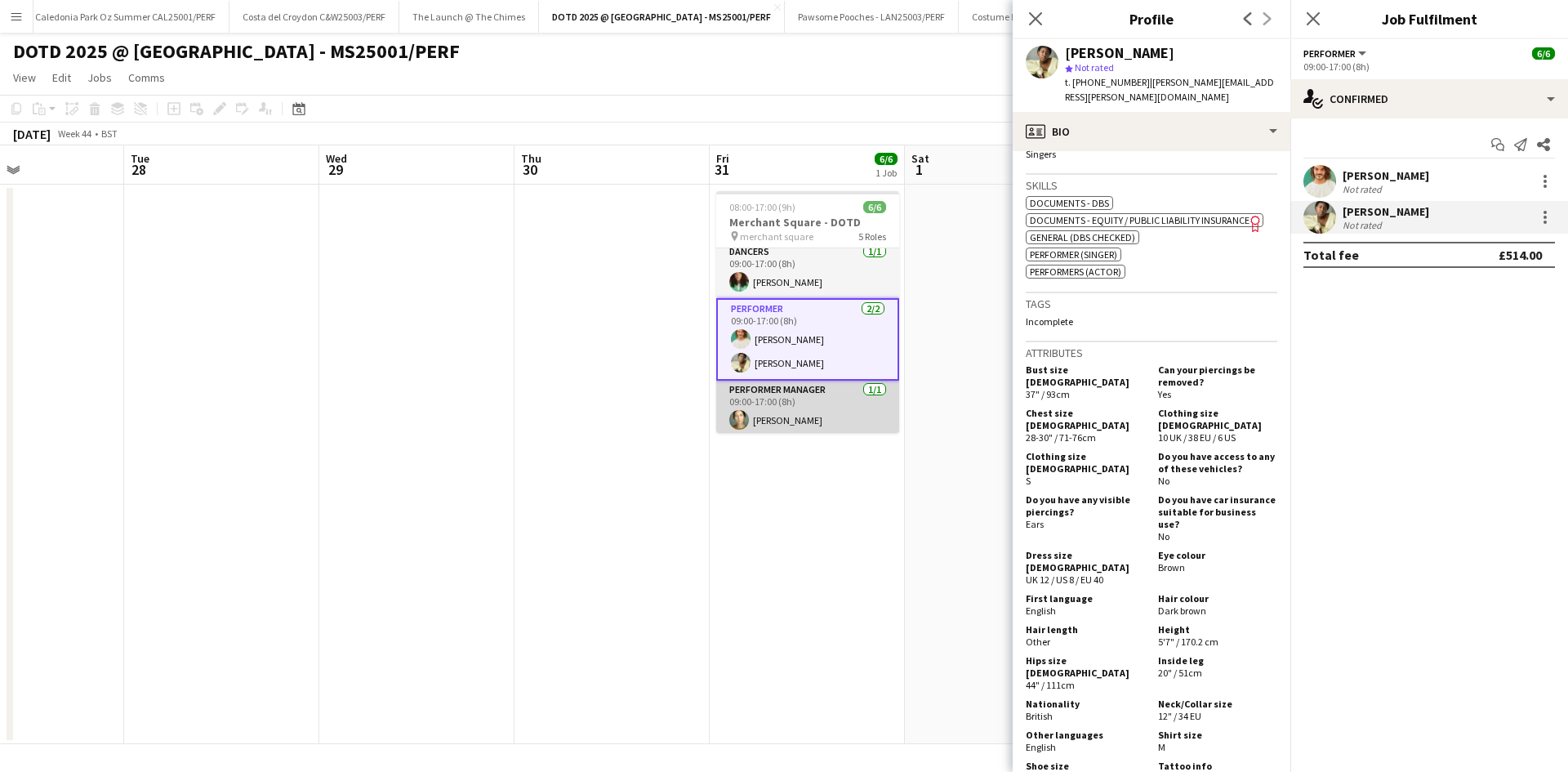
click at [781, 424] on app-card-role "Performer Manager [DATE] 09:00-17:00 (8h) [PERSON_NAME]" at bounding box center [807, 408] width 183 height 56
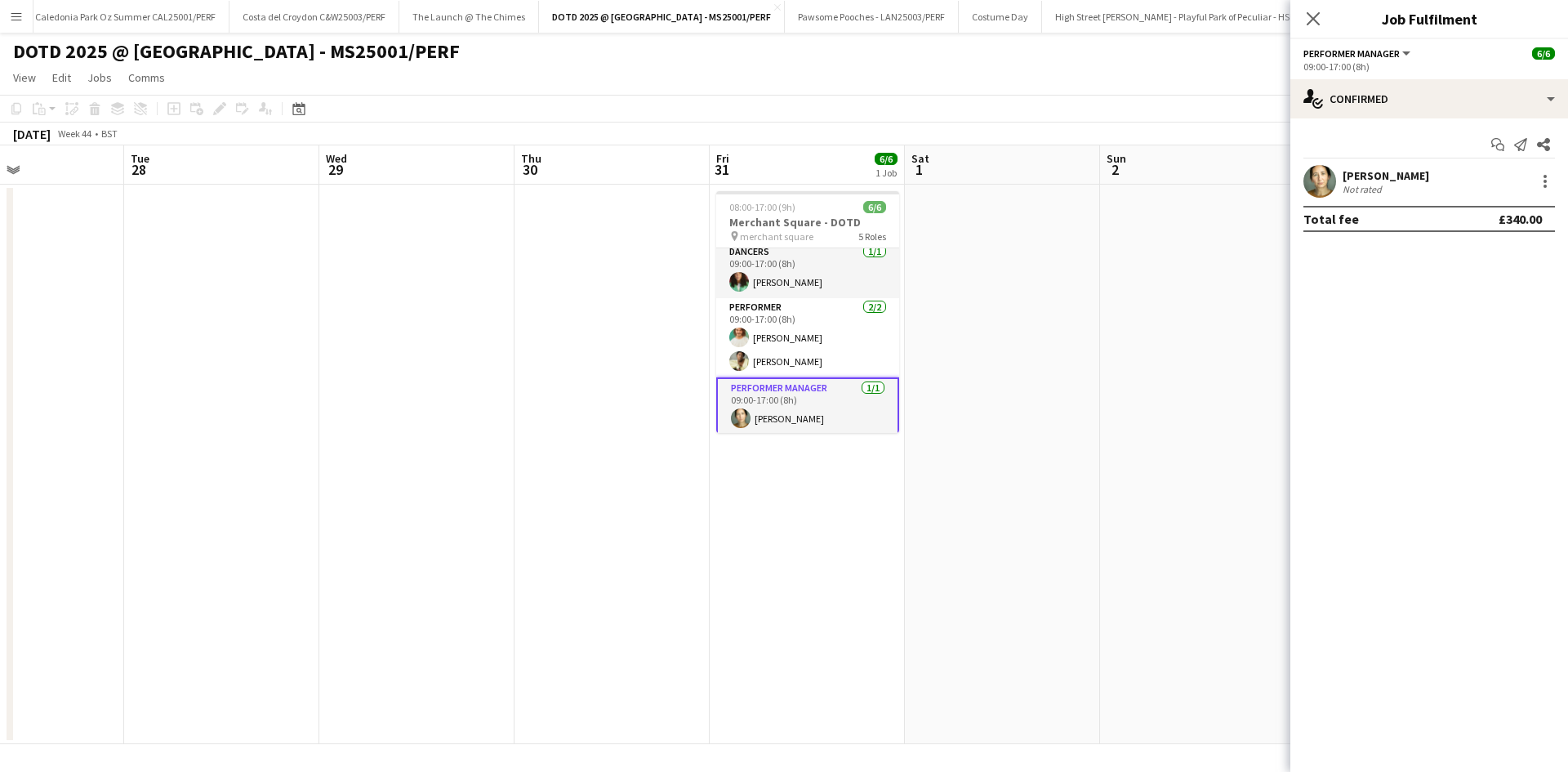
click at [1393, 179] on div "[PERSON_NAME]" at bounding box center [1386, 175] width 87 height 15
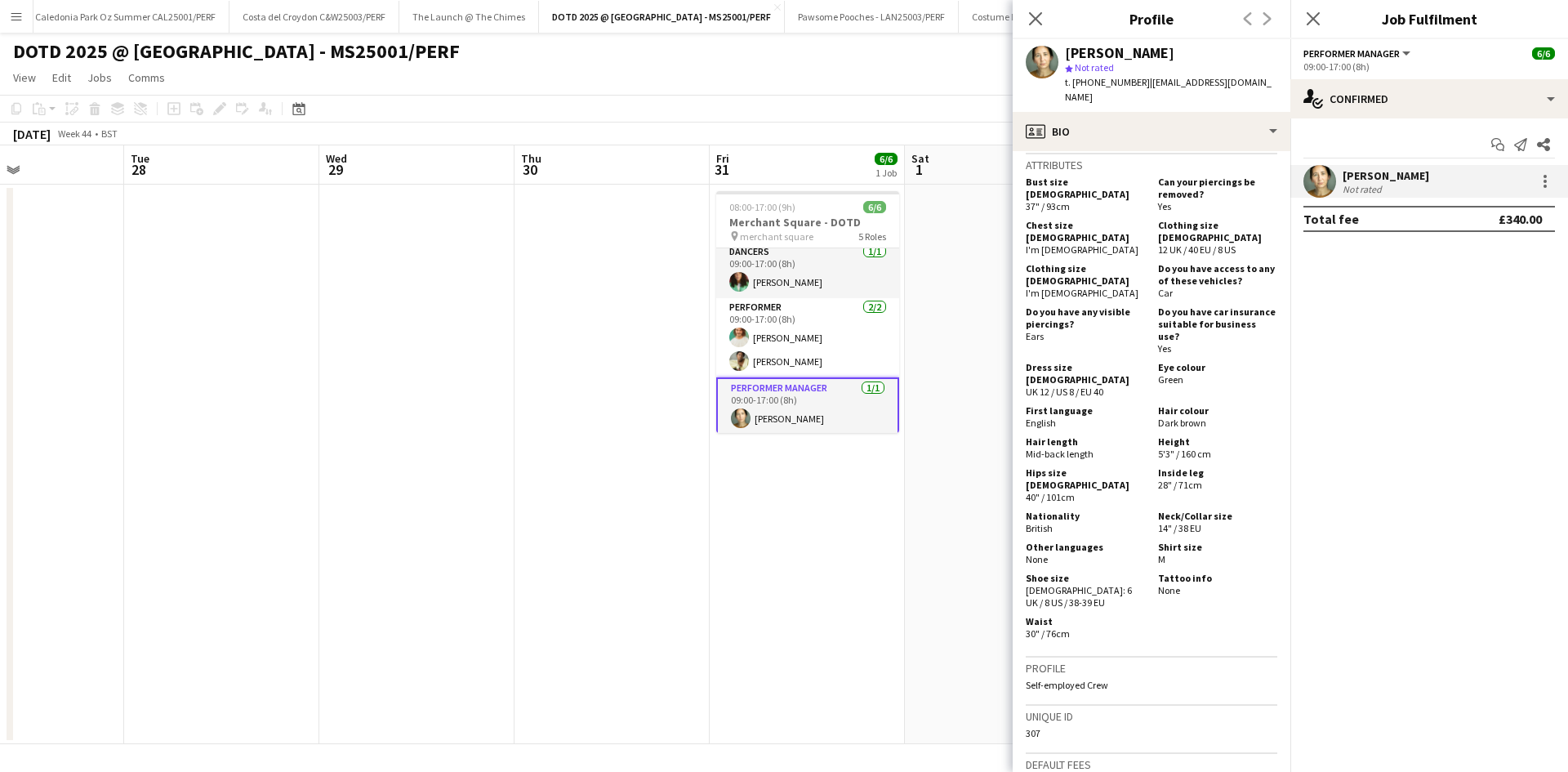
scroll to position [817, 0]
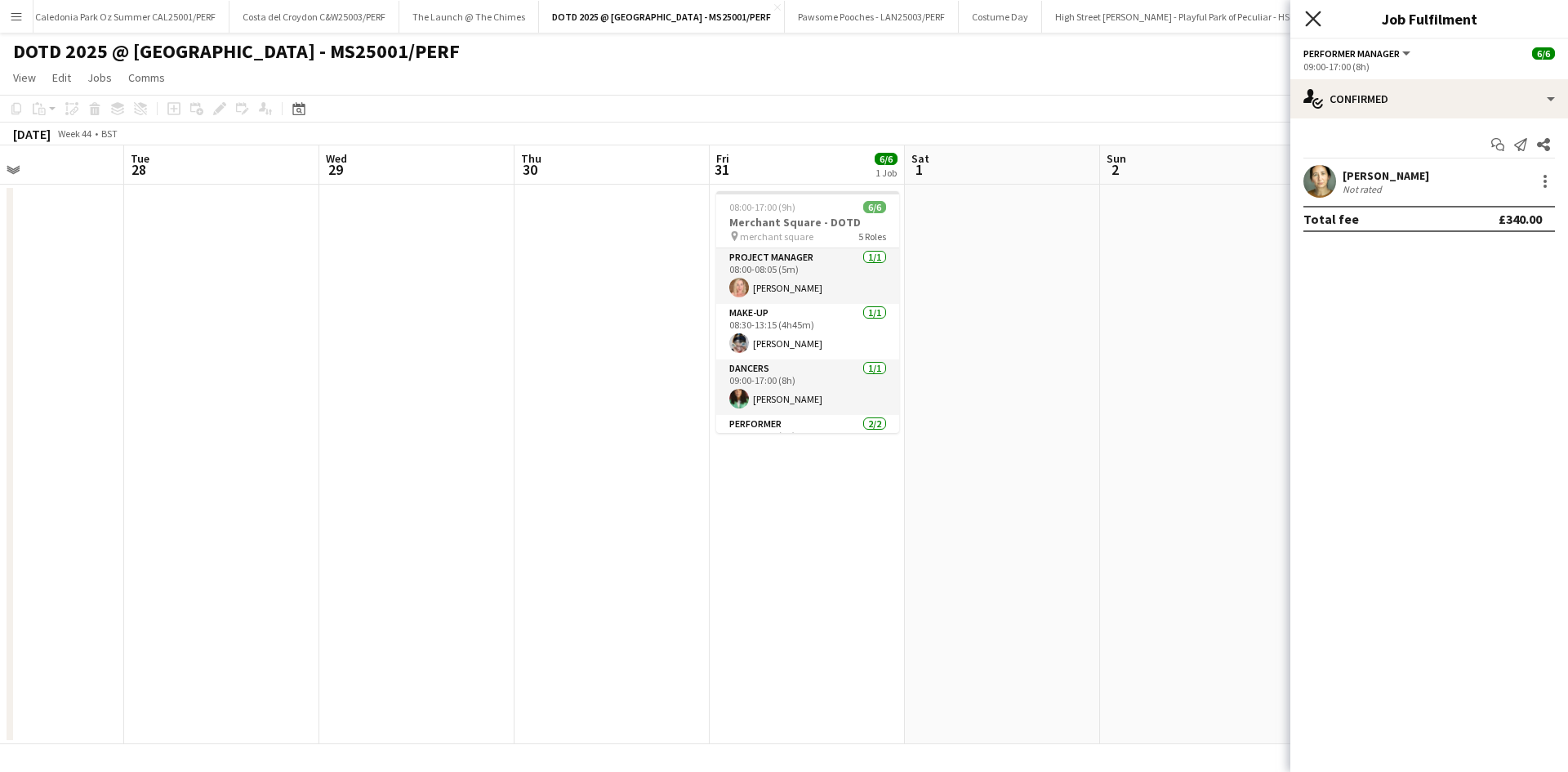
click at [1310, 23] on icon at bounding box center [1313, 18] width 15 height 15
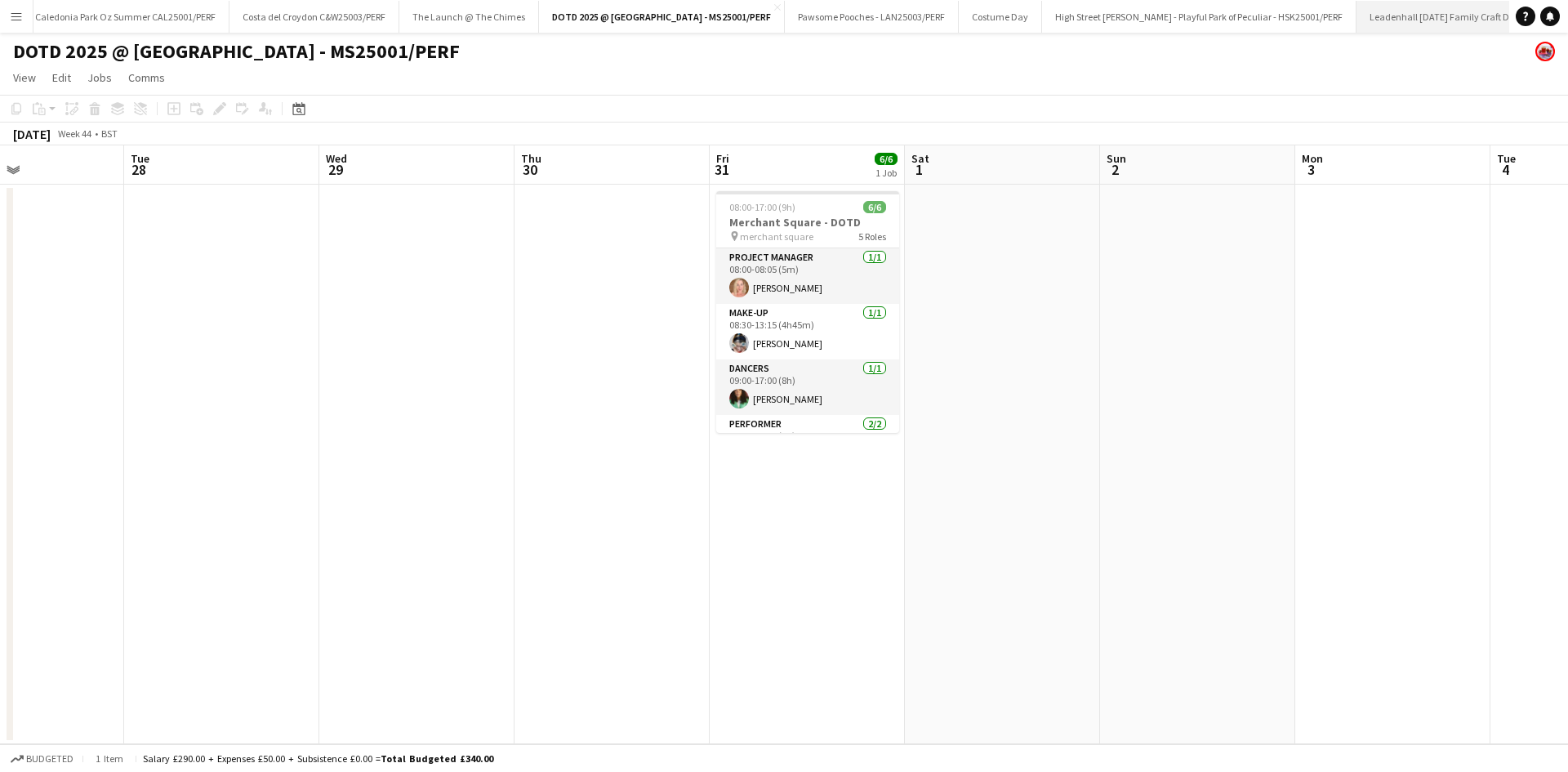
click at [1483, 9] on button "Leadenhall [DATE] Family Craft Day - 40LH25004/PERF Close" at bounding box center [1483, 16] width 253 height 32
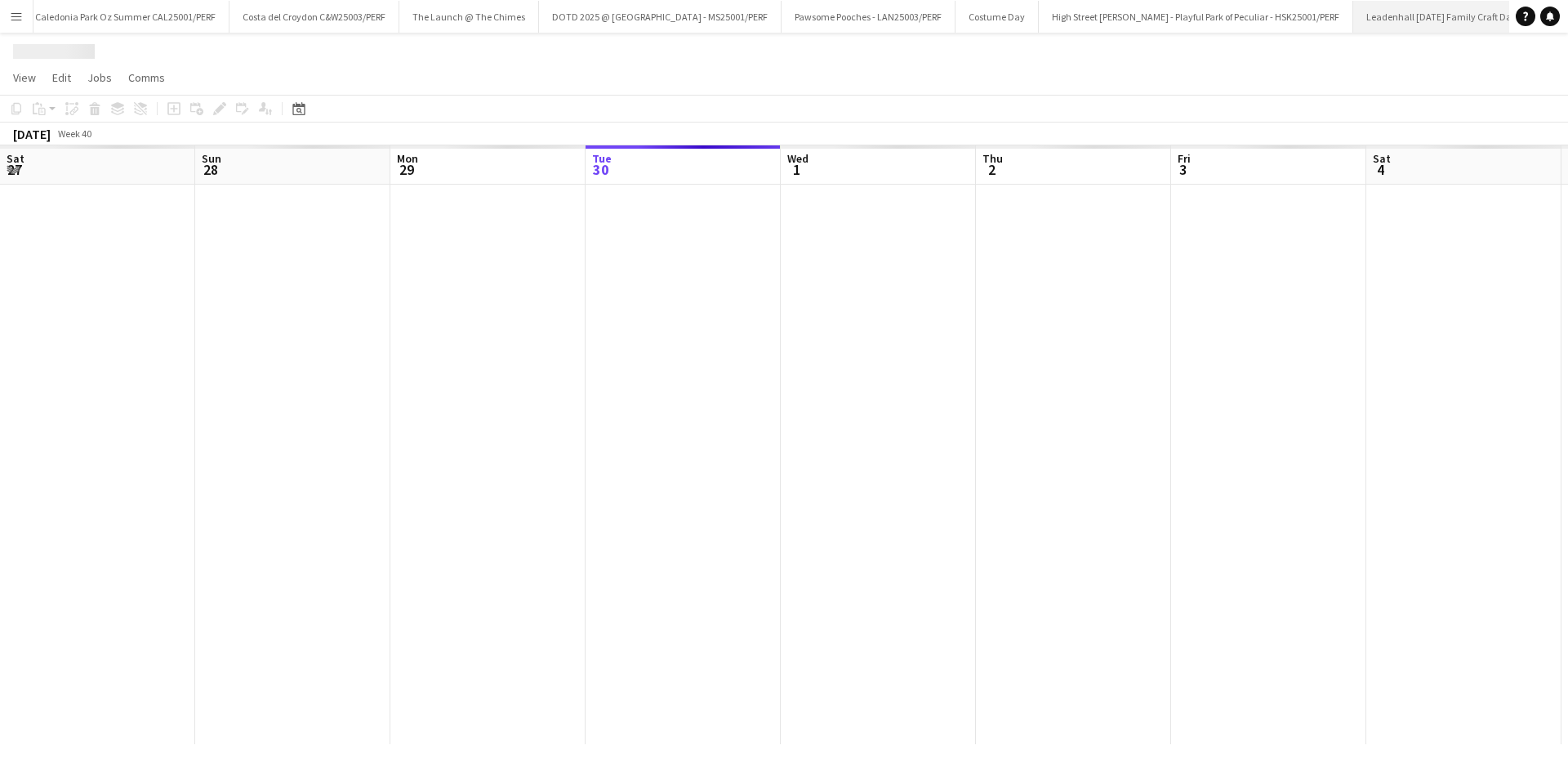
scroll to position [0, 390]
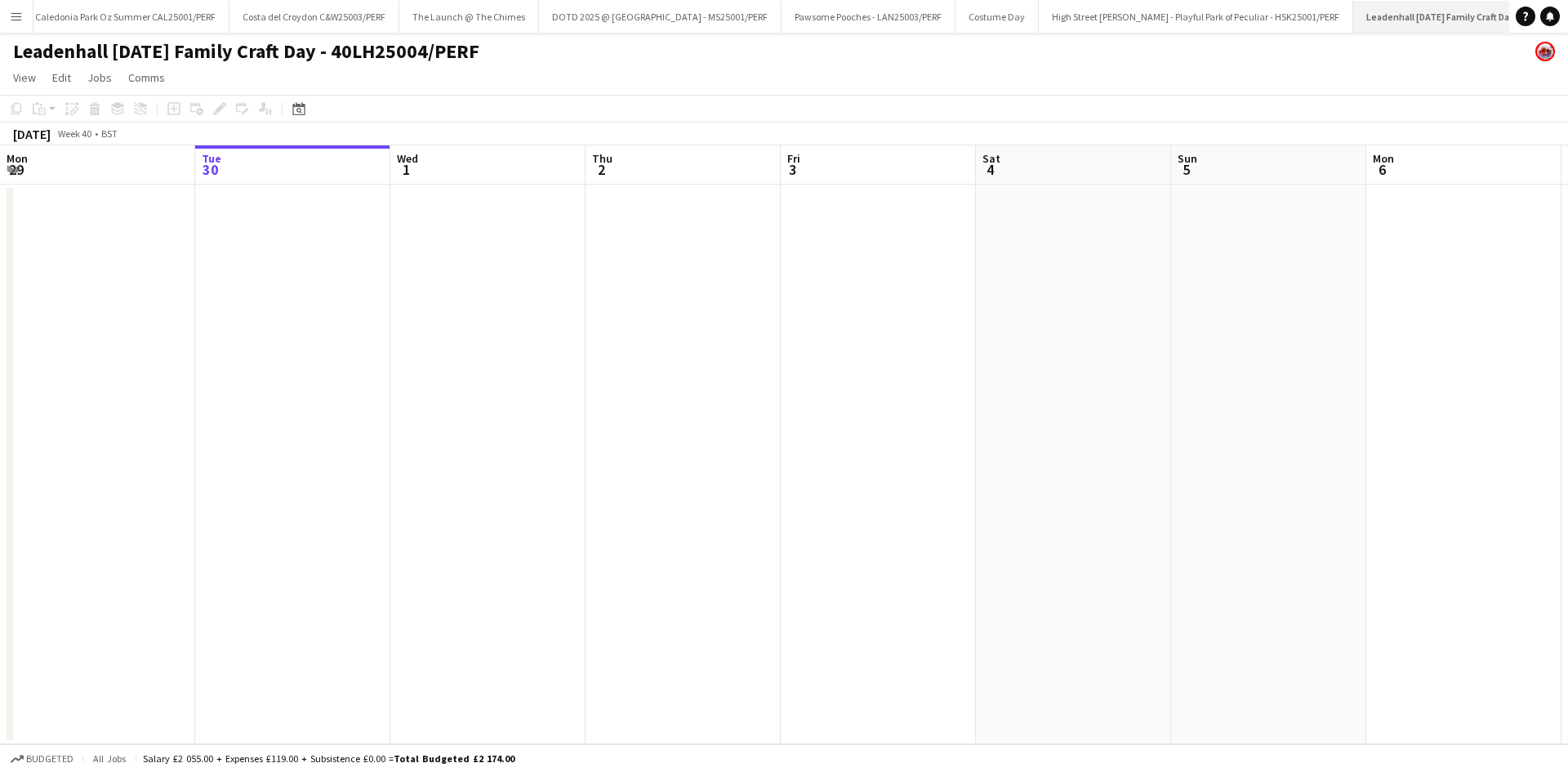
click at [1483, 9] on button "Leadenhall [DATE] Family Craft Day - 40LH25004/PERF Close" at bounding box center [1479, 16] width 252 height 32
click at [1567, 9] on app-icon "Close" at bounding box center [1598, 8] width 7 height 7
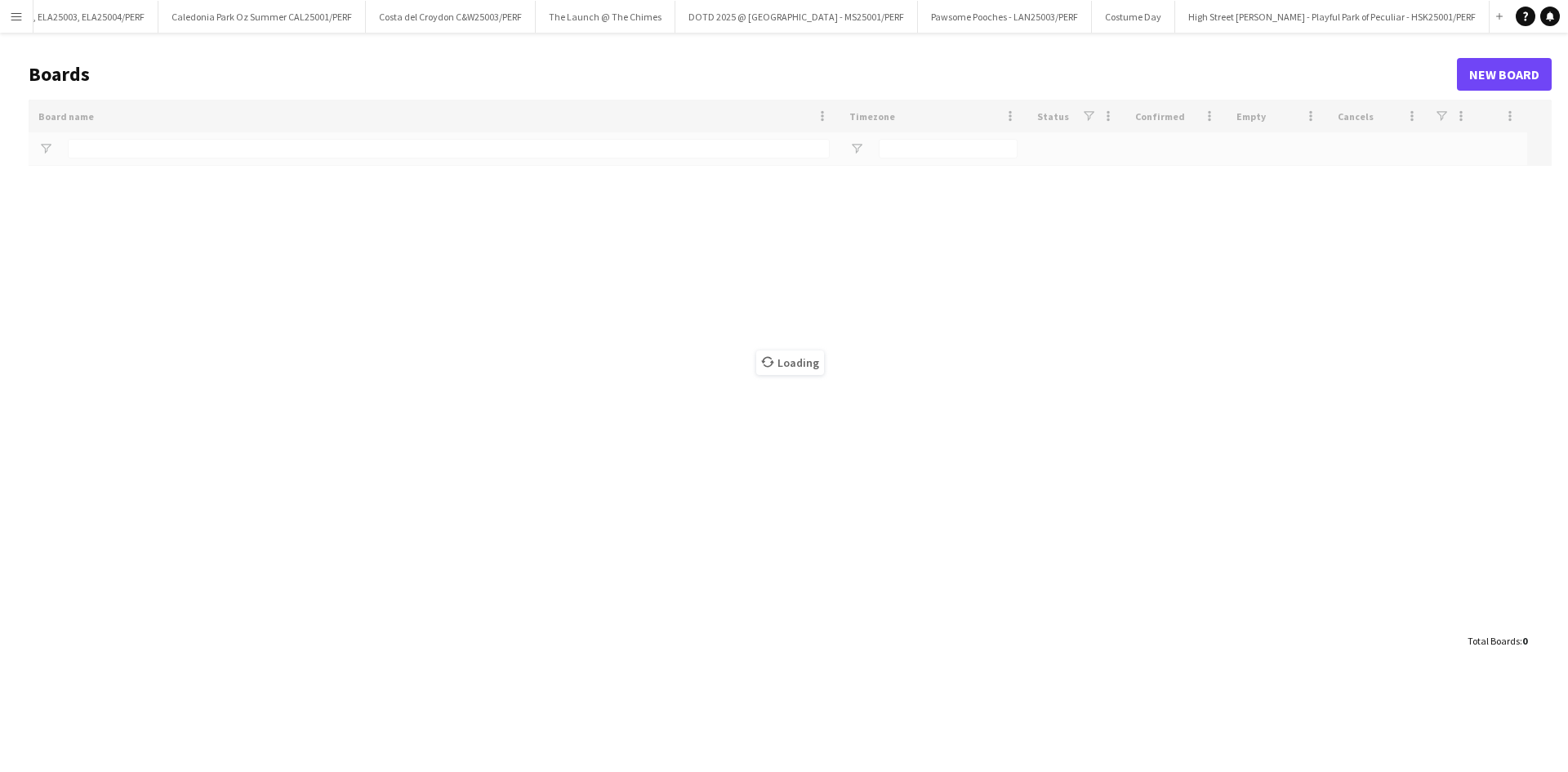
scroll to position [0, 273]
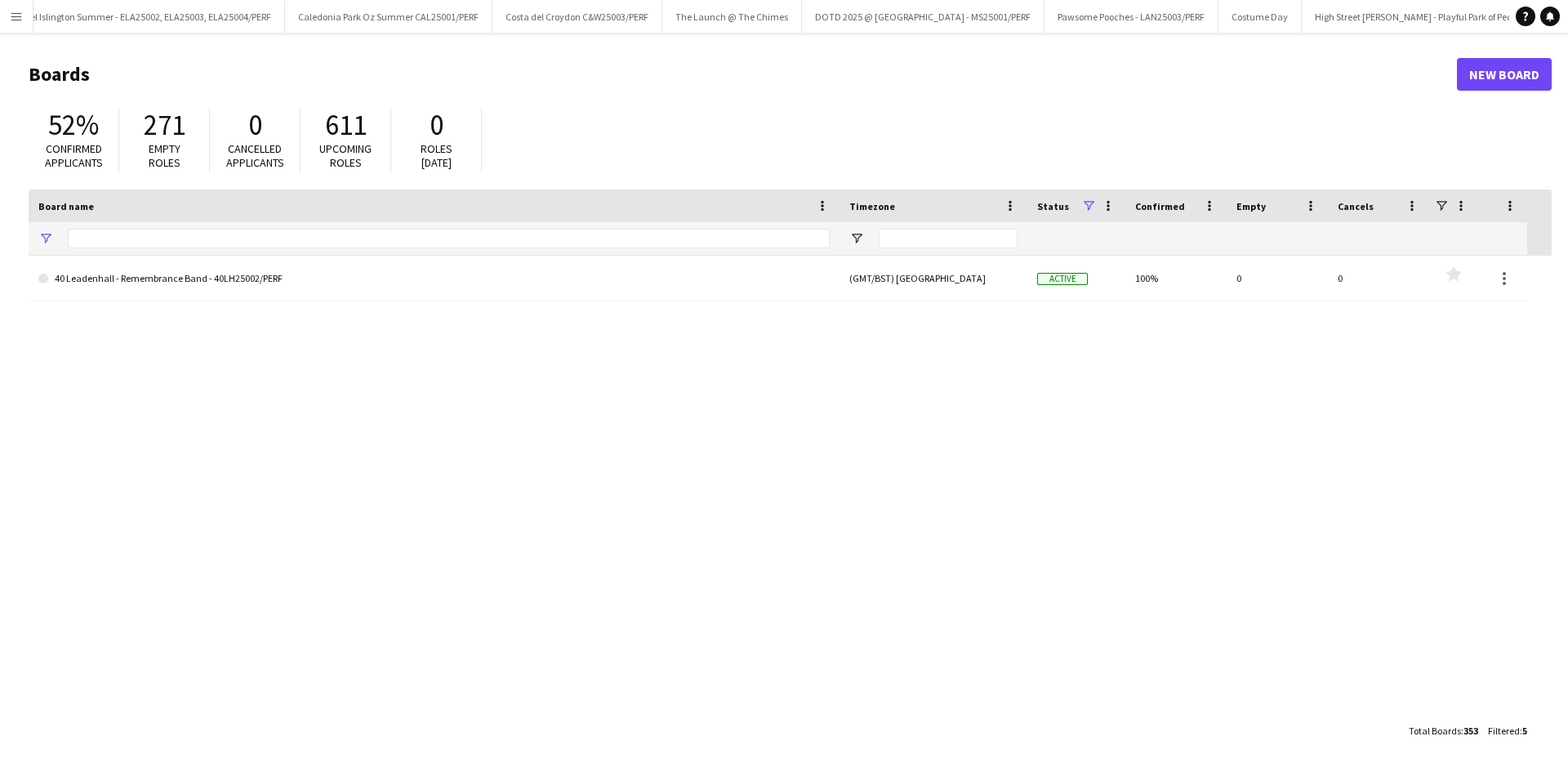
type input "******"
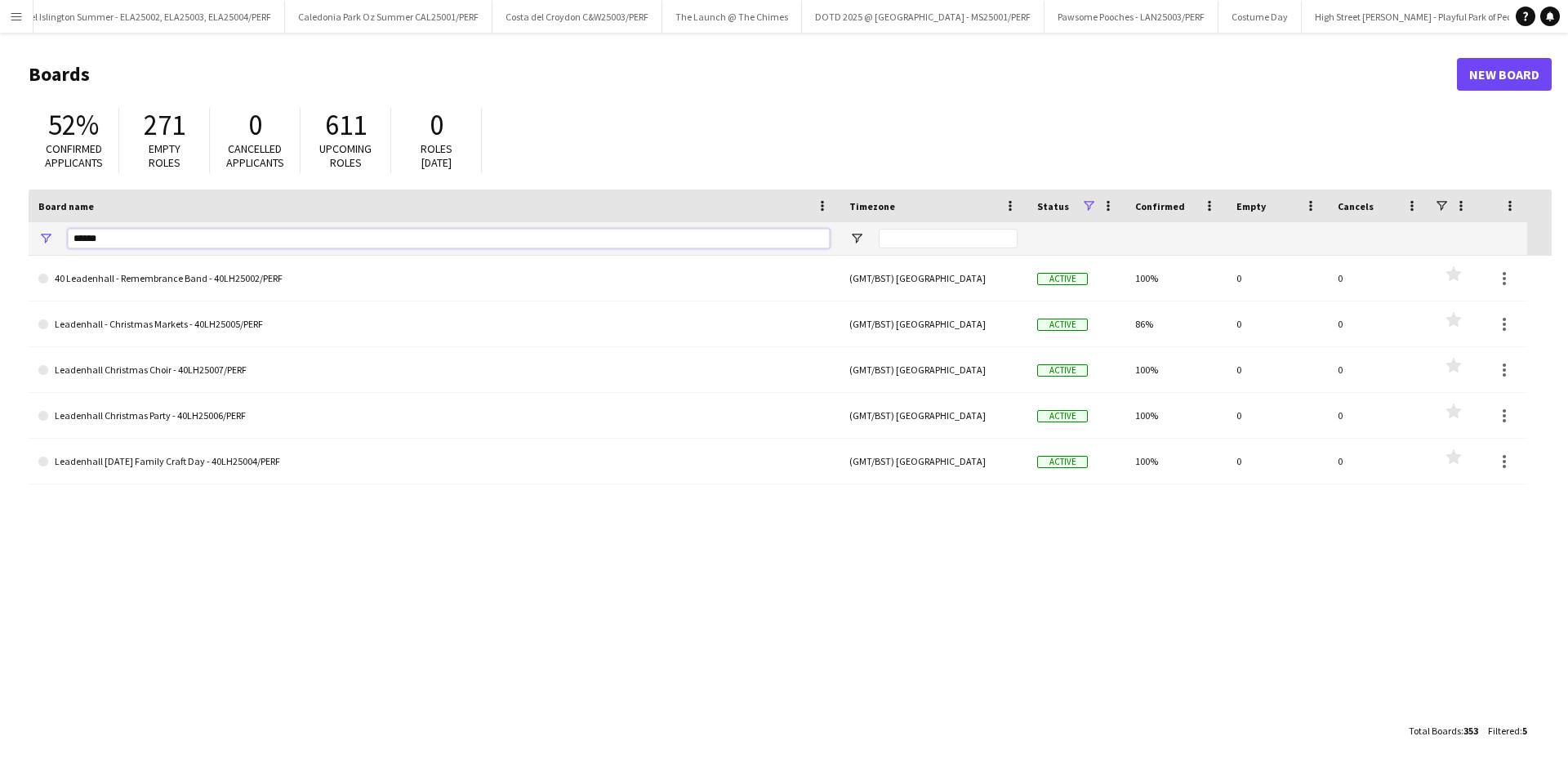
click at [141, 230] on input "******" at bounding box center [449, 238] width 763 height 20
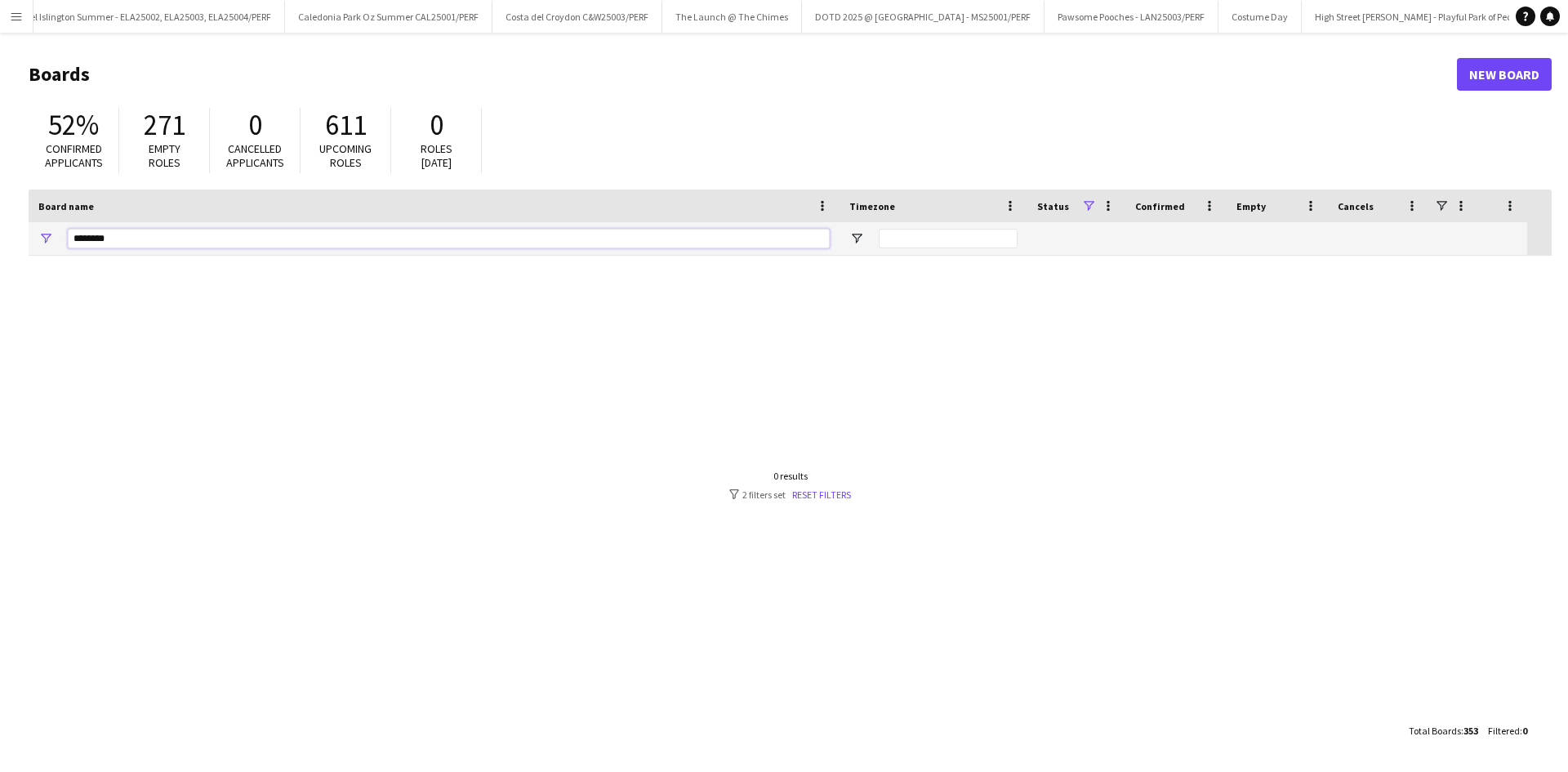
click at [74, 242] on input "********" at bounding box center [449, 238] width 763 height 20
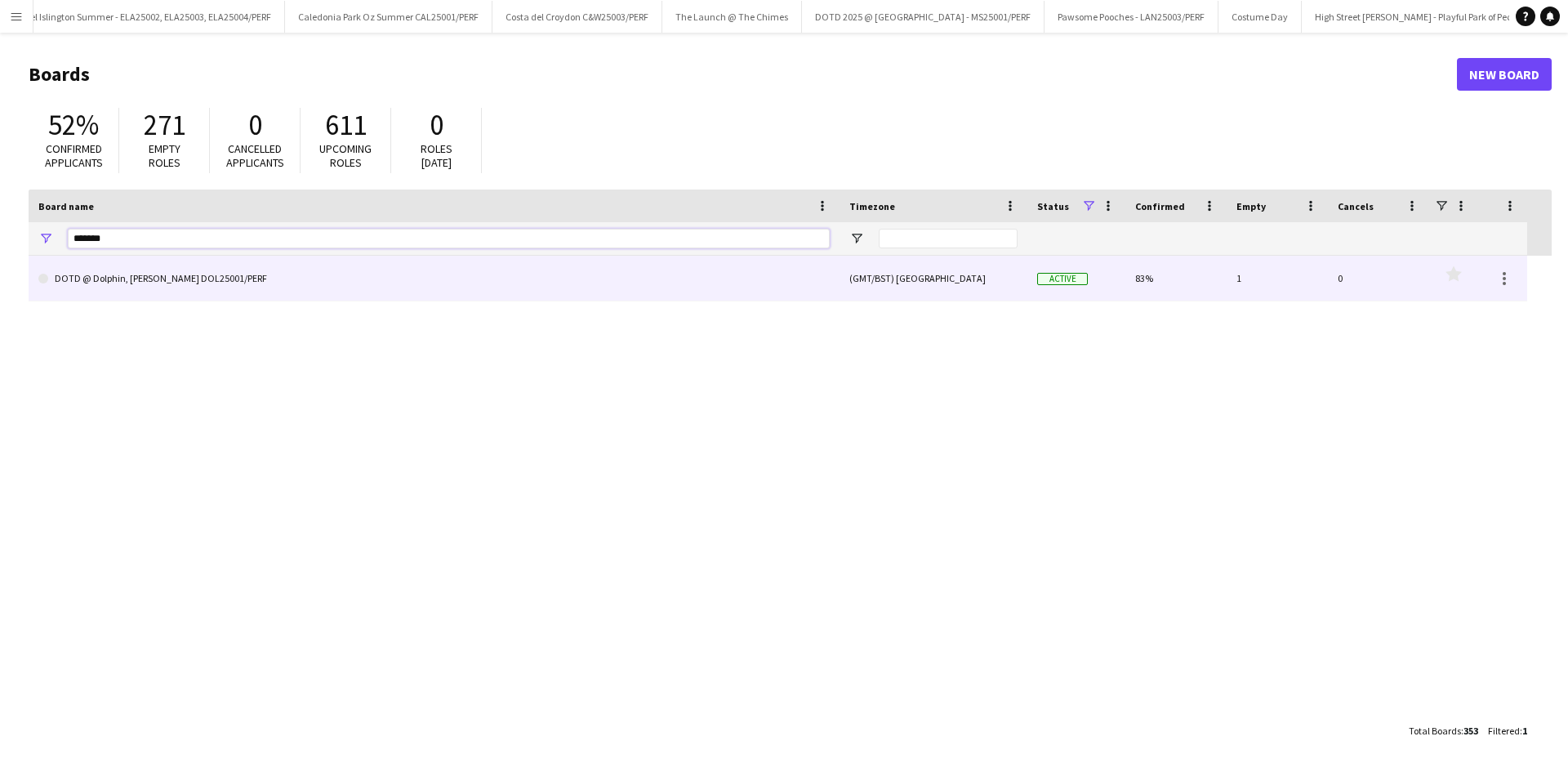
type input "*******"
click at [131, 284] on link "DOTD @ Dolphin, [PERSON_NAME] DOL25001/PERF" at bounding box center [434, 278] width 792 height 46
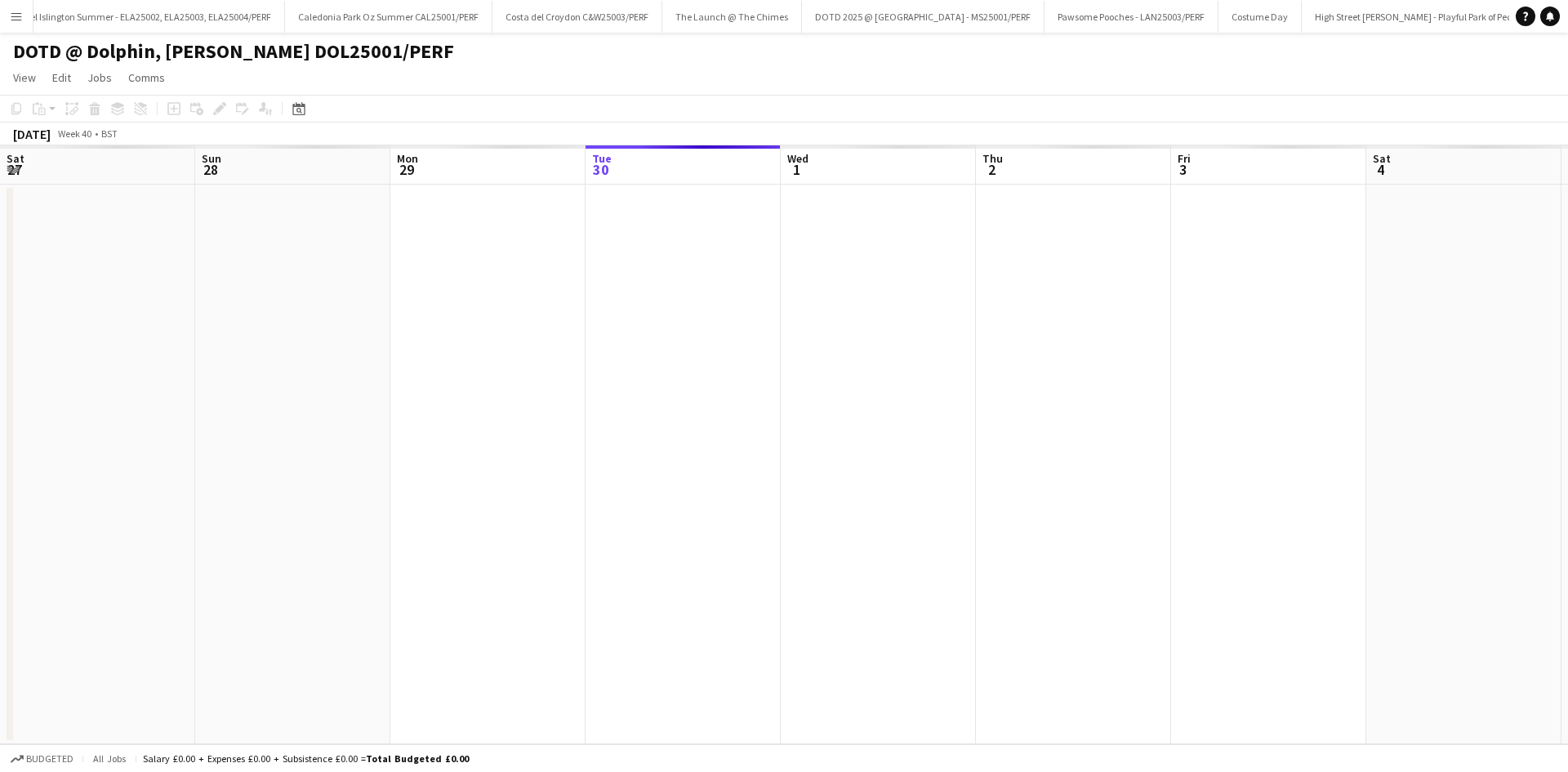
scroll to position [0, 468]
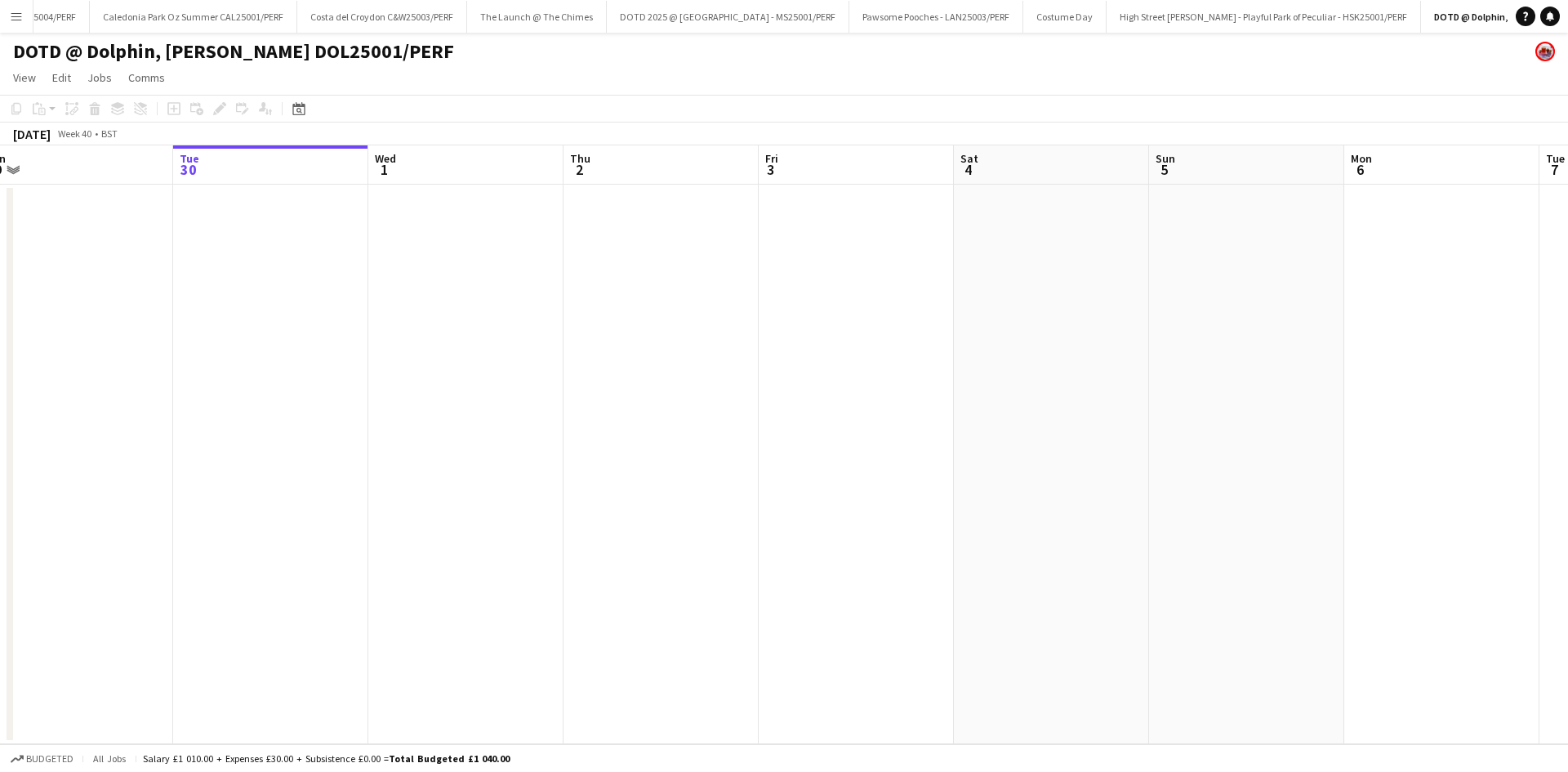
drag, startPoint x: 572, startPoint y: 365, endPoint x: 530, endPoint y: 365, distance: 42.0
click at [530, 365] on app-calendar-viewport "Sat 27 Sun 28 Mon 29 Tue 30 Wed 1 Thu 2 Fri 3 Sat 4 Sun 5 Mon 6 Tue 7 Wed 8 Thu…" at bounding box center [784, 444] width 1568 height 598
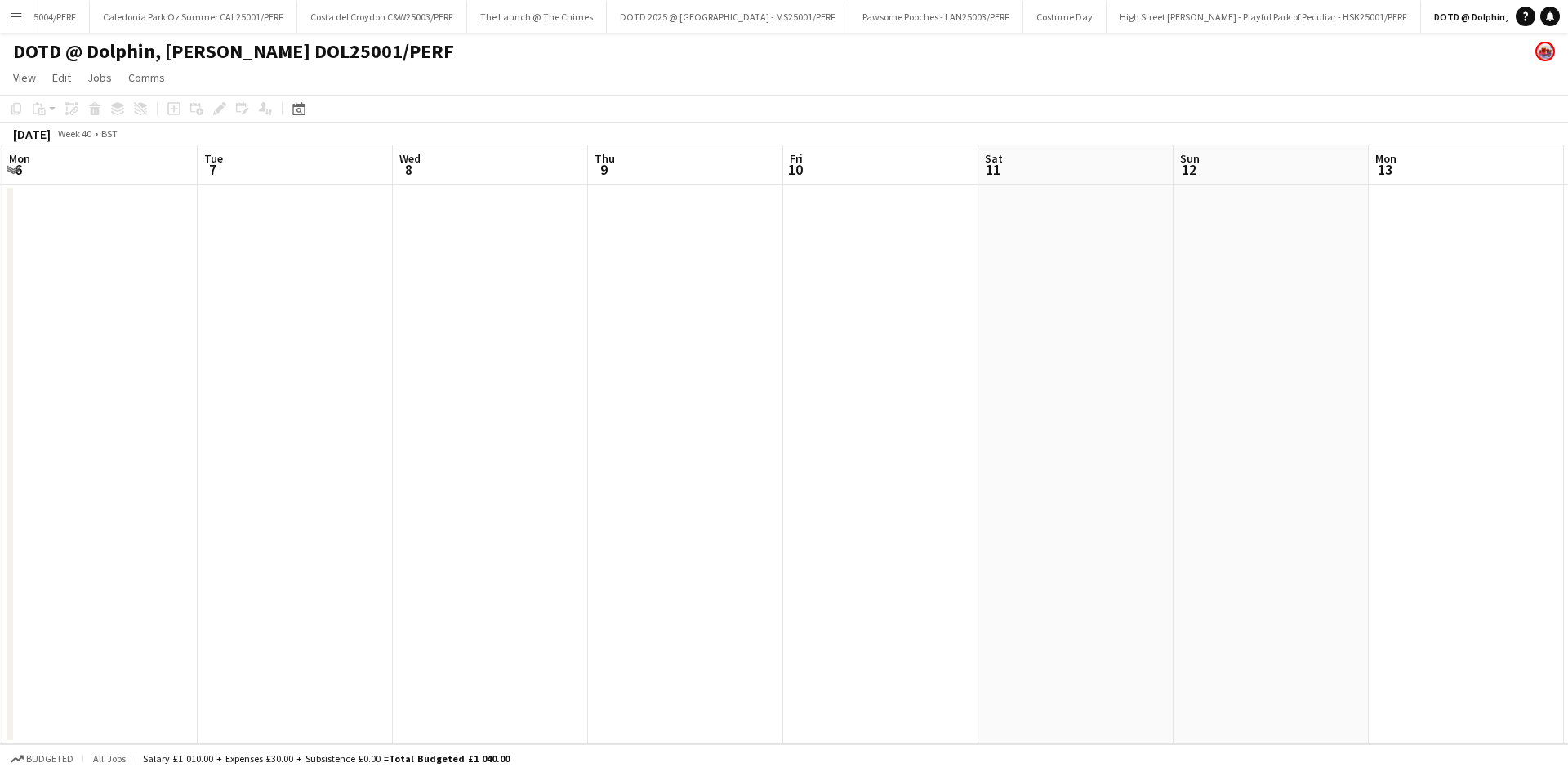
drag, startPoint x: 1332, startPoint y: 420, endPoint x: 557, endPoint y: 406, distance: 775.1
click at [492, 406] on app-calendar-viewport "Fri 3 Sat 4 Sun 5 Mon 6 Tue 7 Wed 8 Thu 9 Fri 10 Sat 11 Sun 12 Mon 13 Tue 14 We…" at bounding box center [784, 444] width 1568 height 598
drag, startPoint x: 566, startPoint y: 409, endPoint x: 546, endPoint y: 408, distance: 20.0
click at [546, 408] on app-calendar-viewport "Mon 6 Tue 7 Wed 8 Thu 9 Fri 10 Sat 11 Sun 12 Mon 13 Tue 14 Wed 15 Thu 16 Fri 17…" at bounding box center [784, 444] width 1568 height 598
drag, startPoint x: 1266, startPoint y: 404, endPoint x: 376, endPoint y: 394, distance: 890.1
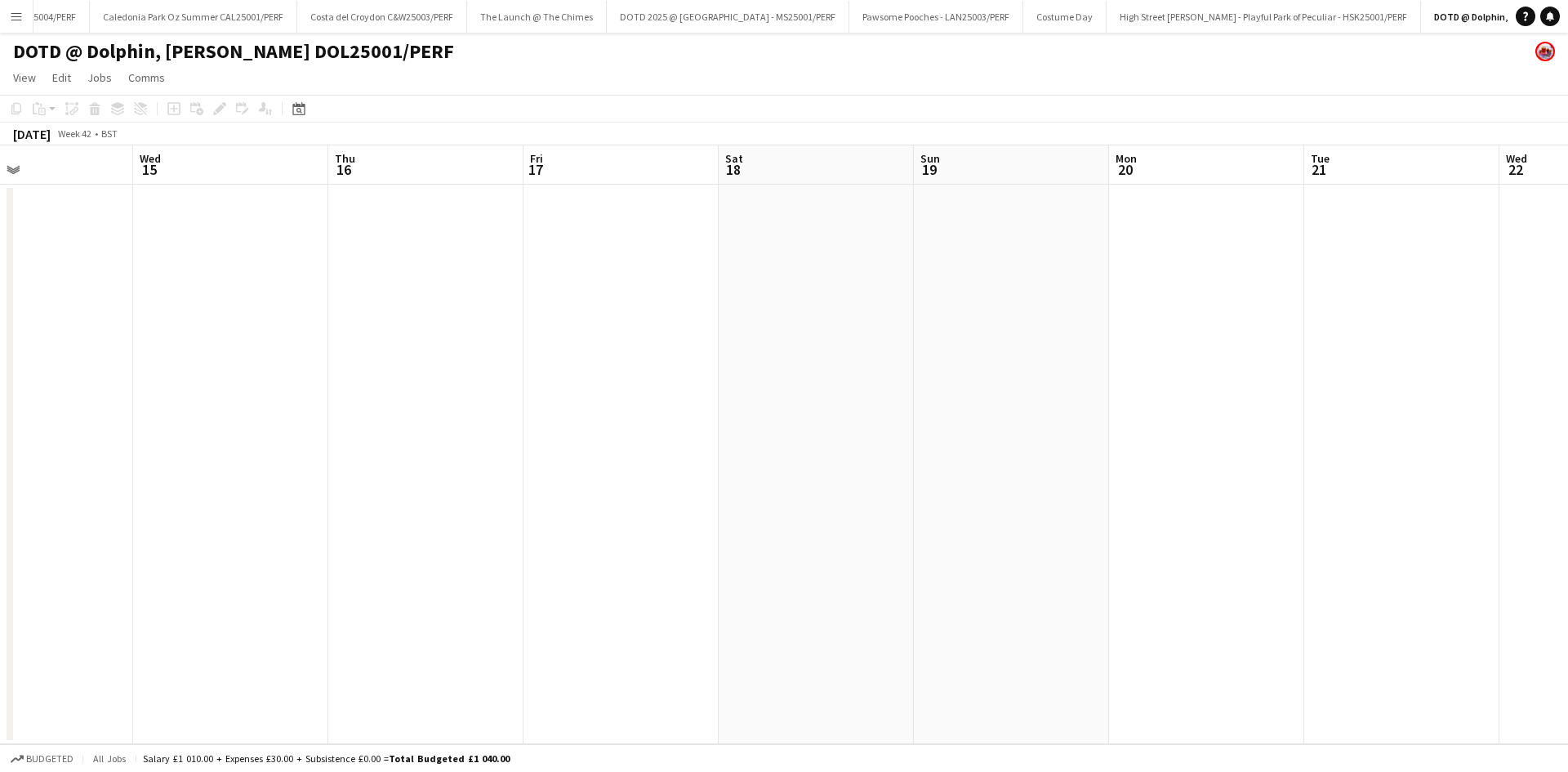
click at [264, 396] on app-calendar-viewport "Sun 12 Mon 13 Tue 14 Wed 15 Thu 16 Fri 17 Sat 18 Sun 19 Mon 20 Tue 21 Wed 22 Th…" at bounding box center [784, 444] width 1568 height 598
drag, startPoint x: 554, startPoint y: 383, endPoint x: 1007, endPoint y: 365, distance: 453.4
click at [487, 380] on app-calendar-viewport "Wed 22 Thu 23 Fri 24 Sat 25 Sun 26 Mon 27 Tue 28 Wed 29 Thu 30 Fri 31 Sat 1 Sun…" at bounding box center [784, 444] width 1568 height 598
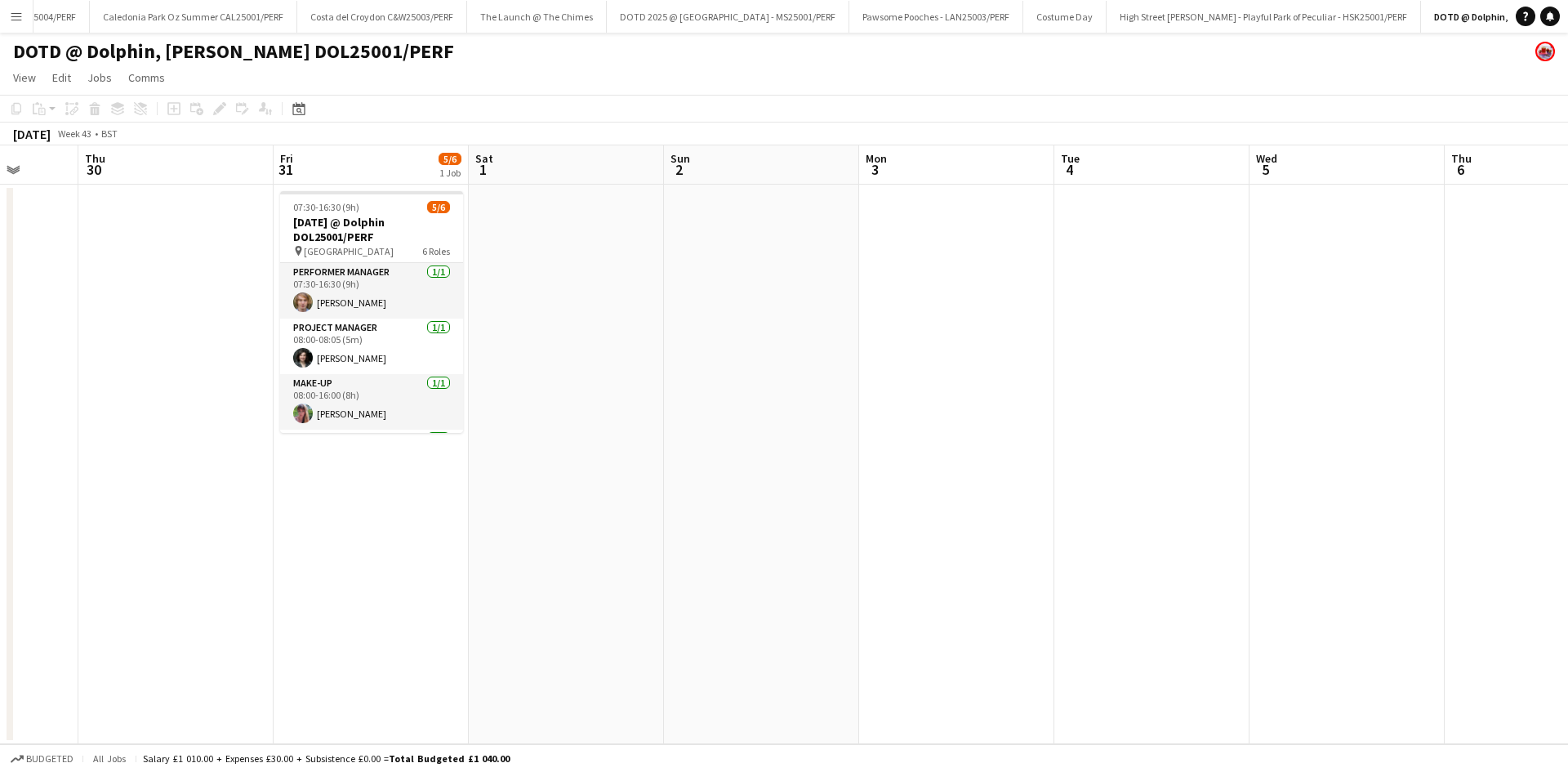
drag, startPoint x: 1350, startPoint y: 360, endPoint x: 584, endPoint y: 365, distance: 766.0
click at [571, 377] on app-calendar-viewport "Mon 27 Tue 28 Wed 29 Thu 30 Fri 31 5/6 1 Job Sat 1 Sun 2 Mon 3 Tue 4 Wed 5 Thu …" at bounding box center [784, 444] width 1568 height 598
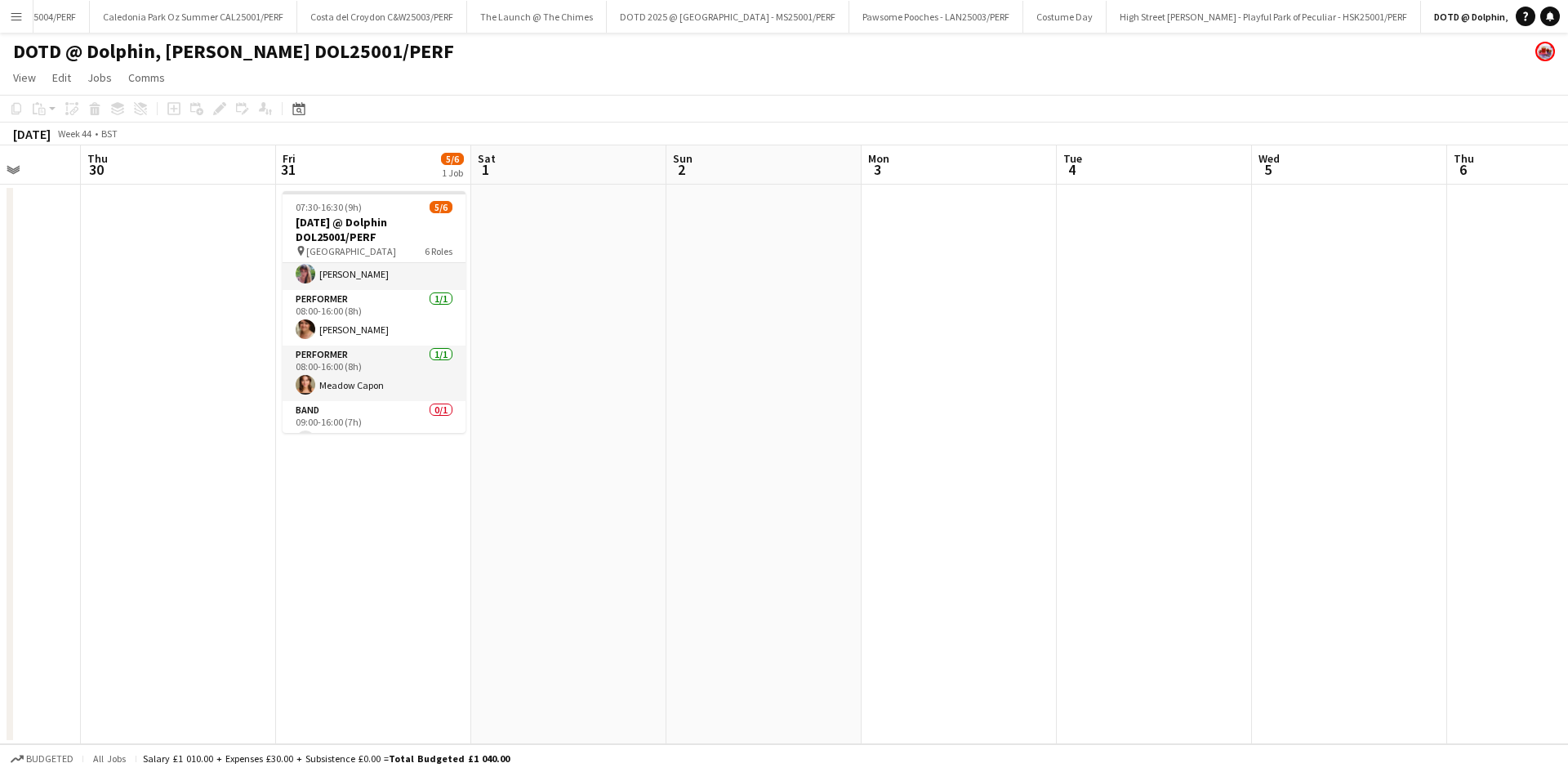
scroll to position [163, 0]
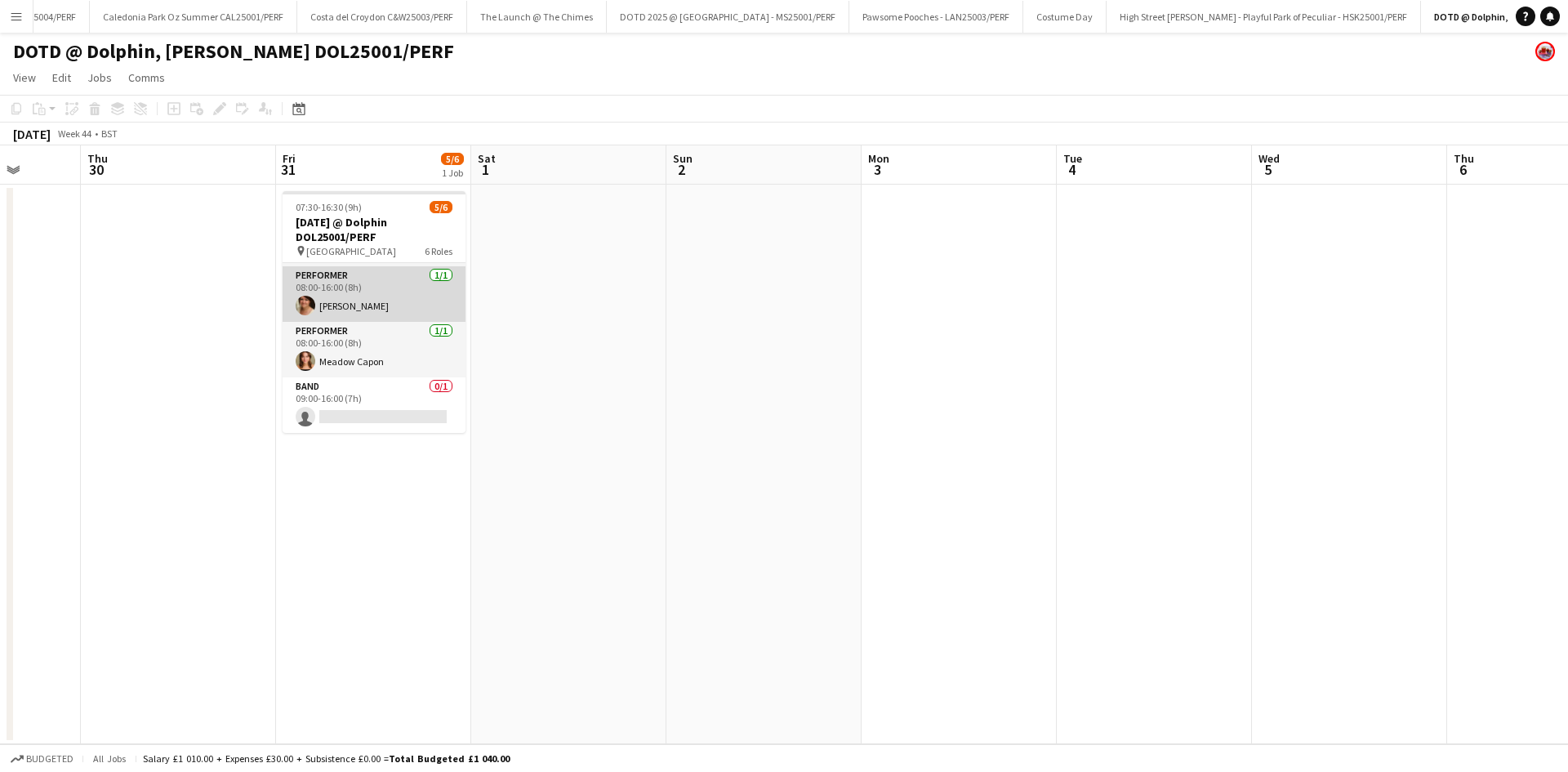
click at [401, 318] on app-card-role "Performer [DATE] 08:00-16:00 (8h) [PERSON_NAME]" at bounding box center [374, 294] width 183 height 56
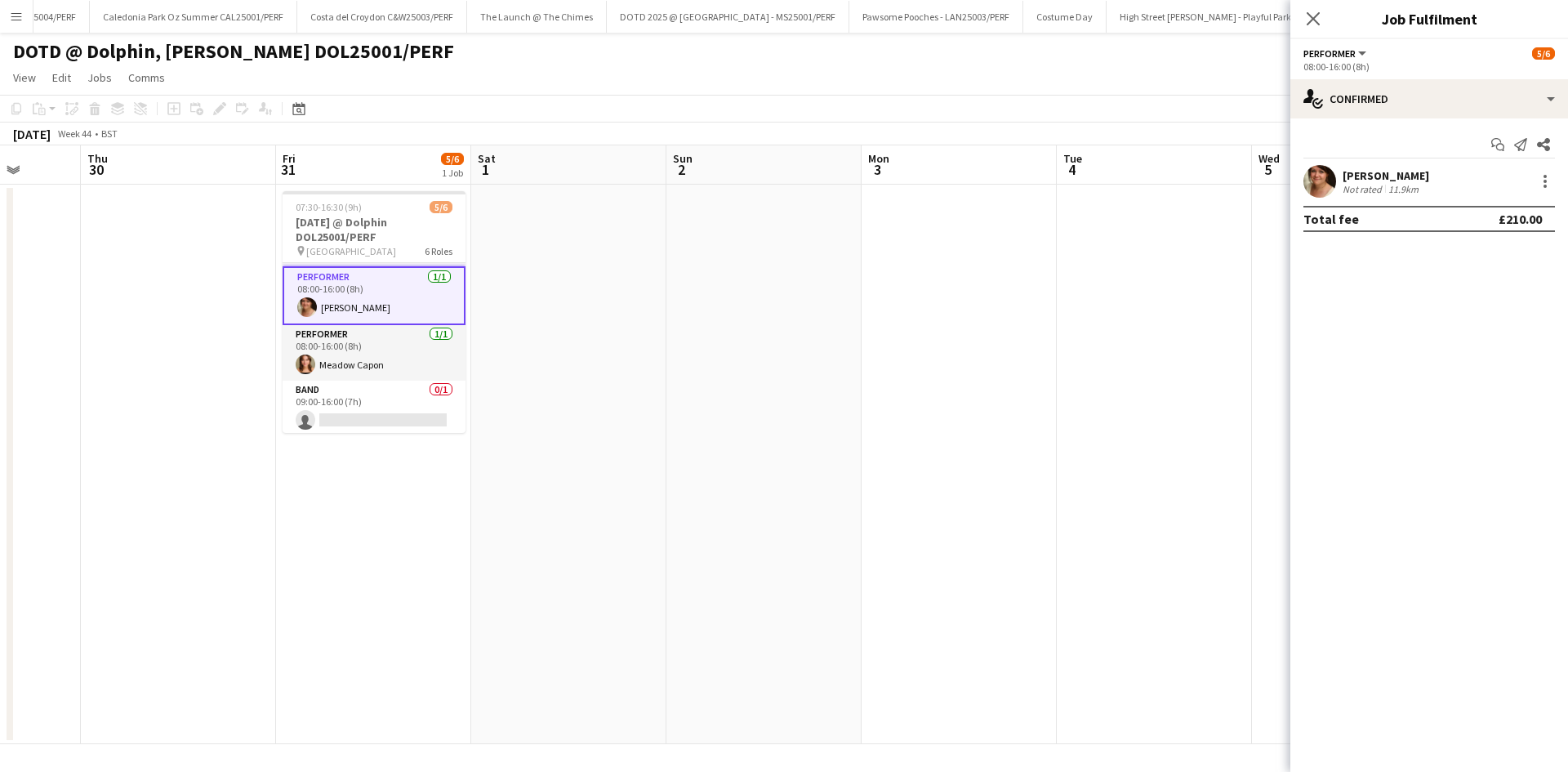
click at [1418, 169] on div "[PERSON_NAME]" at bounding box center [1386, 175] width 87 height 15
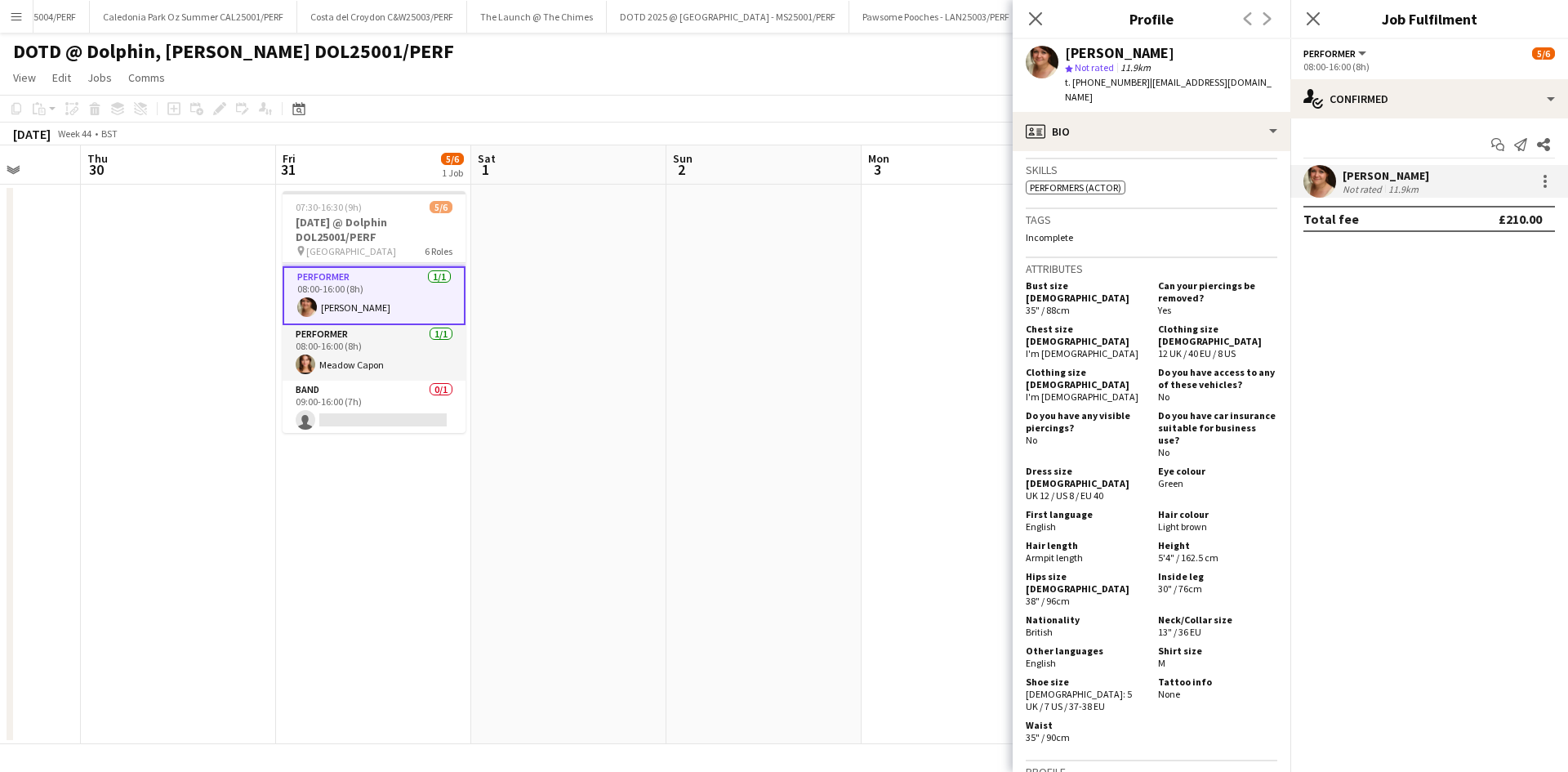
scroll to position [653, 0]
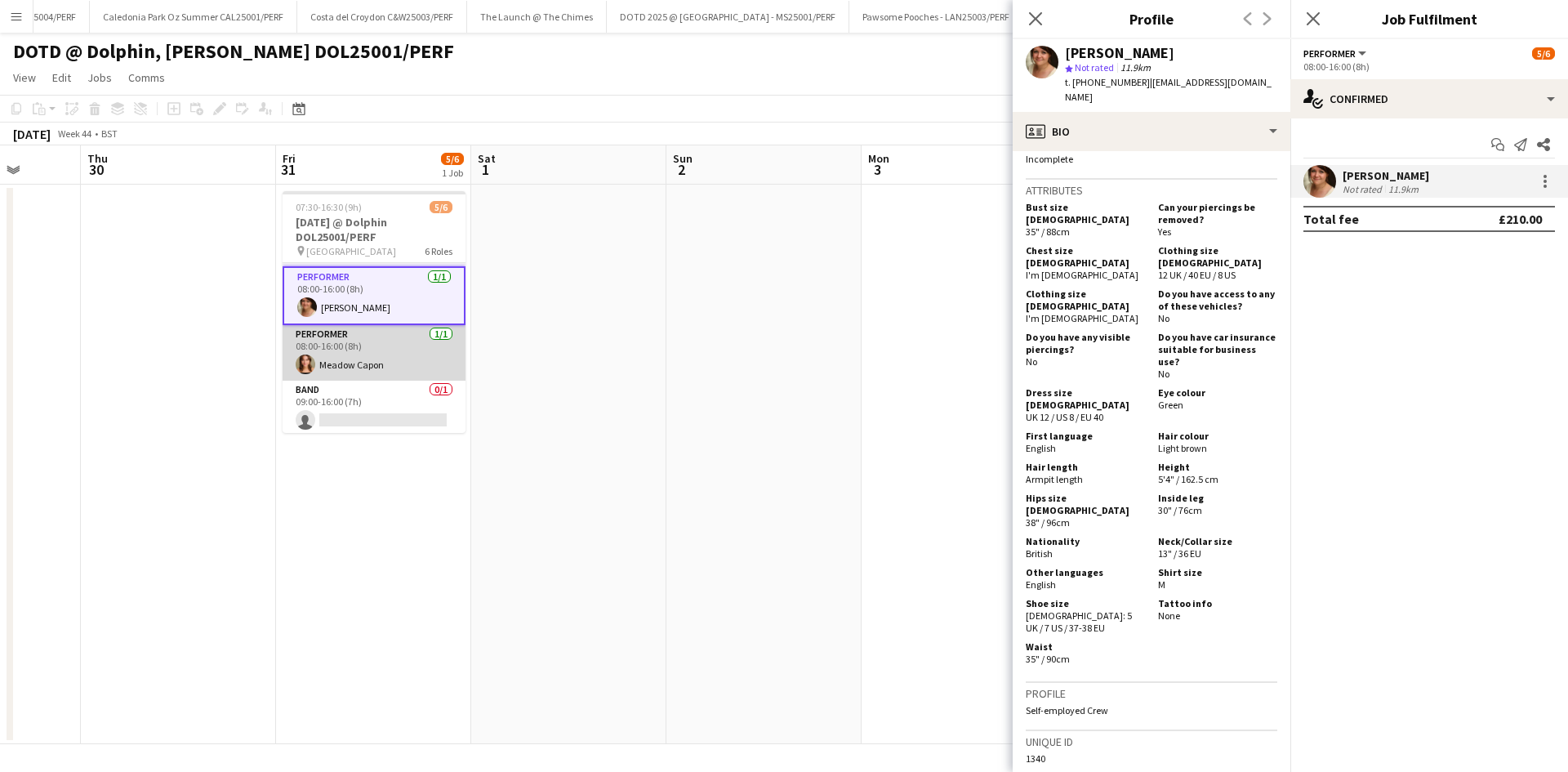
click at [371, 357] on app-card-role "Performer [DATE] 08:00-16:00 (8h) [PERSON_NAME]" at bounding box center [374, 352] width 183 height 56
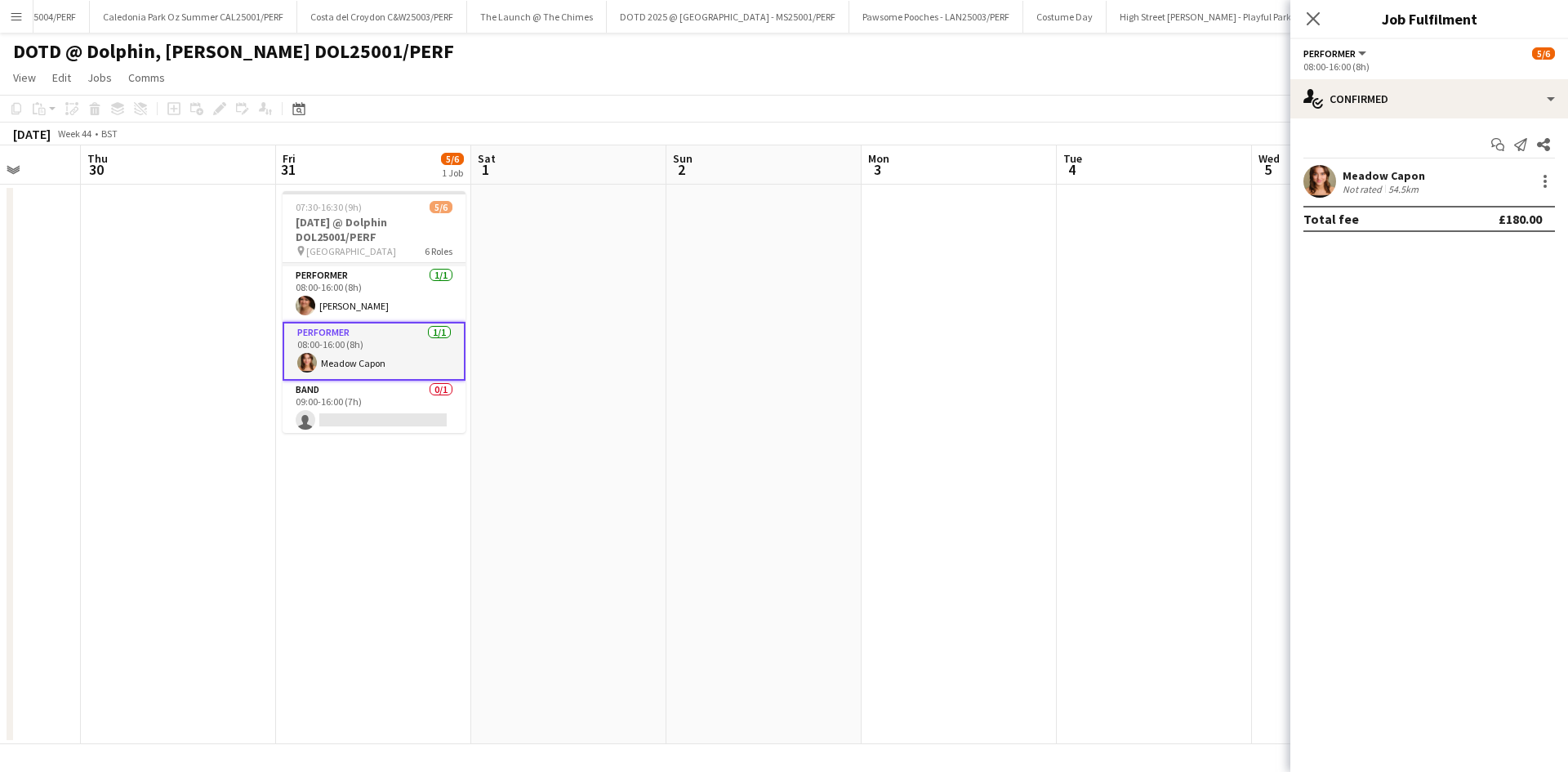
click at [1397, 183] on div "54.5km" at bounding box center [1404, 189] width 37 height 12
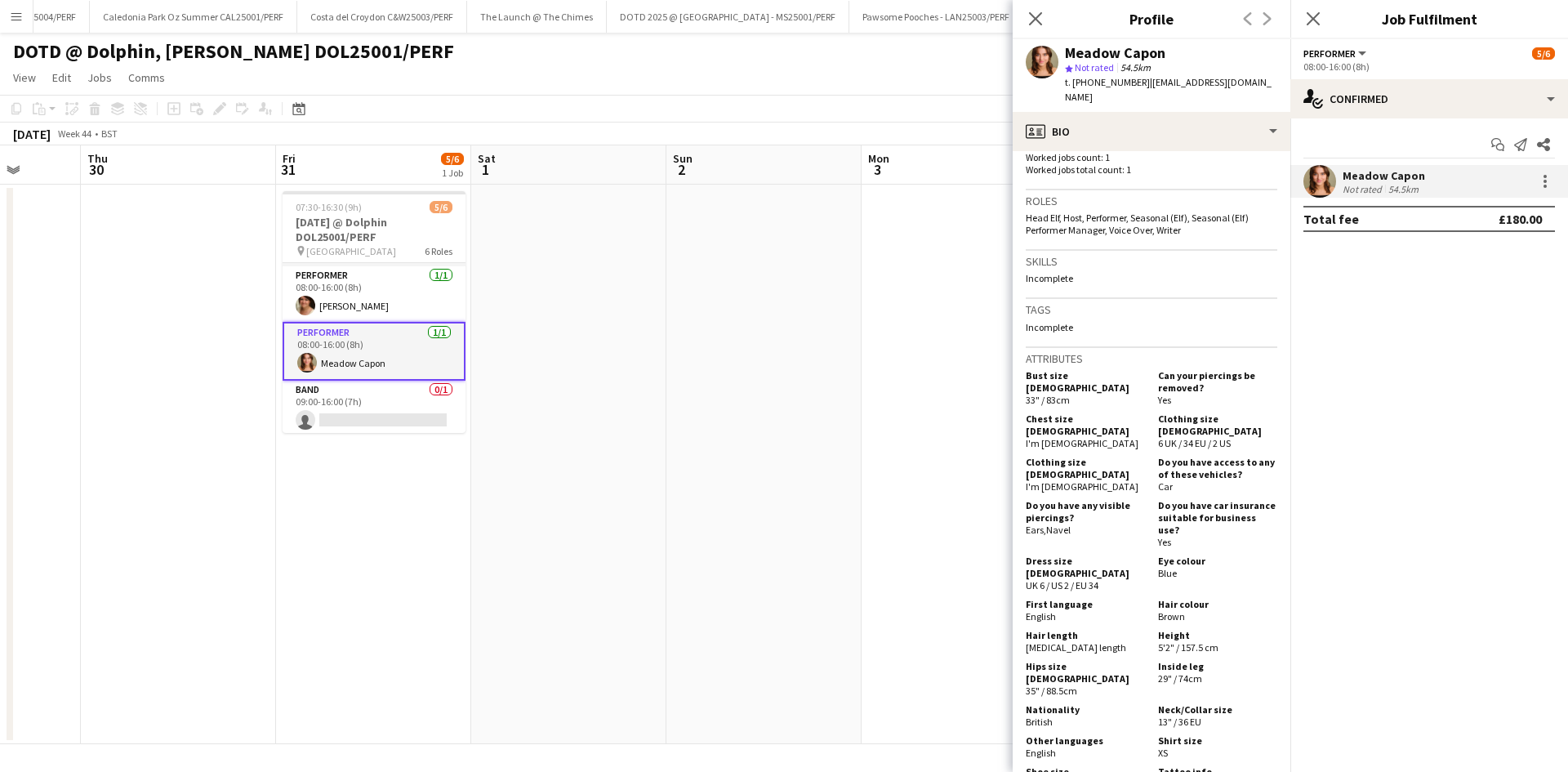
scroll to position [490, 0]
